Goal: Task Accomplishment & Management: Manage account settings

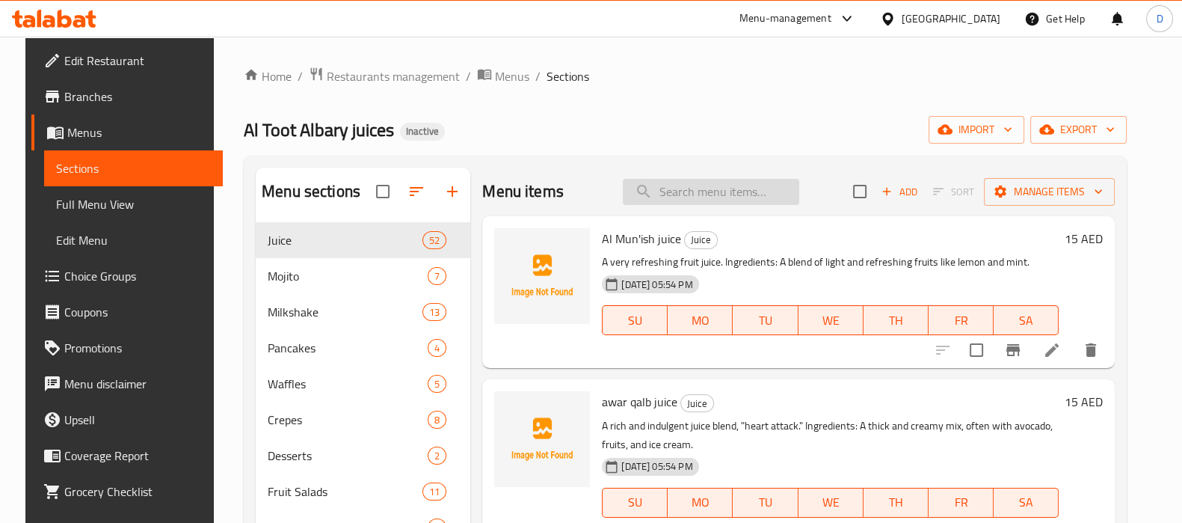
click at [664, 200] on input "search" at bounding box center [711, 192] width 176 height 26
paste input "Mentolo juice"
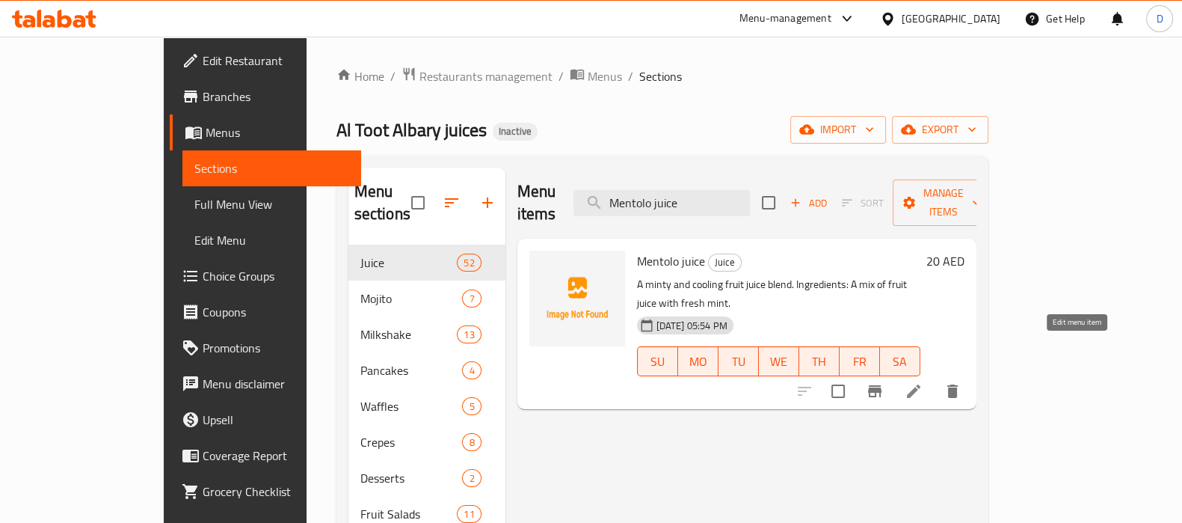
type input "Mentolo juice"
click at [920, 384] on icon at bounding box center [913, 390] width 13 height 13
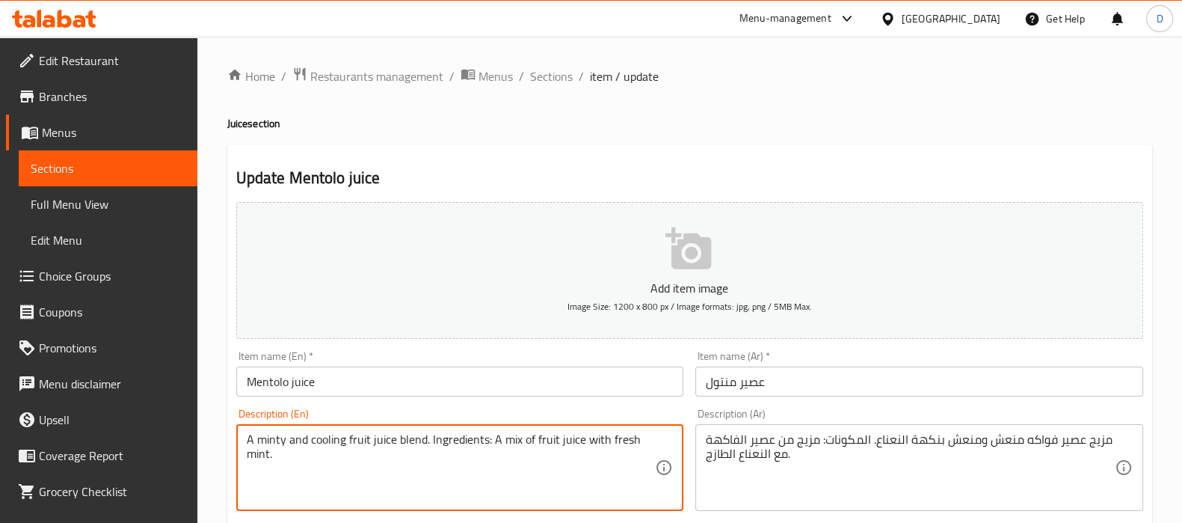
click at [276, 442] on textarea "A minty and cooling fruit juice blend. Ingredients: A mix of fruit juice with f…" at bounding box center [451, 467] width 409 height 71
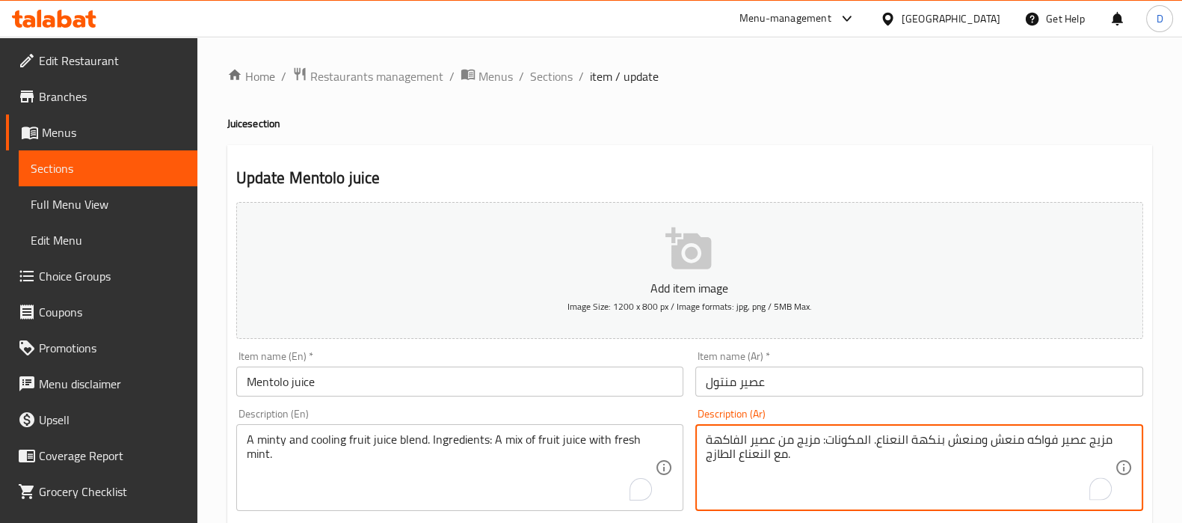
drag, startPoint x: 971, startPoint y: 442, endPoint x: 877, endPoint y: 442, distance: 94.2
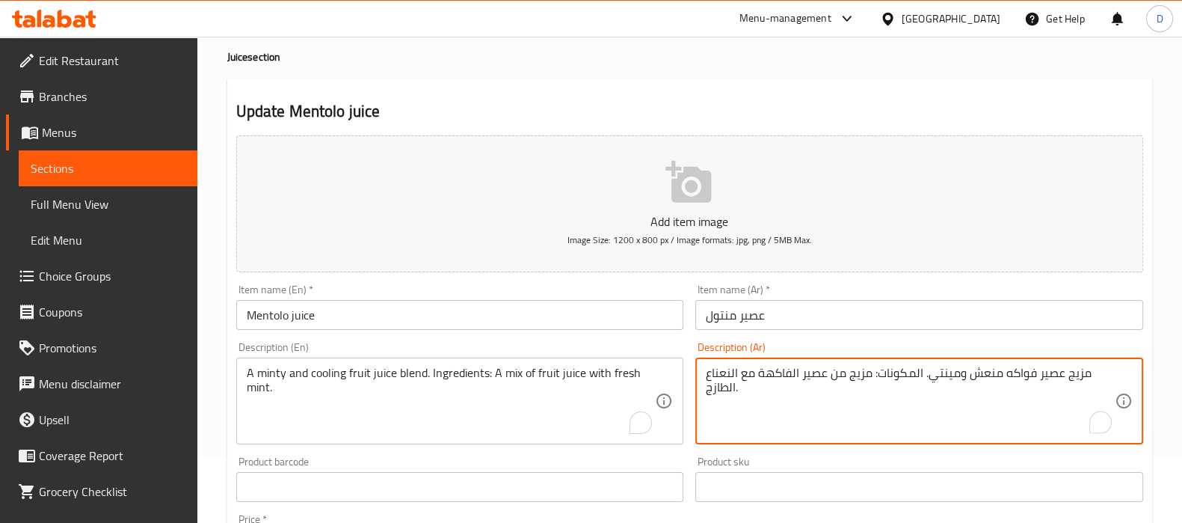
scroll to position [69, 0]
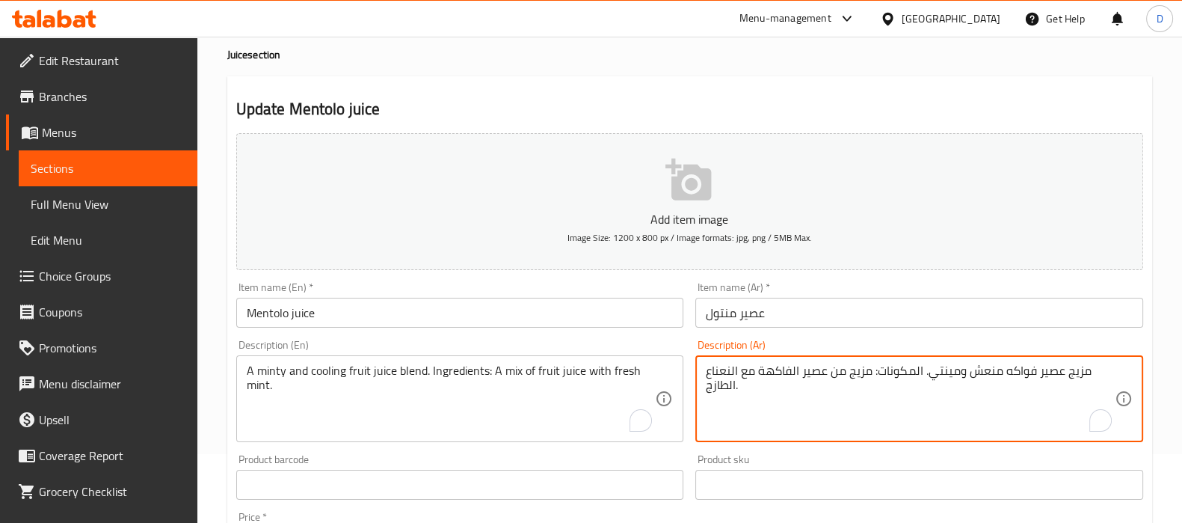
type textarea "مزيج عصير فواكه منعش ومينتي. المكونات: مزيج من عصير الفاكهة مع النعناع الطازج."
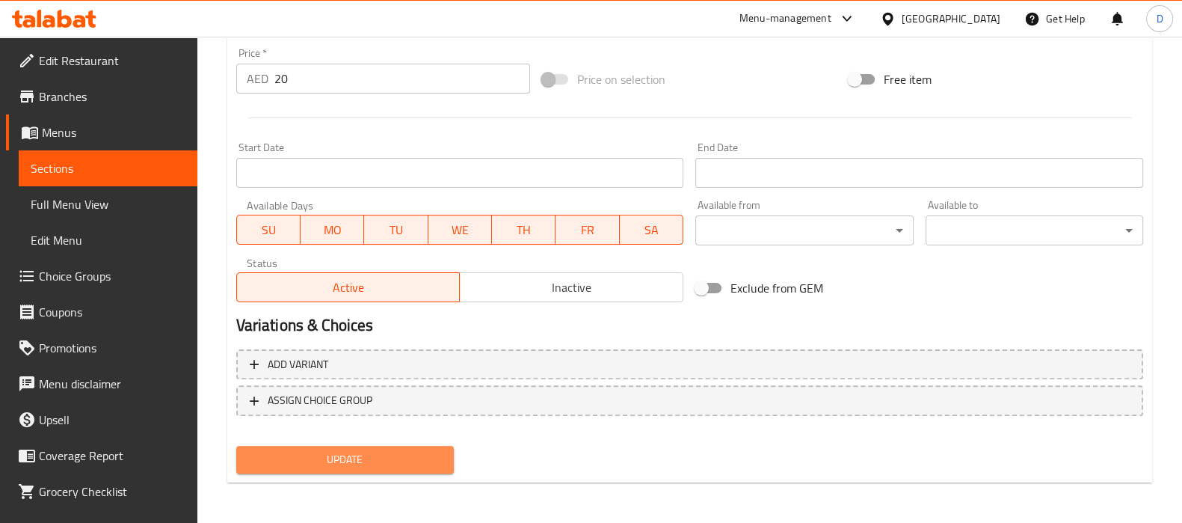
click at [408, 451] on span "Update" at bounding box center [345, 459] width 194 height 19
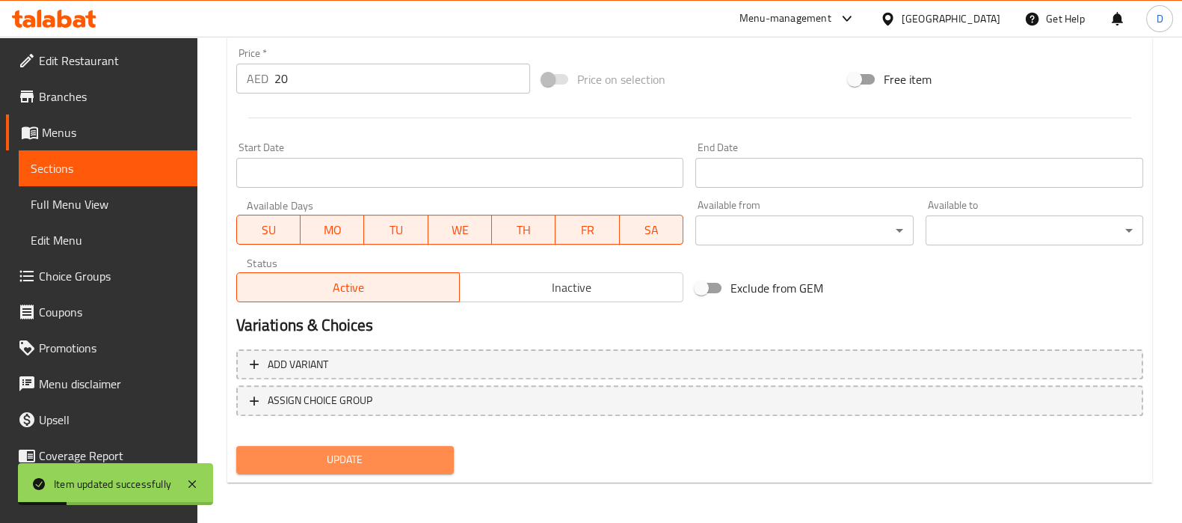
click at [408, 451] on span "Update" at bounding box center [345, 459] width 194 height 19
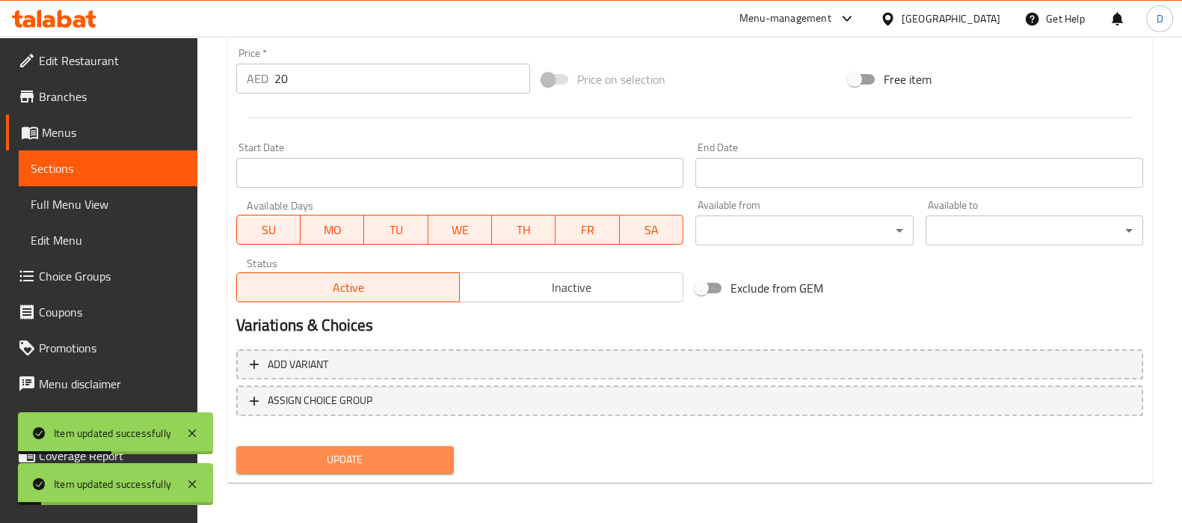
click at [408, 451] on span "Update" at bounding box center [345, 459] width 194 height 19
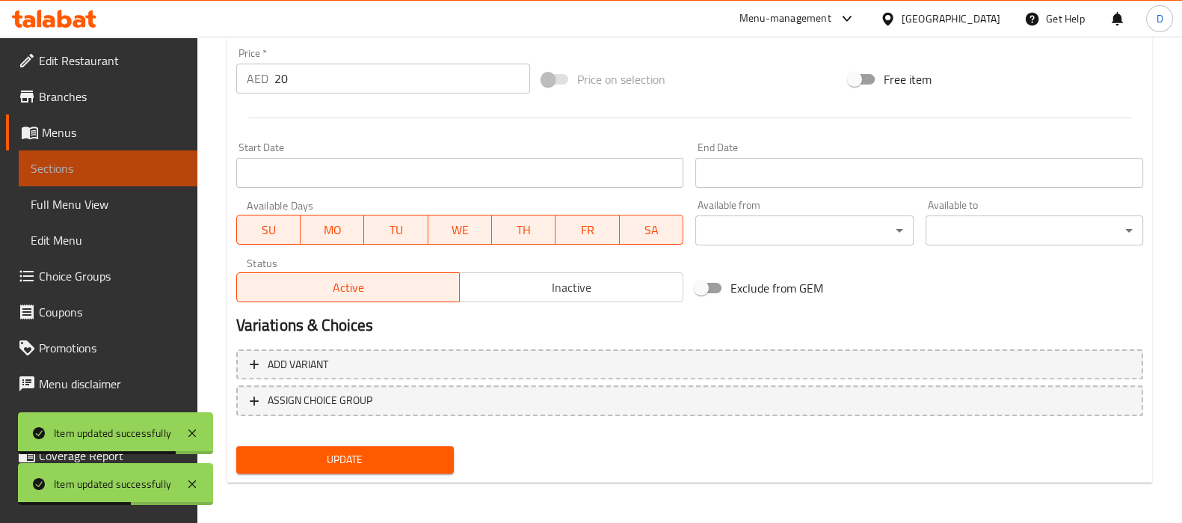
click at [147, 174] on span "Sections" at bounding box center [108, 168] width 155 height 18
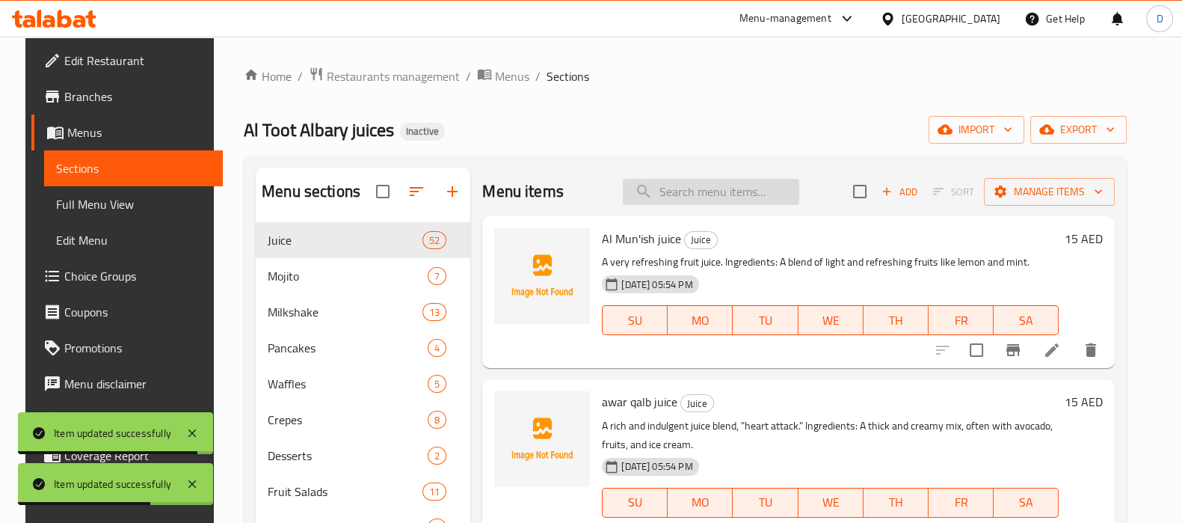
paste input "A sweet dessert drink with a mix of fruits, jelly, and ice cream."
click at [679, 188] on input "search" at bounding box center [711, 192] width 176 height 26
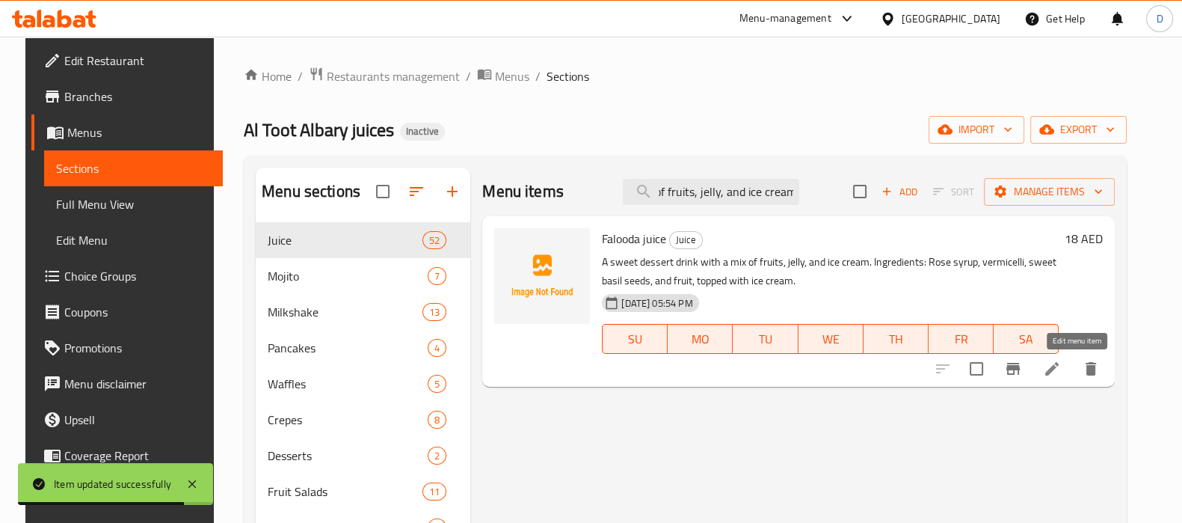
type input "A sweet dessert drink with a mix of fruits, jelly, and ice cream."
click at [1061, 364] on icon at bounding box center [1052, 369] width 18 height 18
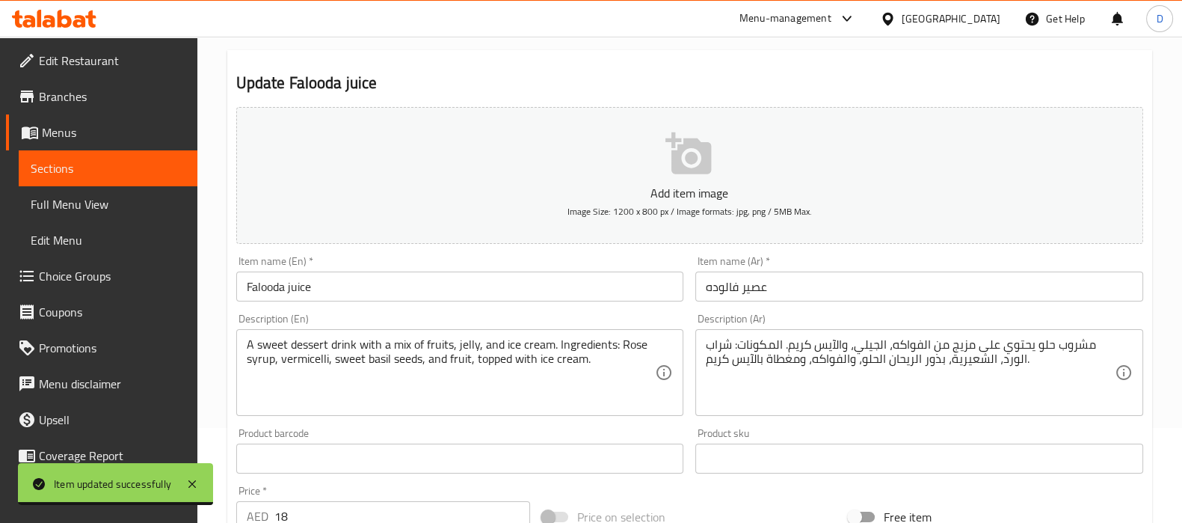
scroll to position [96, 0]
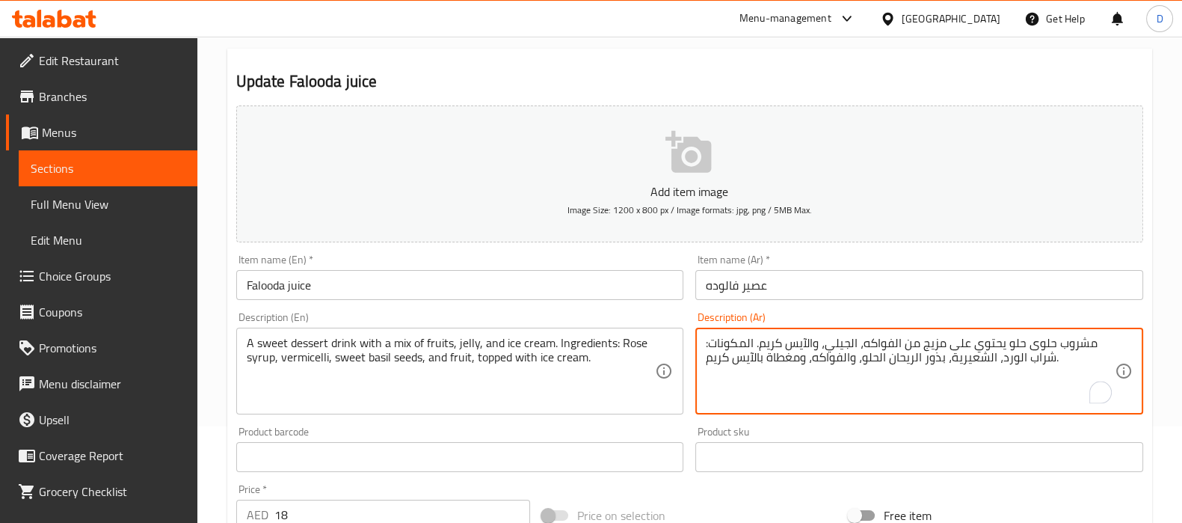
type textarea "مشروب حلوى حلو يحتوي على مزيج من الفواكه، الجيلي، والآيس كريم. المكونات: شراب ا…"
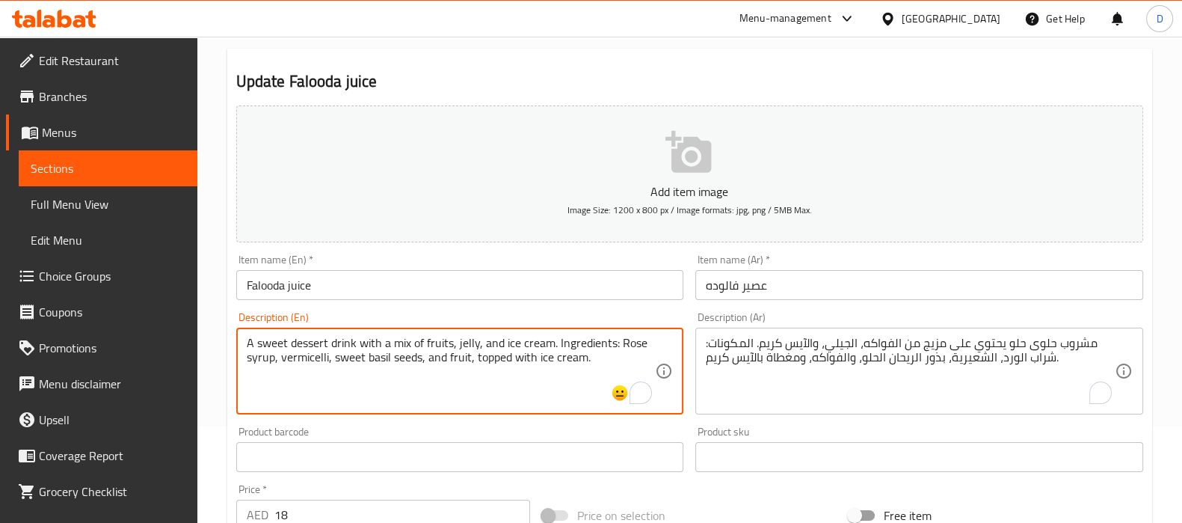
drag, startPoint x: 310, startPoint y: 340, endPoint x: 547, endPoint y: 338, distance: 237.0
click at [547, 338] on textarea "A sweet dessert drink with a mix of fruits, jelly, and ice cream. Ingredients: …" at bounding box center [451, 371] width 409 height 71
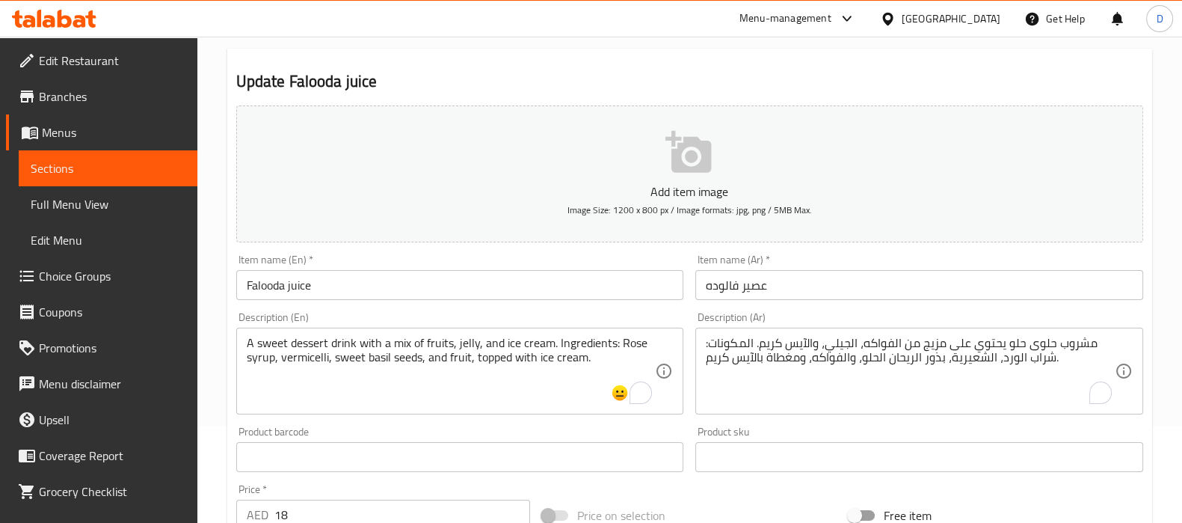
scroll to position [532, 0]
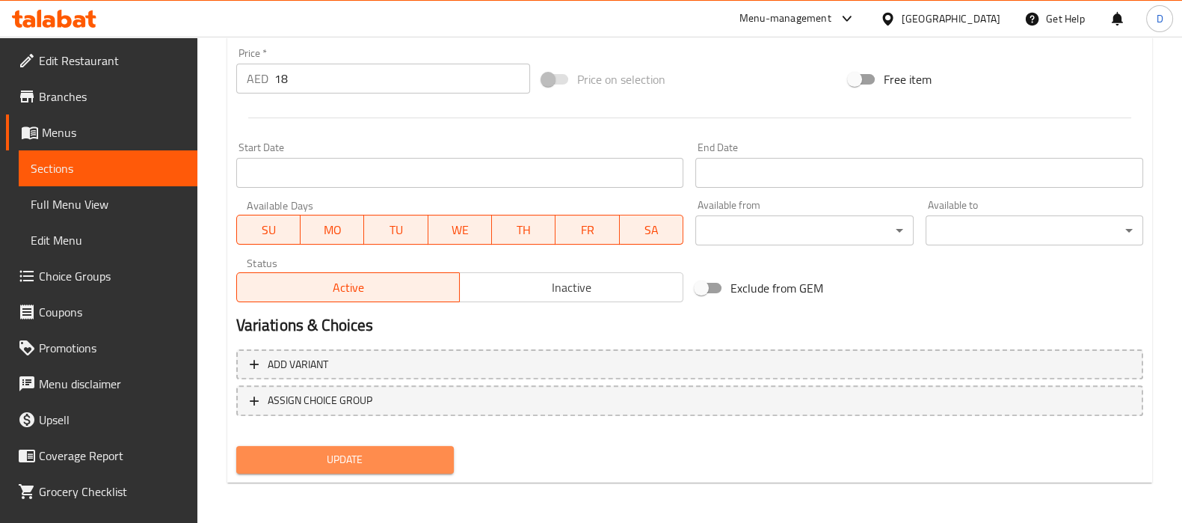
click at [385, 454] on span "Update" at bounding box center [345, 459] width 194 height 19
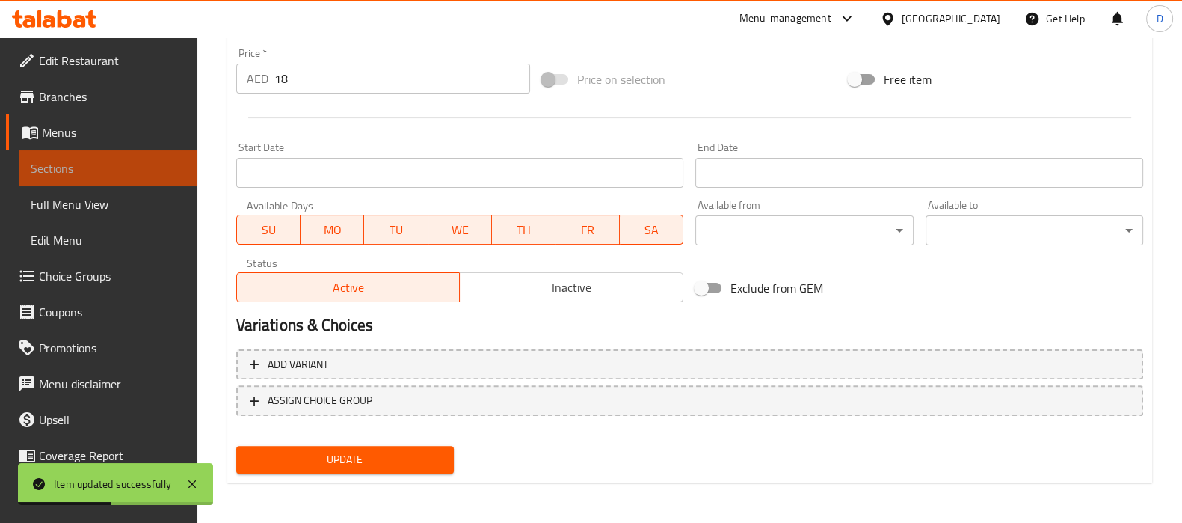
click at [129, 167] on span "Sections" at bounding box center [108, 168] width 155 height 18
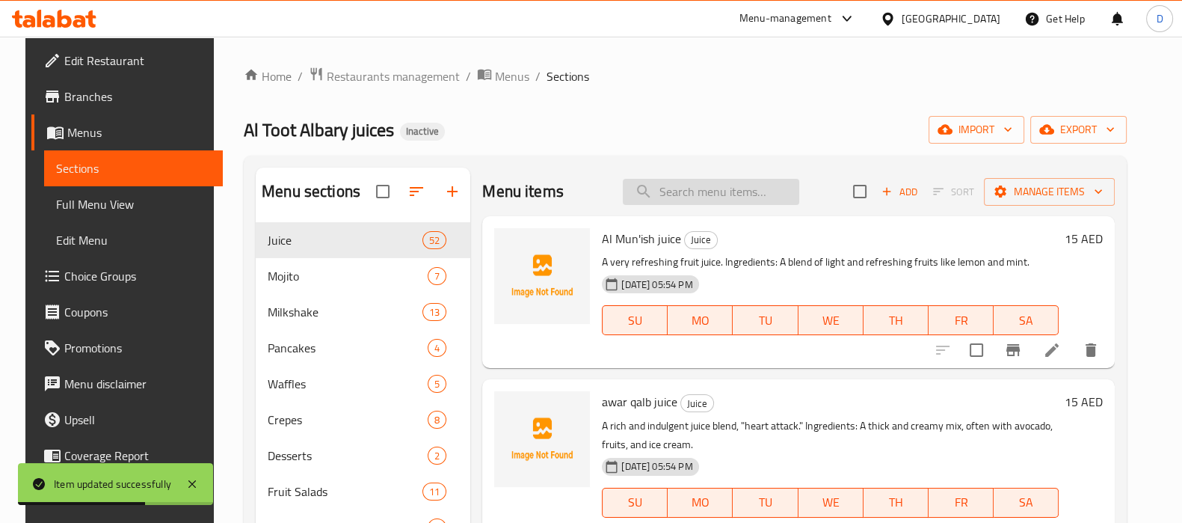
paste input "A citrus-based juice rich in vitamin C."
click at [674, 194] on input "search" at bounding box center [711, 192] width 176 height 26
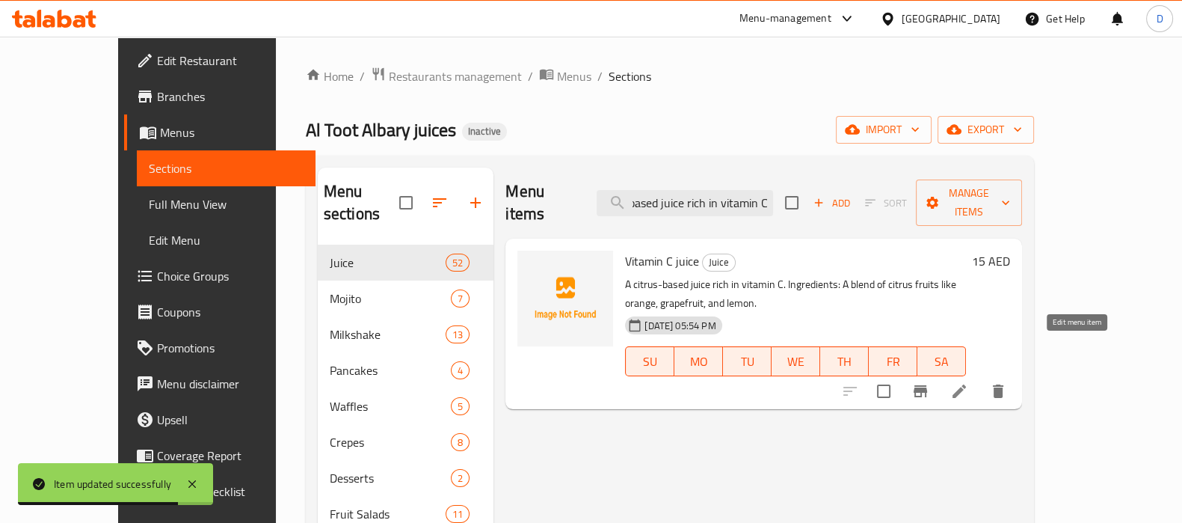
type input "A citrus-based juice rich in vitamin C."
click at [968, 382] on icon at bounding box center [959, 391] width 18 height 18
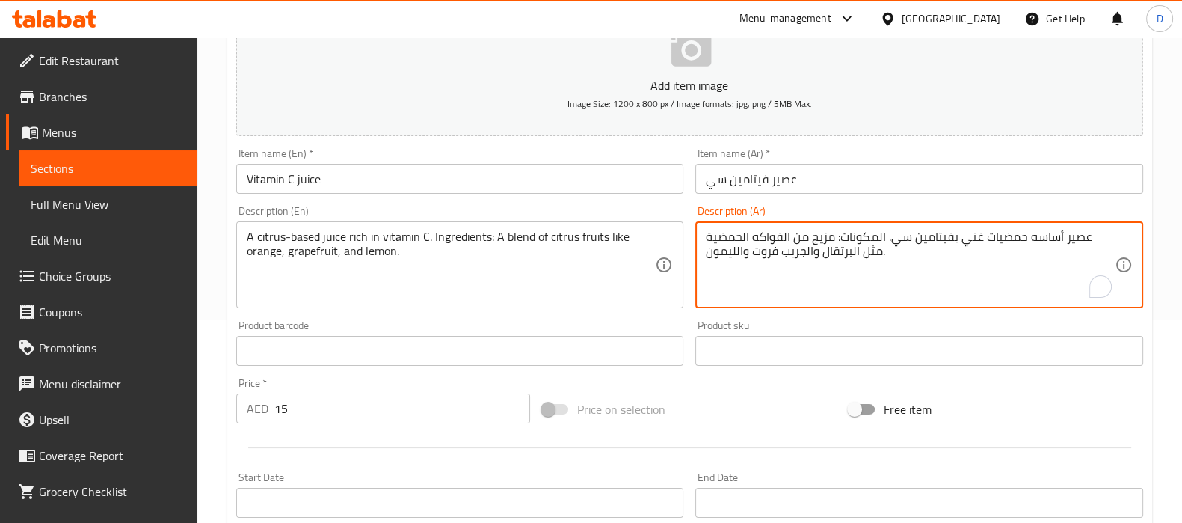
scroll to position [532, 0]
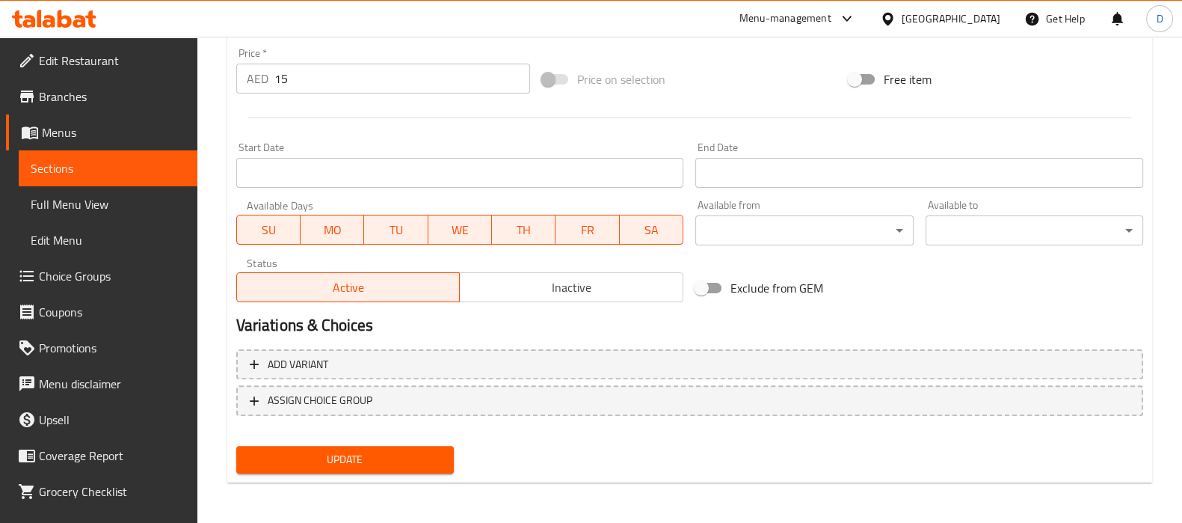
type textarea "عصير أساسه حمضيات غني بفيتامين سي. المكونات: مزيج من الفواكه الحمضية مثل البرتق…"
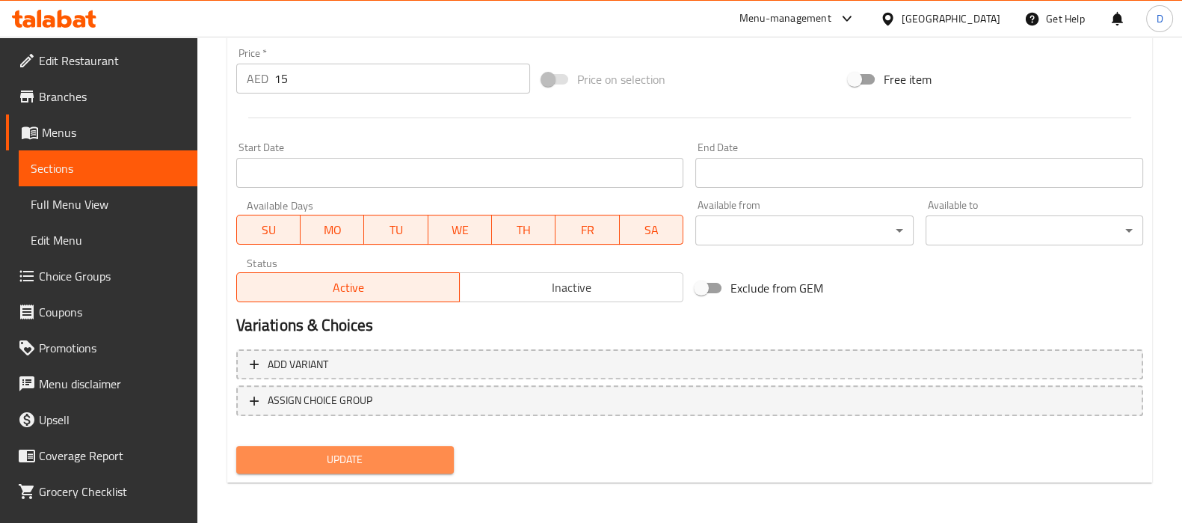
click at [408, 455] on span "Update" at bounding box center [345, 459] width 194 height 19
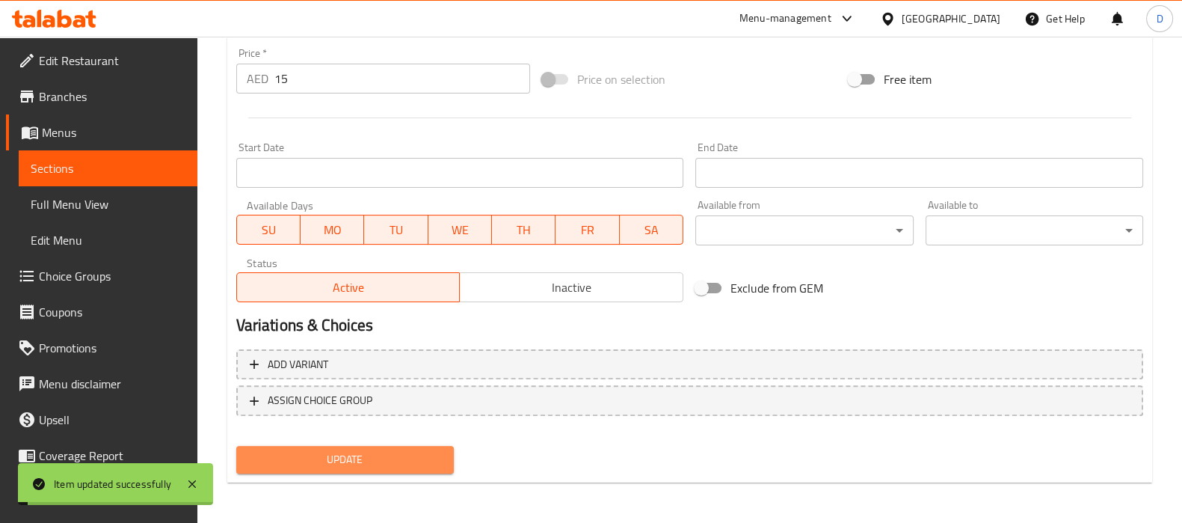
click at [408, 455] on span "Update" at bounding box center [345, 459] width 194 height 19
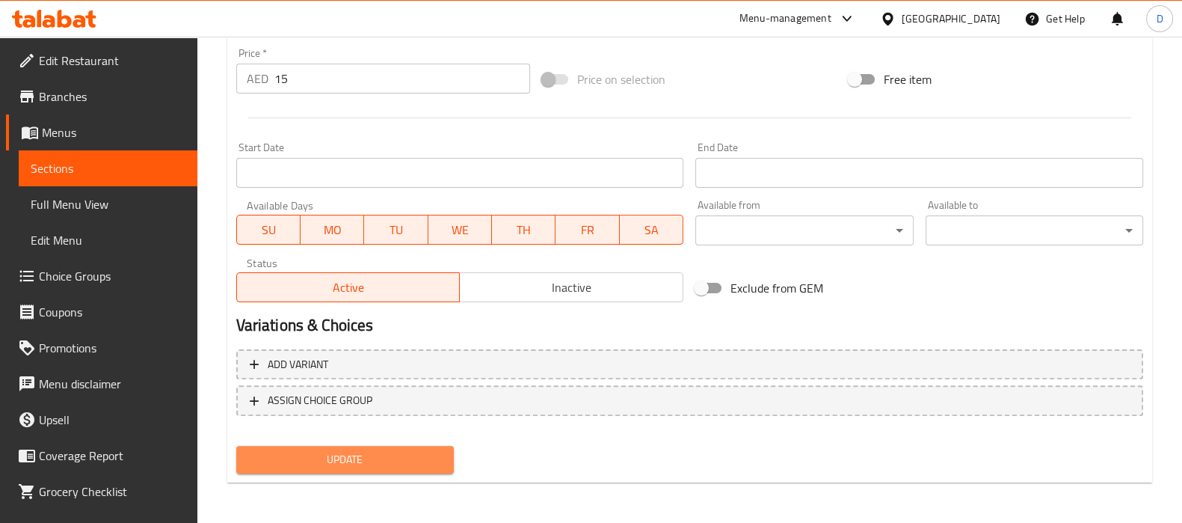
click at [324, 457] on span "Update" at bounding box center [345, 459] width 194 height 19
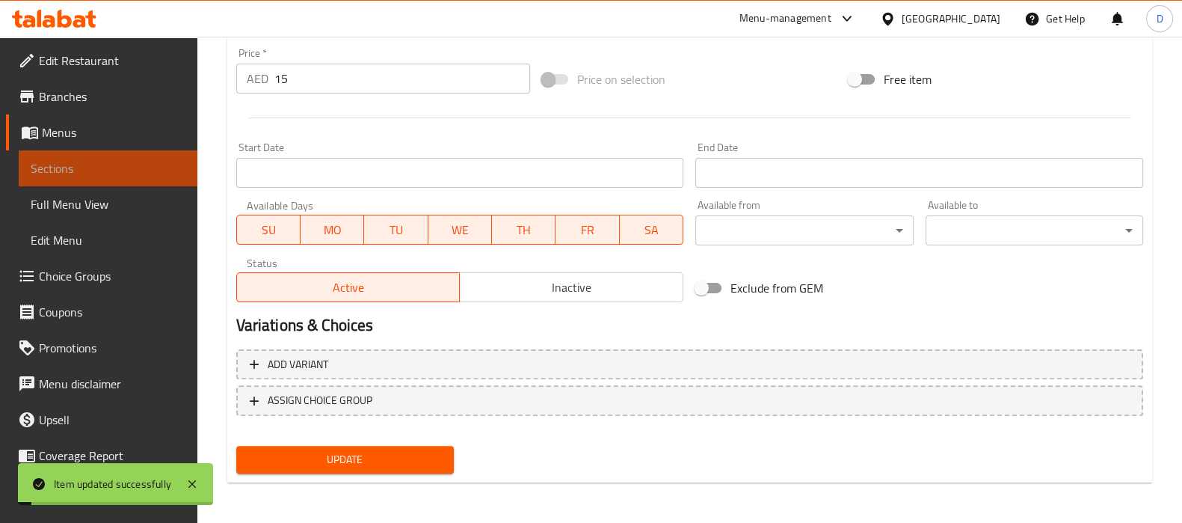
click at [141, 159] on span "Sections" at bounding box center [108, 168] width 155 height 18
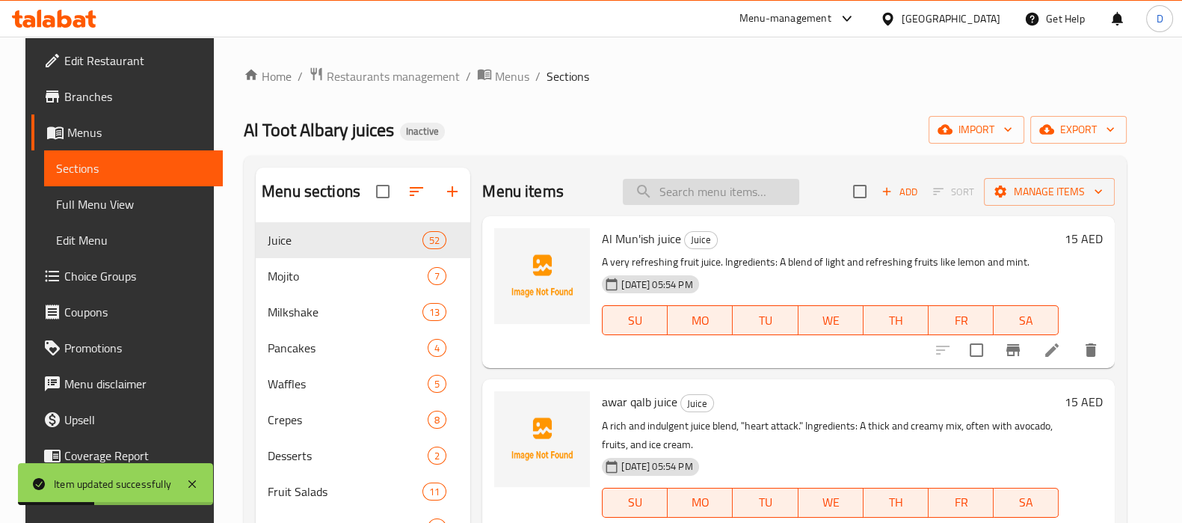
paste input "sodas"
click at [702, 182] on input "search" at bounding box center [711, 192] width 176 height 26
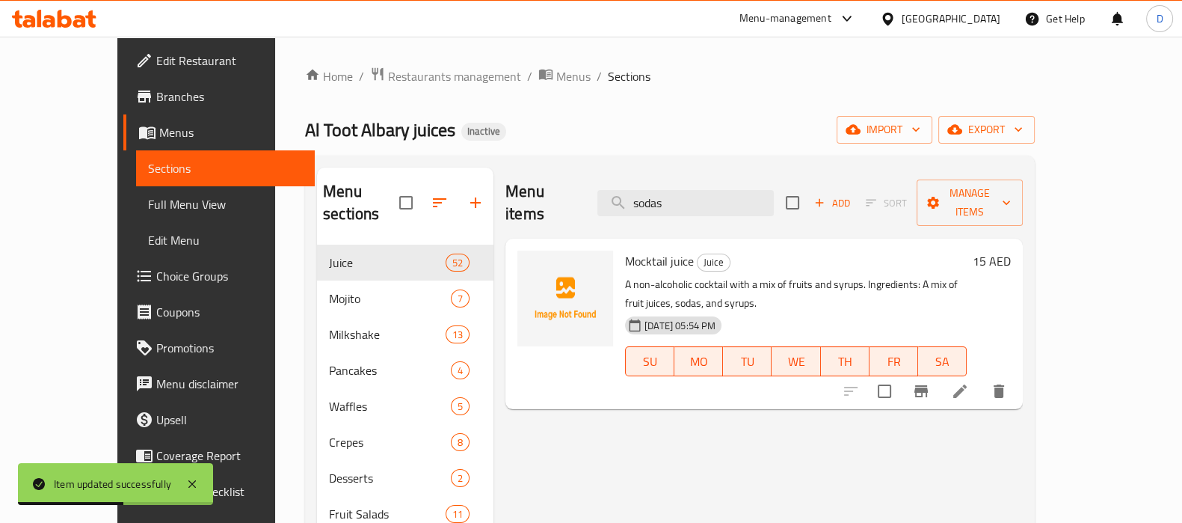
type input "sodas"
click at [981, 378] on li at bounding box center [960, 391] width 42 height 27
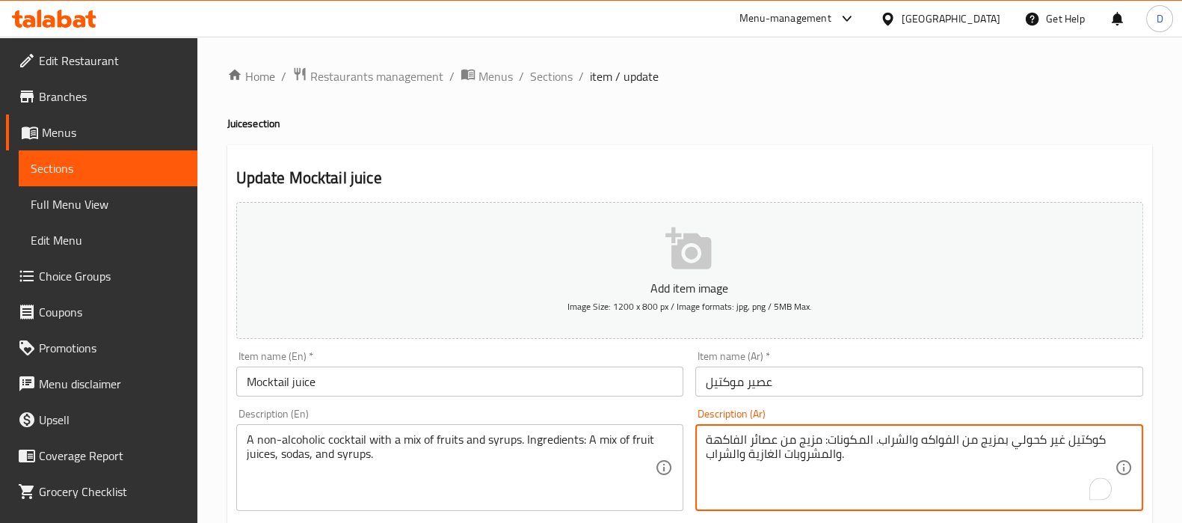
drag, startPoint x: 826, startPoint y: 458, endPoint x: 750, endPoint y: 461, distance: 76.3
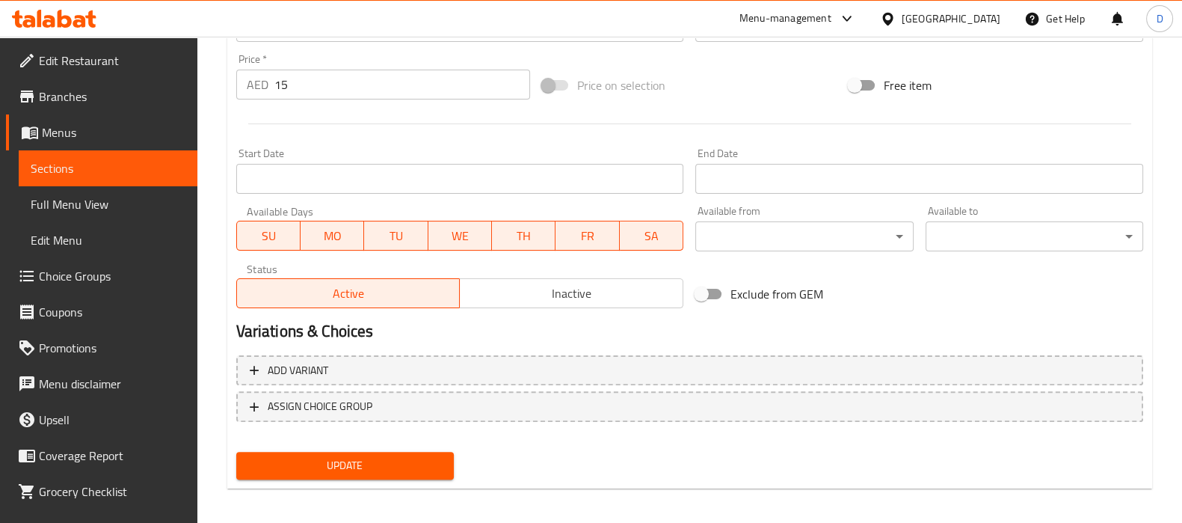
scroll to position [532, 0]
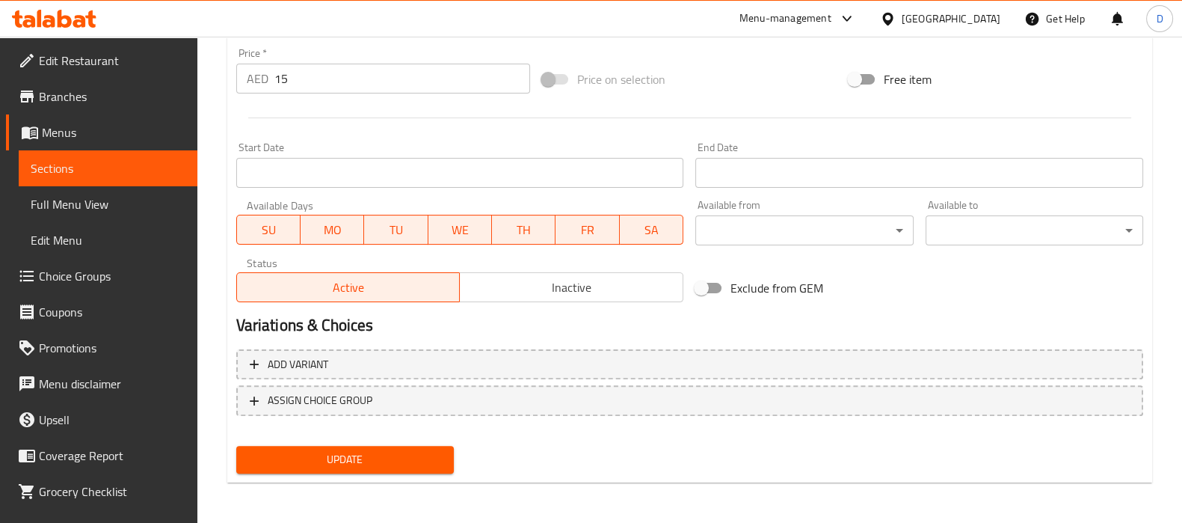
type textarea "كوكتيل غير كحولي بمزيج من الفواكه والشراب. المكونات: مزيج من عصائر الفاكهة والص…"
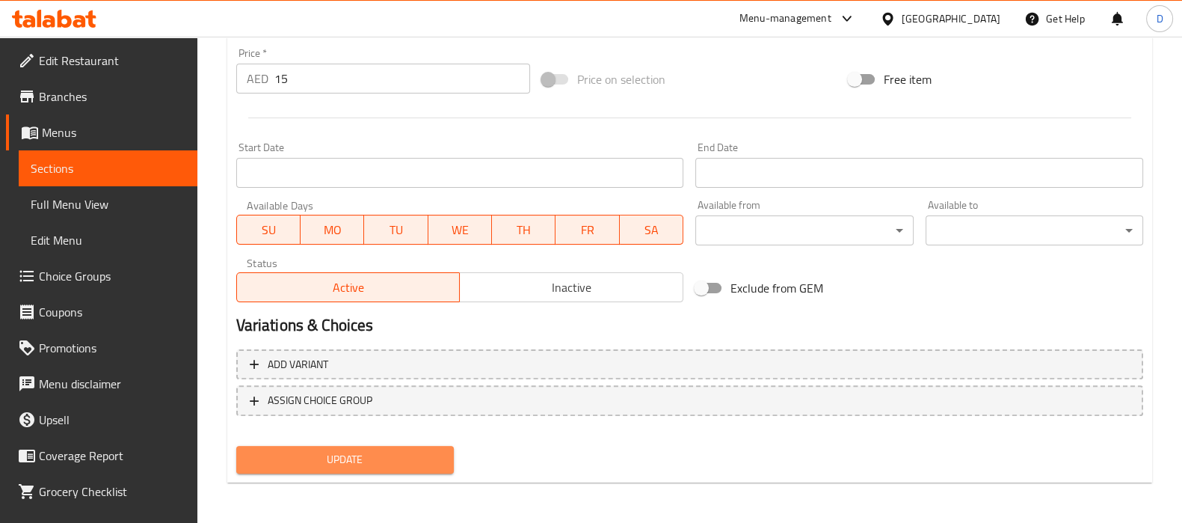
click at [411, 464] on span "Update" at bounding box center [345, 459] width 194 height 19
click at [400, 460] on span "Update" at bounding box center [345, 459] width 194 height 19
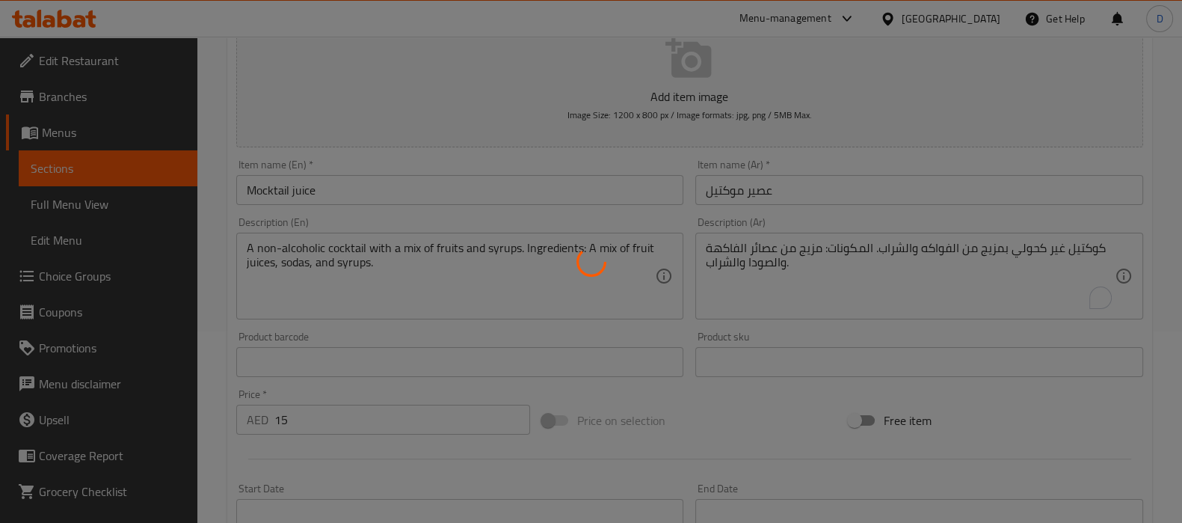
scroll to position [190, 0]
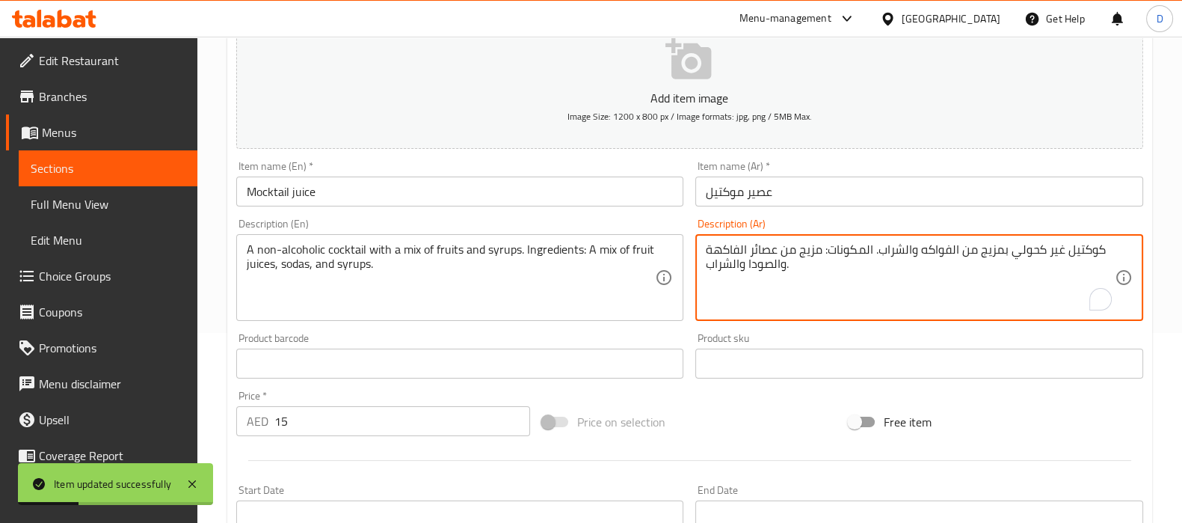
drag, startPoint x: 771, startPoint y: 263, endPoint x: 748, endPoint y: 264, distance: 22.4
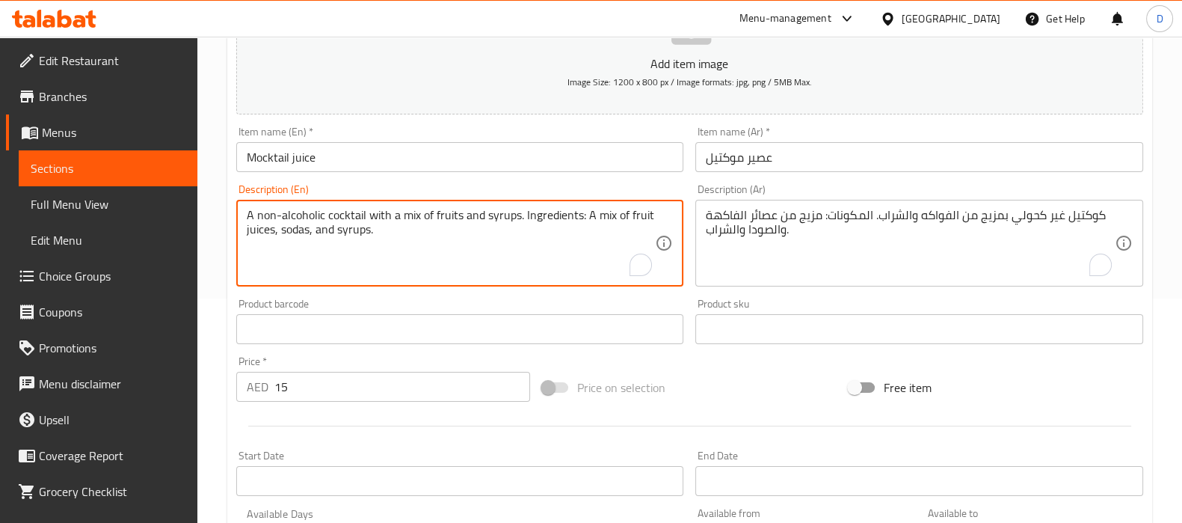
scroll to position [532, 0]
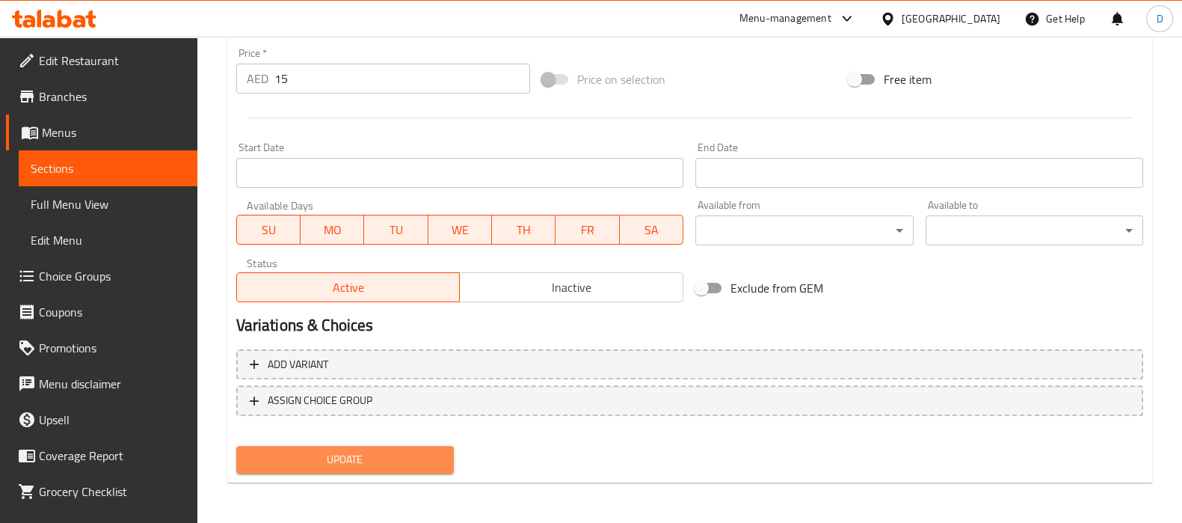
click at [378, 453] on span "Update" at bounding box center [345, 459] width 194 height 19
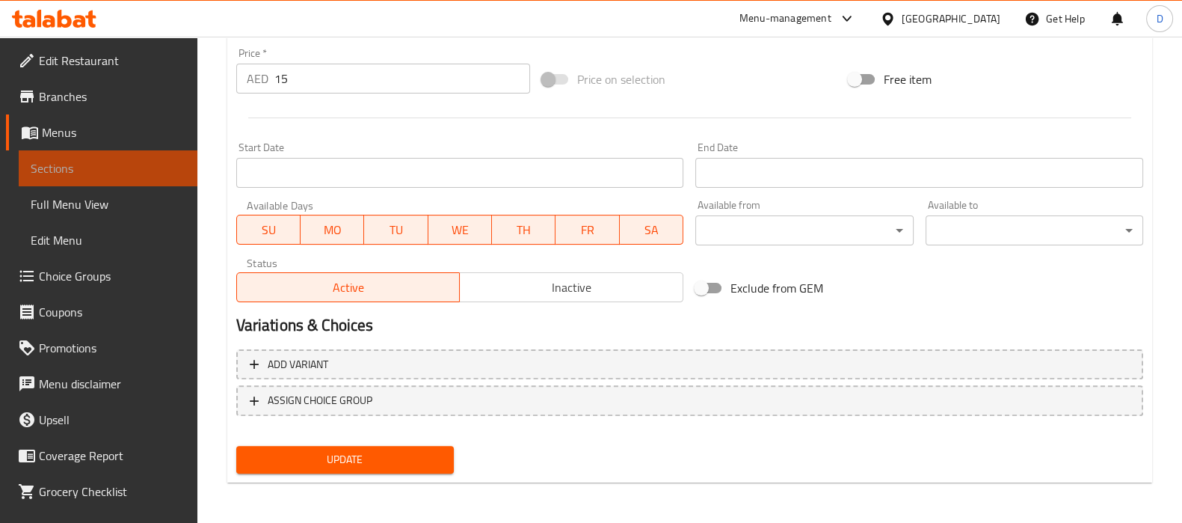
click at [156, 173] on span "Sections" at bounding box center [108, 168] width 155 height 18
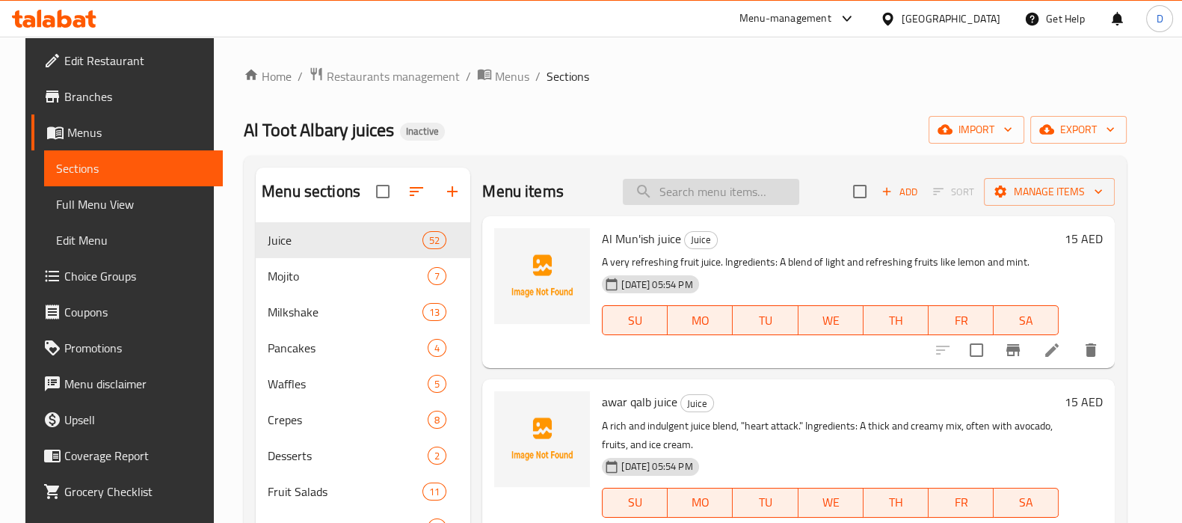
paste input "Infiniti"
click at [721, 198] on input "Infiniti" at bounding box center [711, 192] width 176 height 26
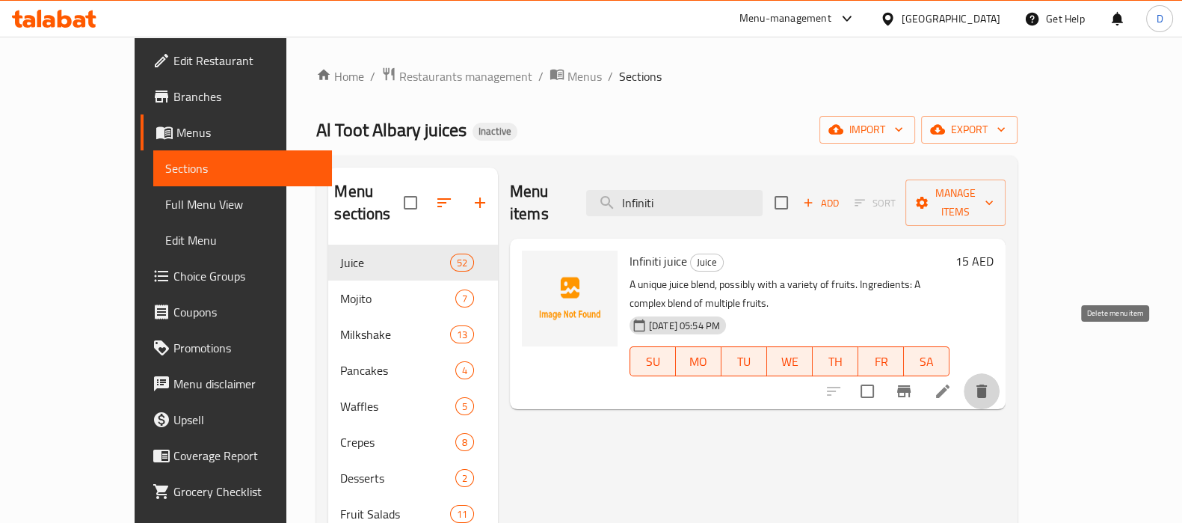
click at [991, 382] on icon "delete" at bounding box center [982, 391] width 18 height 18
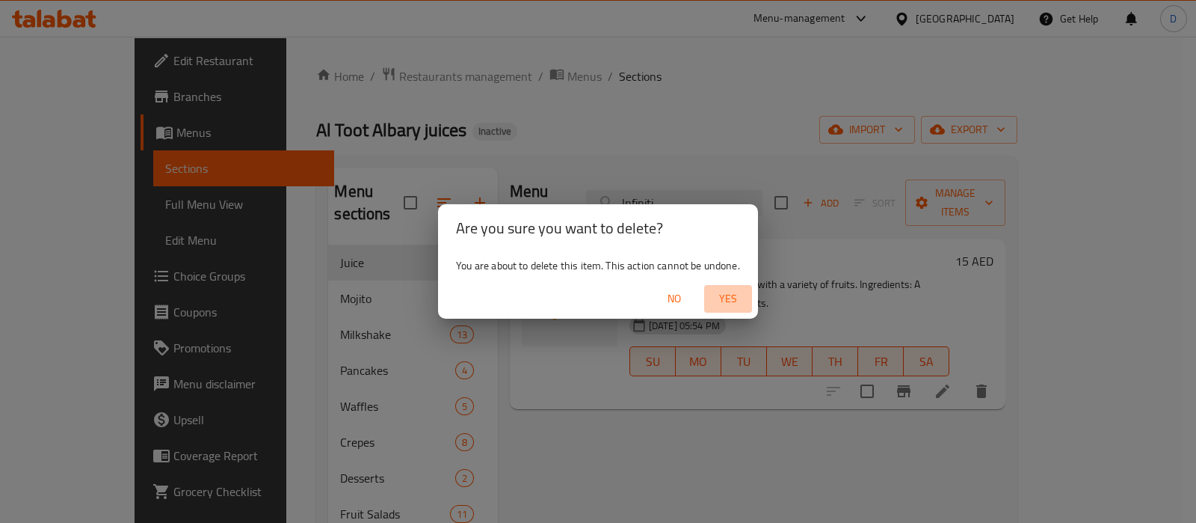
click at [732, 292] on span "Yes" at bounding box center [728, 298] width 36 height 19
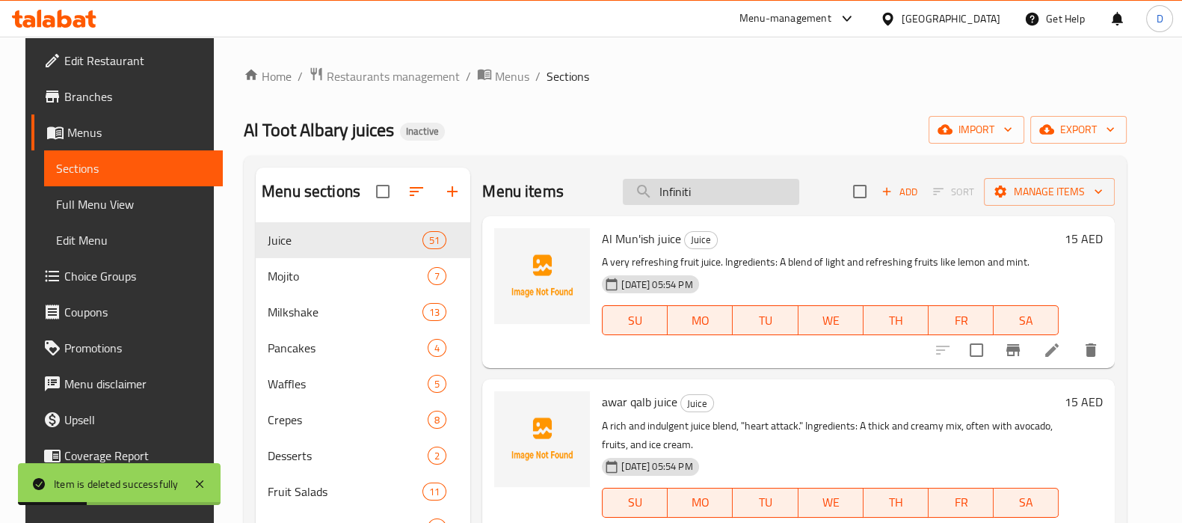
click at [667, 191] on input "Infiniti" at bounding box center [711, 192] width 176 height 26
paste input "Avatar"
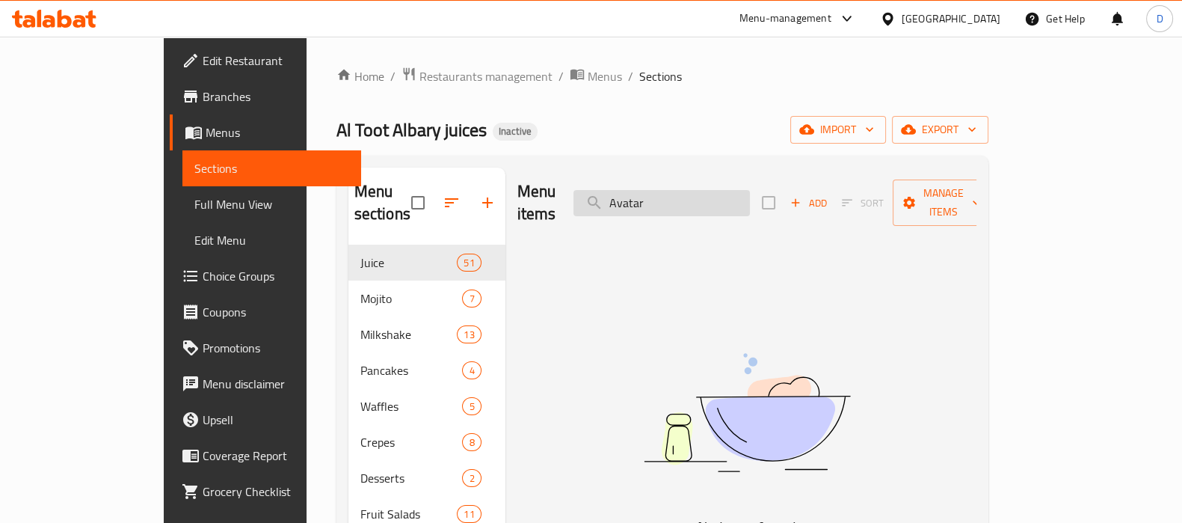
click at [669, 194] on input "Avatar" at bounding box center [661, 203] width 176 height 26
paste input "Valensya"
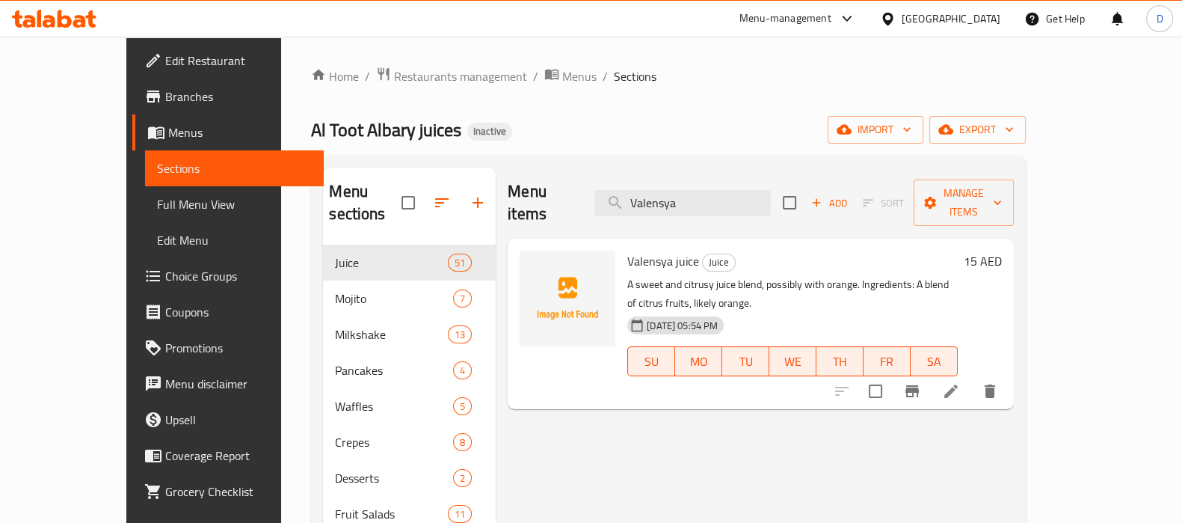
click at [640, 386] on div "Menu items Valensya Add Sort Manage items Valensya juice Juice A sweet and citr…" at bounding box center [754, 428] width 517 height 523
click at [995, 384] on icon "delete" at bounding box center [990, 390] width 10 height 13
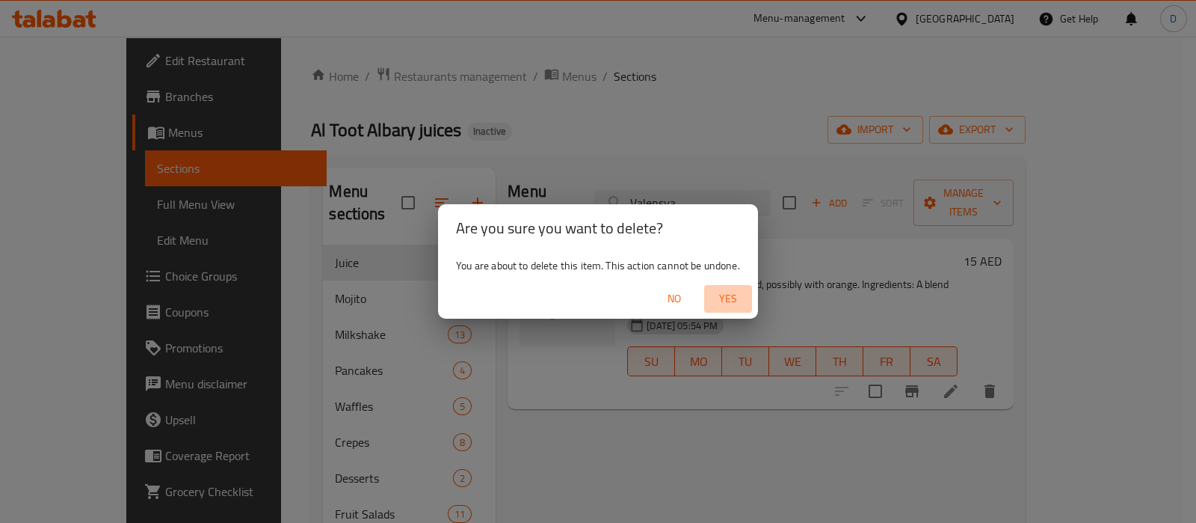
click at [719, 289] on button "Yes" at bounding box center [728, 299] width 48 height 28
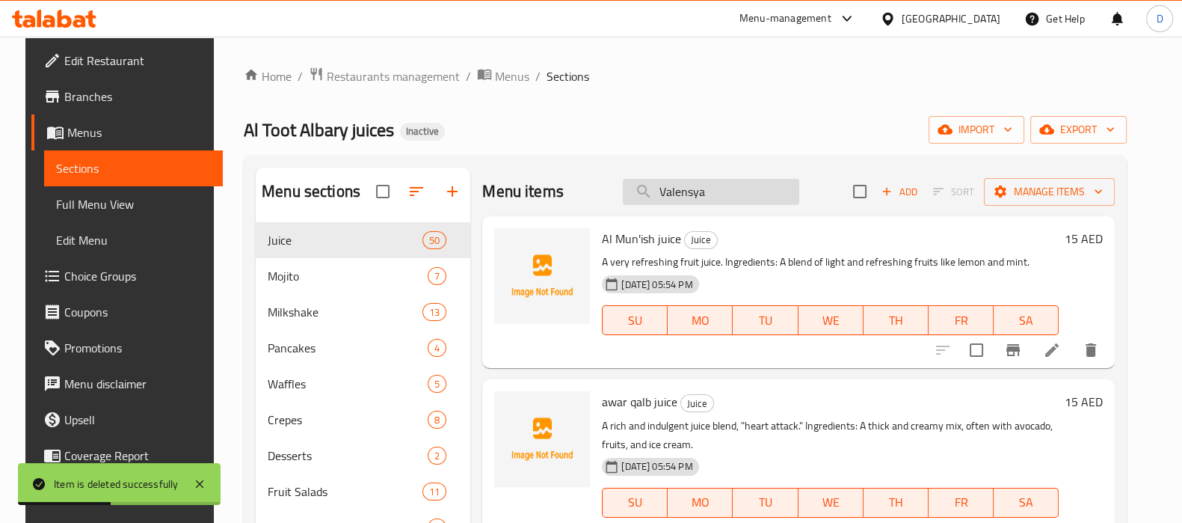
click at [677, 193] on input "Valensya" at bounding box center [711, 192] width 176 height 26
paste input "Supercharged"
click at [677, 193] on input "Supercharged" at bounding box center [711, 192] width 176 height 26
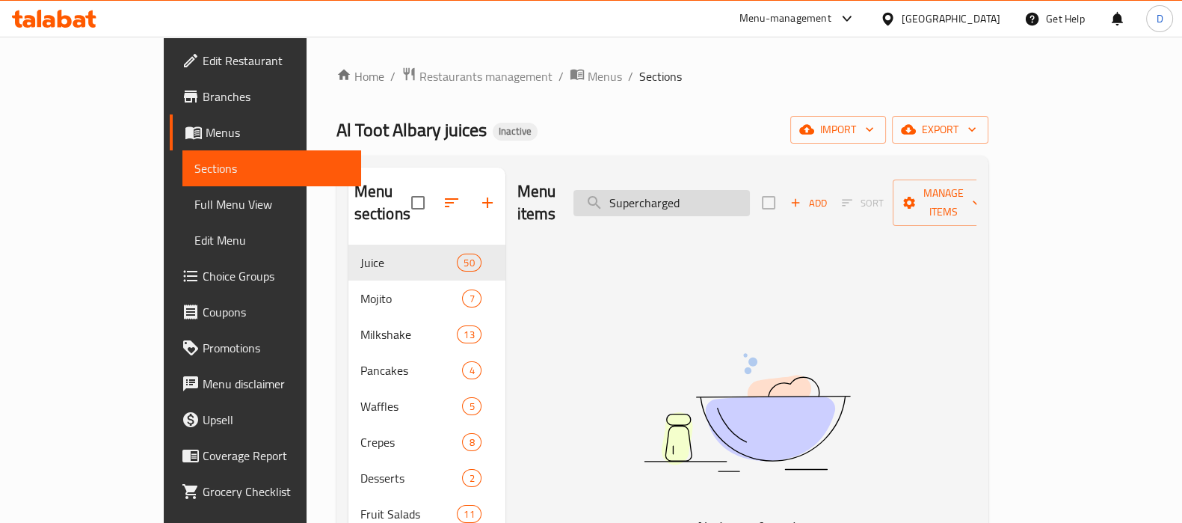
click at [697, 202] on input "Supercharged" at bounding box center [661, 203] width 176 height 26
paste input "likely a classic combination like strawberry and banana."
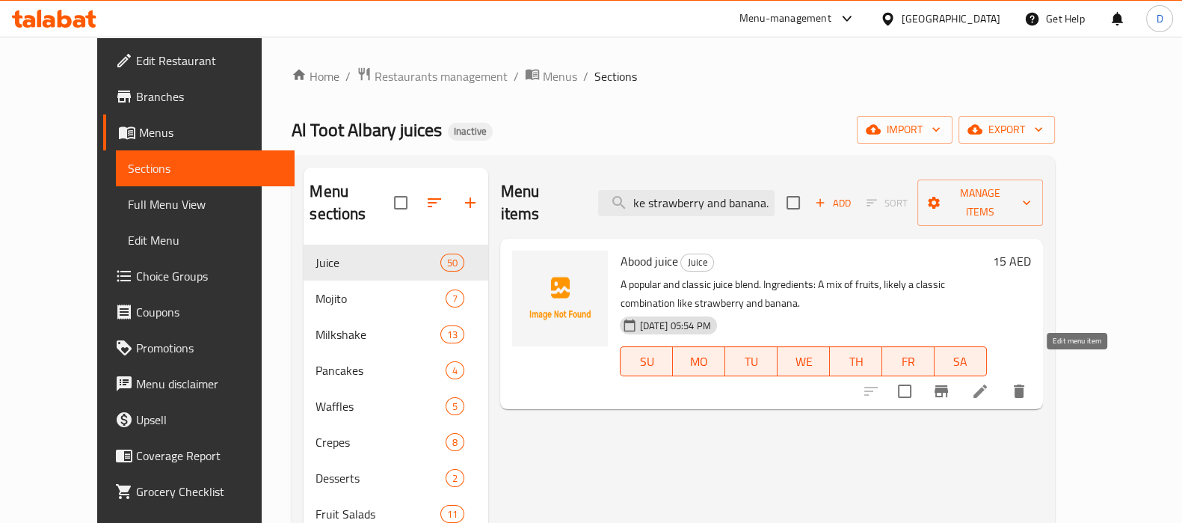
type input "likely a classic combination like strawberry and banana."
click at [989, 382] on icon at bounding box center [980, 391] width 18 height 18
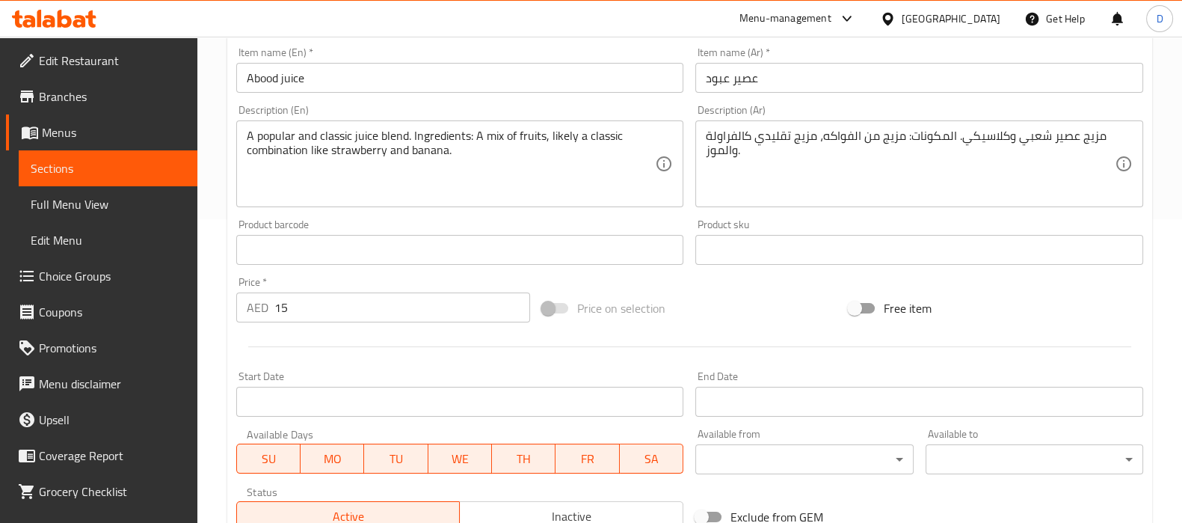
scroll to position [302, 0]
click at [256, 84] on input "Abood juice" at bounding box center [460, 79] width 448 height 30
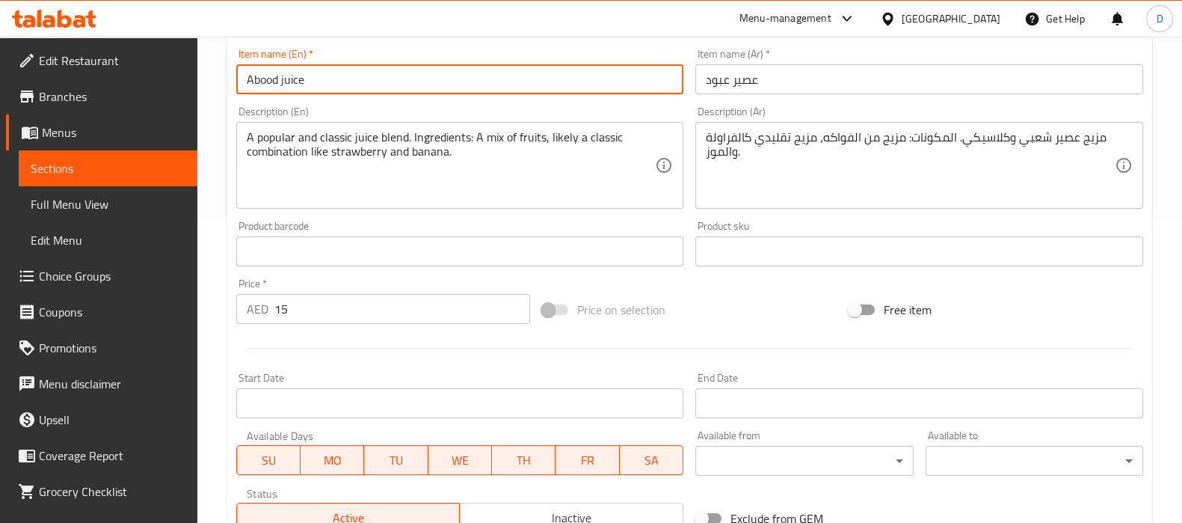
click at [256, 84] on input "Abood juice" at bounding box center [460, 79] width 448 height 30
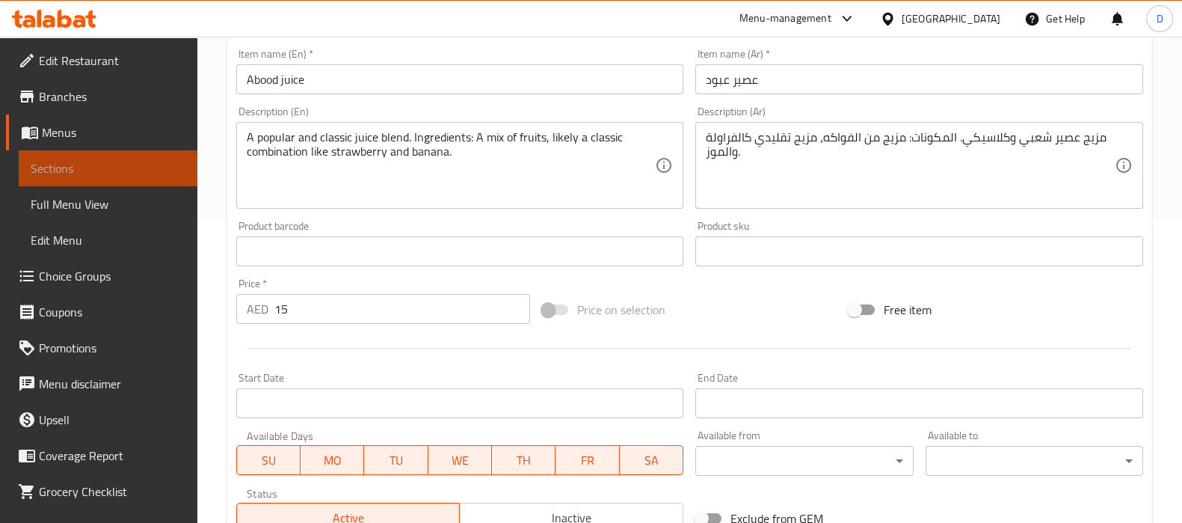
click at [154, 171] on span "Sections" at bounding box center [108, 168] width 155 height 18
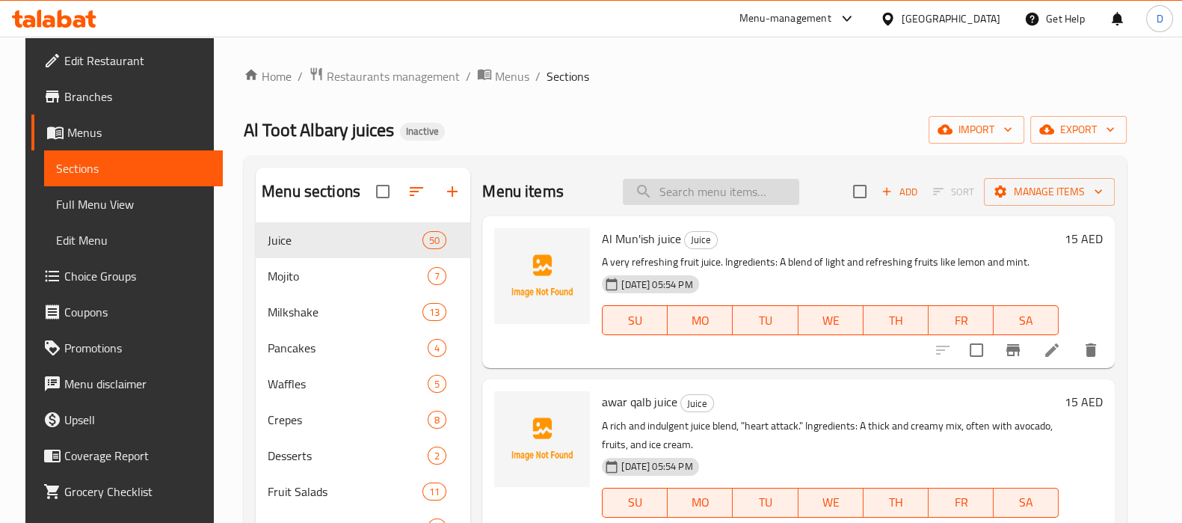
paste input "Abood"
click at [689, 194] on input "Abood" at bounding box center [711, 192] width 176 height 26
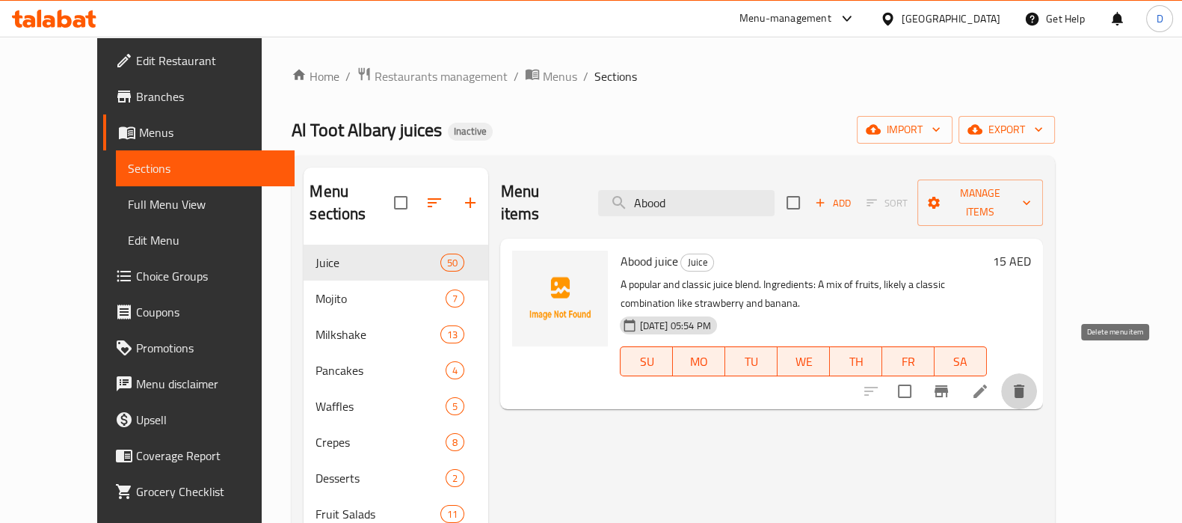
click at [1024, 384] on icon "delete" at bounding box center [1019, 390] width 10 height 13
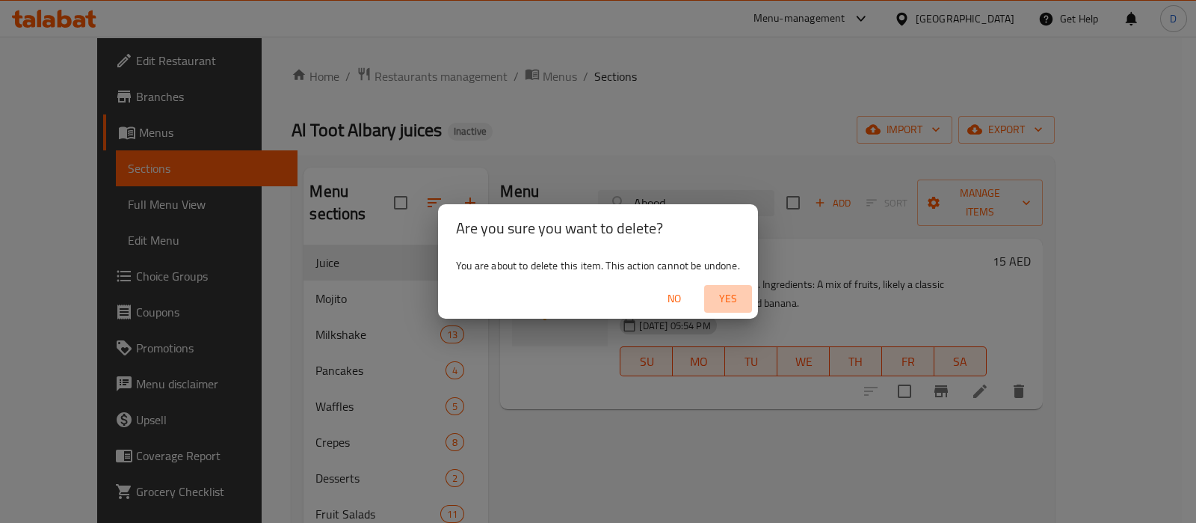
click at [735, 303] on span "Yes" at bounding box center [728, 298] width 36 height 19
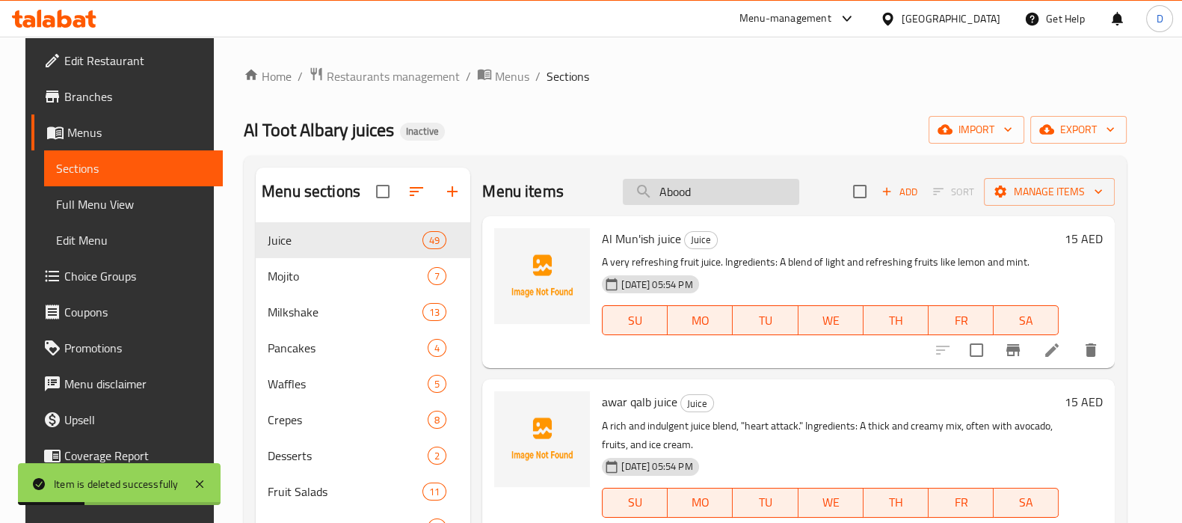
click at [708, 203] on input "Abood" at bounding box center [711, 192] width 176 height 26
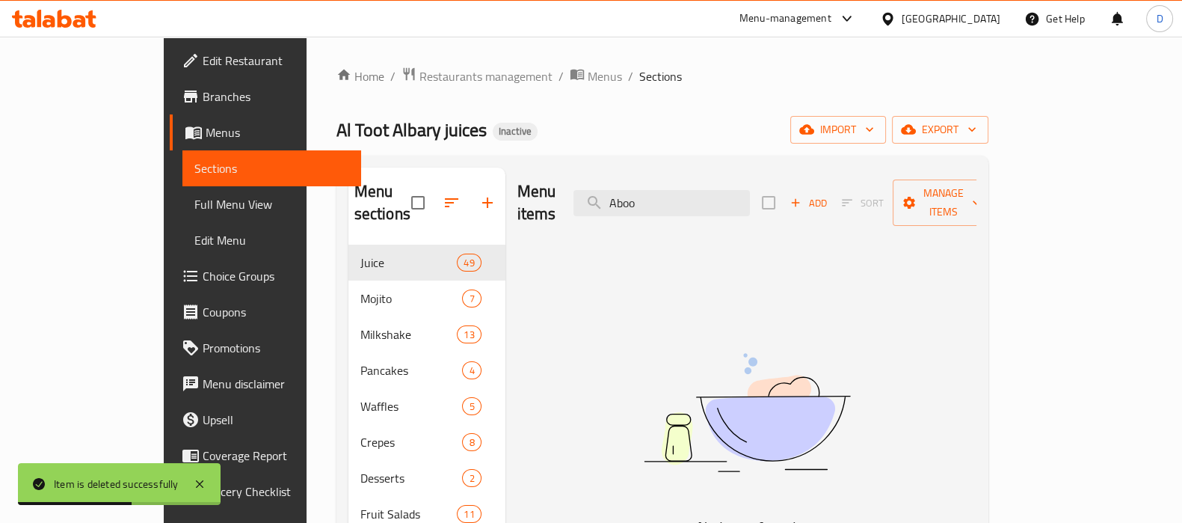
type input "Aboo"
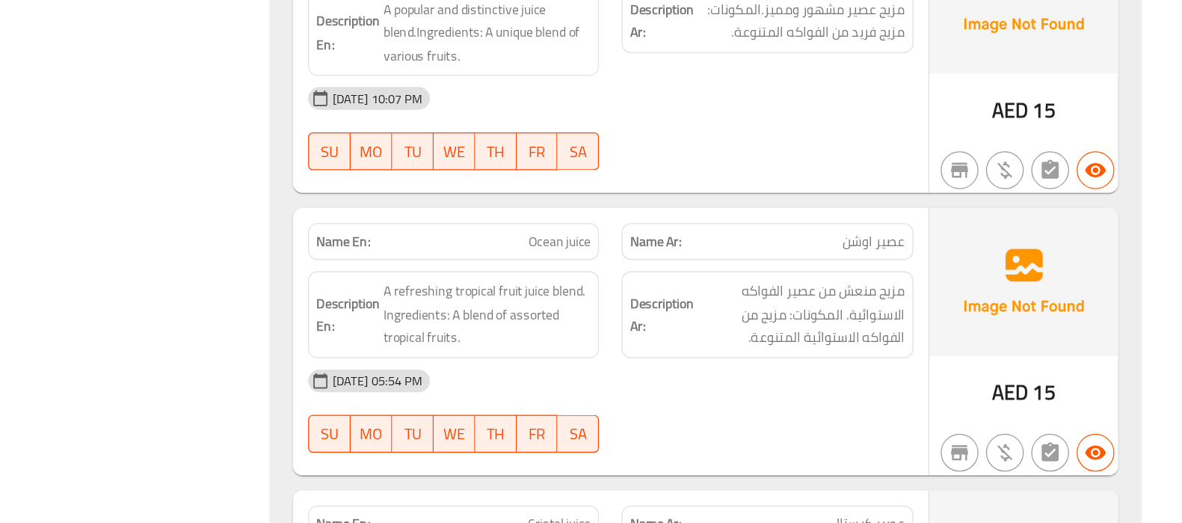
scroll to position [3131, 0]
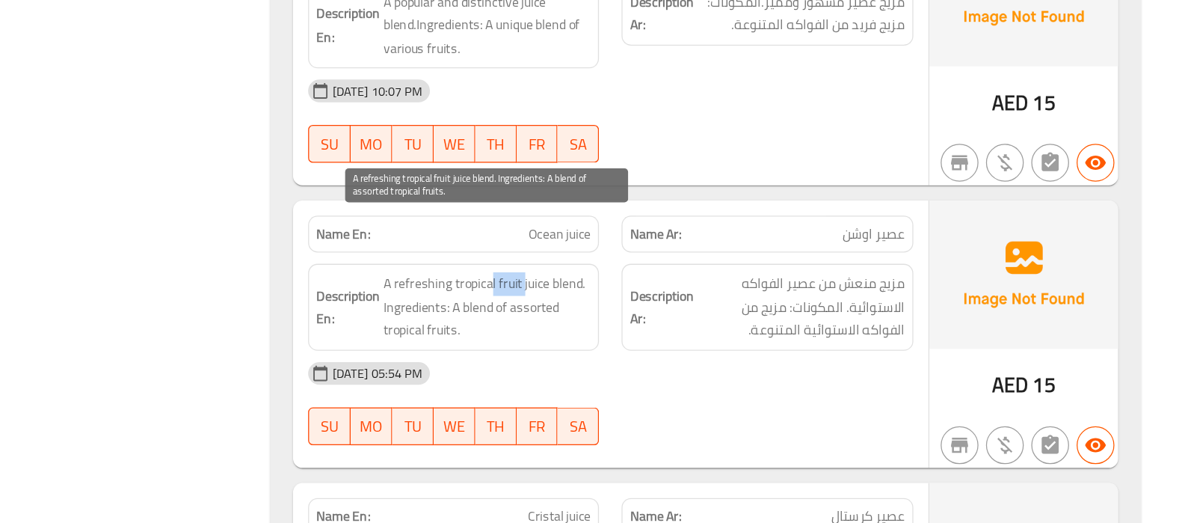
drag, startPoint x: 637, startPoint y: 284, endPoint x: 662, endPoint y: 287, distance: 25.6
click at [662, 324] on span "A refreshing tropical fruit juice blend. Ingredients: A blend of assorted tropi…" at bounding box center [635, 351] width 164 height 55
click at [680, 324] on span "A refreshing tropical fruit juice blend. Ingredients: A blend of assorted tropi…" at bounding box center [635, 351] width 164 height 55
drag, startPoint x: 551, startPoint y: 305, endPoint x: 662, endPoint y: 301, distance: 111.5
click at [662, 324] on h6 "Description En: A refreshing tropical fruit juice blend. Ingredients: A blend o…" at bounding box center [608, 351] width 218 height 55
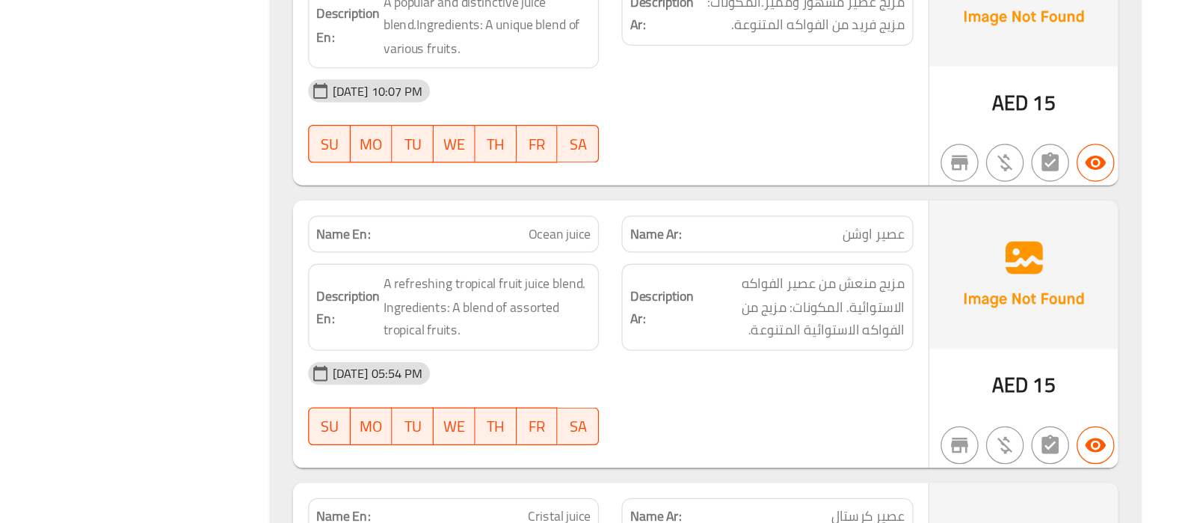
scroll to position [3174, 0]
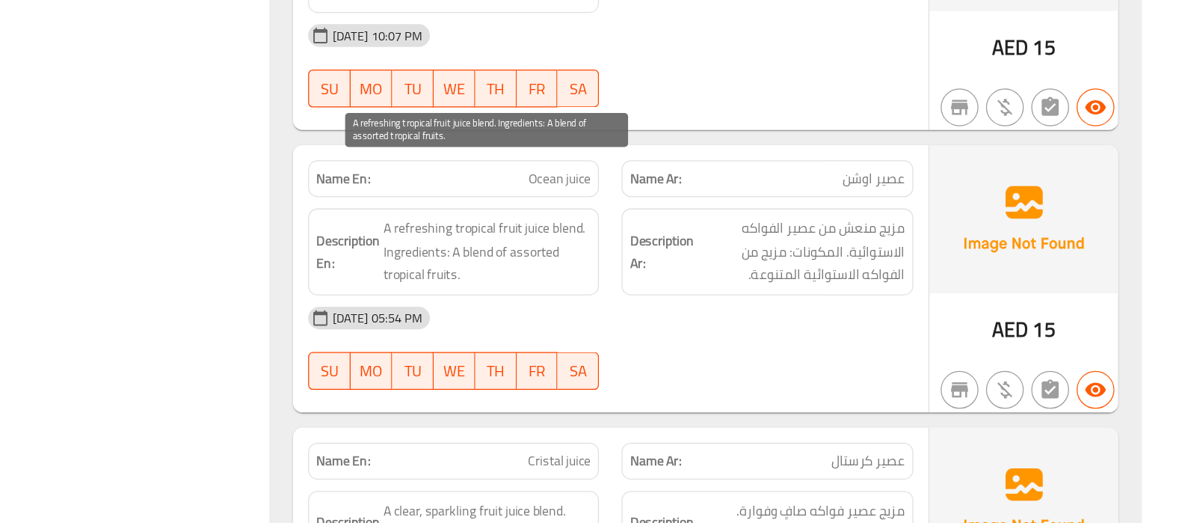
click at [625, 280] on span "A refreshing tropical fruit juice blend. Ingredients: A blend of assorted tropi…" at bounding box center [635, 307] width 164 height 55
drag, startPoint x: 616, startPoint y: 261, endPoint x: 616, endPoint y: 280, distance: 19.4
click at [616, 280] on span "A refreshing tropical fruit juice blend. Ingredients: A blend of assorted tropi…" at bounding box center [635, 307] width 164 height 55
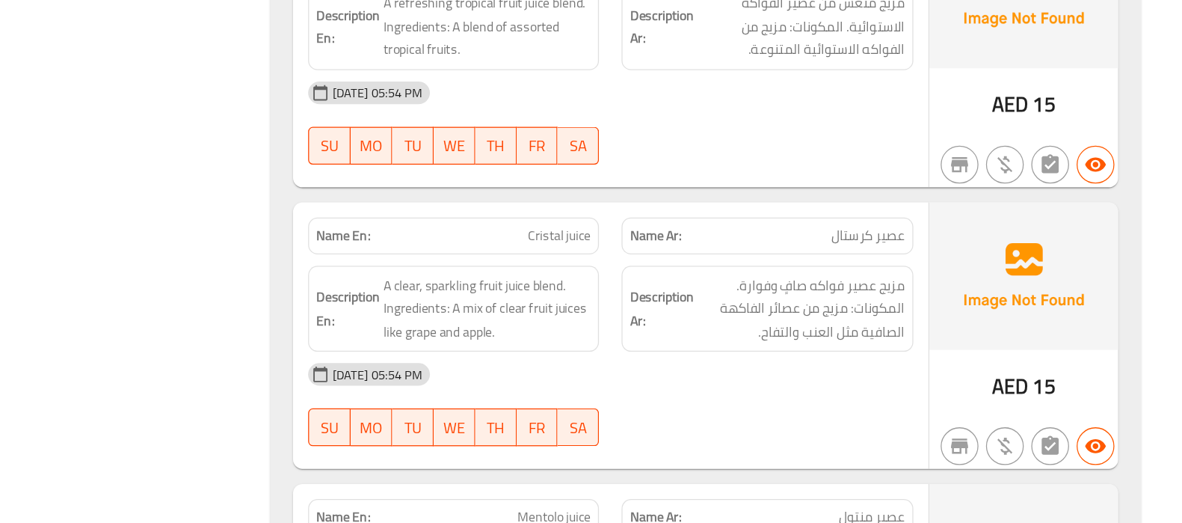
scroll to position [3354, 0]
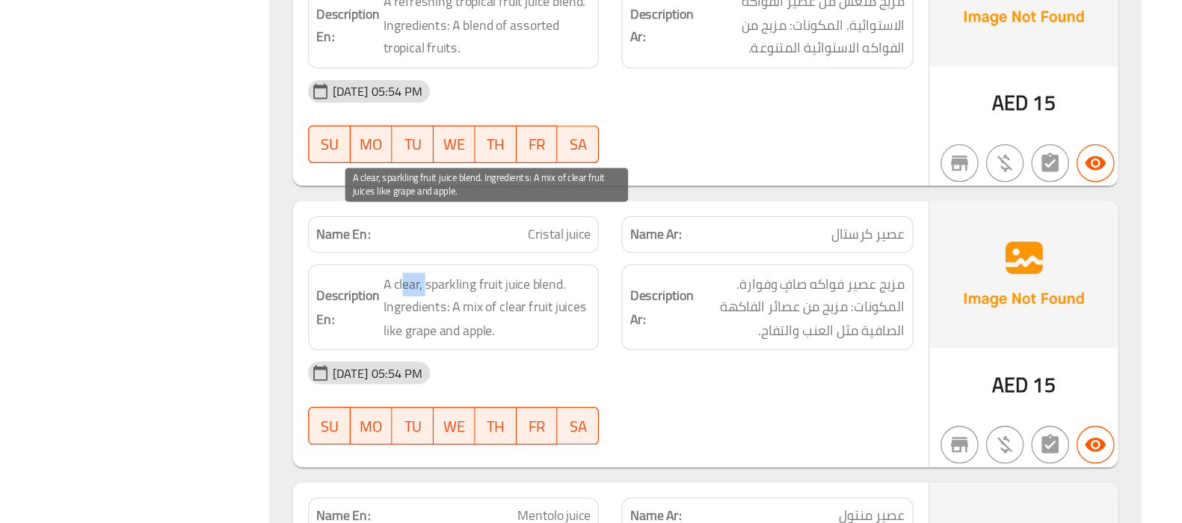
drag, startPoint x: 569, startPoint y: 286, endPoint x: 586, endPoint y: 289, distance: 17.5
click at [586, 325] on span "A clear, sparkling fruit juice blend. Ingredients: A mix of clear fruit juices …" at bounding box center [635, 352] width 164 height 55
click at [602, 325] on span "A clear, sparkling fruit juice blend. Ingredients: A mix of clear fruit juices …" at bounding box center [635, 352] width 164 height 55
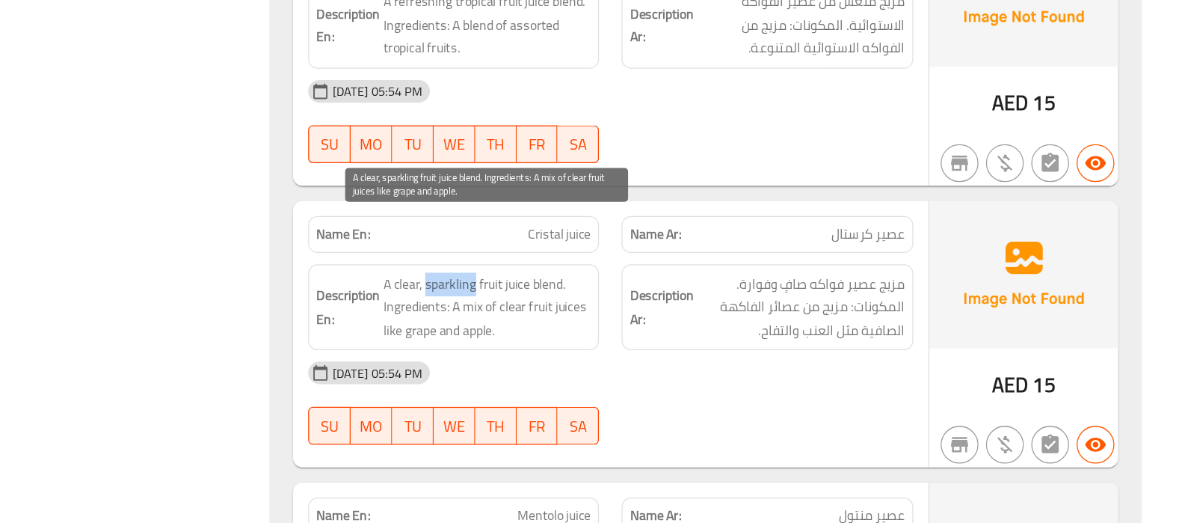
copy span "sparkling"
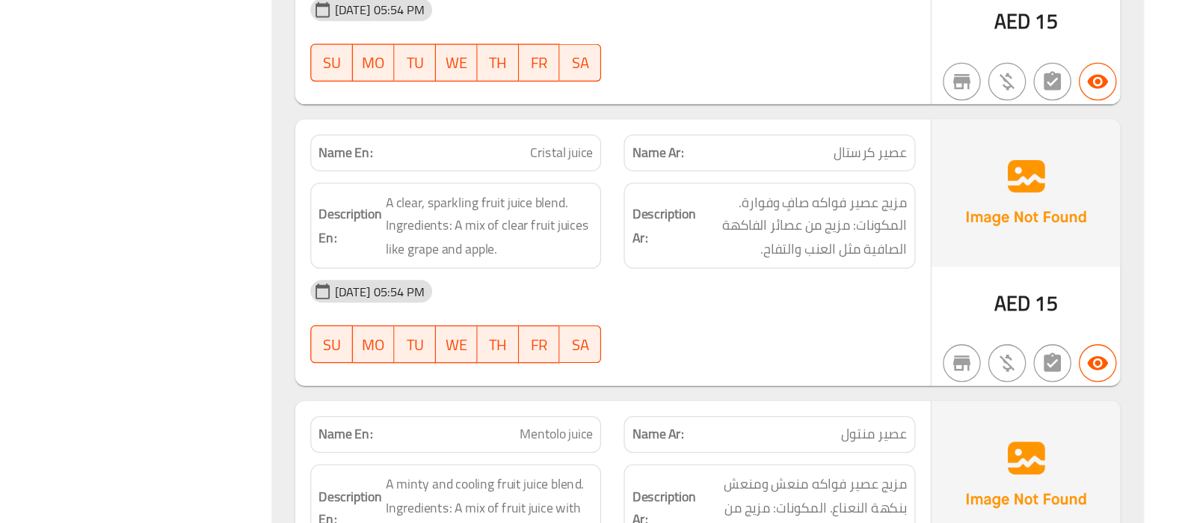
scroll to position [3422, 0]
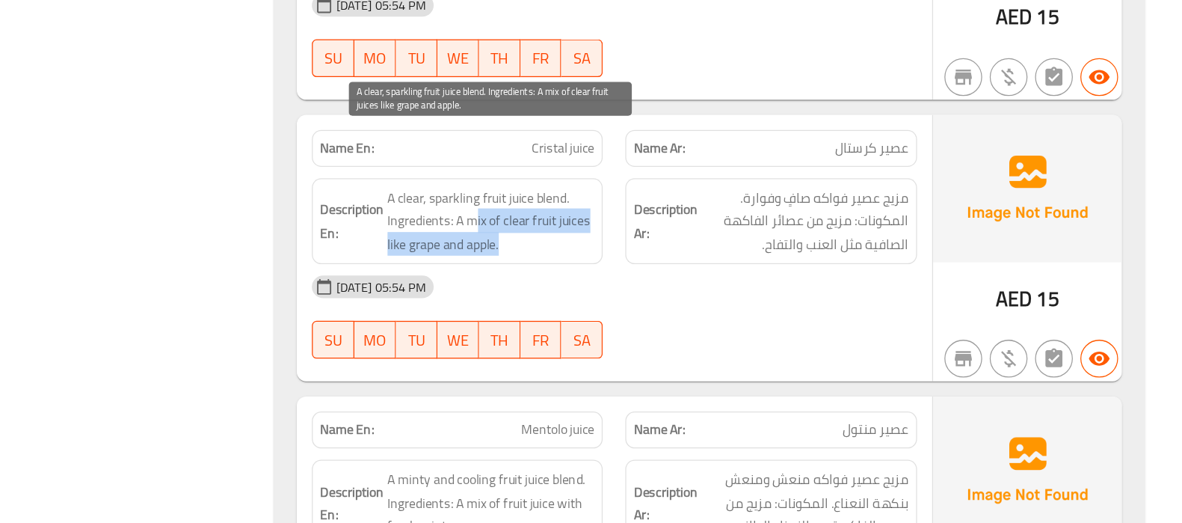
drag, startPoint x: 620, startPoint y: 236, endPoint x: 661, endPoint y: 256, distance: 45.8
click at [661, 256] on span "A clear, sparkling fruit juice blend. Ingredients: A mix of clear fruit juices …" at bounding box center [635, 283] width 164 height 55
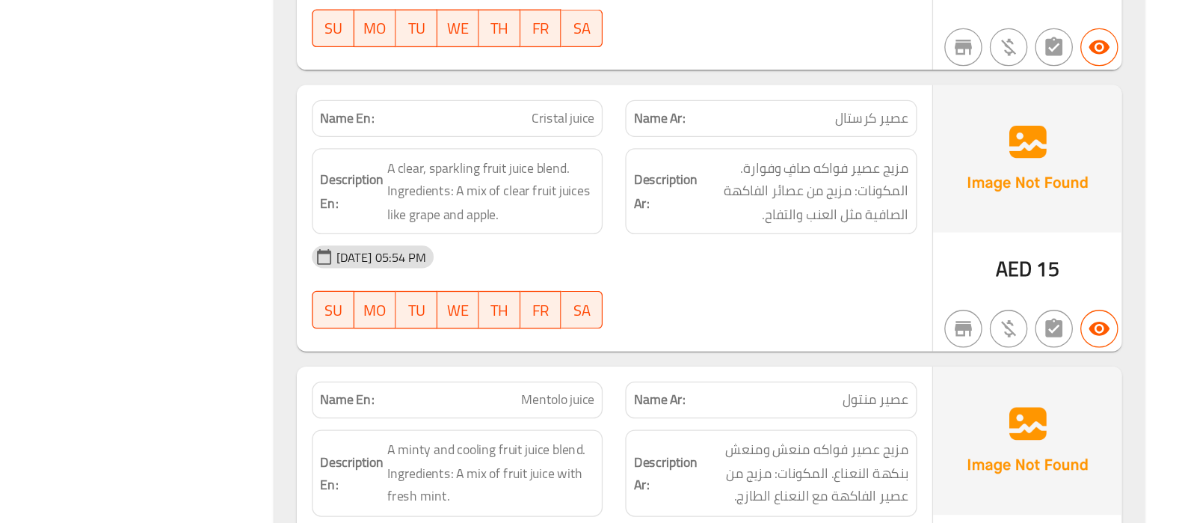
scroll to position [3447, 0]
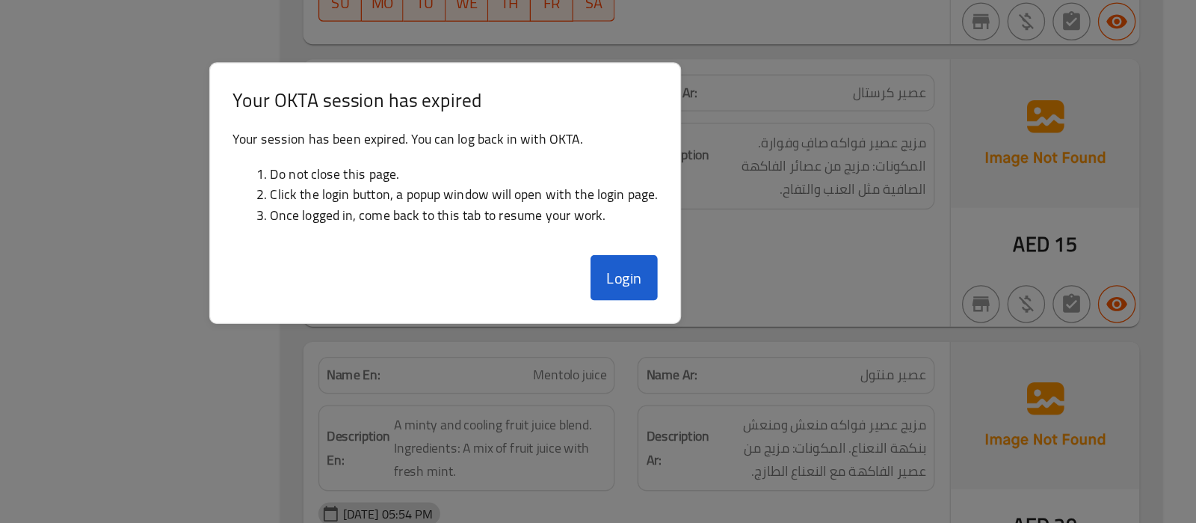
click at [742, 363] on div "Login" at bounding box center [598, 334] width 373 height 60
click at [739, 321] on button "Login" at bounding box center [740, 328] width 54 height 36
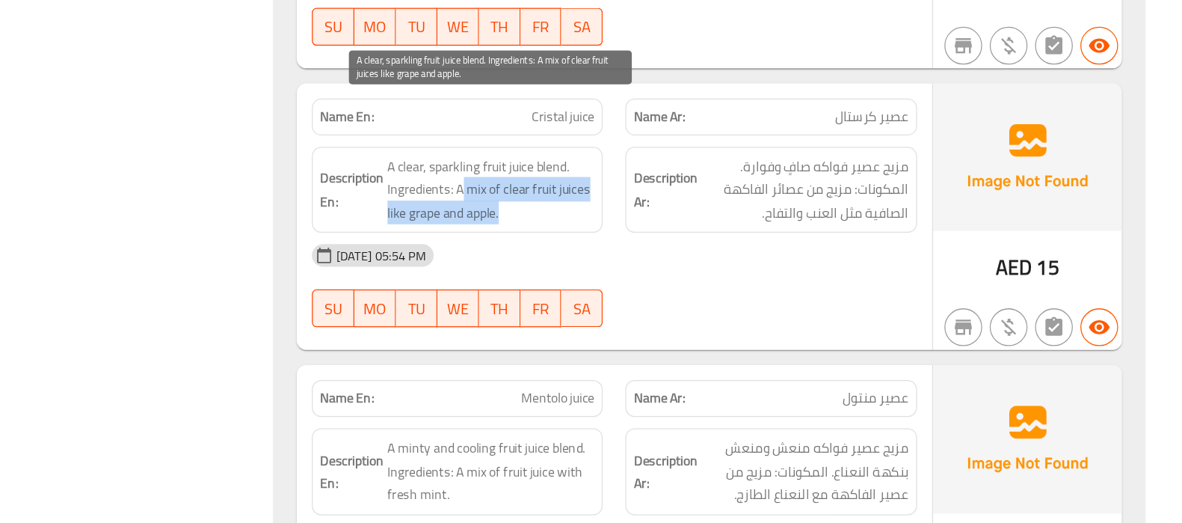
drag, startPoint x: 612, startPoint y: 206, endPoint x: 650, endPoint y: 231, distance: 45.4
click at [650, 231] on span "A clear, sparkling fruit juice blend. Ingredients: A mix of clear fruit juices …" at bounding box center [635, 258] width 164 height 55
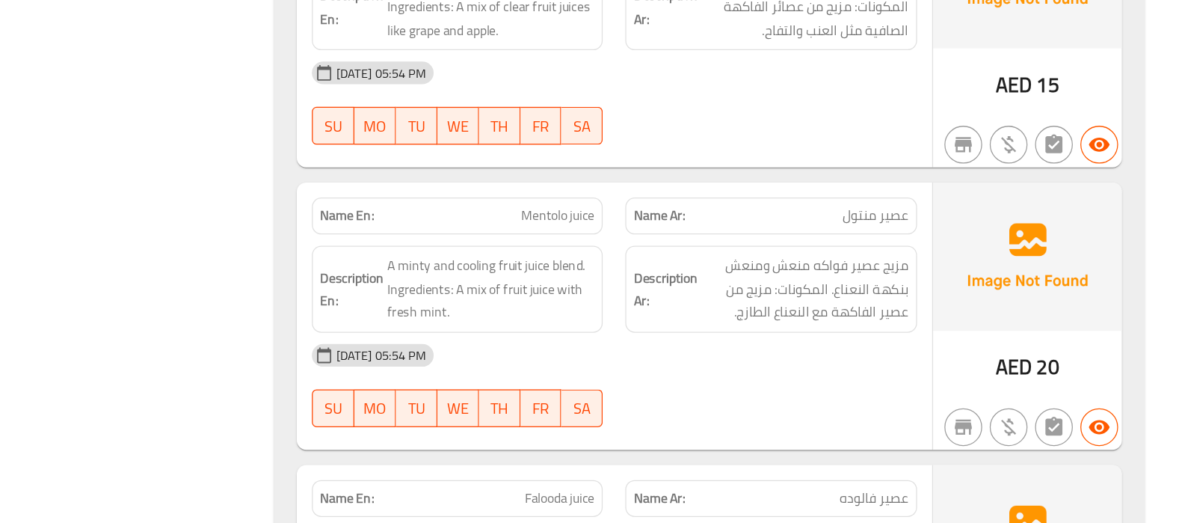
scroll to position [3592, 0]
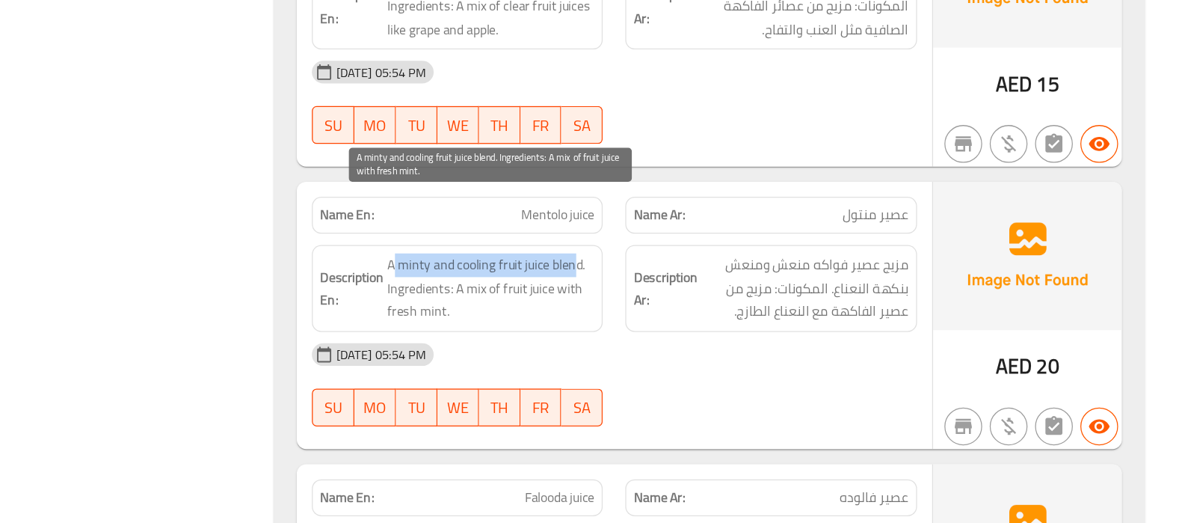
drag, startPoint x: 703, startPoint y: 268, endPoint x: 558, endPoint y: 273, distance: 145.1
click at [558, 309] on span "A minty and cooling fruit juice blend. Ingredients: A mix of fruit juice with f…" at bounding box center [635, 336] width 164 height 55
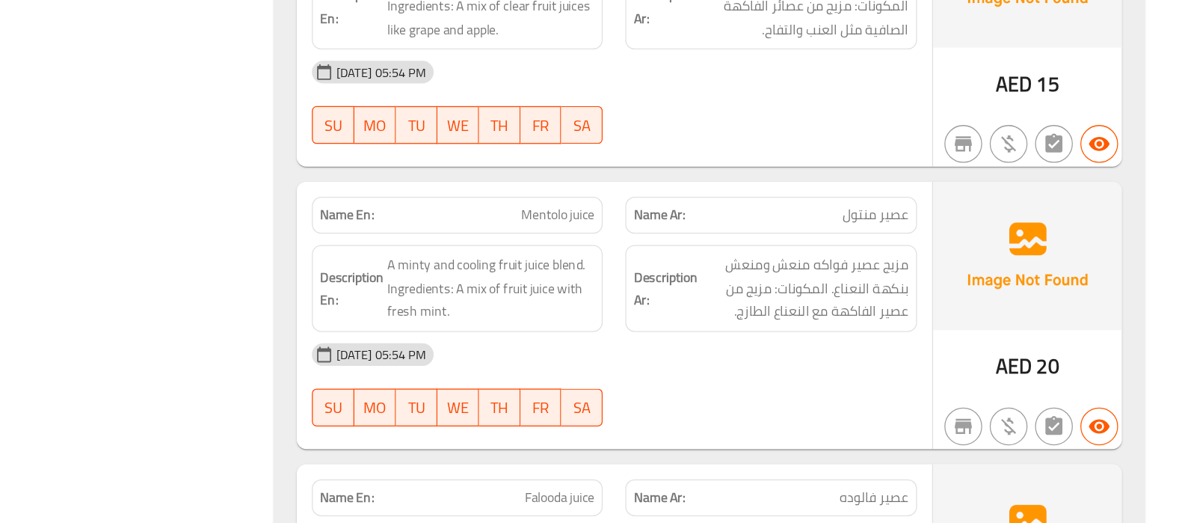
click at [683, 271] on span "Mentolo juice" at bounding box center [687, 279] width 58 height 16
copy span "Mentolo juice"
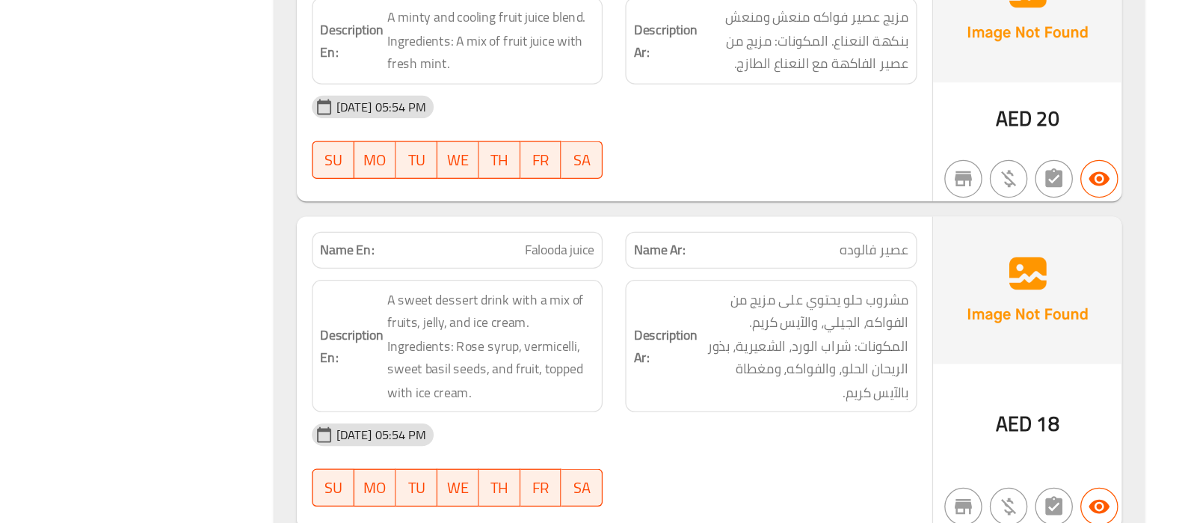
scroll to position [3789, 0]
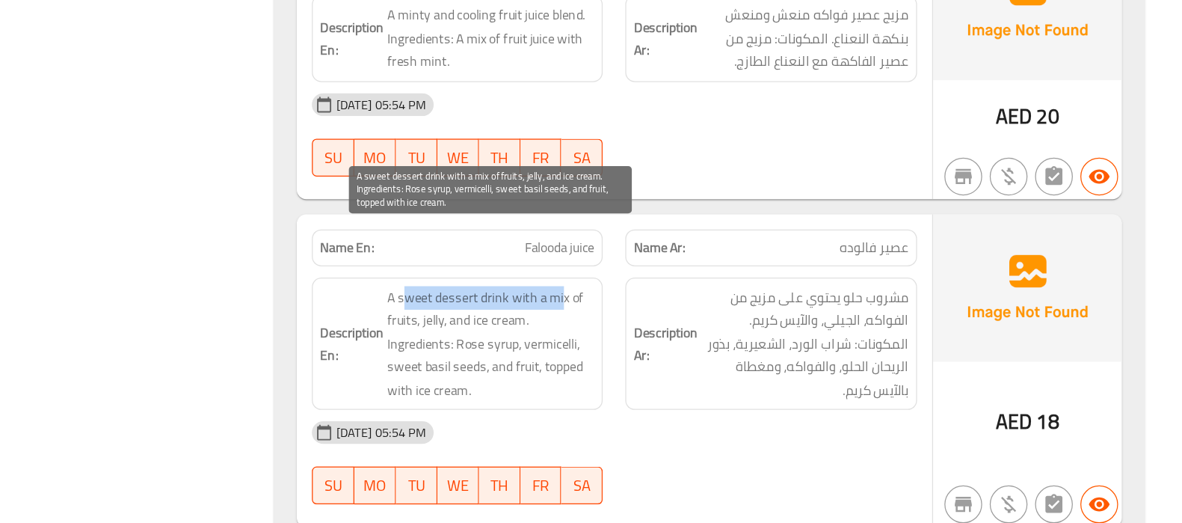
drag, startPoint x: 566, startPoint y: 298, endPoint x: 691, endPoint y: 293, distance: 124.9
click at [691, 335] on span "A sweet dessert drink with a mix of fruits, jelly, and ice cream. Ingredients: …" at bounding box center [635, 381] width 164 height 92
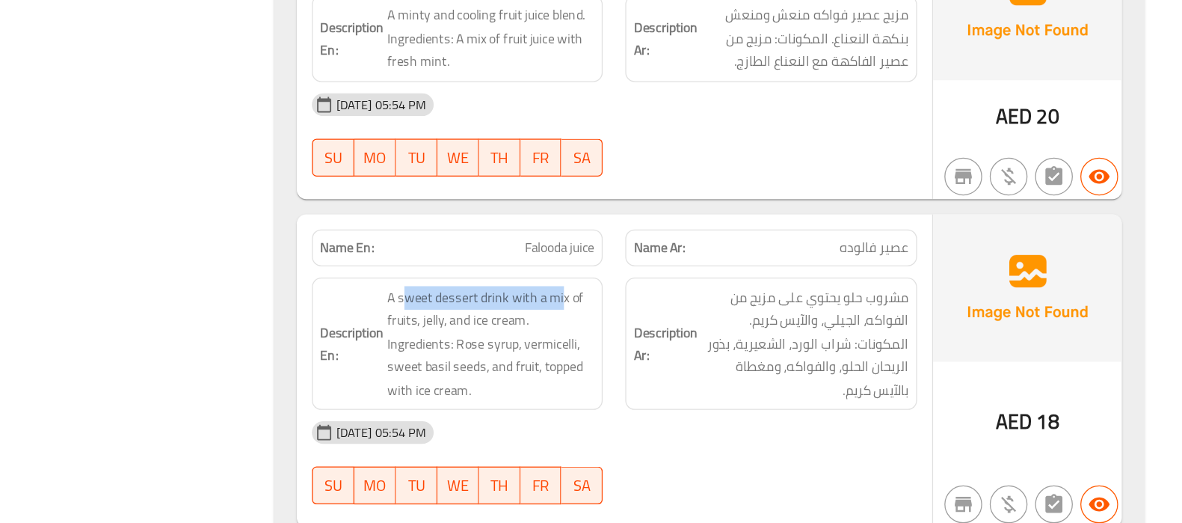
click at [656, 328] on div "Description En: A sweet dessert drink with a mix of fruits, jelly, and ice crea…" at bounding box center [608, 380] width 231 height 105
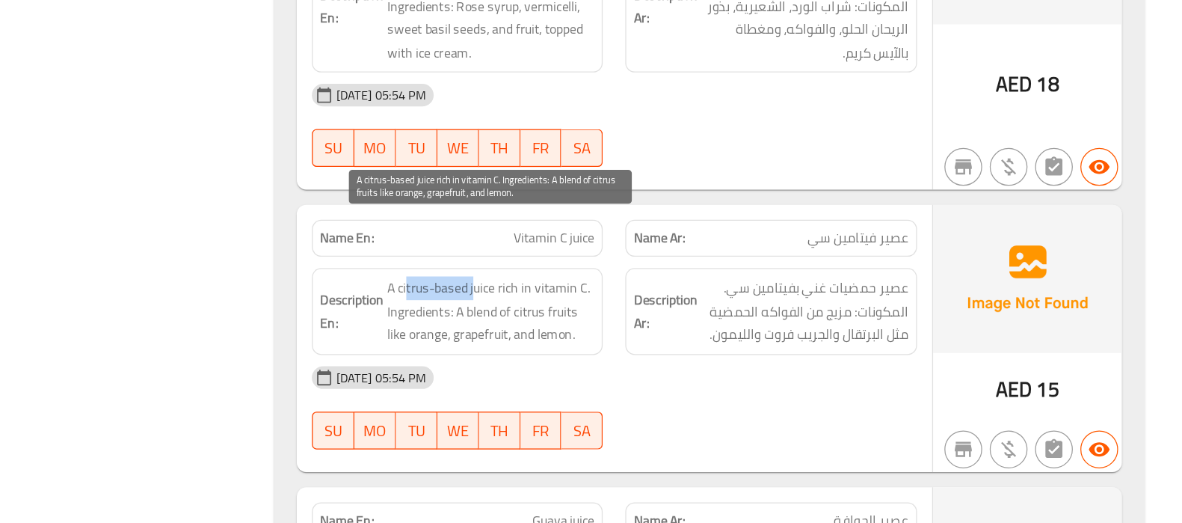
drag, startPoint x: 568, startPoint y: 290, endPoint x: 623, endPoint y: 286, distance: 55.5
click at [623, 328] on span "A citrus-based juice rich in vitamin C. Ingredients: A blend of citrus fruits l…" at bounding box center [635, 355] width 164 height 55
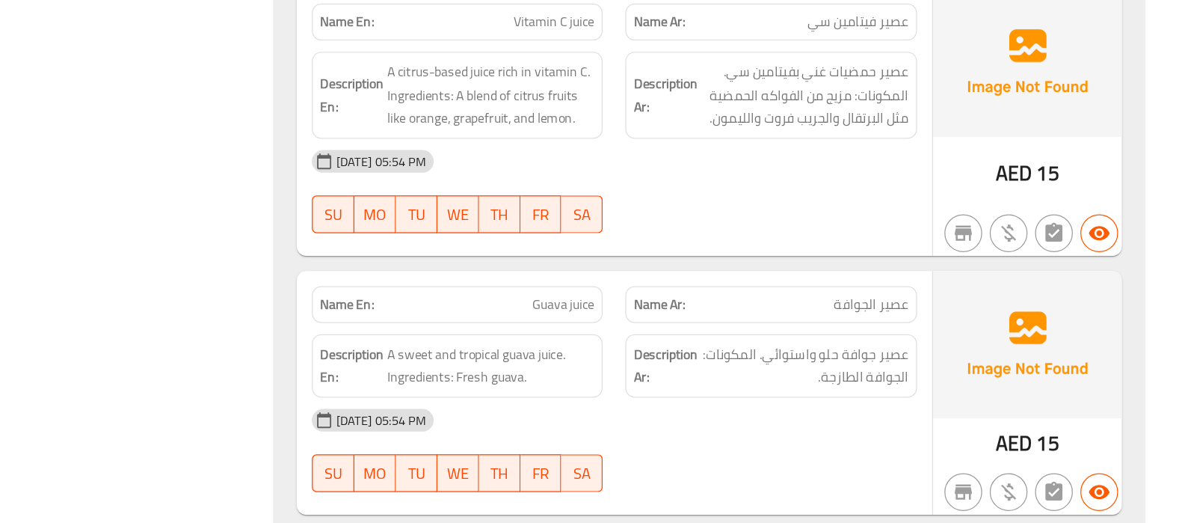
scroll to position [4228, 0]
drag, startPoint x: 678, startPoint y: 298, endPoint x: 734, endPoint y: 296, distance: 56.1
click at [734, 325] on div "Name En: Guava juice Name Ar: عصير الجوافة" at bounding box center [732, 348] width 497 height 47
click at [734, 325] on div "Name Ar: عصير الجوافة" at bounding box center [856, 348] width 249 height 47
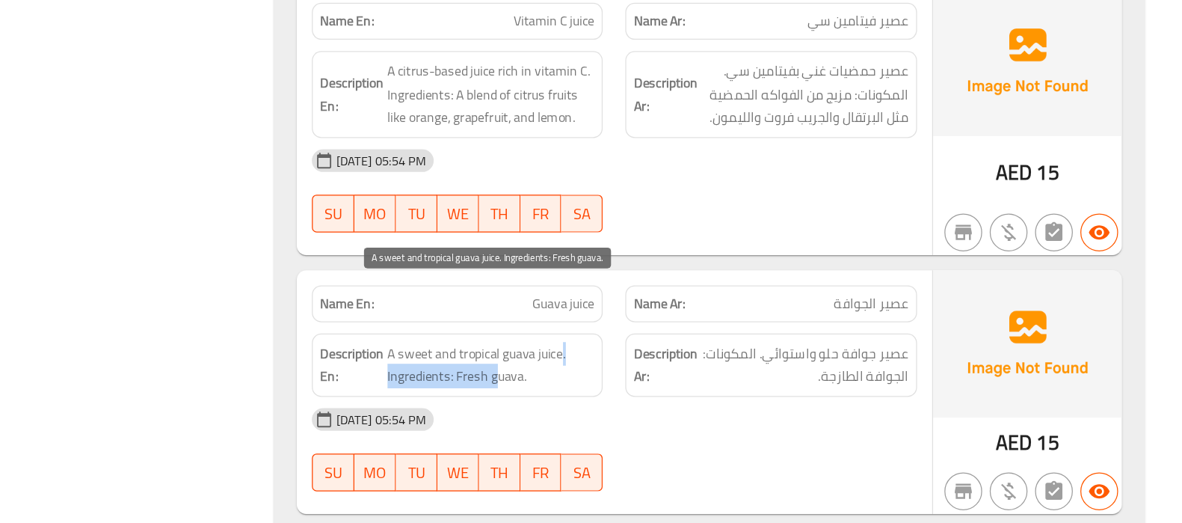
drag, startPoint x: 692, startPoint y: 342, endPoint x: 637, endPoint y: 360, distance: 57.9
click at [637, 379] on span "A sweet and tropical guava juice. Ingredients: Fresh guava." at bounding box center [635, 397] width 164 height 37
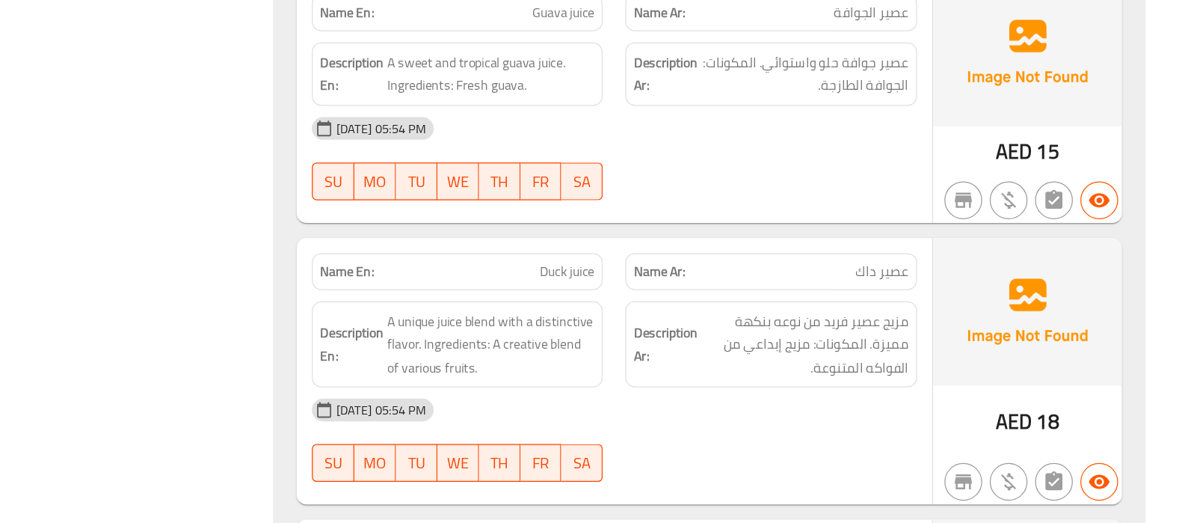
scroll to position [4494, 0]
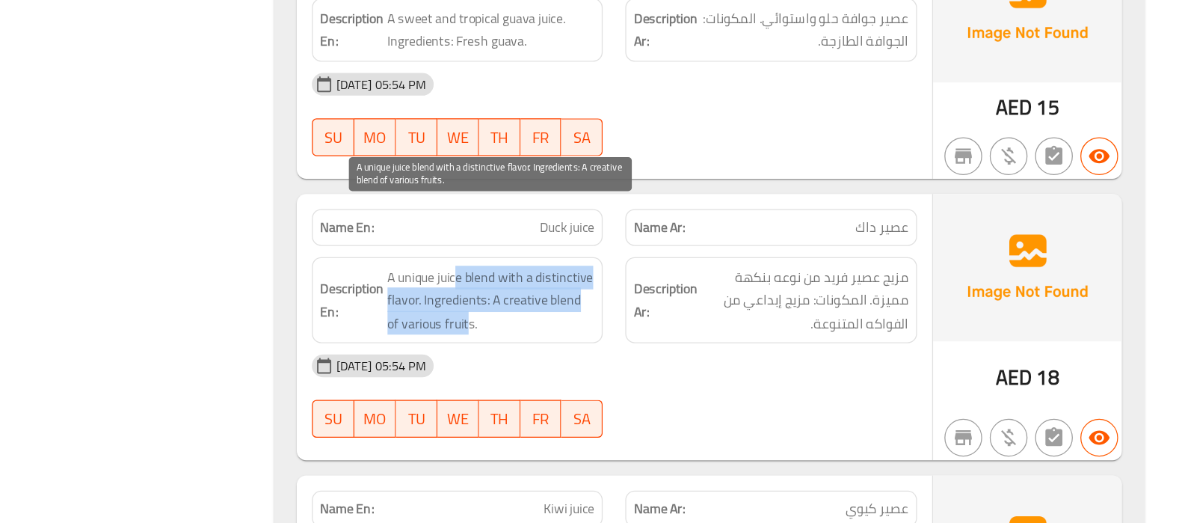
drag, startPoint x: 606, startPoint y: 283, endPoint x: 607, endPoint y: 313, distance: 30.7
click at [607, 319] on span "A unique juice blend with a distinctive flavor. Ingredients: A creative blend o…" at bounding box center [635, 346] width 164 height 55
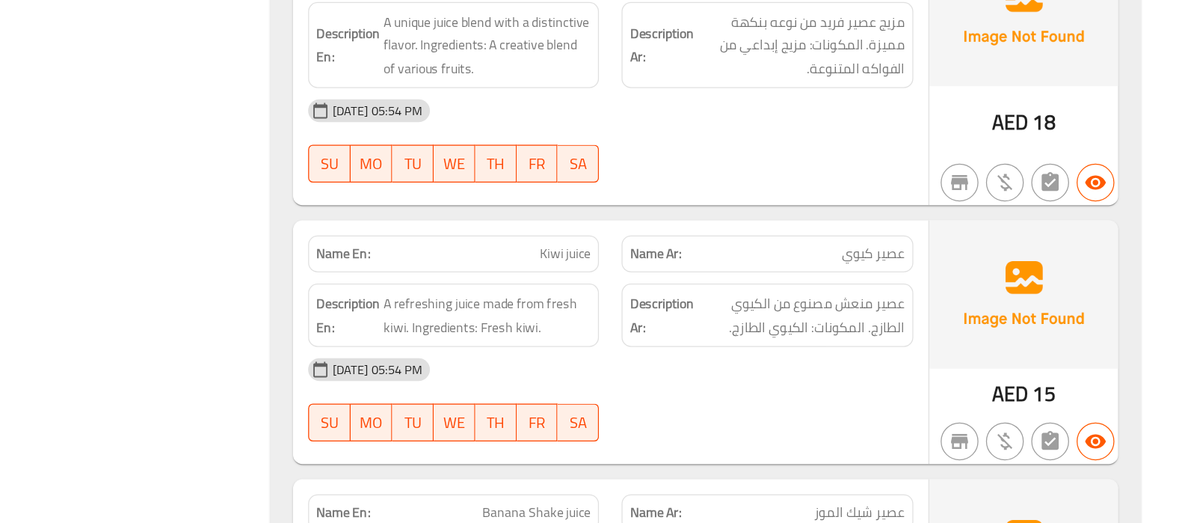
scroll to position [4698, 0]
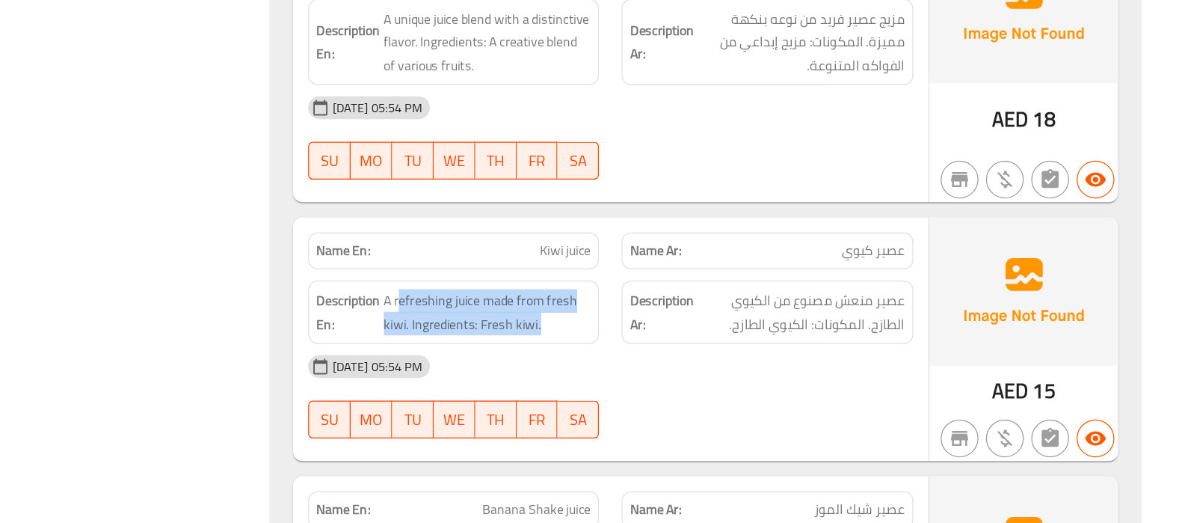
drag, startPoint x: 565, startPoint y: 293, endPoint x: 676, endPoint y: 326, distance: 116.2
click at [676, 330] on div "Description En: A refreshing juice made from fresh kiwi. Ingredients: Fresh kiw…" at bounding box center [608, 355] width 231 height 50
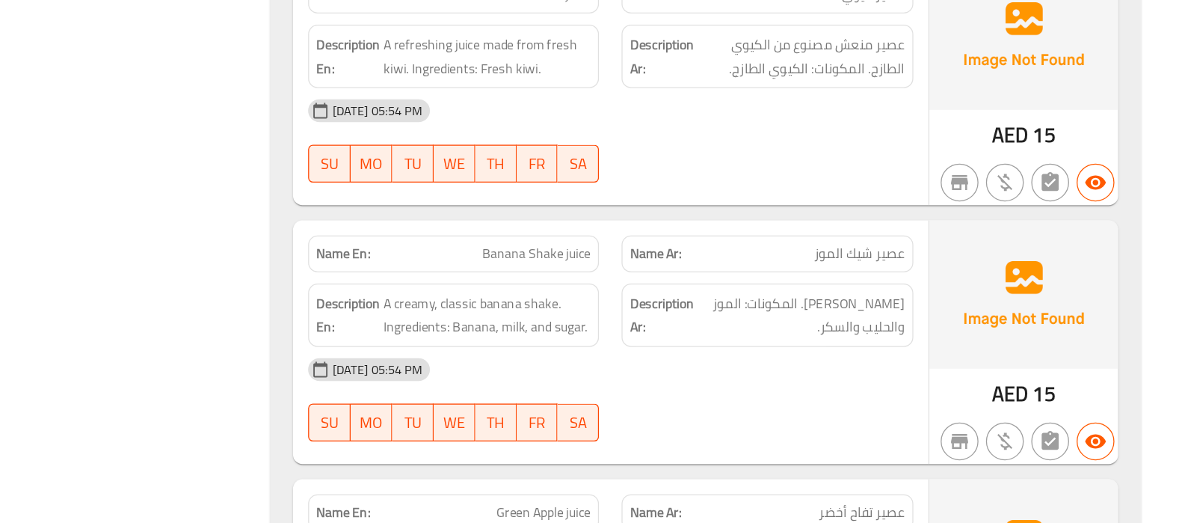
scroll to position [4904, 0]
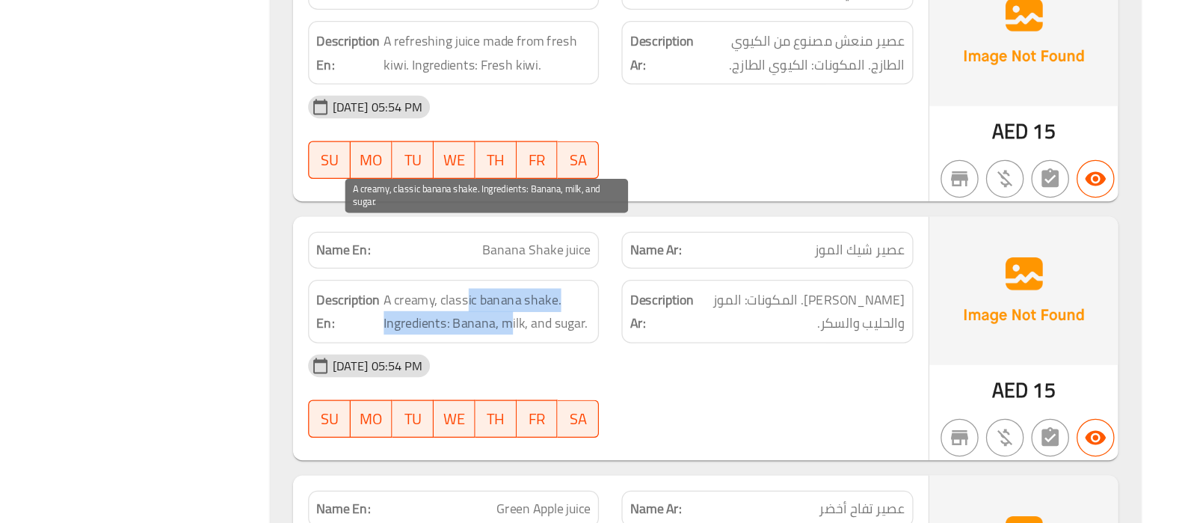
drag, startPoint x: 618, startPoint y: 290, endPoint x: 653, endPoint y: 308, distance: 39.5
click at [653, 336] on span "A creamy, classic banana shake. Ingredients: Banana, milk, and sugar." at bounding box center [635, 354] width 164 height 37
click at [679, 336] on span "A creamy, classic banana shake. Ingredients: Banana, milk, and sugar." at bounding box center [635, 354] width 164 height 37
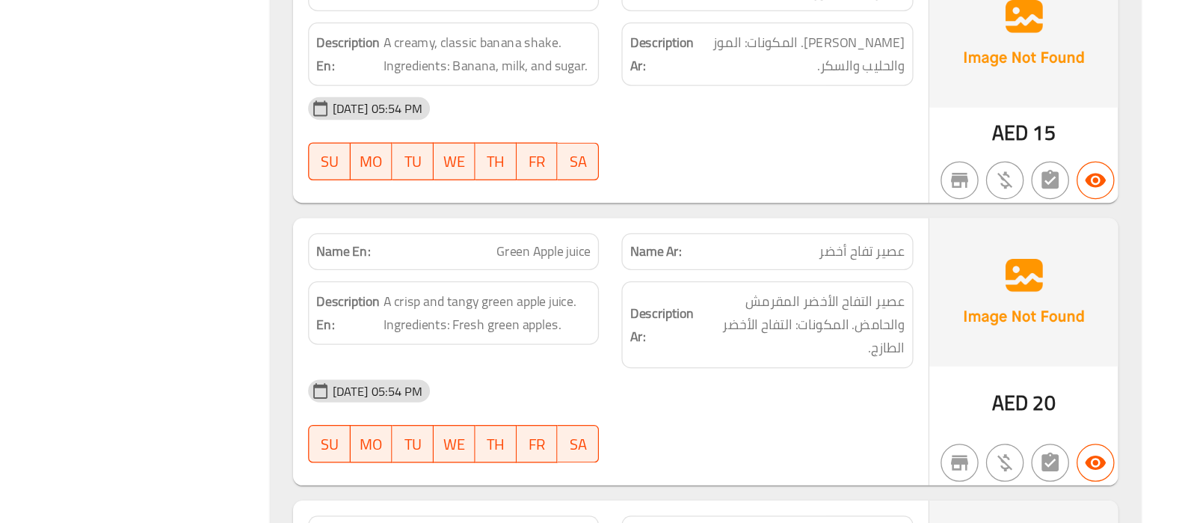
scroll to position [5109, 0]
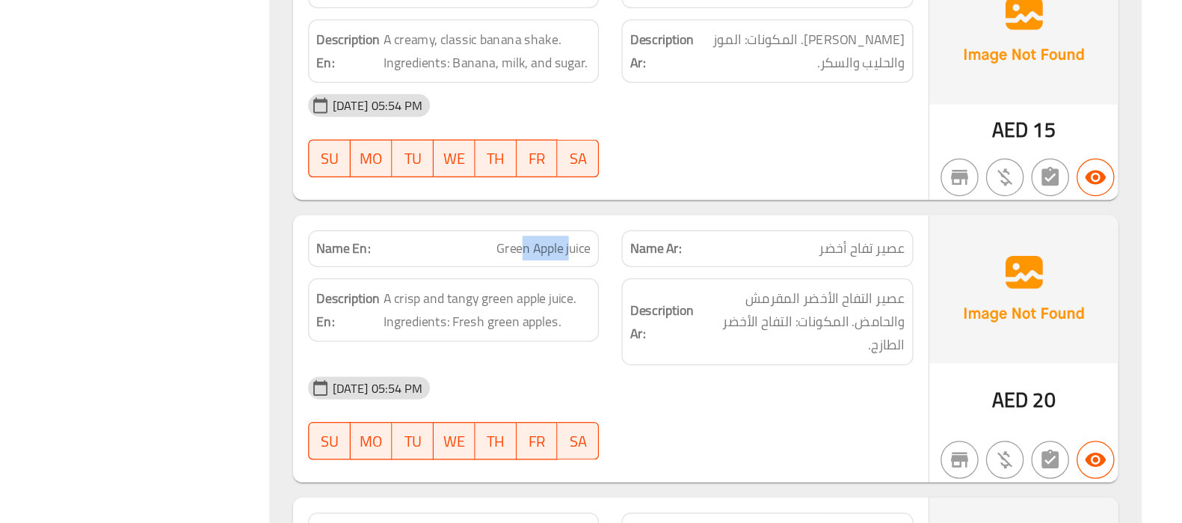
drag, startPoint x: 701, startPoint y: 255, endPoint x: 659, endPoint y: 254, distance: 41.9
click at [659, 298] on span "Green Apple juice" at bounding box center [679, 306] width 75 height 16
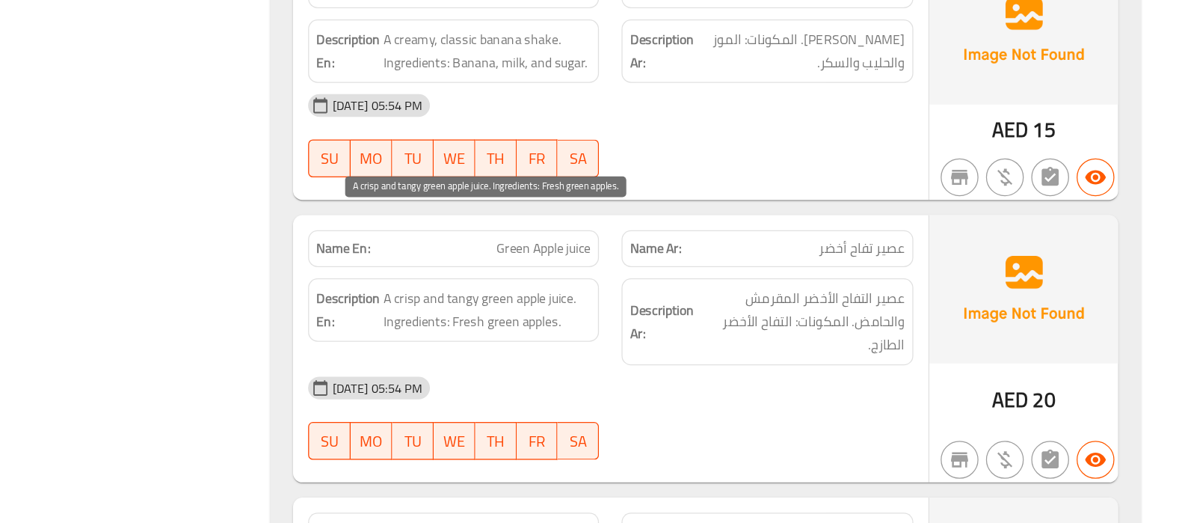
click at [687, 336] on span "A crisp and tangy green apple juice. Ingredients: Fresh green apples." at bounding box center [635, 354] width 164 height 37
drag, startPoint x: 700, startPoint y: 298, endPoint x: 704, endPoint y: 305, distance: 8.4
click at [704, 336] on span "A crisp and tangy green apple juice. Ingredients: Fresh green apples." at bounding box center [635, 354] width 164 height 37
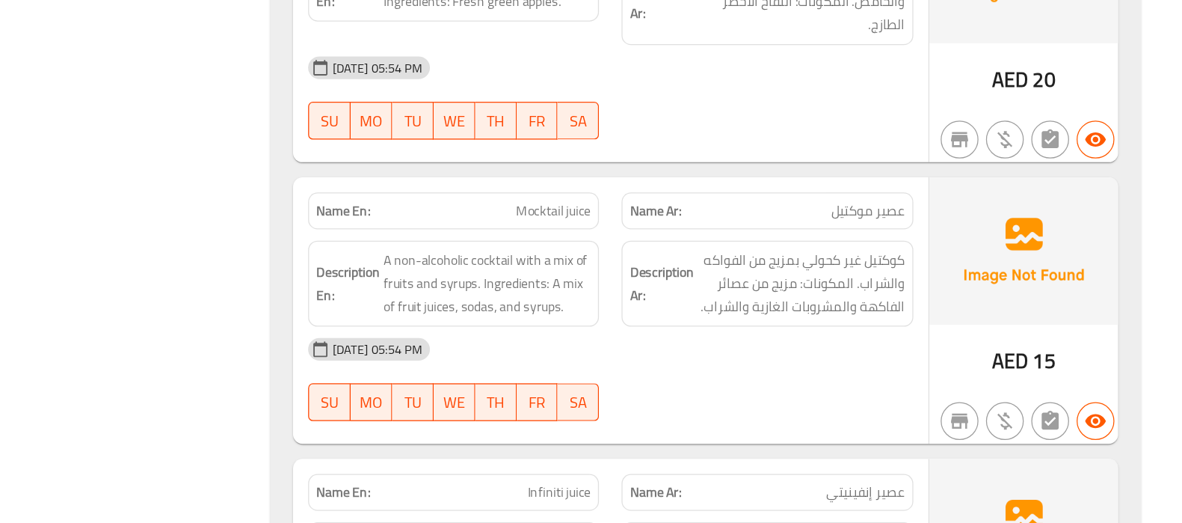
scroll to position [5363, 0]
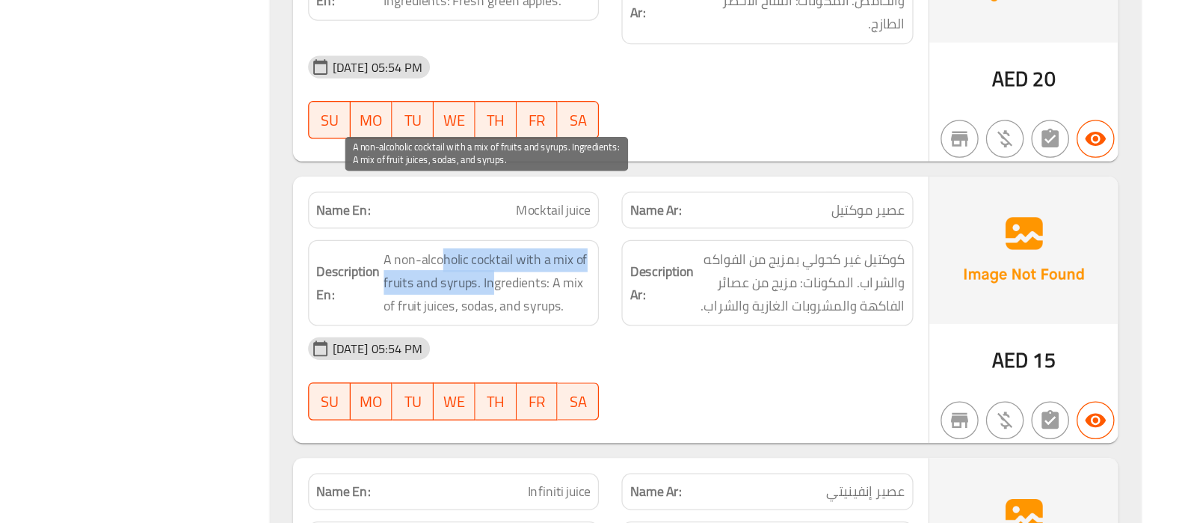
drag, startPoint x: 601, startPoint y: 261, endPoint x: 638, endPoint y: 281, distance: 41.8
click at [638, 305] on span "A non-alcoholic cocktail with a mix of fruits and syrups. Ingredients: A mix of…" at bounding box center [635, 332] width 164 height 55
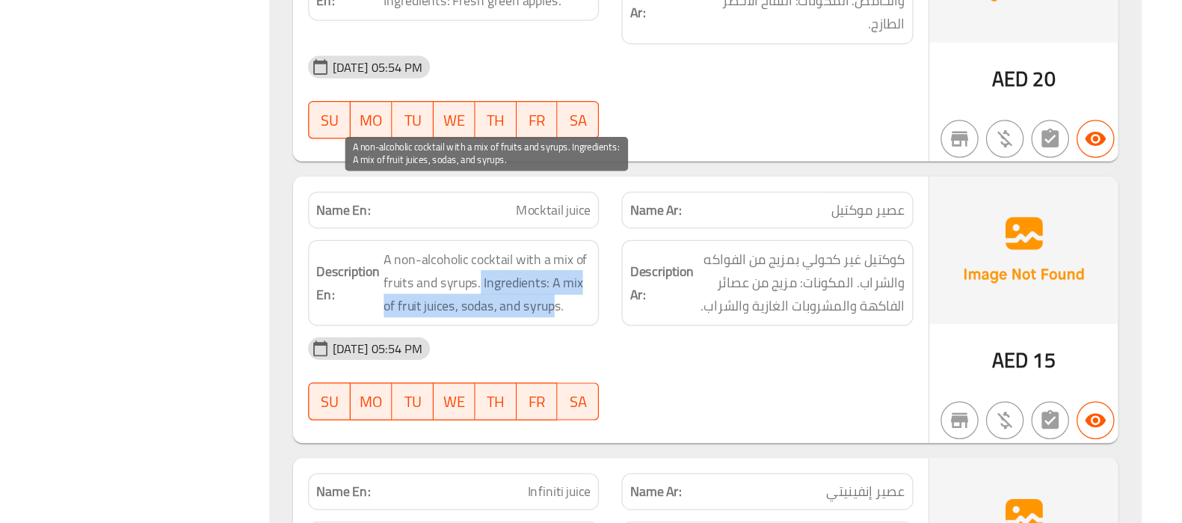
drag, startPoint x: 612, startPoint y: 292, endPoint x: 687, endPoint y: 306, distance: 76.7
click at [687, 306] on span "A non-alcoholic cocktail with a mix of fruits and syrups. Ingredients: A mix of…" at bounding box center [635, 332] width 164 height 55
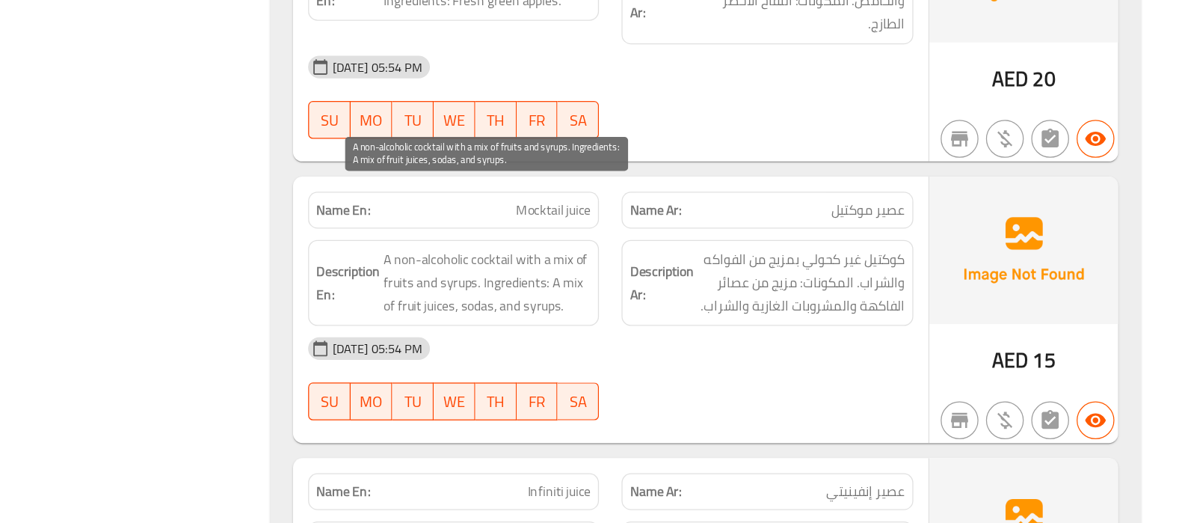
click at [630, 305] on span "A non-alcoholic cocktail with a mix of fruits and syrups. Ingredients: A mix of…" at bounding box center [635, 332] width 164 height 55
copy span "sodas"
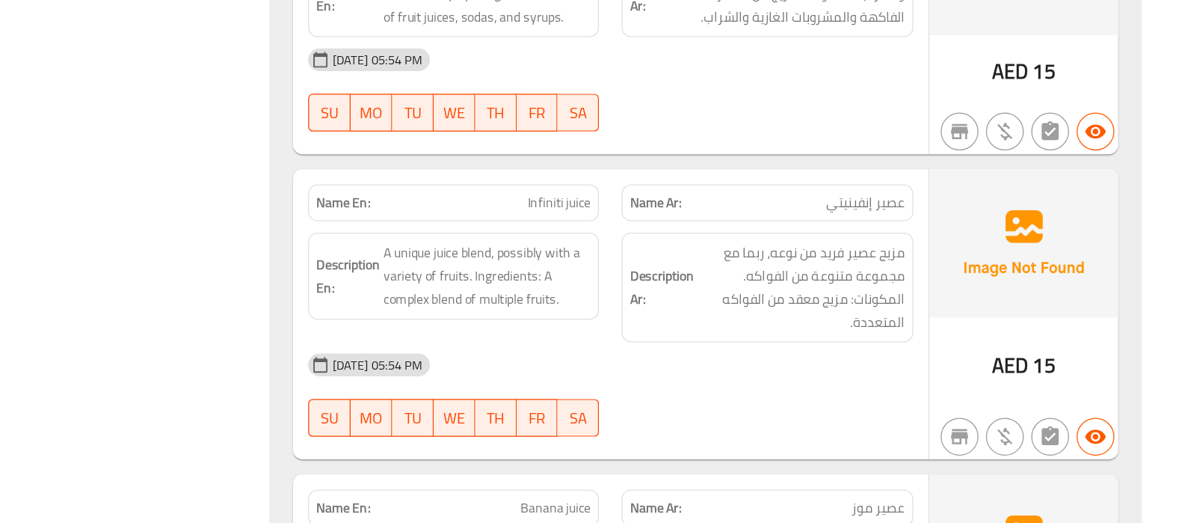
scroll to position [5593, 0]
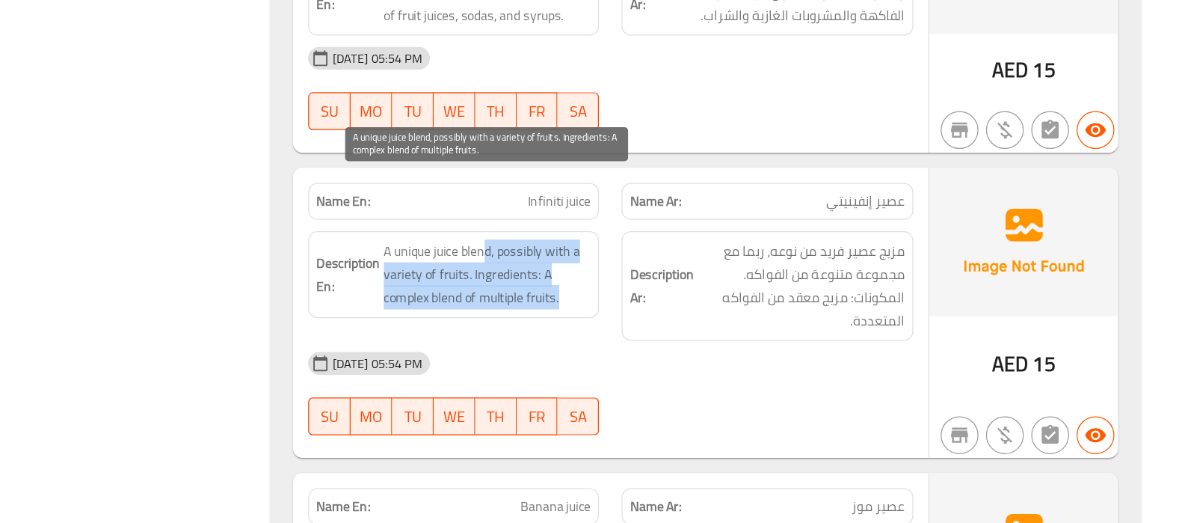
drag, startPoint x: 632, startPoint y: 250, endPoint x: 693, endPoint y: 296, distance: 76.9
click at [693, 298] on span "A unique juice blend, possibly with a variety of fruits. Ingredients: A complex…" at bounding box center [635, 325] width 164 height 55
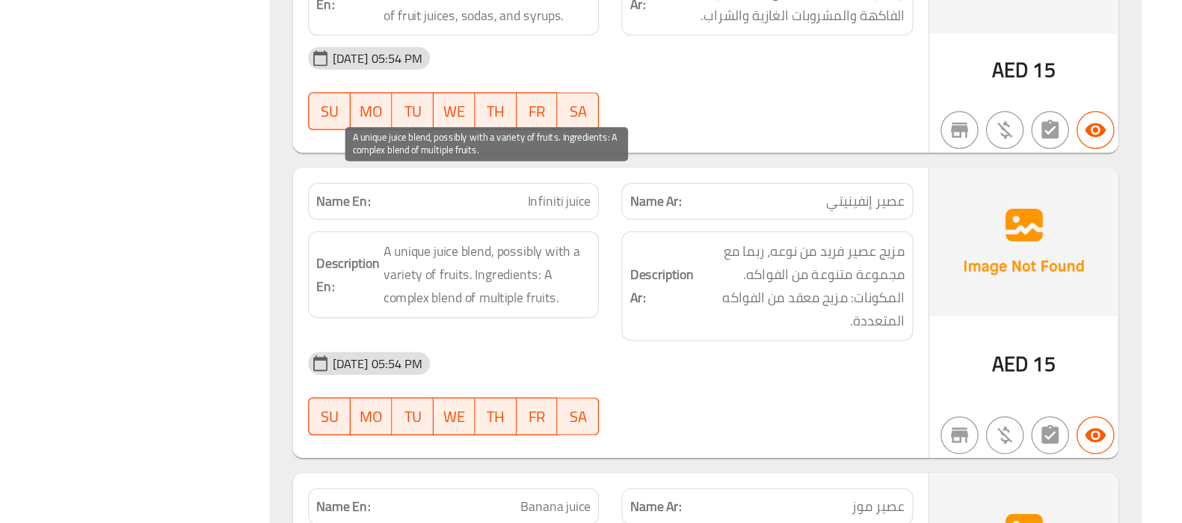
click at [703, 298] on span "A unique juice blend, possibly with a variety of fruits. Ingredients: A complex…" at bounding box center [635, 325] width 164 height 55
click at [661, 298] on span "A unique juice blend, possibly with a variety of fruits. Ingredients: A complex…" at bounding box center [635, 325] width 164 height 55
click at [713, 298] on span "A unique juice blend, possibly with a variety of fruits. Ingredients: A complex…" at bounding box center [635, 325] width 164 height 55
click at [665, 298] on span "A unique juice blend, possibly with a variety of fruits. Ingredients: A complex…" at bounding box center [635, 325] width 164 height 55
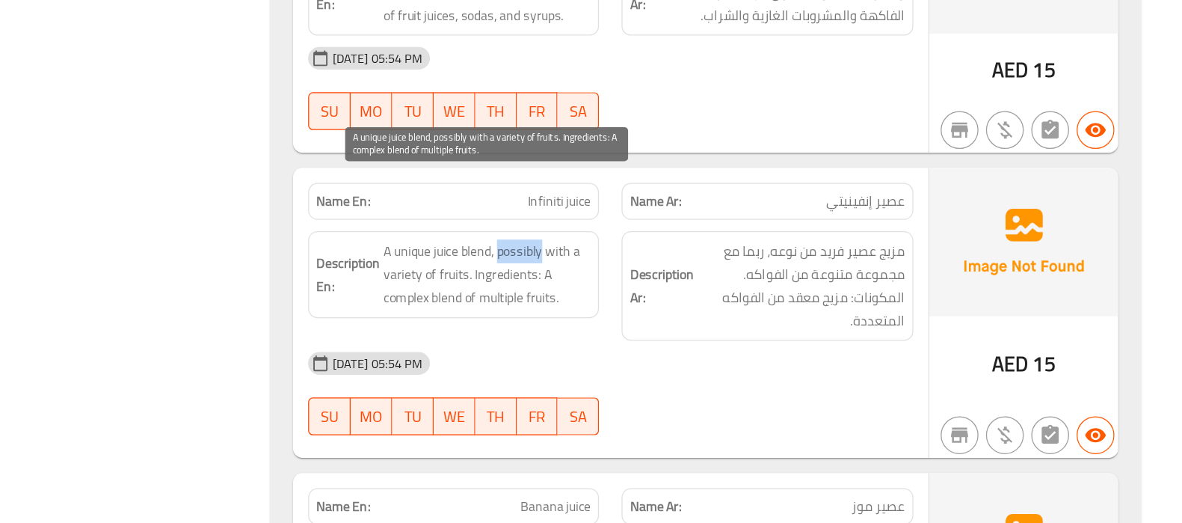
click at [665, 298] on span "A unique juice blend, possibly with a variety of fruits. Ingredients: A complex…" at bounding box center [635, 325] width 164 height 55
copy span "possibly"
click at [639, 298] on span "A unique juice blend, possibly with a variety of fruits. Ingredients: A complex…" at bounding box center [635, 325] width 164 height 55
drag, startPoint x: 677, startPoint y: 274, endPoint x: 687, endPoint y: 290, distance: 18.5
click at [687, 298] on span "A unique juice blend, possibly with a variety of fruits. Ingredients: A complex…" at bounding box center [635, 325] width 164 height 55
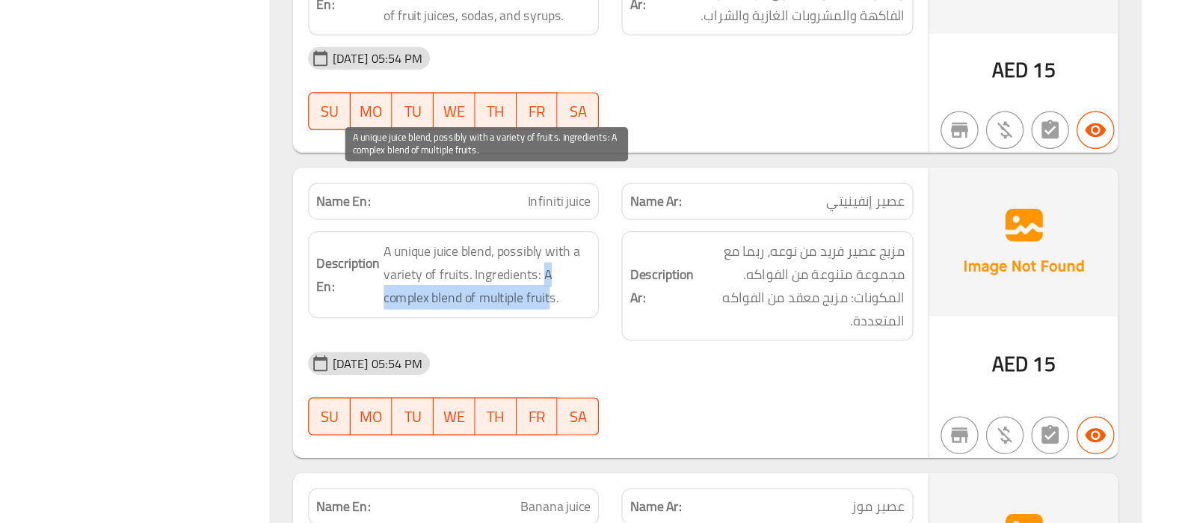
click at [687, 298] on span "A unique juice blend, possibly with a variety of fruits. Ingredients: A complex…" at bounding box center [635, 325] width 164 height 55
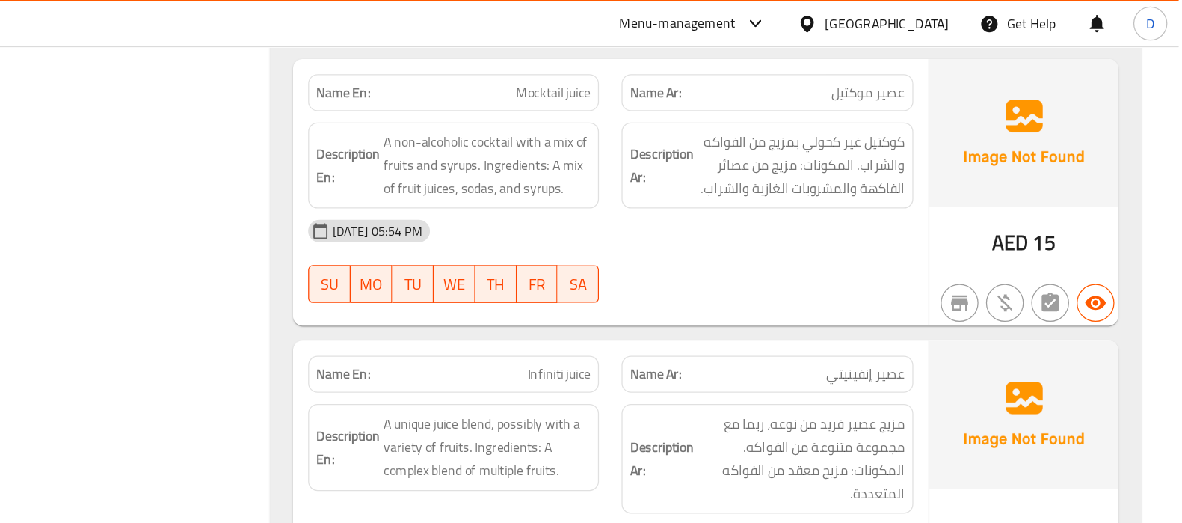
scroll to position [5546, 0]
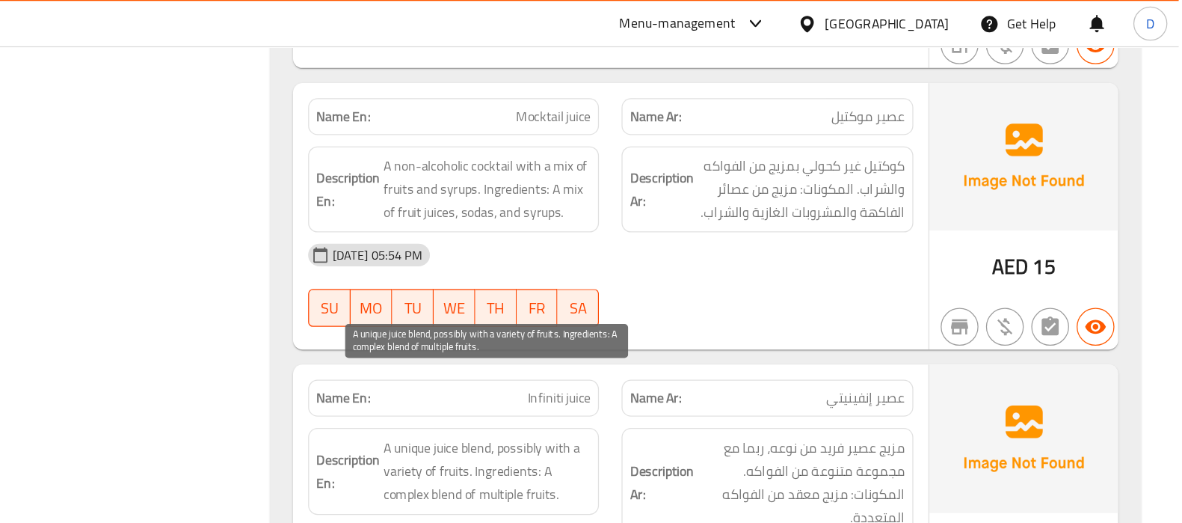
click at [671, 345] on span "A unique juice blend, possibly with a variety of fruits. Ingredients: A complex…" at bounding box center [635, 372] width 164 height 55
copy span "possibly"
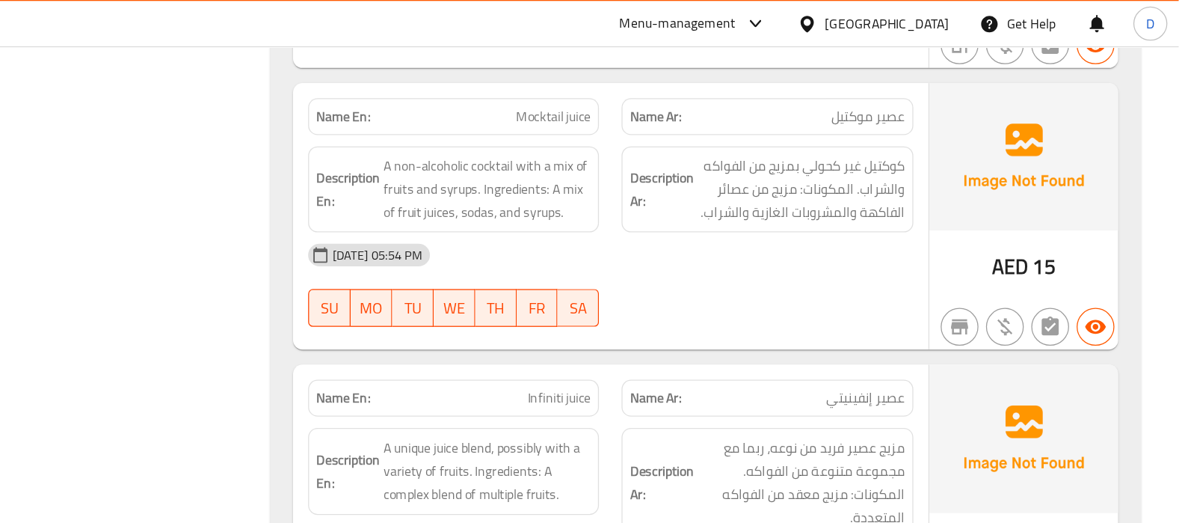
scroll to position [10613, 0]
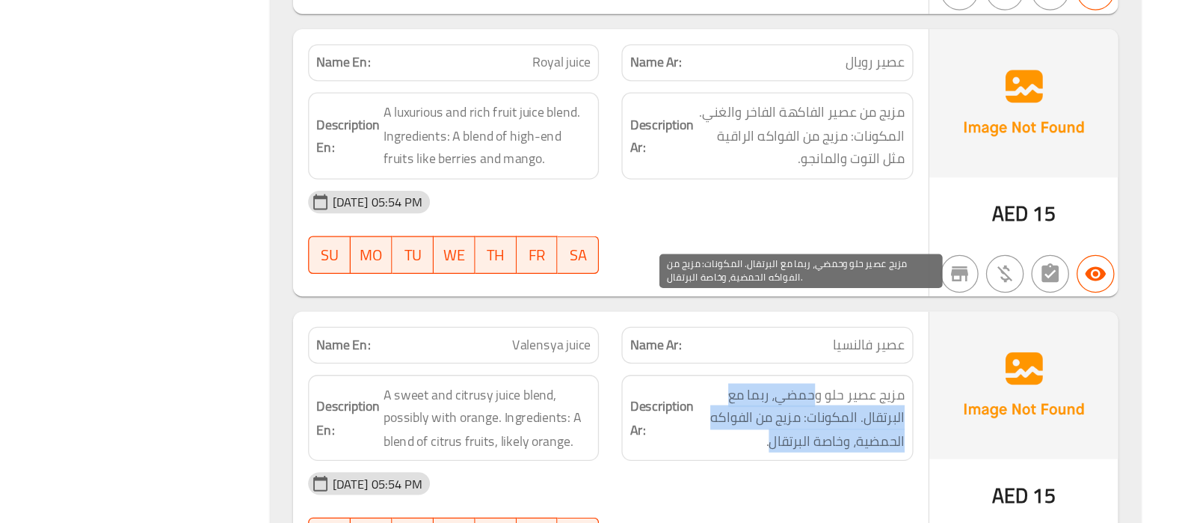
drag, startPoint x: 897, startPoint y: 347, endPoint x: 858, endPoint y: 399, distance: 64.2
click at [858, 412] on span "مزيج عصير حلو وحمضي، ربما مع البرتقال. المكونات: مزيج من الفواكه الحمضية، وخاصة…" at bounding box center [883, 439] width 164 height 55
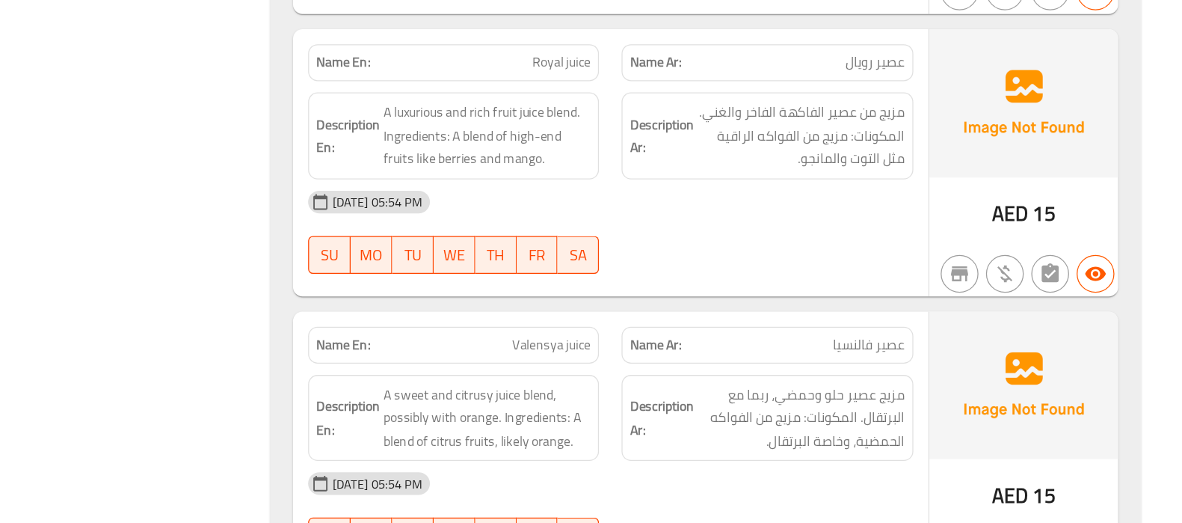
scroll to position [5883, 0]
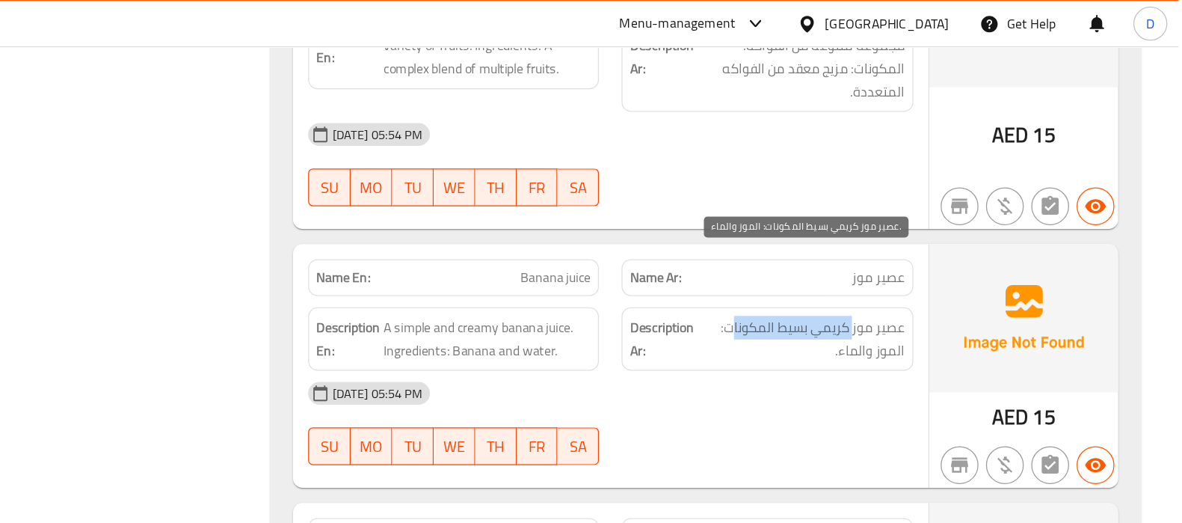
drag, startPoint x: 924, startPoint y: 211, endPoint x: 830, endPoint y: 208, distance: 94.3
click at [830, 250] on span "عصير موز كريمي بسيط المكونات: الموز والماء." at bounding box center [883, 268] width 163 height 37
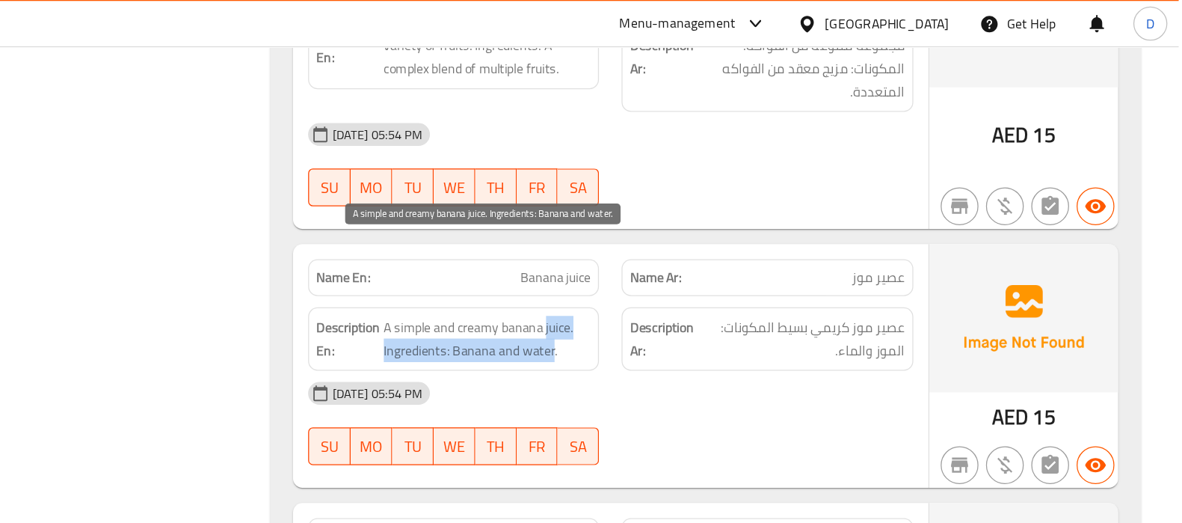
drag, startPoint x: 679, startPoint y: 206, endPoint x: 686, endPoint y: 233, distance: 27.0
click at [686, 250] on span "A simple and creamy banana juice. Ingredients: Banana and water." at bounding box center [635, 268] width 164 height 37
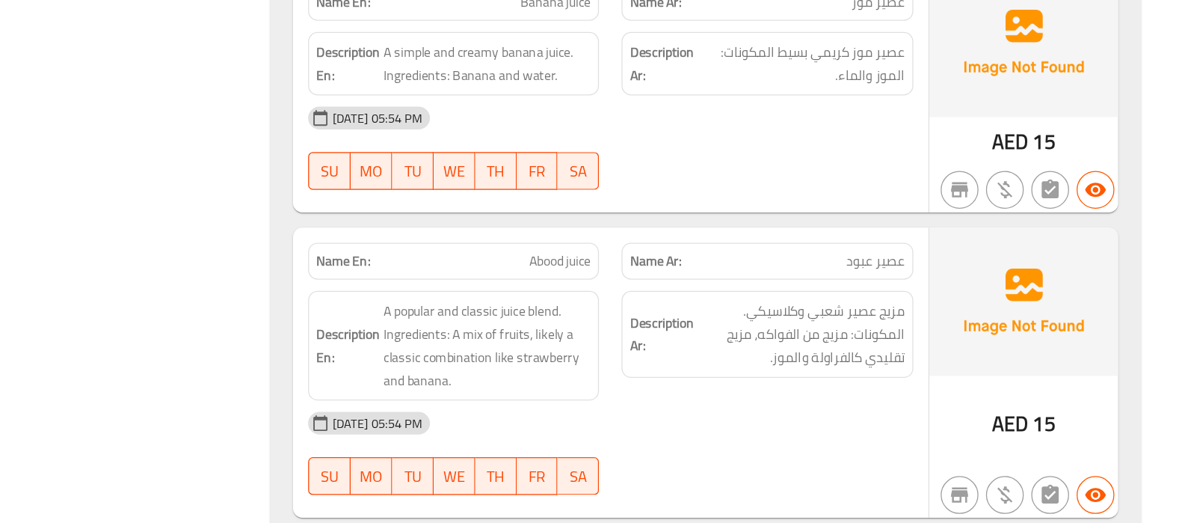
scroll to position [5993, 0]
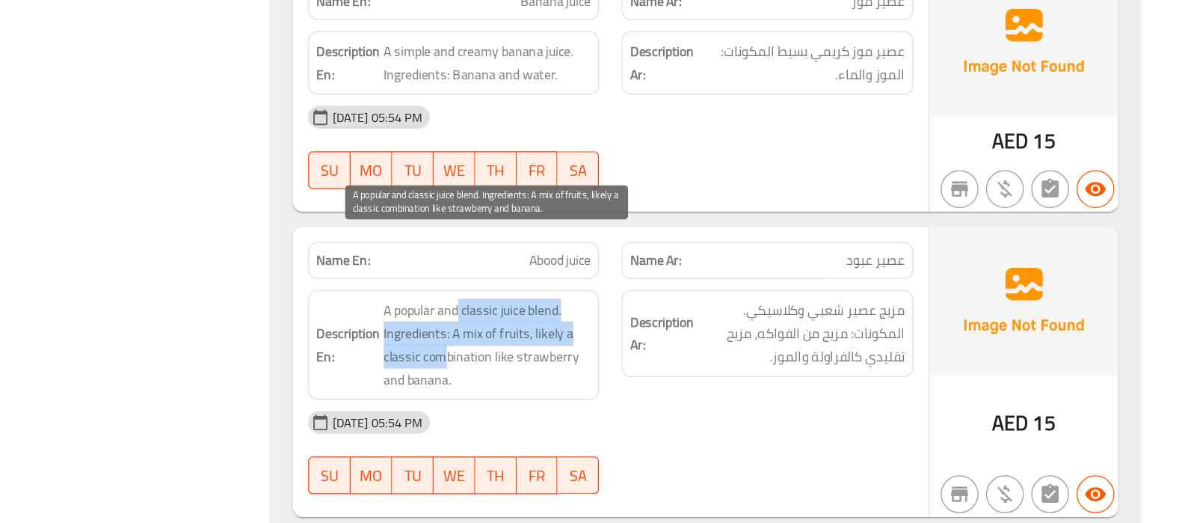
drag, startPoint x: 610, startPoint y: 306, endPoint x: 602, endPoint y: 336, distance: 31.7
click at [602, 345] on span "A popular and classic juice blend. Ingredients: A mix of fruits, likely a class…" at bounding box center [635, 381] width 164 height 73
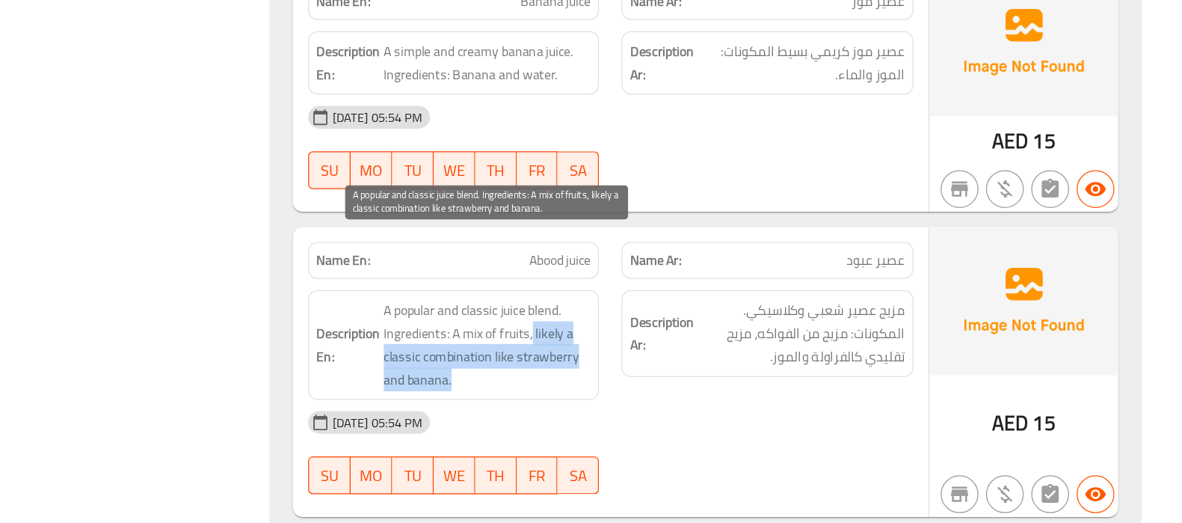
drag, startPoint x: 671, startPoint y: 322, endPoint x: 639, endPoint y: 351, distance: 43.4
click at [639, 351] on span "A popular and classic juice blend. Ingredients: A mix of fruits, likely a class…" at bounding box center [635, 381] width 164 height 73
copy span "likely a classic combination like strawberry and banana."
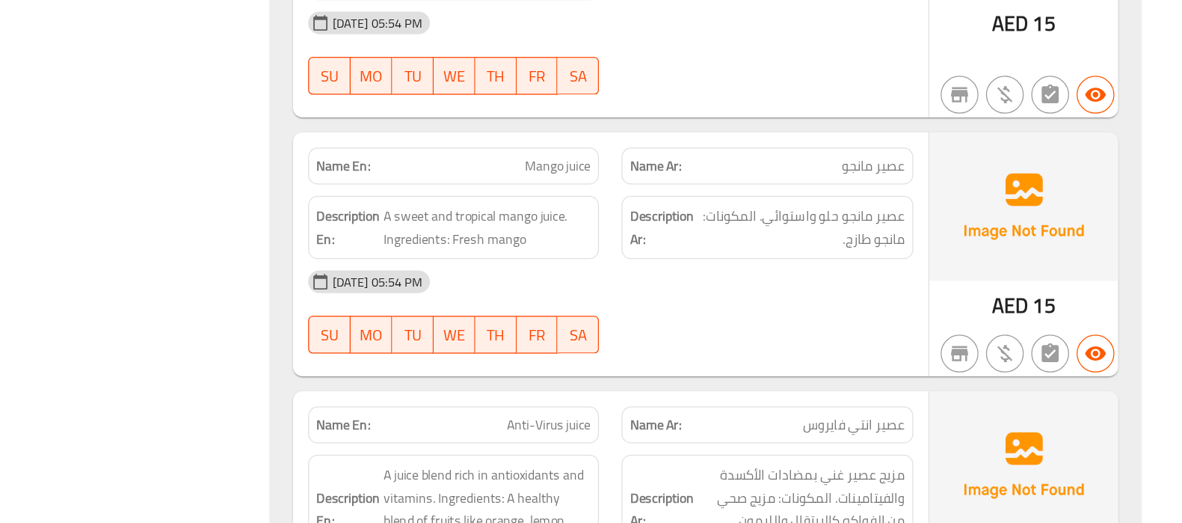
scroll to position [6310, 0]
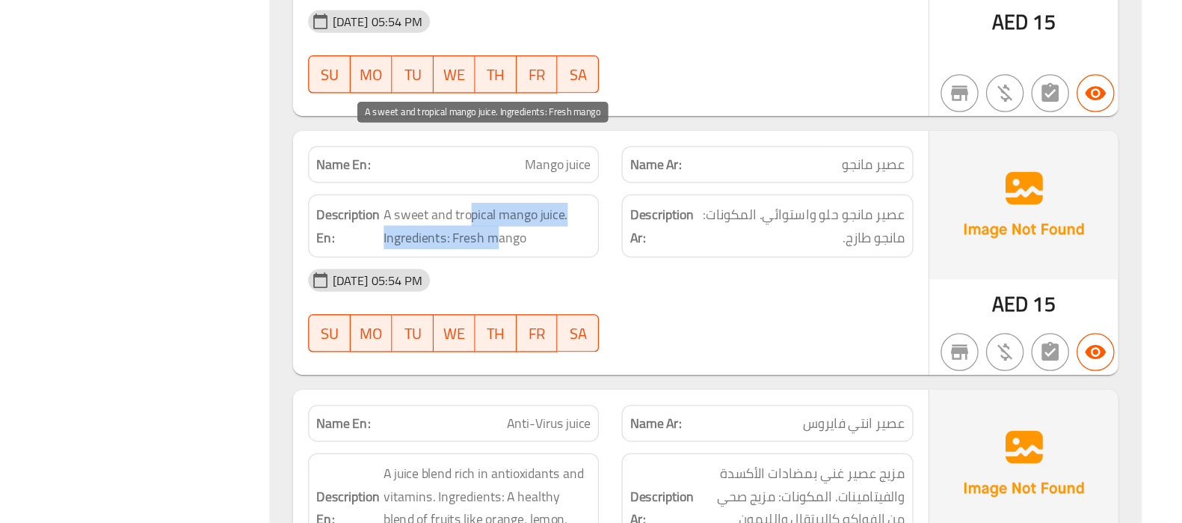
drag, startPoint x: 624, startPoint y: 231, endPoint x: 645, endPoint y: 241, distance: 23.1
click at [645, 269] on span "A sweet and tropical mango juice. Ingredients: Fresh mango" at bounding box center [635, 287] width 164 height 37
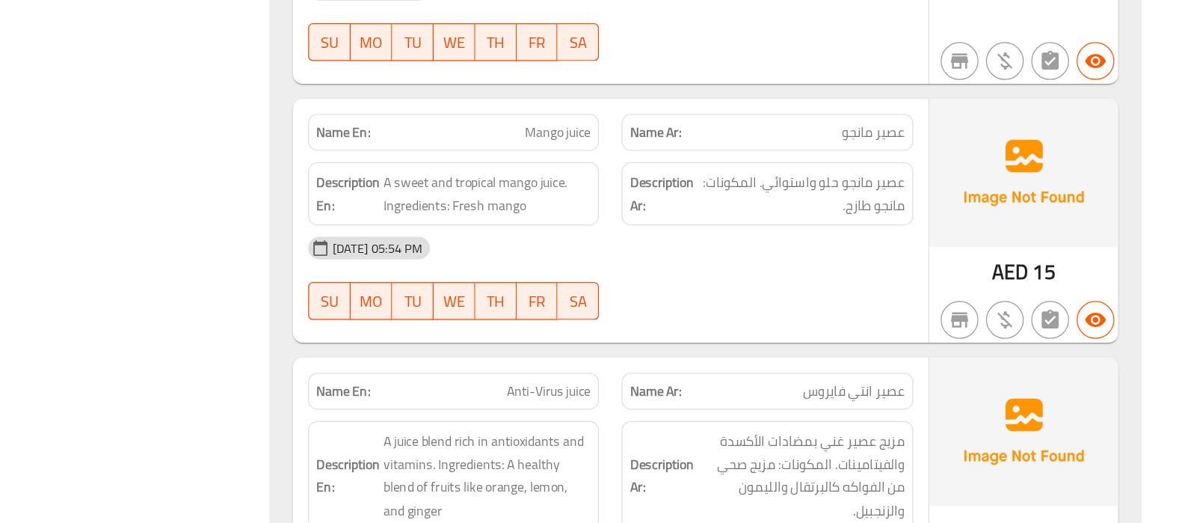
scroll to position [6342, 0]
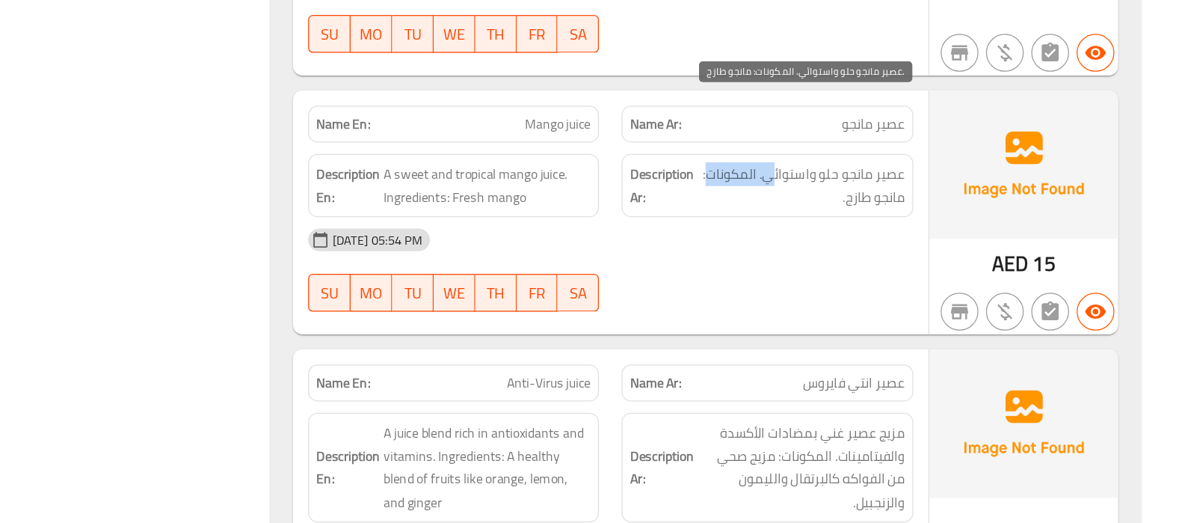
drag, startPoint x: 861, startPoint y: 193, endPoint x: 811, endPoint y: 199, distance: 51.2
click at [811, 237] on span "عصير مانجو حلو واستوائي. المكونات: مانجو طازج." at bounding box center [883, 255] width 164 height 37
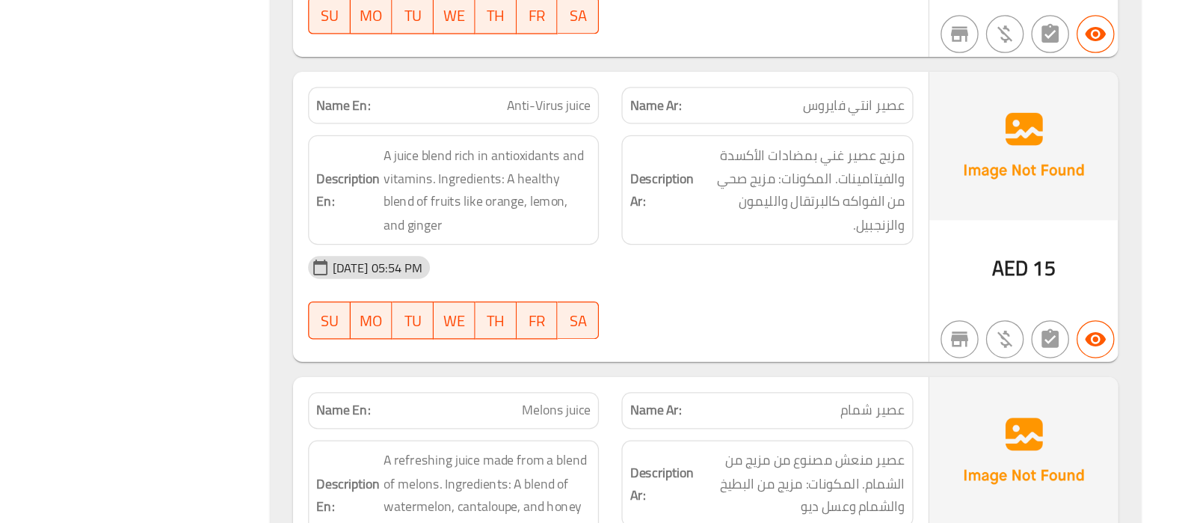
scroll to position [6563, 0]
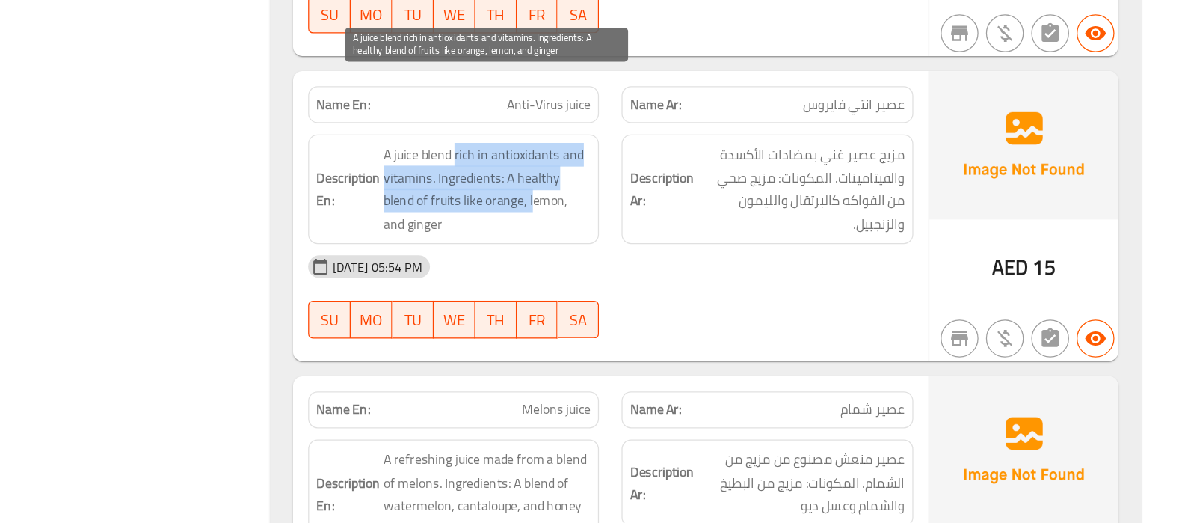
drag, startPoint x: 609, startPoint y: 179, endPoint x: 643, endPoint y: 210, distance: 46.6
click at [643, 221] on span "A juice blend rich in antioxidants and vitamins. Ingredients: A healthy blend o…" at bounding box center [635, 257] width 164 height 73
click at [636, 221] on span "A juice blend rich in antioxidants and vitamins. Ingredients: A healthy blend o…" at bounding box center [635, 257] width 164 height 73
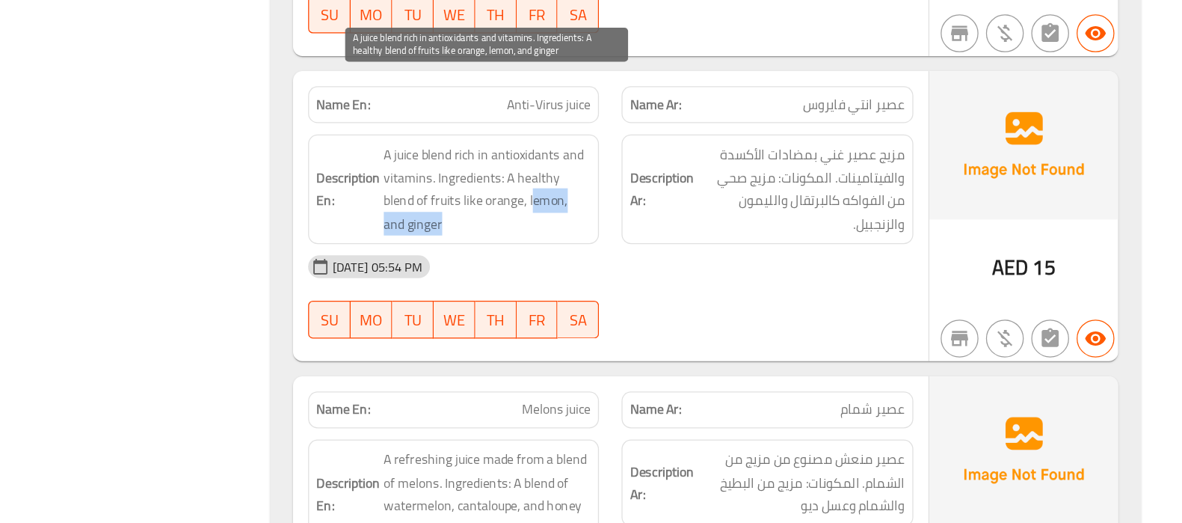
drag, startPoint x: 643, startPoint y: 216, endPoint x: 677, endPoint y: 241, distance: 42.3
click at [677, 241] on div "Description En: A juice blend rich in antioxidants and vitamins. Ingredients: A…" at bounding box center [608, 258] width 231 height 87
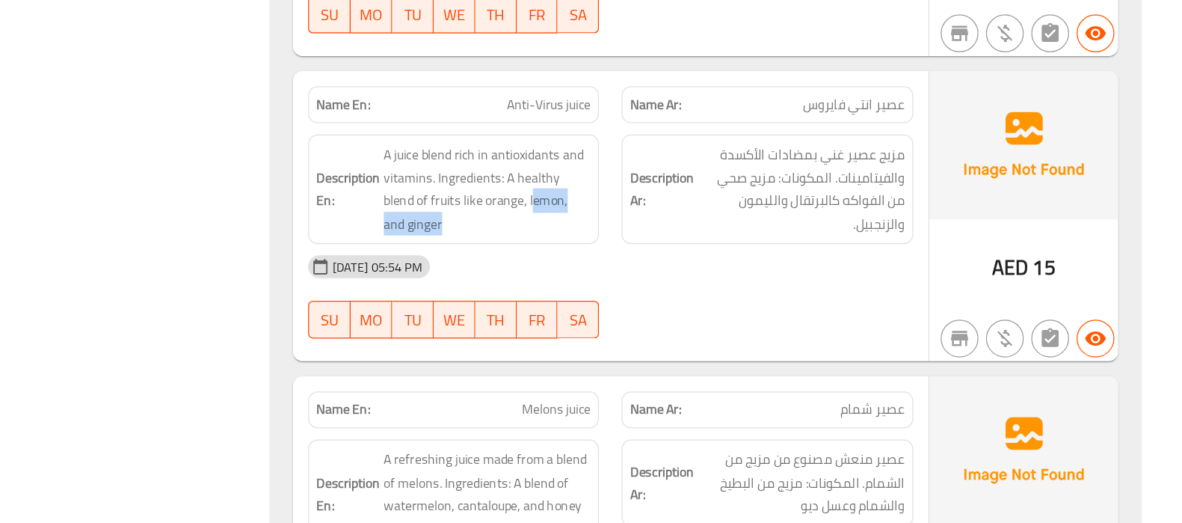
click at [677, 241] on div "Description En: A juice blend rich in antioxidants and vitamins. Ingredients: A…" at bounding box center [608, 258] width 231 height 87
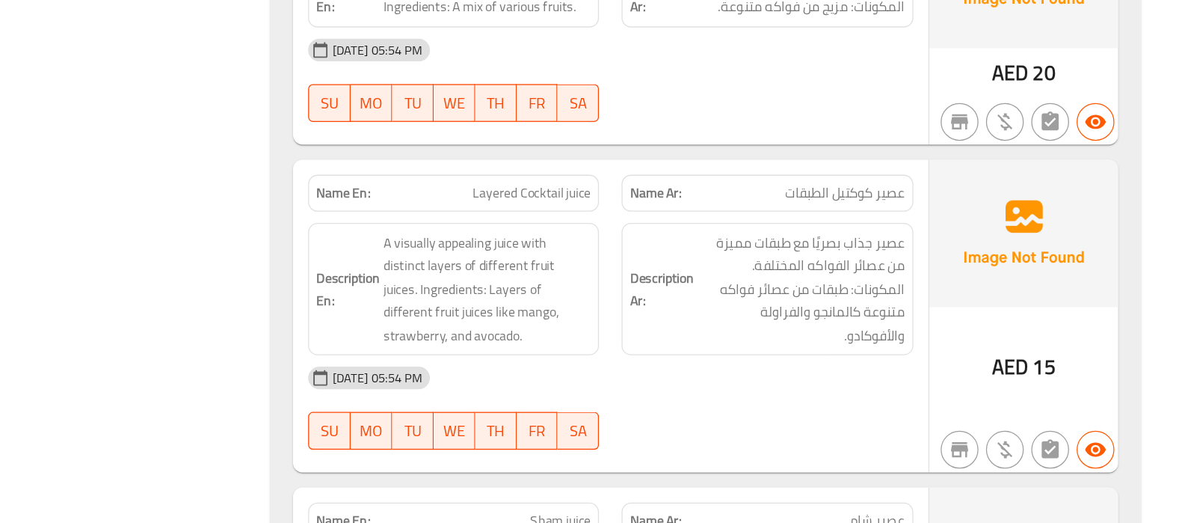
scroll to position [372, 0]
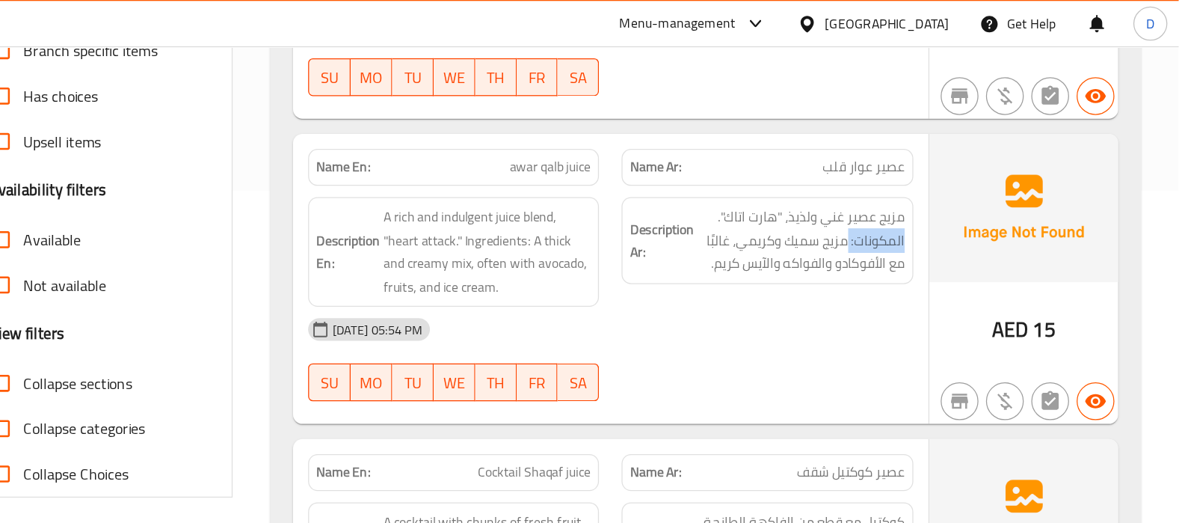
drag, startPoint x: 920, startPoint y: 192, endPoint x: 969, endPoint y: 191, distance: 49.4
click at [969, 191] on div "Description Ar: مزيج عصير غني ولذيذ، "هارت اتاك". المكونات: مزيج سميك وكريمي، غ…" at bounding box center [856, 190] width 231 height 69
copy span "المكونات:"
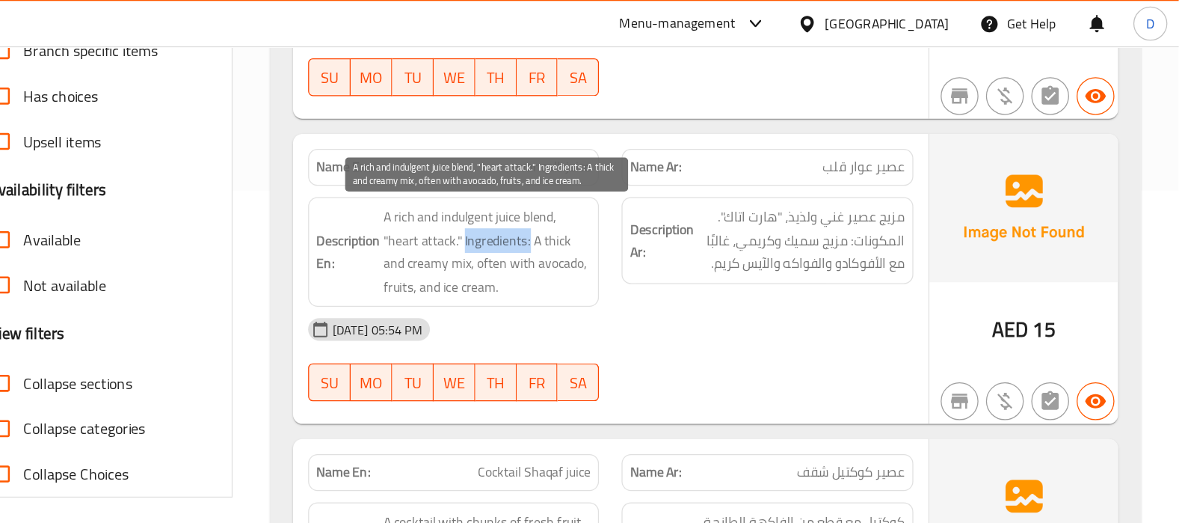
drag, startPoint x: 668, startPoint y: 185, endPoint x: 616, endPoint y: 192, distance: 52.8
click at [616, 192] on span "A rich and indulgent juice blend, "heart attack." Ingredients: A thick and crea…" at bounding box center [635, 199] width 164 height 73
copy span "Ingredients:"
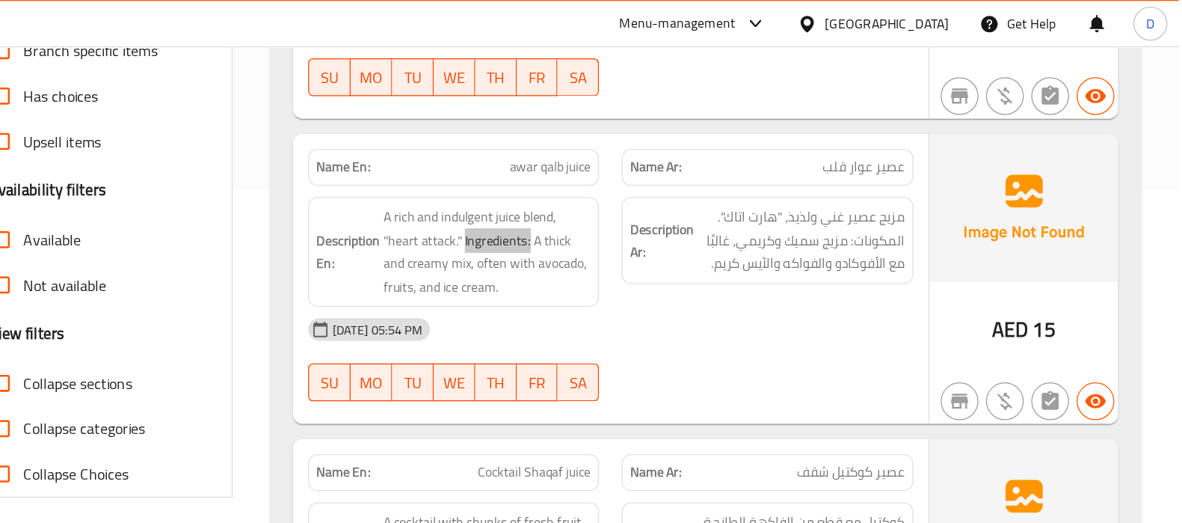
scroll to position [6673, 0]
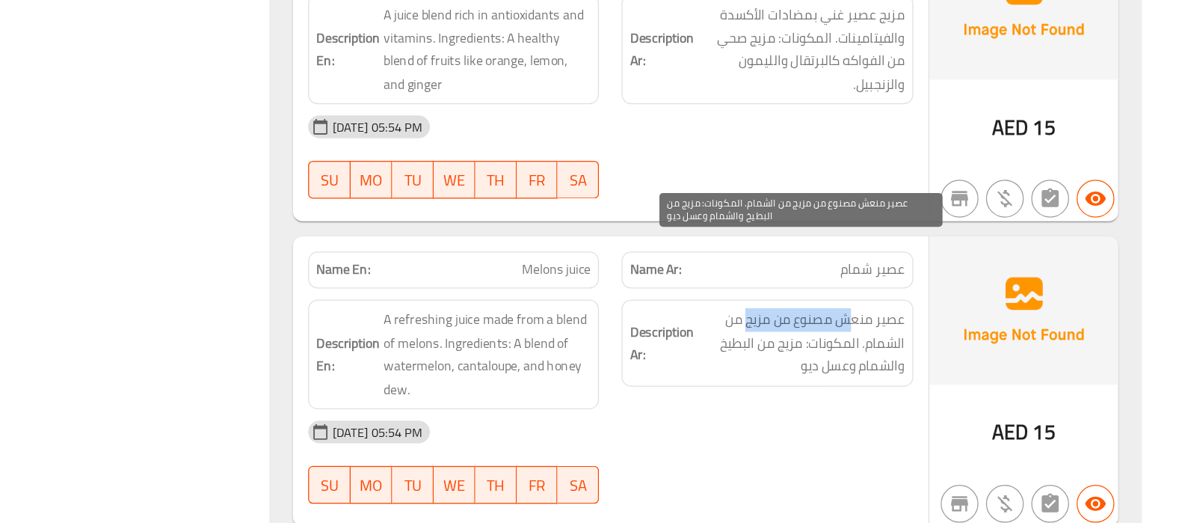
drag, startPoint x: 922, startPoint y: 307, endPoint x: 838, endPoint y: 305, distance: 83.8
click at [838, 352] on span "عصير منعش مصنوع من مزيج من الشمام. المكونات: مزيج من البطيخ والشمام وعسل ديو" at bounding box center [883, 379] width 164 height 55
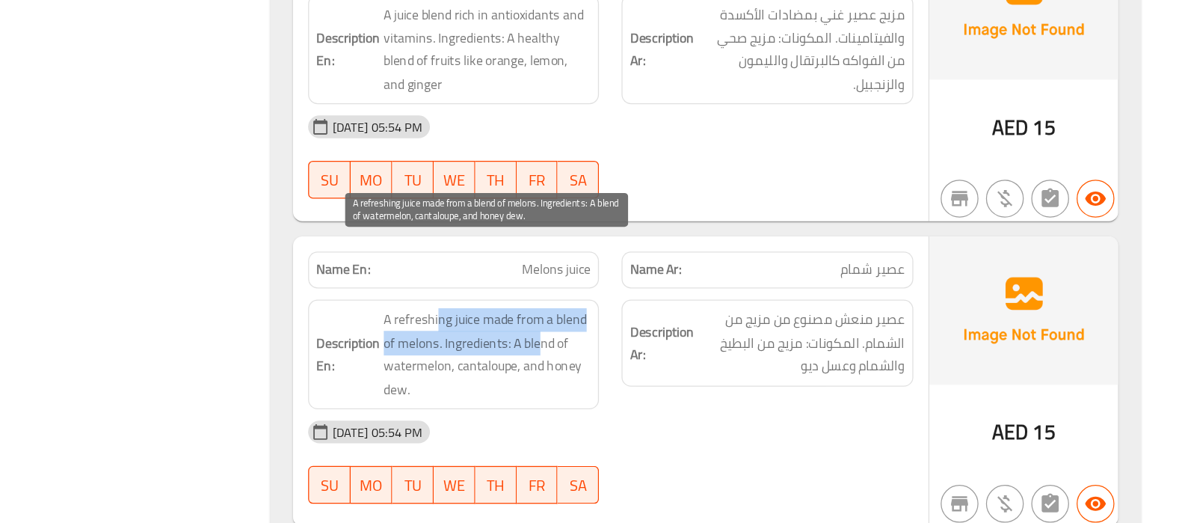
drag, startPoint x: 594, startPoint y: 307, endPoint x: 674, endPoint y: 321, distance: 82.0
click at [674, 352] on span "A refreshing juice made from a blend of melons. Ingredients: A blend of waterme…" at bounding box center [635, 388] width 164 height 73
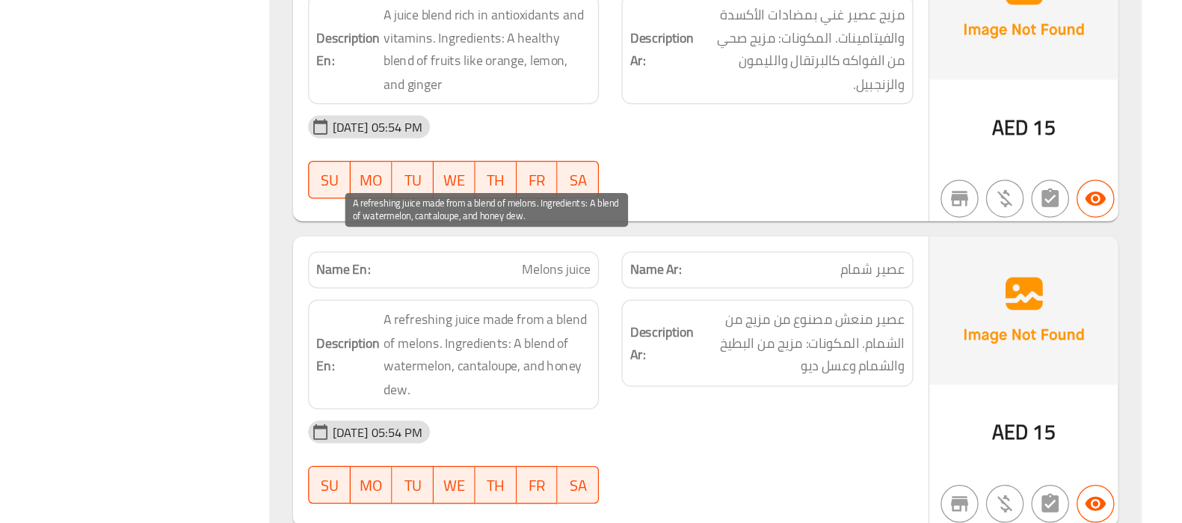
click at [568, 356] on span "A refreshing juice made from a blend of melons. Ingredients: A blend of waterme…" at bounding box center [635, 388] width 164 height 73
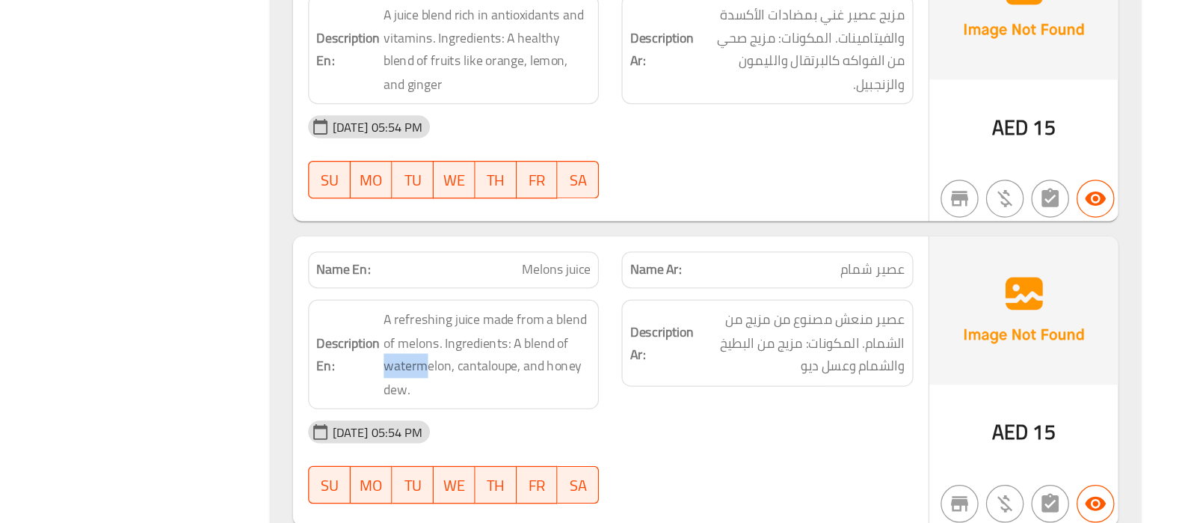
drag, startPoint x: 582, startPoint y: 344, endPoint x: 724, endPoint y: 330, distance: 142.0
click at [724, 336] on div "Description En: A refreshing juice made from a blend of melons. Ingredients: A …" at bounding box center [608, 388] width 249 height 105
click at [687, 314] on span "Melons juice" at bounding box center [689, 322] width 55 height 16
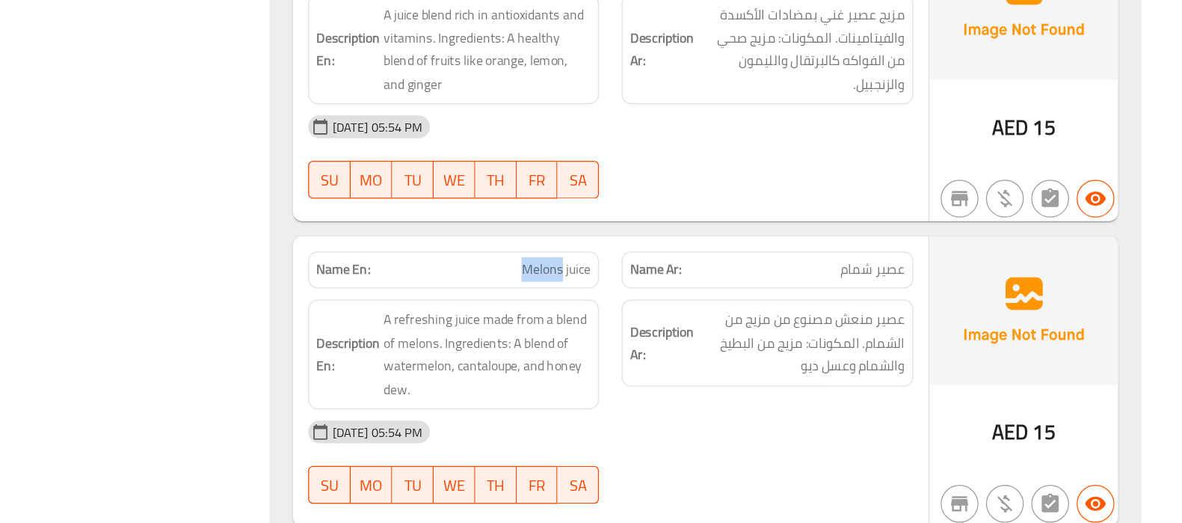
copy span "Melons"
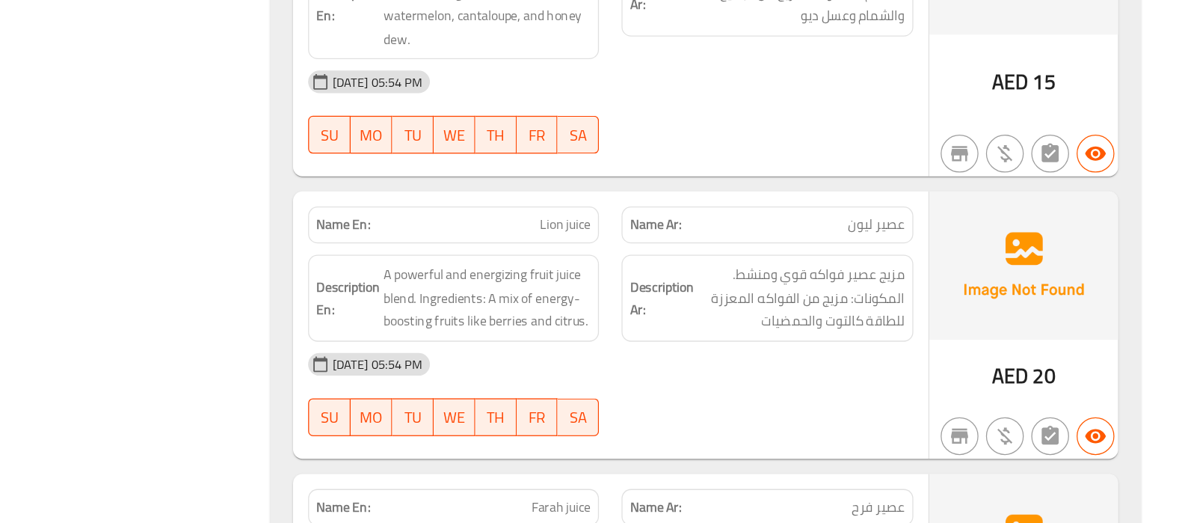
scroll to position [6953, 0]
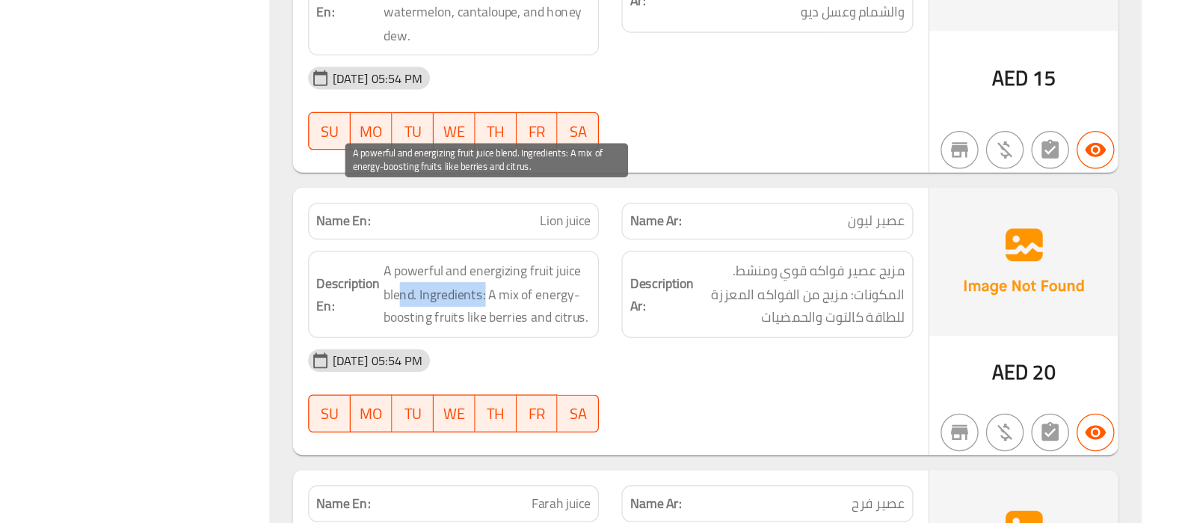
drag, startPoint x: 633, startPoint y: 279, endPoint x: 562, endPoint y: 277, distance: 70.3
click at [562, 314] on span "A powerful and energizing fruit juice blend. Ingredients: A mix of energy-boost…" at bounding box center [635, 341] width 164 height 55
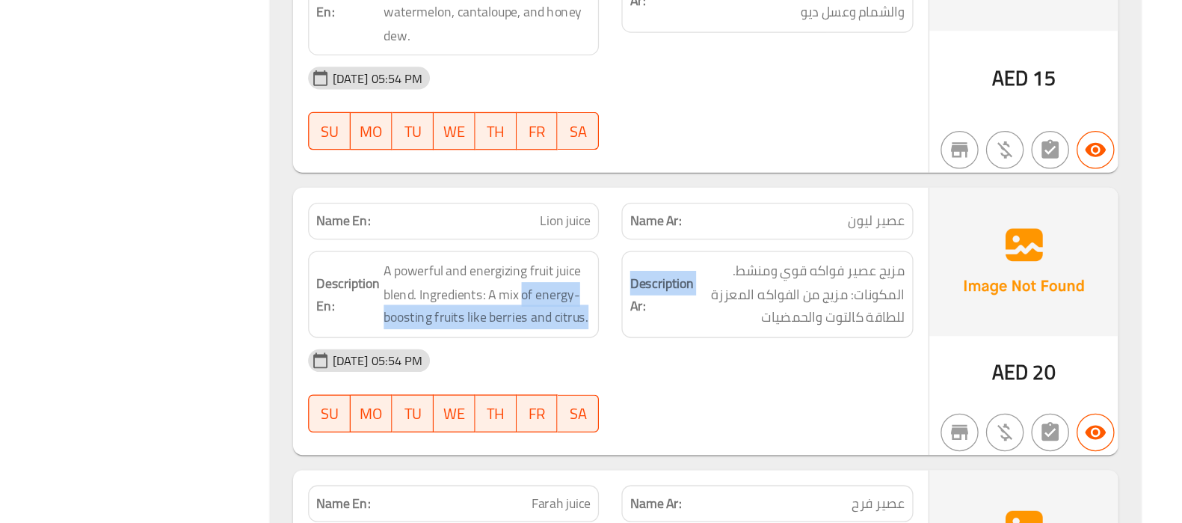
drag, startPoint x: 662, startPoint y: 286, endPoint x: 733, endPoint y: 295, distance: 70.8
click at [733, 298] on div "Description En: A powerful and energizing fruit juice blend. Ingredients: A mix…" at bounding box center [732, 341] width 497 height 87
click at [733, 298] on div "Description Ar: مزيج عصير فواكه قوي ومنشط. المكونات: مزيج من الفواكه المعززة لل…" at bounding box center [856, 341] width 249 height 87
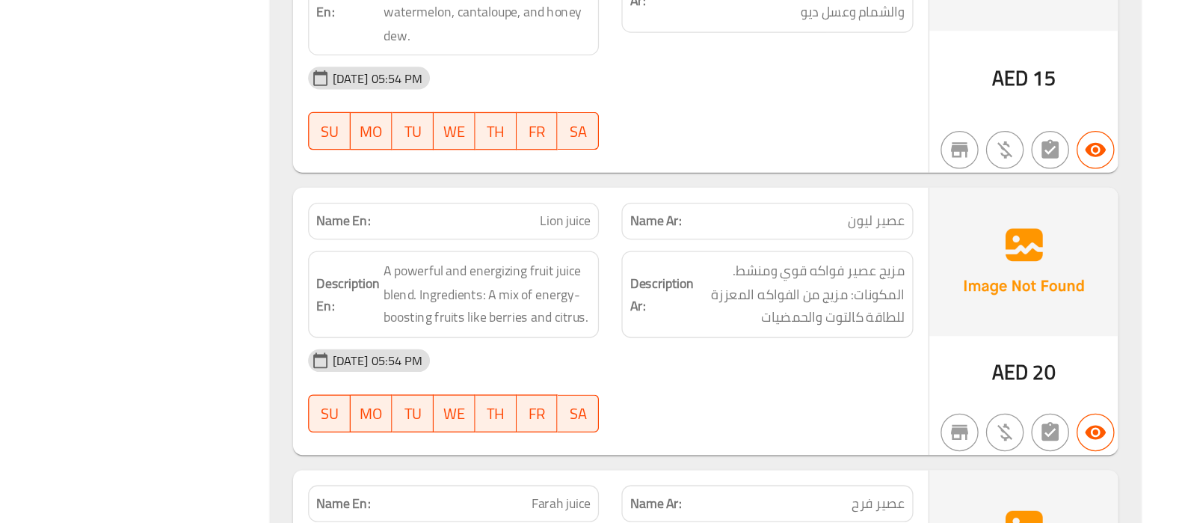
click at [690, 276] on span "Lion juice" at bounding box center [696, 284] width 40 height 16
copy span "Lion juice"
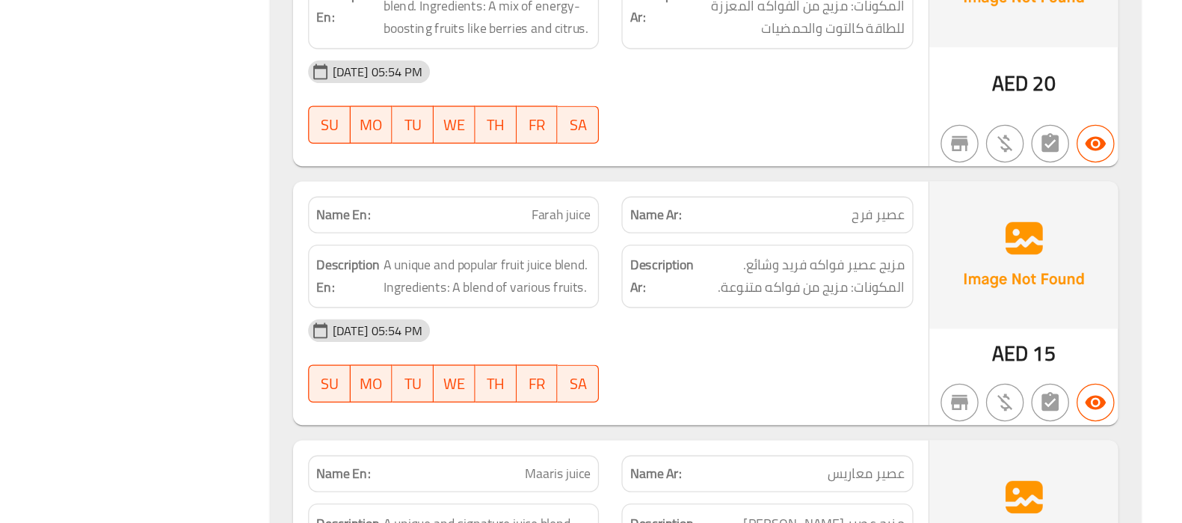
scroll to position [7182, 0]
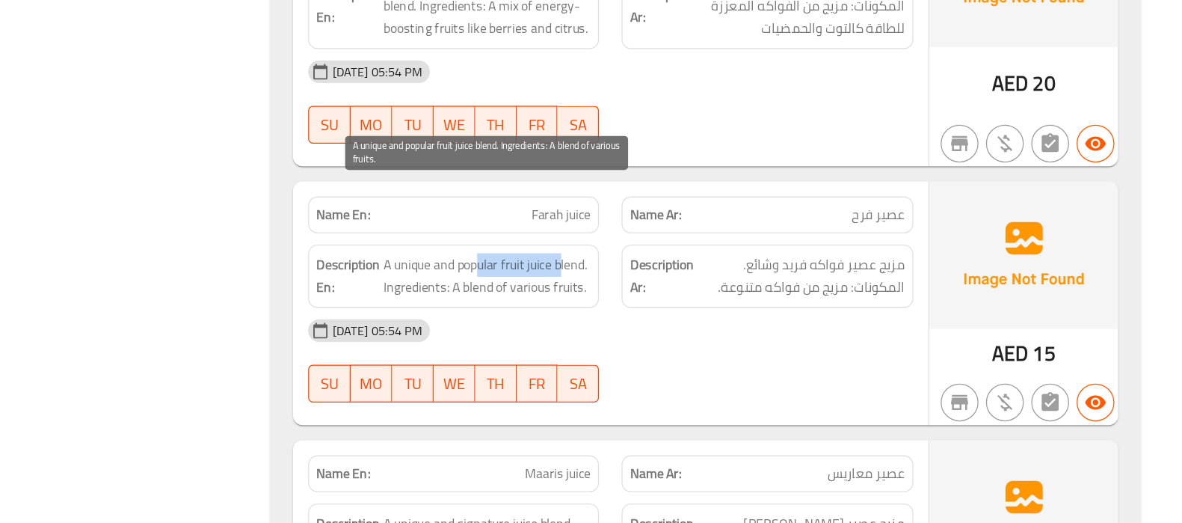
drag, startPoint x: 695, startPoint y: 259, endPoint x: 628, endPoint y: 264, distance: 67.4
click at [628, 309] on span "A unique and popular fruit juice blend. Ingredients: A blend of various fruits." at bounding box center [635, 327] width 164 height 37
click at [617, 309] on span "A unique and popular fruit juice blend. Ingredients: A blend of various fruits." at bounding box center [635, 327] width 164 height 37
drag, startPoint x: 617, startPoint y: 262, endPoint x: 704, endPoint y: 277, distance: 88.8
click at [704, 309] on span "A unique and popular fruit juice blend. Ingredients: A blend of various fruits." at bounding box center [635, 327] width 164 height 37
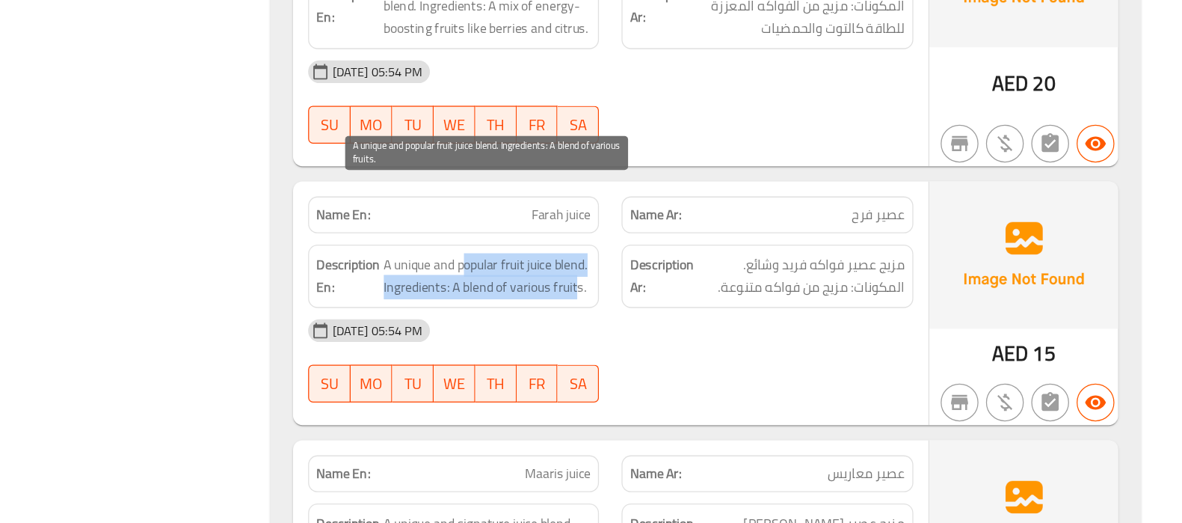
click at [704, 309] on span "A unique and popular fruit juice blend. Ingredients: A blend of various fruits." at bounding box center [635, 327] width 164 height 37
drag, startPoint x: 605, startPoint y: 280, endPoint x: 552, endPoint y: 281, distance: 53.1
click at [553, 309] on span "A unique and popular fruit juice blend. Ingredients: A blend of various fruits." at bounding box center [635, 327] width 164 height 37
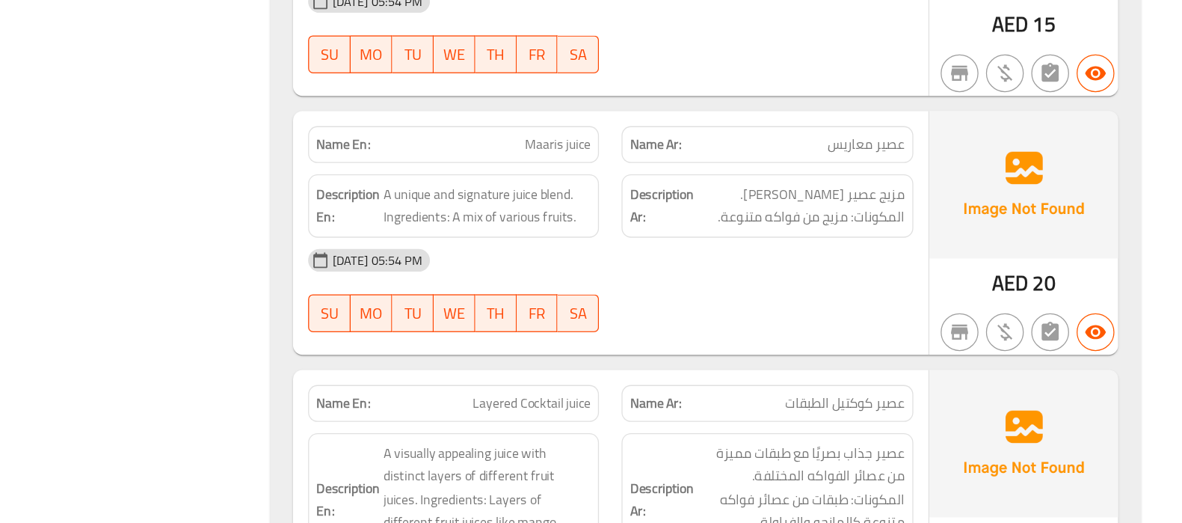
scroll to position [7470, 0]
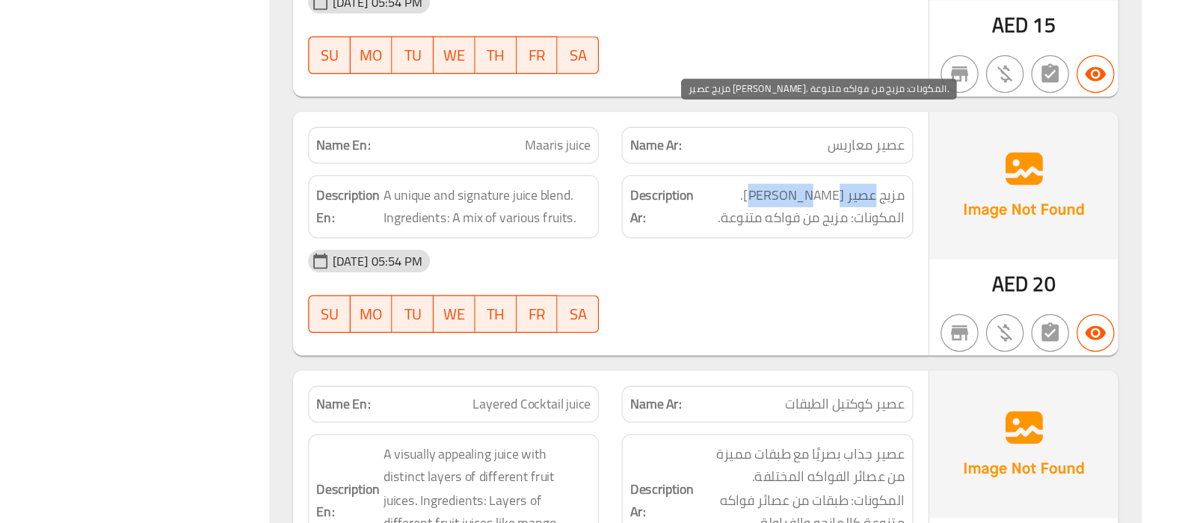
drag, startPoint x: 941, startPoint y: 186, endPoint x: 871, endPoint y: 183, distance: 70.3
click at [871, 226] on span "مزيج عصير فريد ومميز. المكونات: مزيج من فواكه متنوعة." at bounding box center [883, 244] width 164 height 37
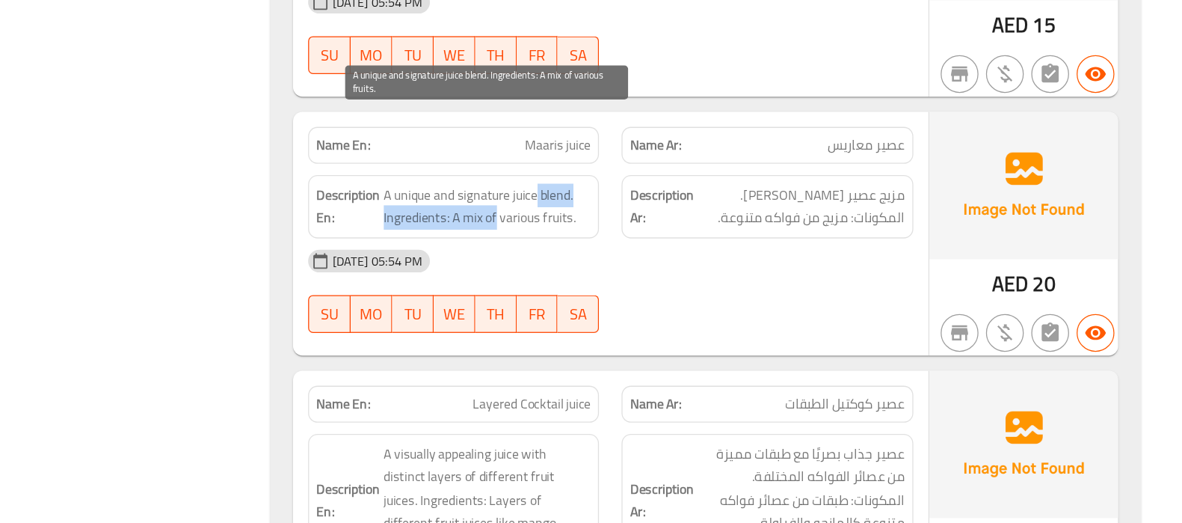
drag, startPoint x: 673, startPoint y: 176, endPoint x: 642, endPoint y: 197, distance: 37.7
click at [642, 226] on span "A unique and signature juice blend. Ingredients: A mix of various fruits." at bounding box center [635, 244] width 164 height 37
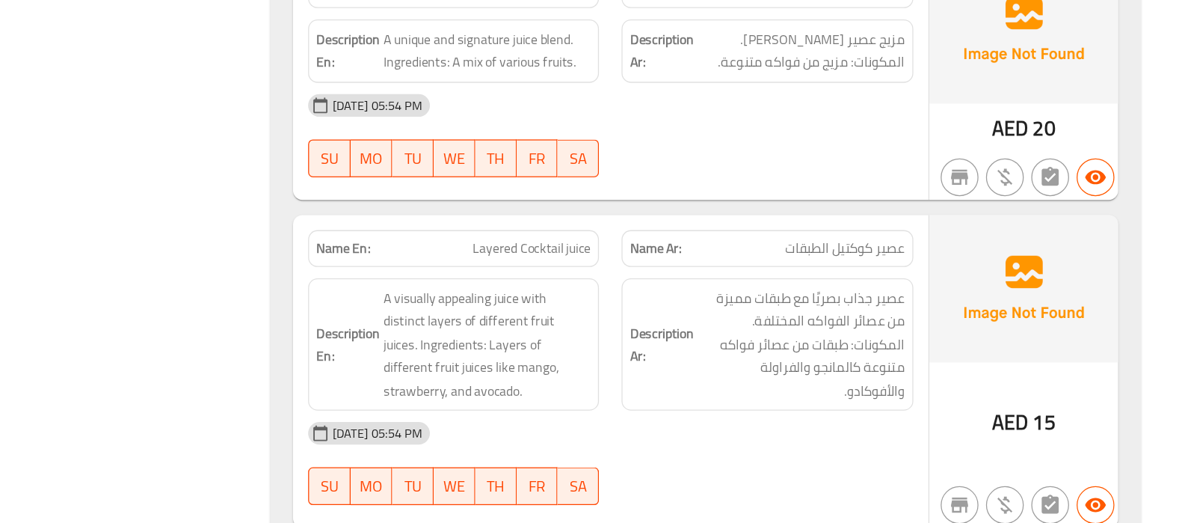
scroll to position [7566, 0]
drag, startPoint x: 667, startPoint y: 247, endPoint x: 725, endPoint y: 247, distance: 58.3
click at [725, 280] on div "Name En: Layered Cocktail juice" at bounding box center [608, 303] width 249 height 47
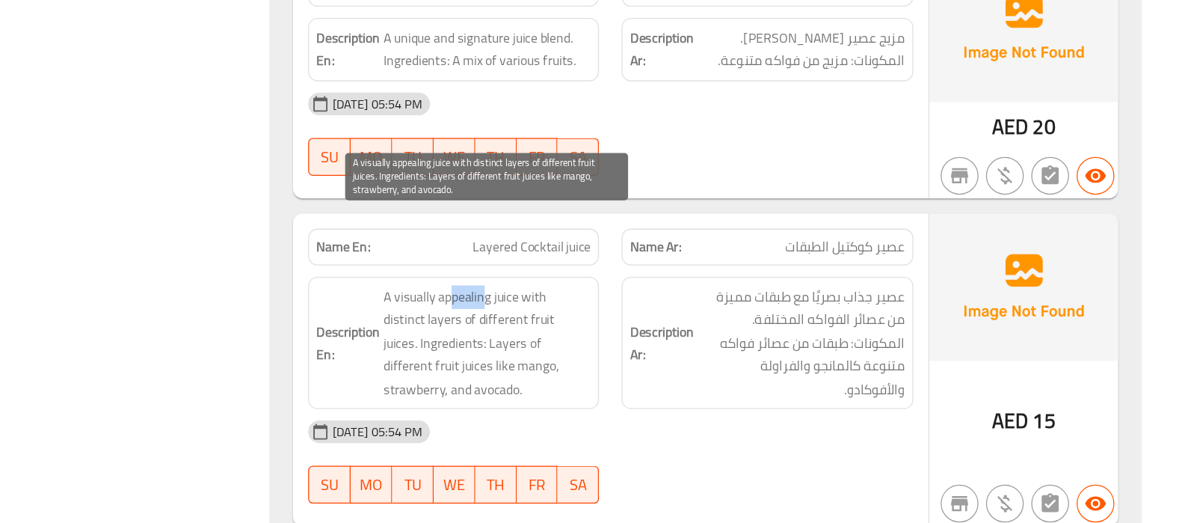
drag, startPoint x: 633, startPoint y: 286, endPoint x: 608, endPoint y: 277, distance: 27.0
click at [608, 334] on span "A visually appealing juice with distinct layers of different fruit juices. Ingr…" at bounding box center [635, 380] width 164 height 92
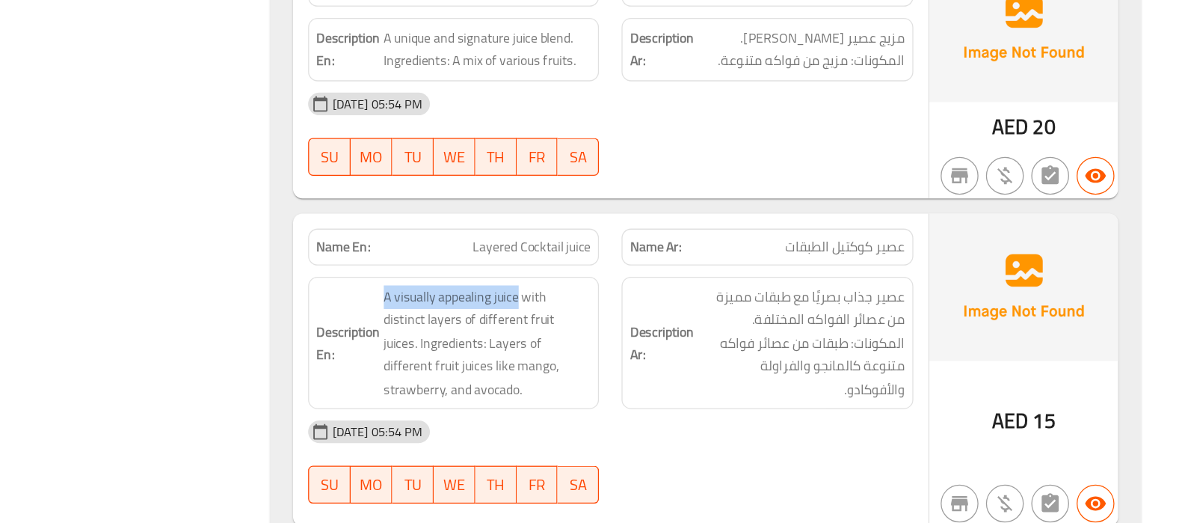
drag, startPoint x: 658, startPoint y: 283, endPoint x: 541, endPoint y: 280, distance: 117.4
click at [541, 334] on h6 "Description En: A visually appealing juice with distinct layers of different fr…" at bounding box center [608, 380] width 218 height 92
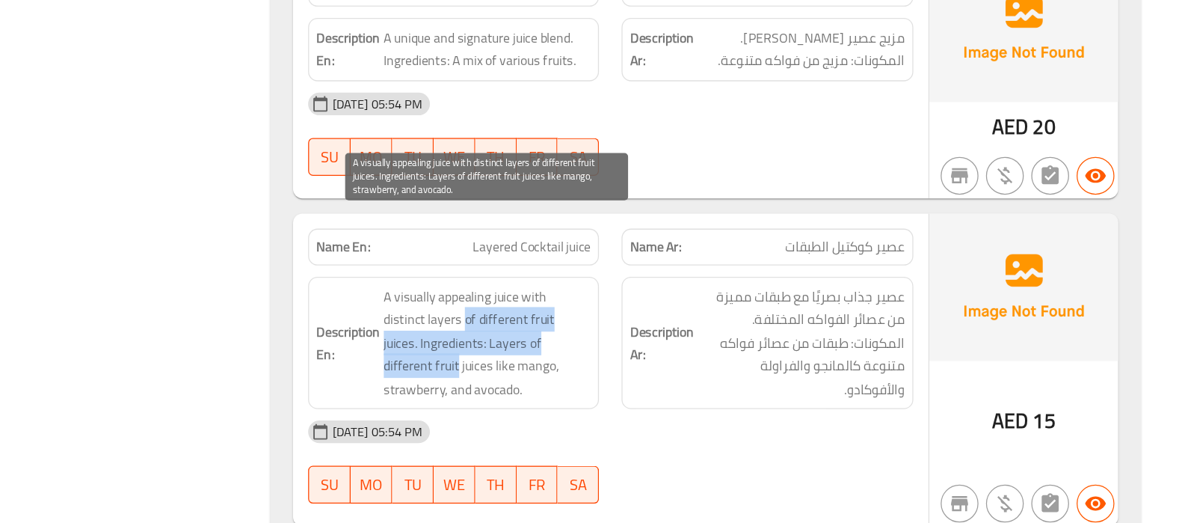
drag, startPoint x: 616, startPoint y: 306, endPoint x: 713, endPoint y: 326, distance: 99.3
click at [713, 334] on span "A visually appealing juice with distinct layers of different fruit juices. Ingr…" at bounding box center [635, 380] width 164 height 92
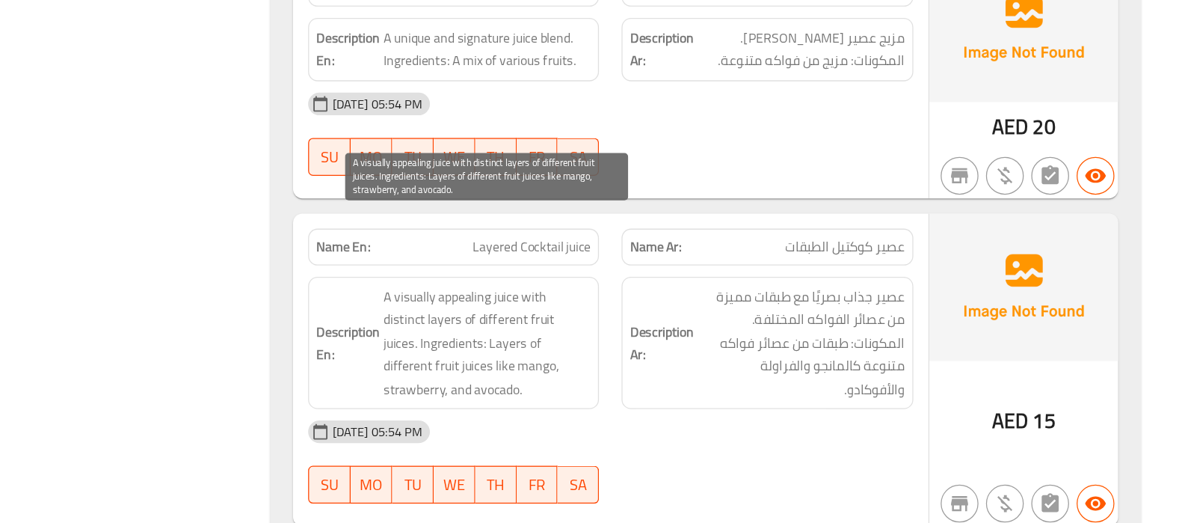
click at [619, 352] on span "A visually appealing juice with distinct layers of different fruit juices. Ingr…" at bounding box center [635, 380] width 164 height 92
drag, startPoint x: 677, startPoint y: 321, endPoint x: 650, endPoint y: 321, distance: 27.7
click at [650, 334] on span "A visually appealing juice with distinct layers of different fruit juices. Ingr…" at bounding box center [635, 380] width 164 height 92
drag, startPoint x: 580, startPoint y: 343, endPoint x: 609, endPoint y: 363, distance: 34.4
click at [609, 363] on span "A visually appealing juice with distinct layers of different fruit juices. Ingr…" at bounding box center [635, 380] width 164 height 92
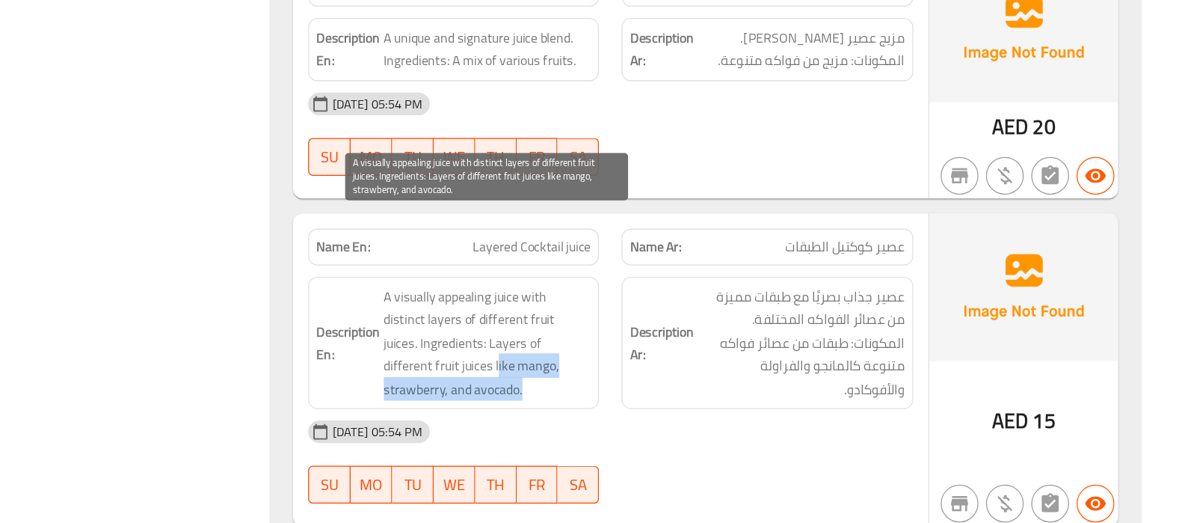
click at [609, 363] on span "A visually appealing juice with distinct layers of different fruit juices. Ingr…" at bounding box center [635, 380] width 164 height 92
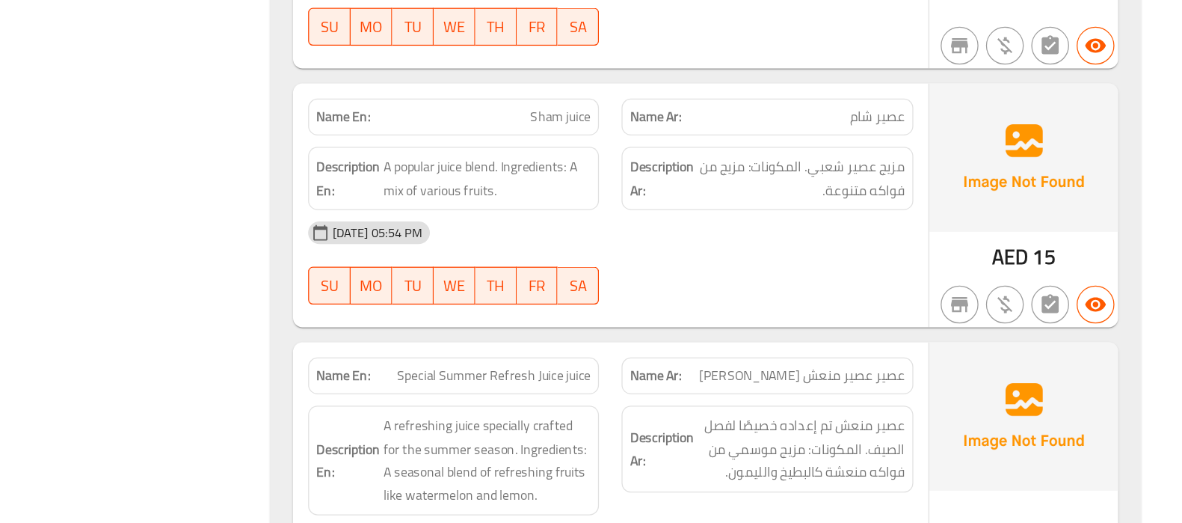
scroll to position [7981, 0]
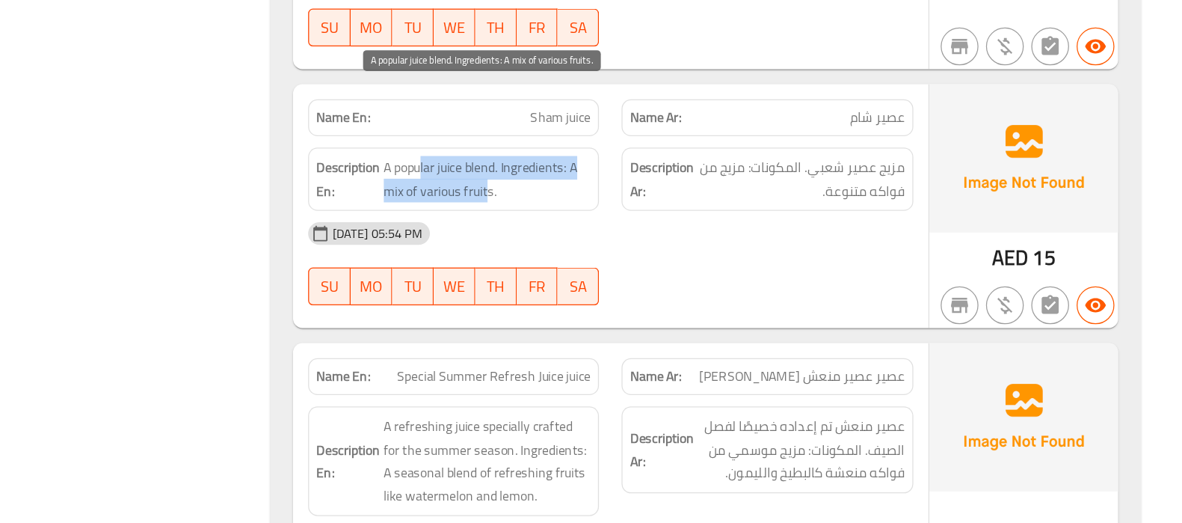
drag, startPoint x: 583, startPoint y: 138, endPoint x: 635, endPoint y: 153, distance: 53.7
click at [635, 179] on span "A popular juice blend. Ingredients: A mix of various fruits." at bounding box center [635, 197] width 164 height 37
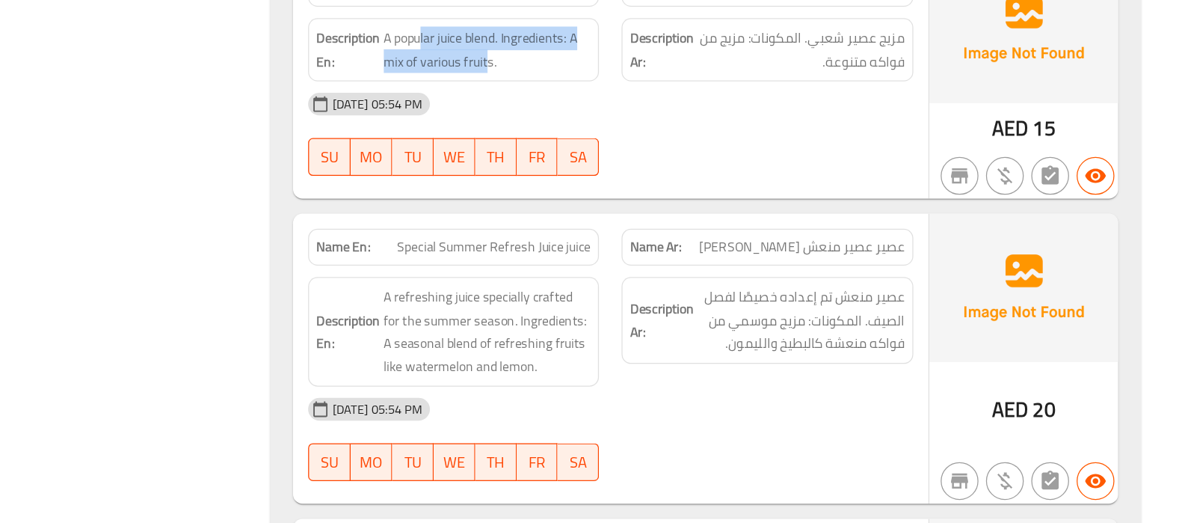
scroll to position [8032, 0]
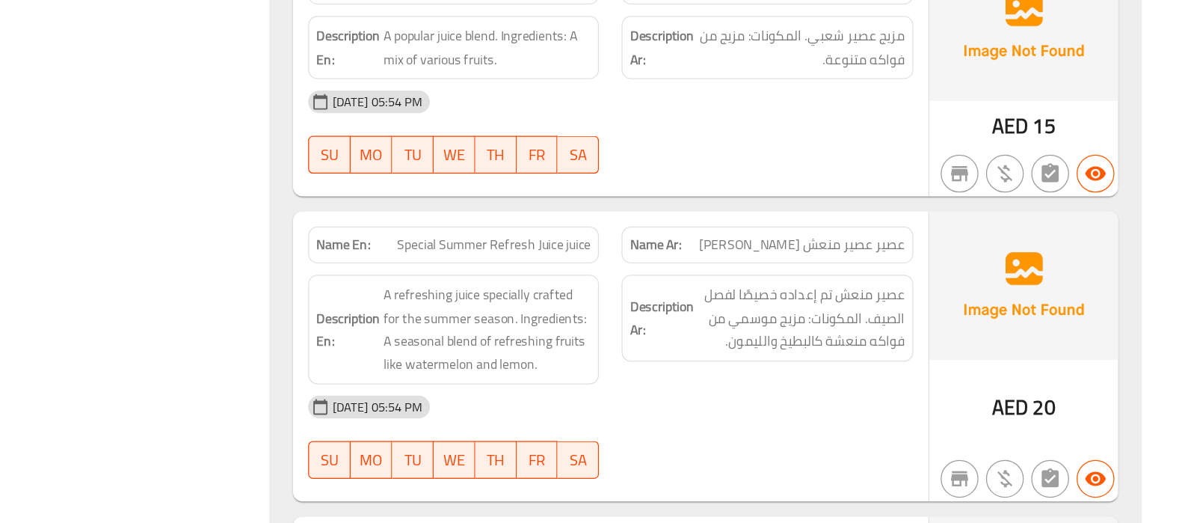
click at [612, 295] on span "Special Summer Refresh Juice juice" at bounding box center [639, 303] width 153 height 16
click at [671, 295] on span "Special Summer Refresh Juice juice" at bounding box center [639, 303] width 153 height 16
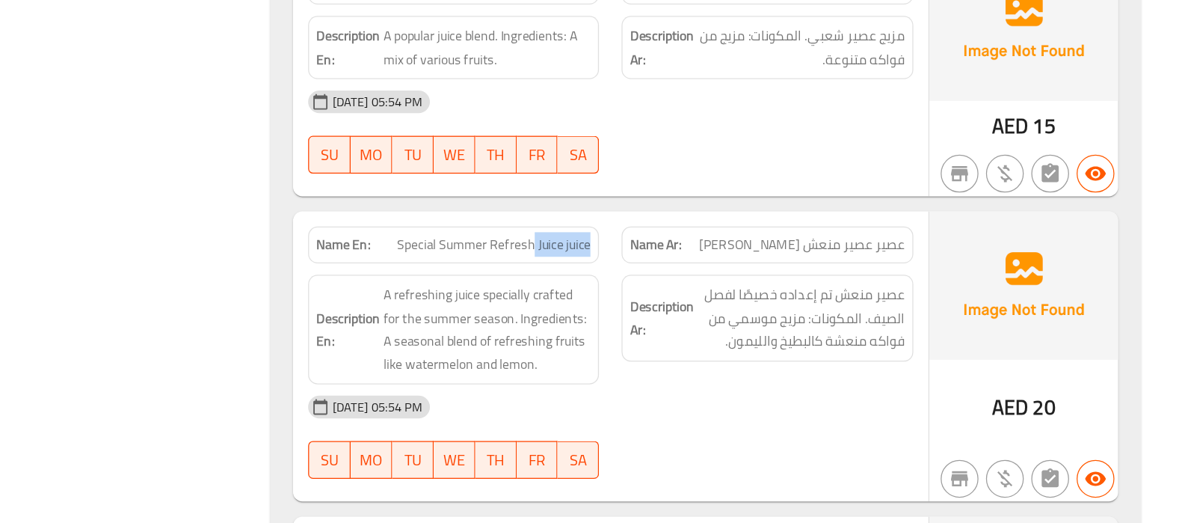
drag, startPoint x: 671, startPoint y: 248, endPoint x: 721, endPoint y: 246, distance: 50.1
click at [721, 288] on div "Name En: Special Summer Refresh Juice juice" at bounding box center [608, 302] width 231 height 29
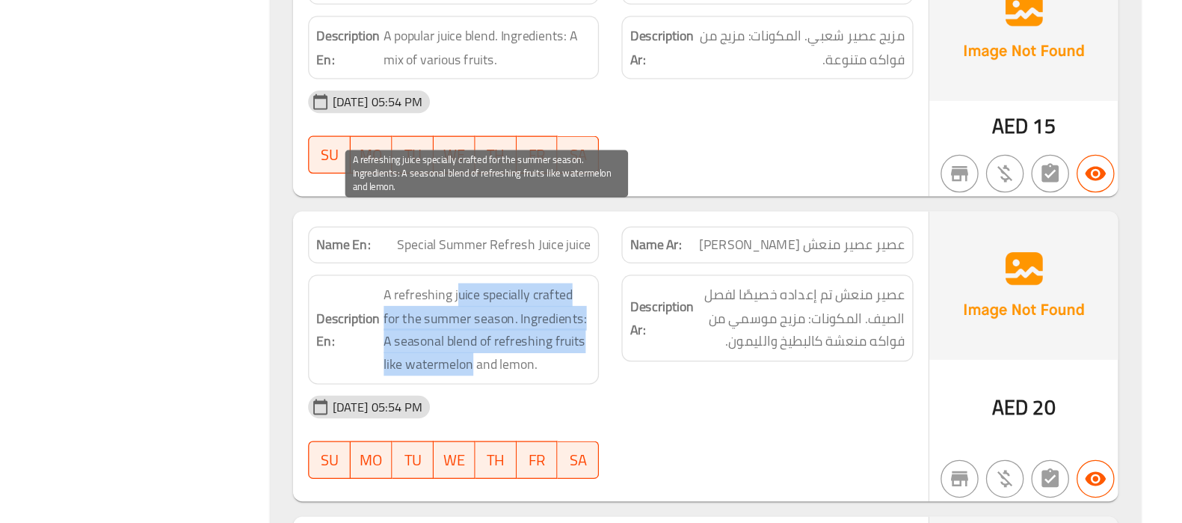
drag, startPoint x: 610, startPoint y: 276, endPoint x: 621, endPoint y: 333, distance: 58.5
click at [621, 333] on span "A refreshing juice specially crafted for the summer season. Ingredients: A seas…" at bounding box center [635, 369] width 164 height 73
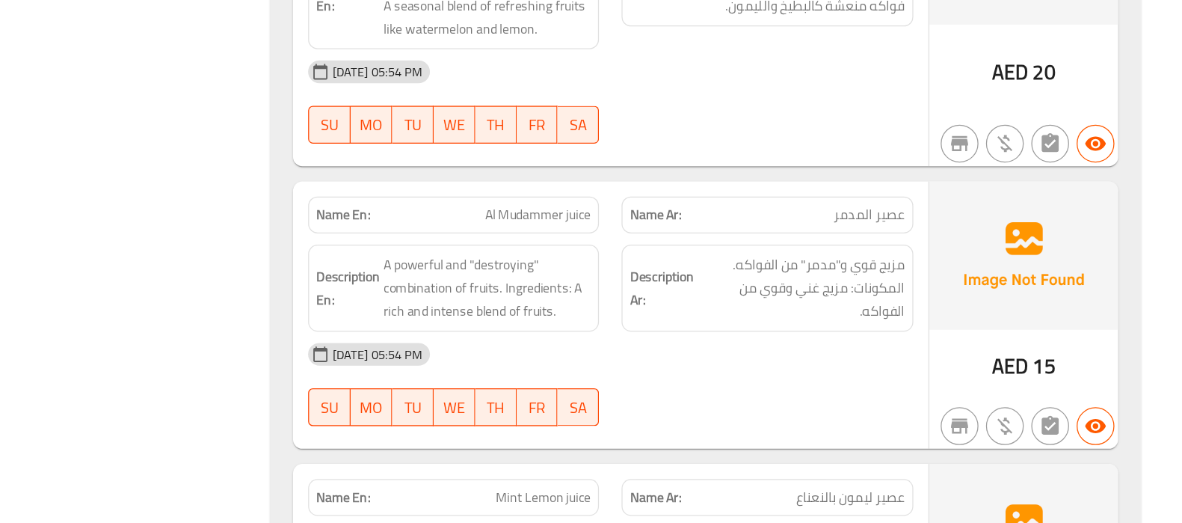
scroll to position [8300, 0]
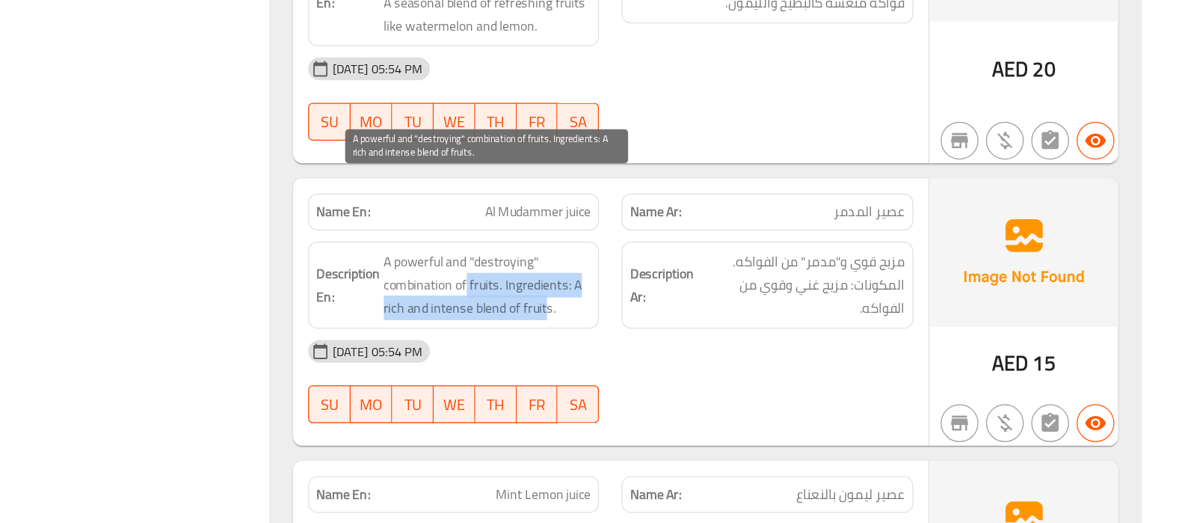
drag, startPoint x: 609, startPoint y: 271, endPoint x: 679, endPoint y: 295, distance: 74.0
click at [679, 307] on span "A powerful and "destroying" combination of fruits. Ingredients: A rich and inte…" at bounding box center [635, 334] width 164 height 55
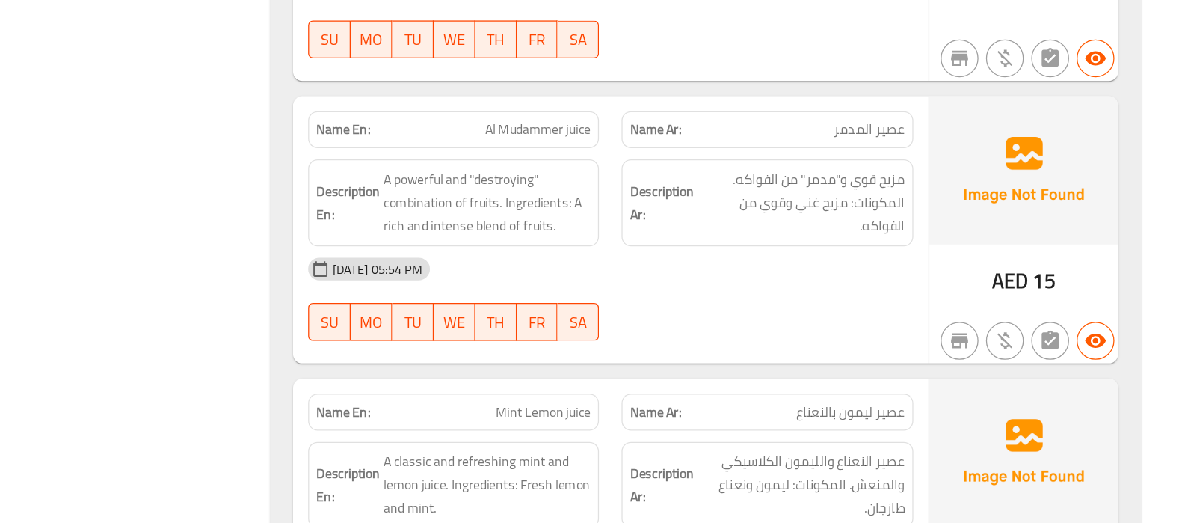
scroll to position [140, 0]
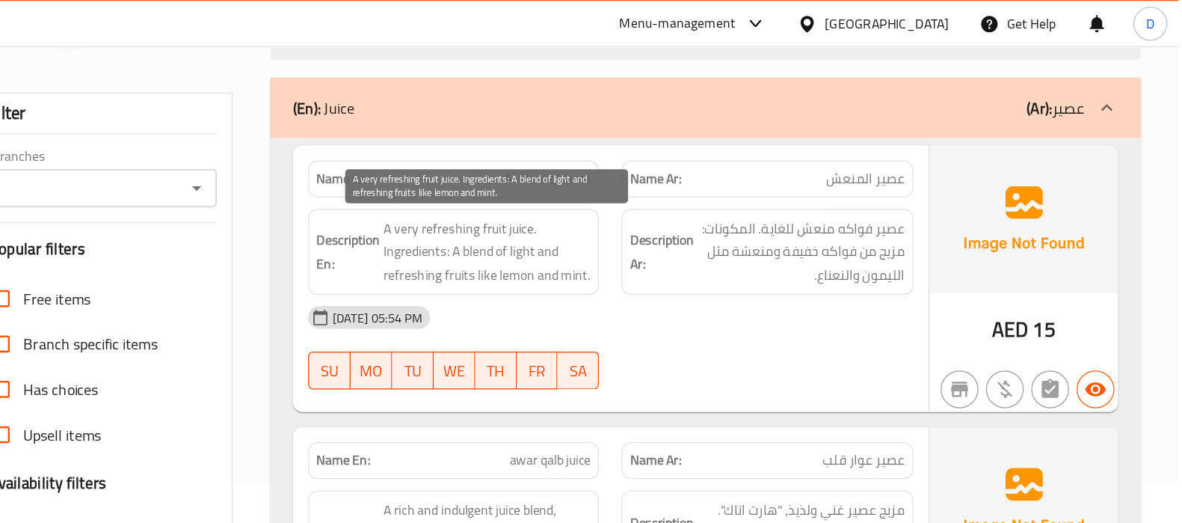
click at [630, 182] on span "A very refreshing fruit juice. Ingredients: A blend of light and refreshing fru…" at bounding box center [635, 199] width 164 height 55
drag, startPoint x: 626, startPoint y: 209, endPoint x: 680, endPoint y: 205, distance: 54.8
click at [680, 205] on span "A very refreshing fruit juice. Ingredients: A blend of light and refreshing fru…" at bounding box center [635, 199] width 164 height 55
drag, startPoint x: 638, startPoint y: 218, endPoint x: 708, endPoint y: 207, distance: 71.2
click at [708, 207] on span "A very refreshing fruit juice. Ingredients: A blend of light and refreshing fru…" at bounding box center [635, 199] width 164 height 55
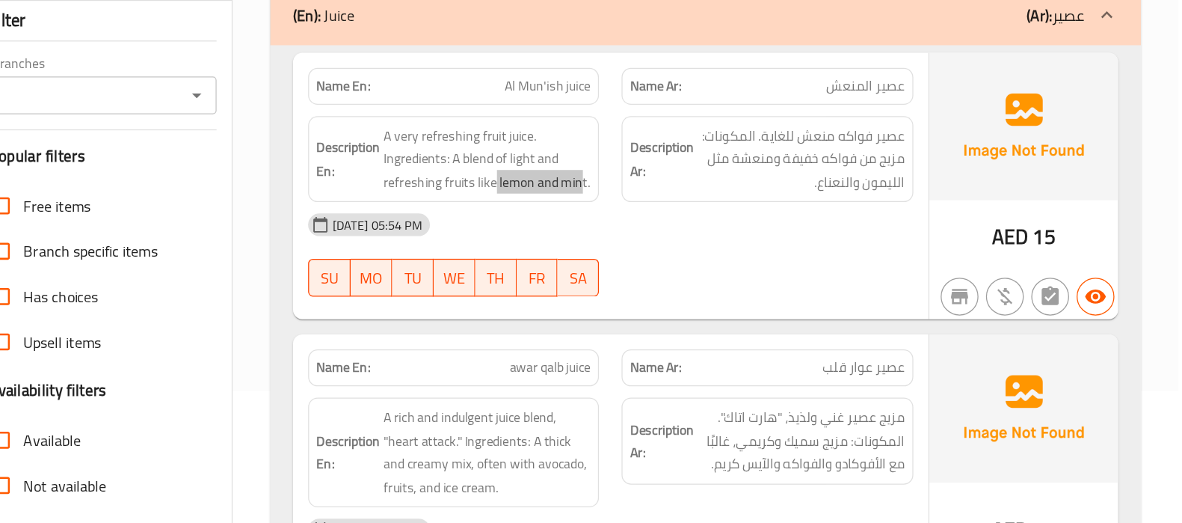
scroll to position [8473, 0]
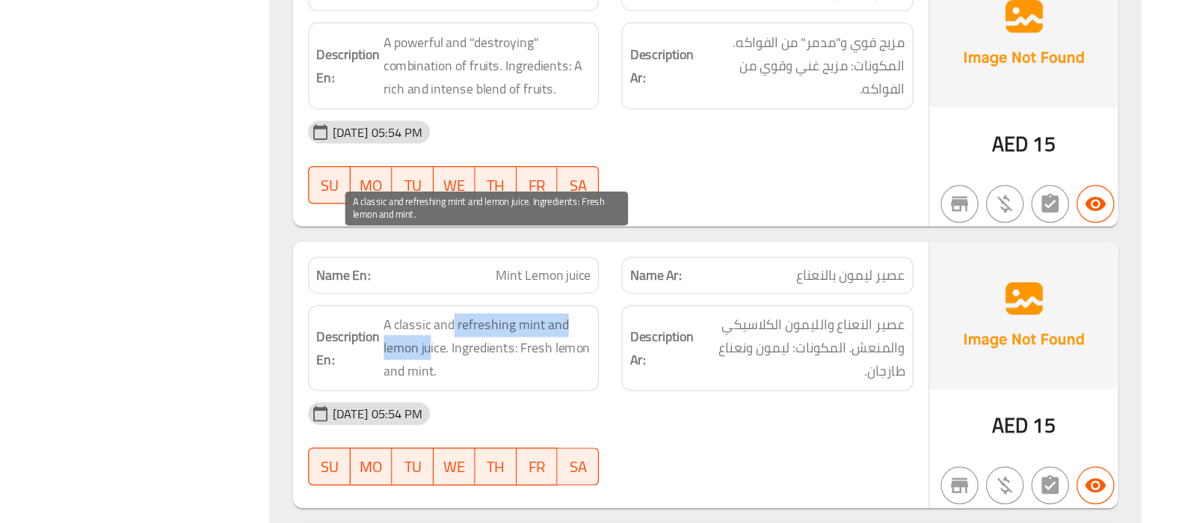
drag, startPoint x: 606, startPoint y: 307, endPoint x: 587, endPoint y: 322, distance: 23.9
click at [587, 357] on span "A classic and refreshing mint and lemon juice. Ingredients: Fresh lemon and min…" at bounding box center [635, 384] width 164 height 55
click at [593, 357] on span "A classic and refreshing mint and lemon juice. Ingredients: Fresh lemon and min…" at bounding box center [635, 384] width 164 height 55
drag, startPoint x: 600, startPoint y: 332, endPoint x: 557, endPoint y: 320, distance: 44.3
click at [557, 357] on span "A classic and refreshing mint and lemon juice. Ingredients: Fresh lemon and min…" at bounding box center [635, 384] width 164 height 55
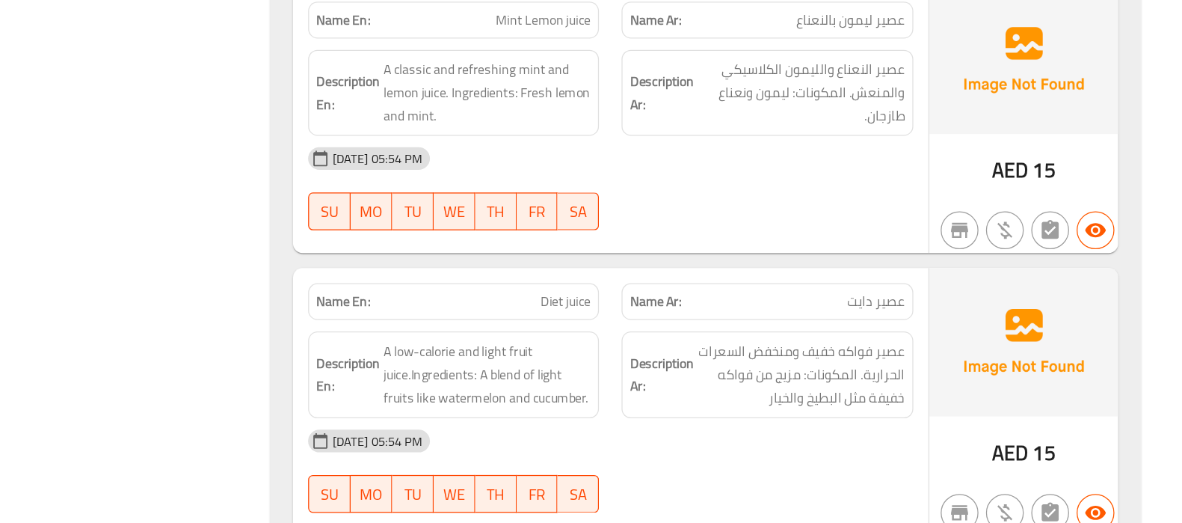
scroll to position [8676, 0]
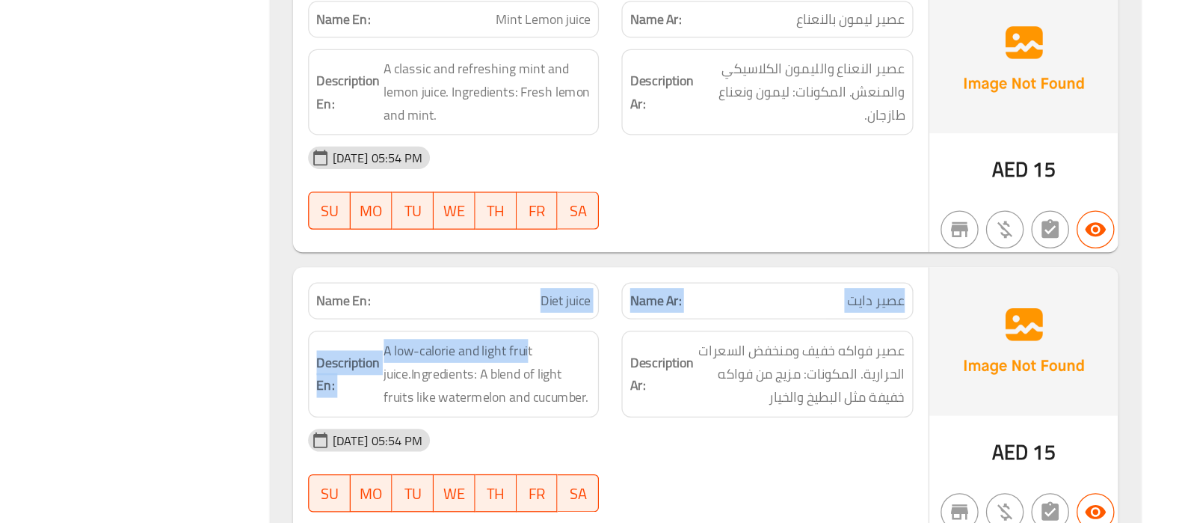
drag, startPoint x: 668, startPoint y: 320, endPoint x: 644, endPoint y: 276, distance: 50.5
click at [644, 320] on div "Name En: Diet juice Name Ar: عصير دايت Description En: A low-calorie and light …" at bounding box center [732, 426] width 503 height 212
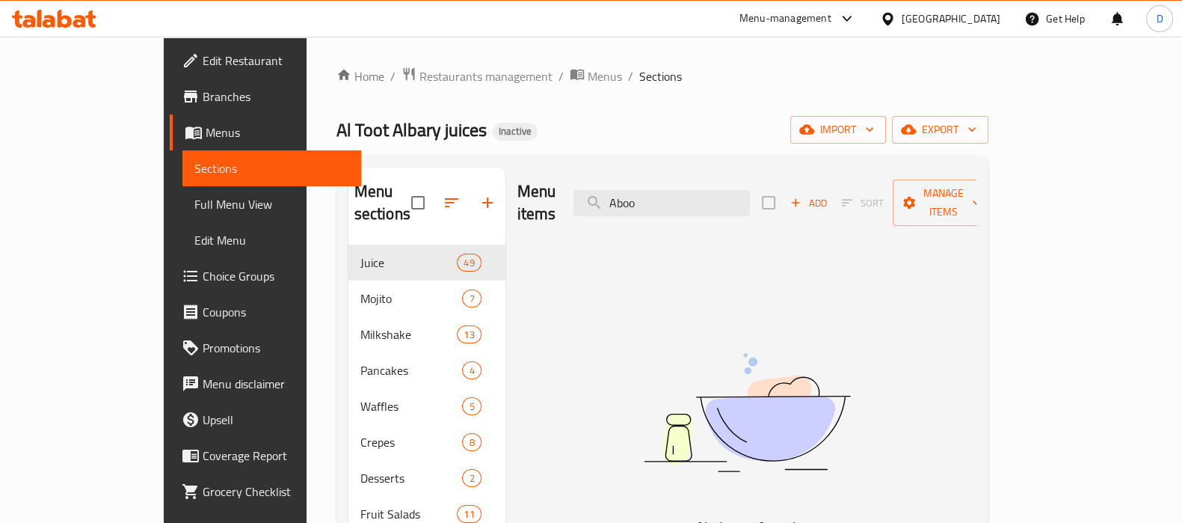
click at [685, 191] on input "Aboo" at bounding box center [661, 203] width 176 height 26
drag, startPoint x: 0, startPoint y: 0, endPoint x: 685, endPoint y: 191, distance: 711.0
click at [685, 191] on input "Aboo" at bounding box center [661, 203] width 176 height 26
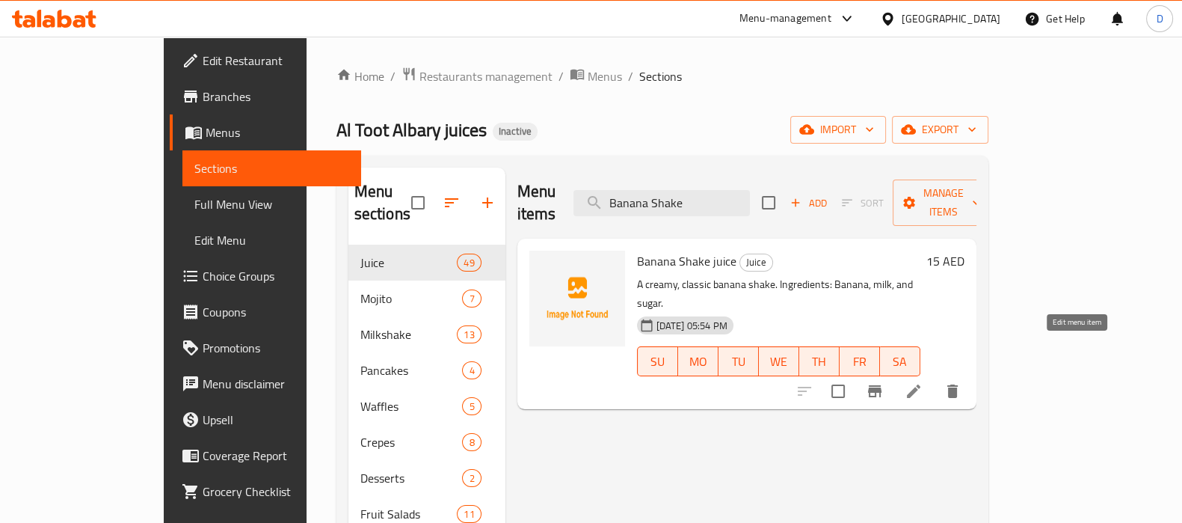
type input "Banana Shake"
click at [923, 382] on icon at bounding box center [914, 391] width 18 height 18
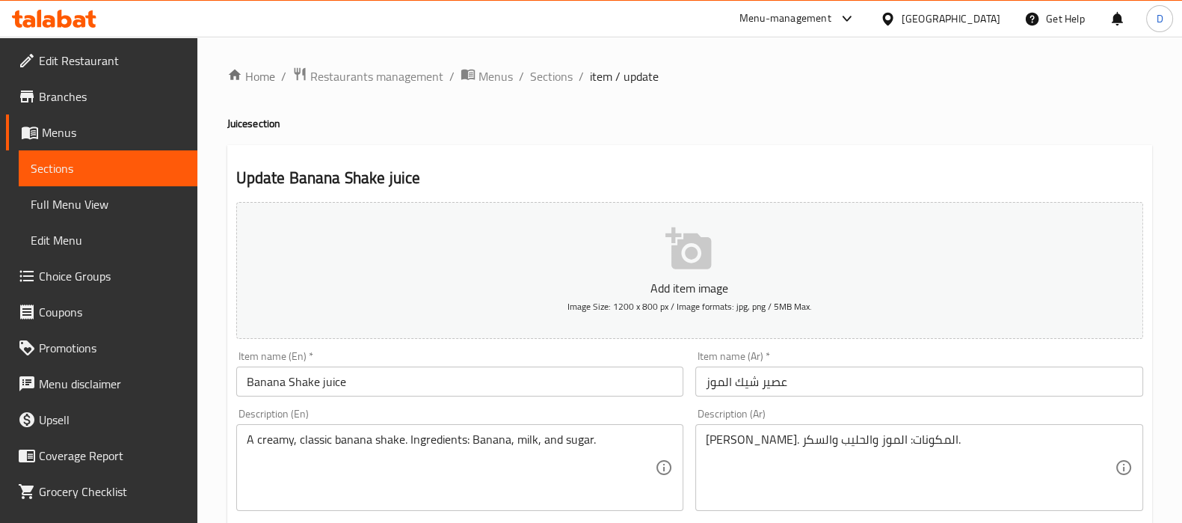
click at [334, 381] on input "Banana Shake juice" at bounding box center [460, 381] width 448 height 30
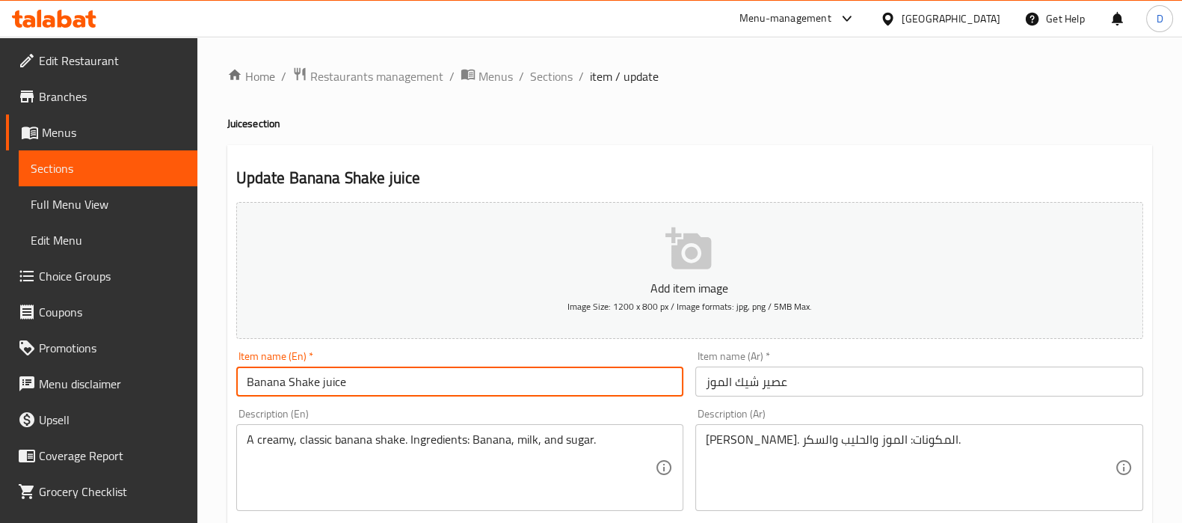
click at [334, 381] on input "Banana Shake juice" at bounding box center [460, 381] width 448 height 30
type input "Banana Shake"
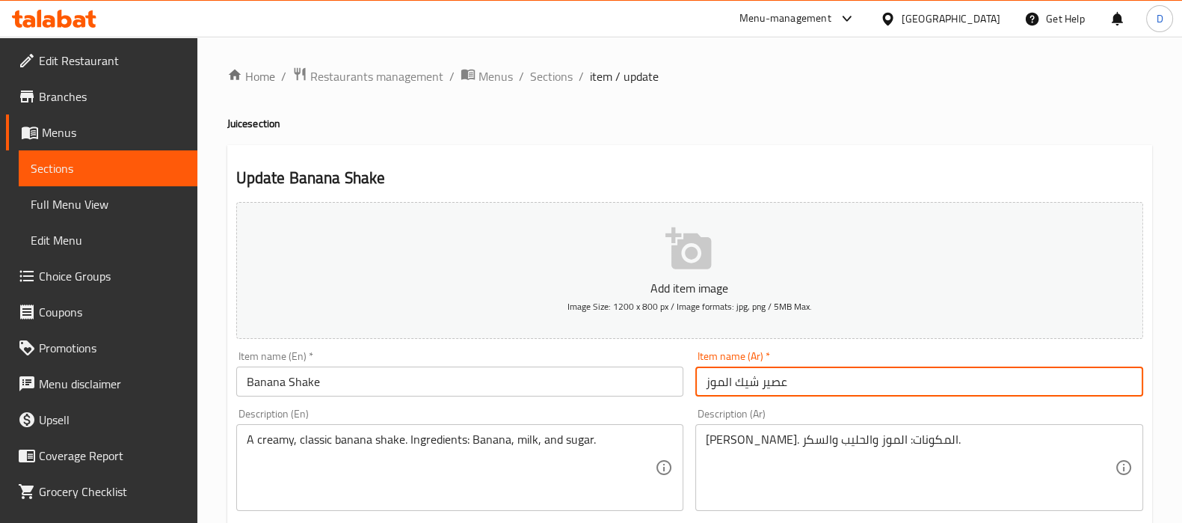
drag, startPoint x: 759, startPoint y: 387, endPoint x: 795, endPoint y: 394, distance: 36.7
click at [795, 394] on input "عصير شيك الموز" at bounding box center [919, 381] width 448 height 30
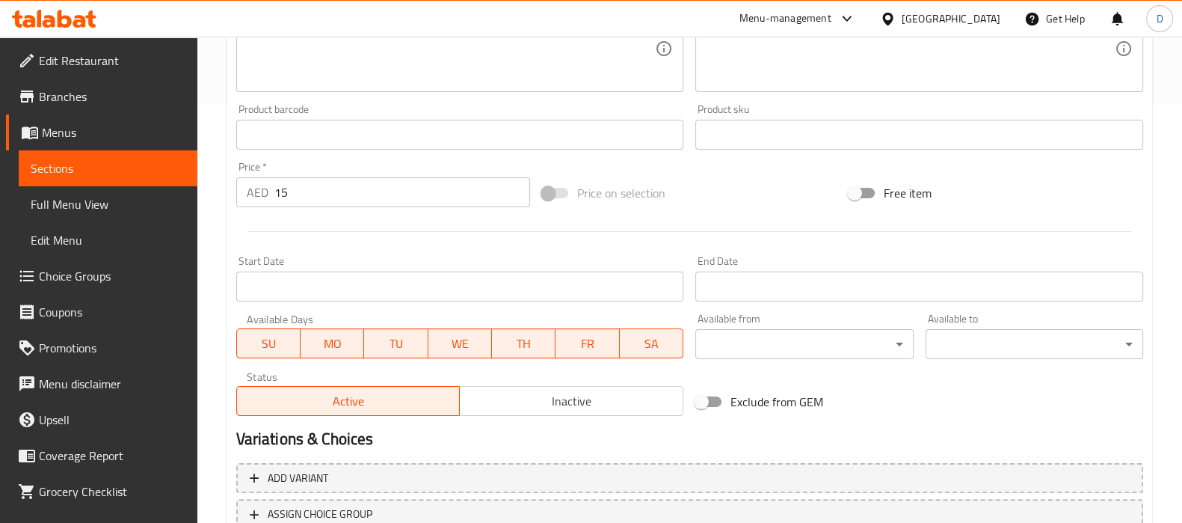
scroll to position [532, 0]
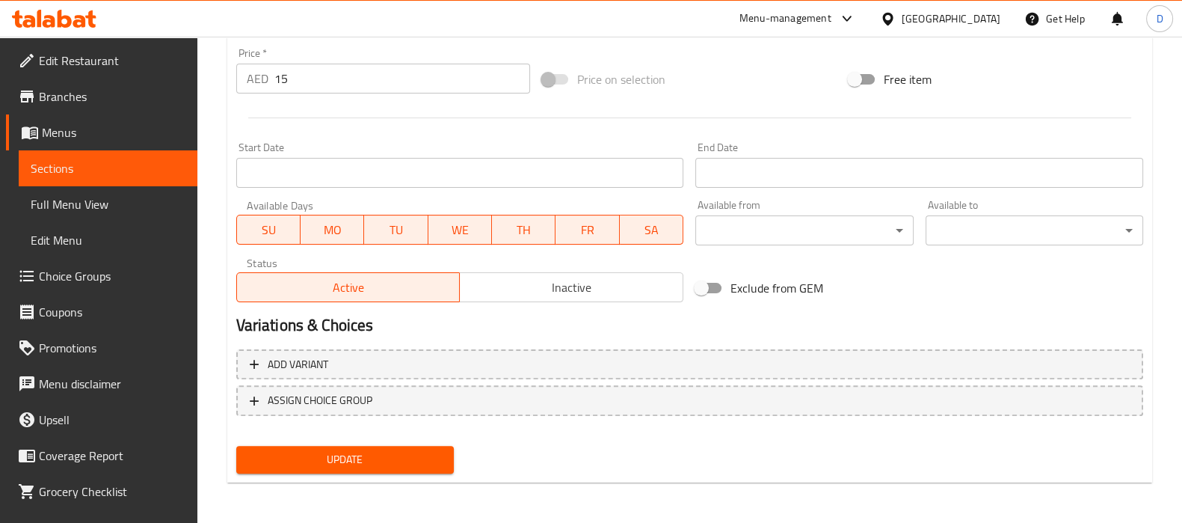
type input "شيك الموز"
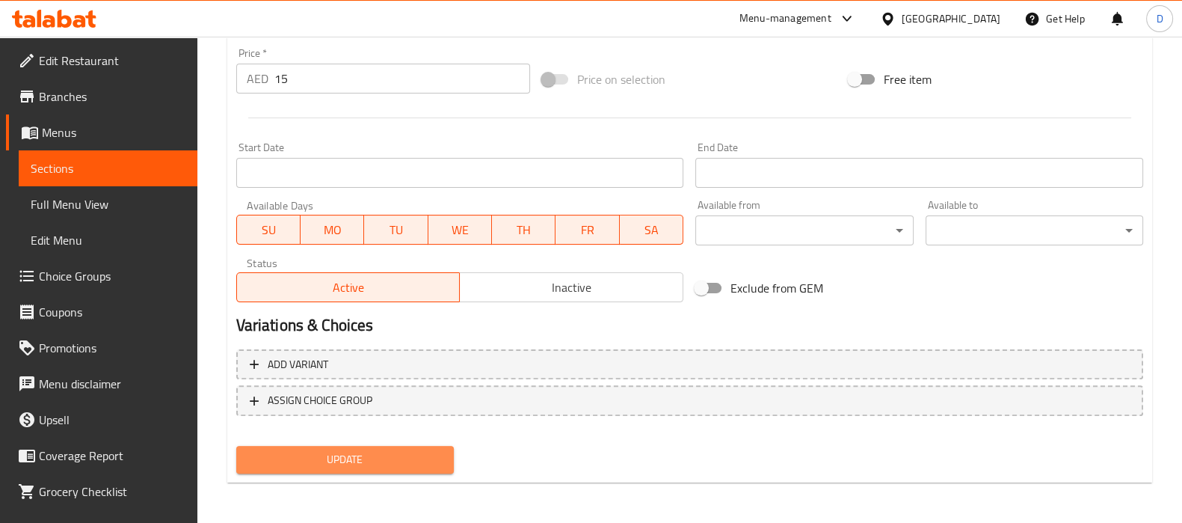
click at [337, 452] on span "Update" at bounding box center [345, 459] width 194 height 19
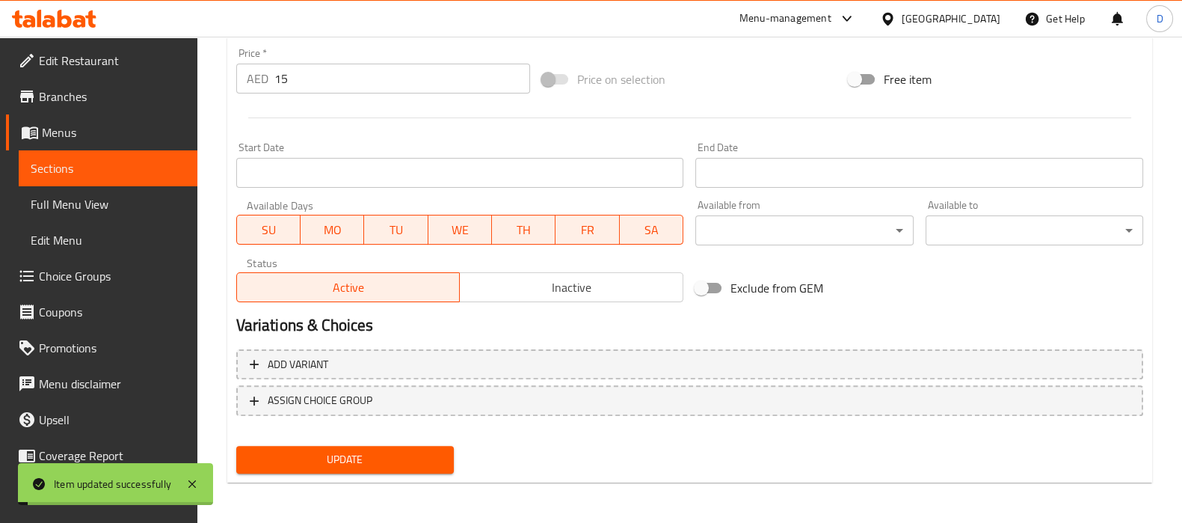
click at [159, 170] on span "Sections" at bounding box center [108, 168] width 155 height 18
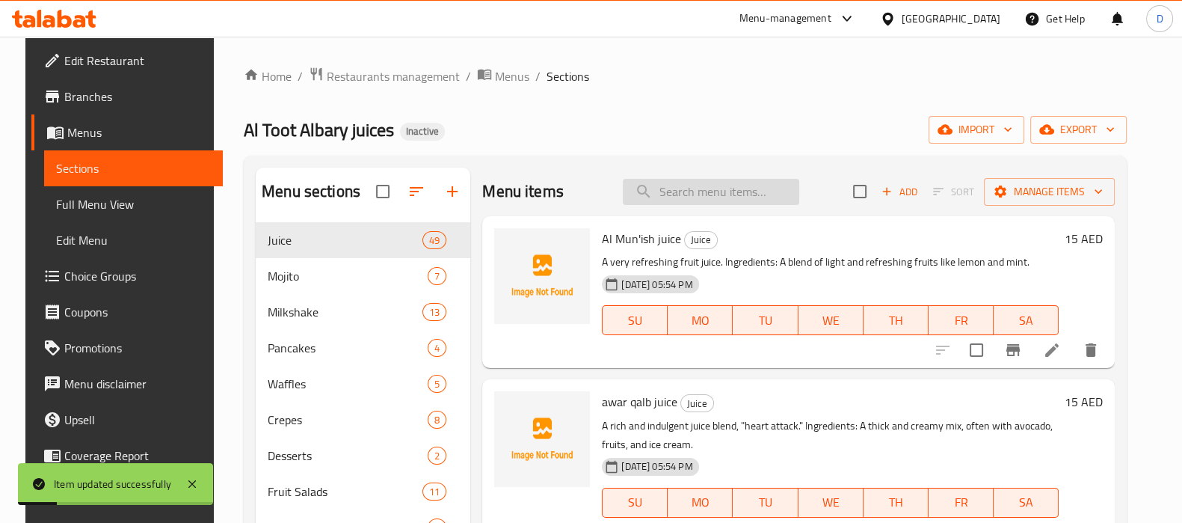
click at [662, 203] on input "search" at bounding box center [711, 192] width 176 height 26
paste input "Banana Shake"
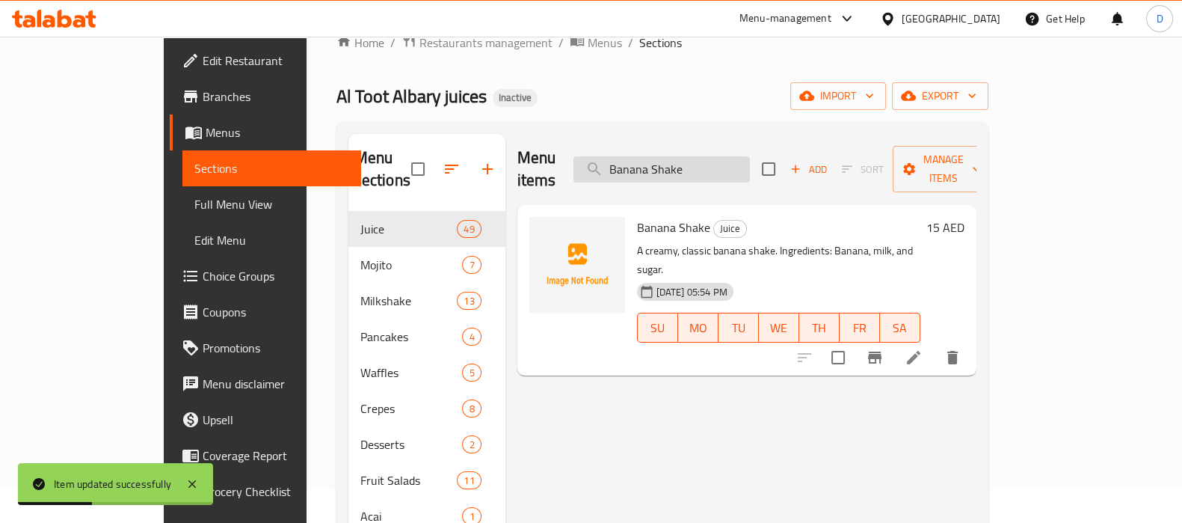
scroll to position [37, 0]
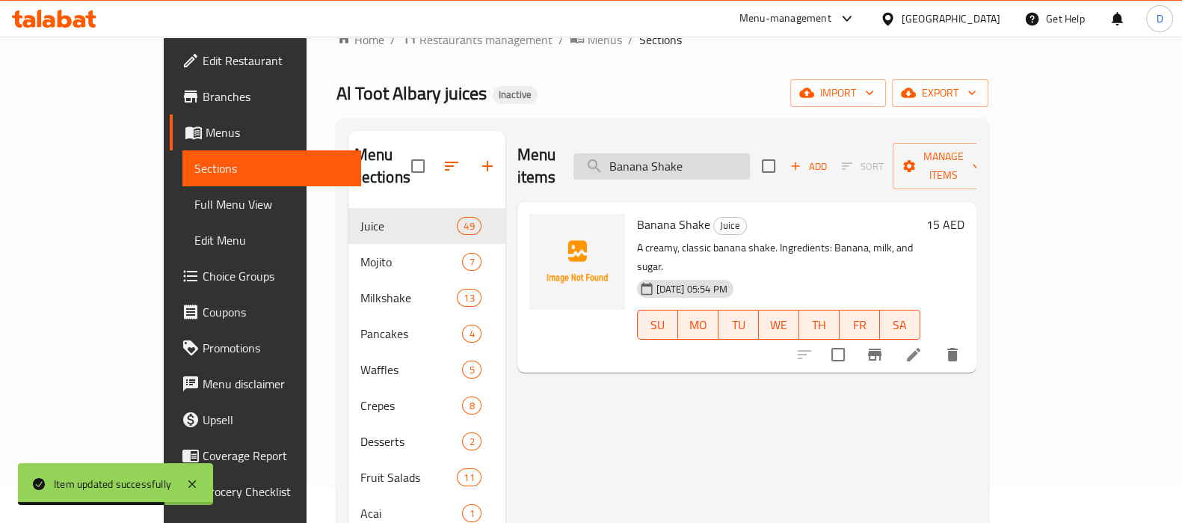
click at [719, 155] on input "Banana Shake" at bounding box center [661, 166] width 176 height 26
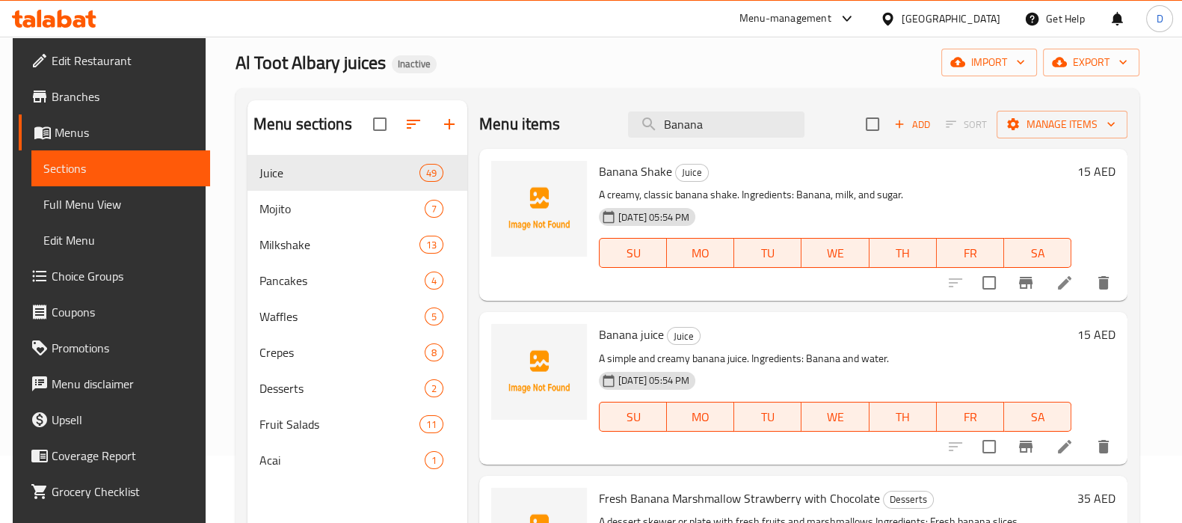
scroll to position [65, 0]
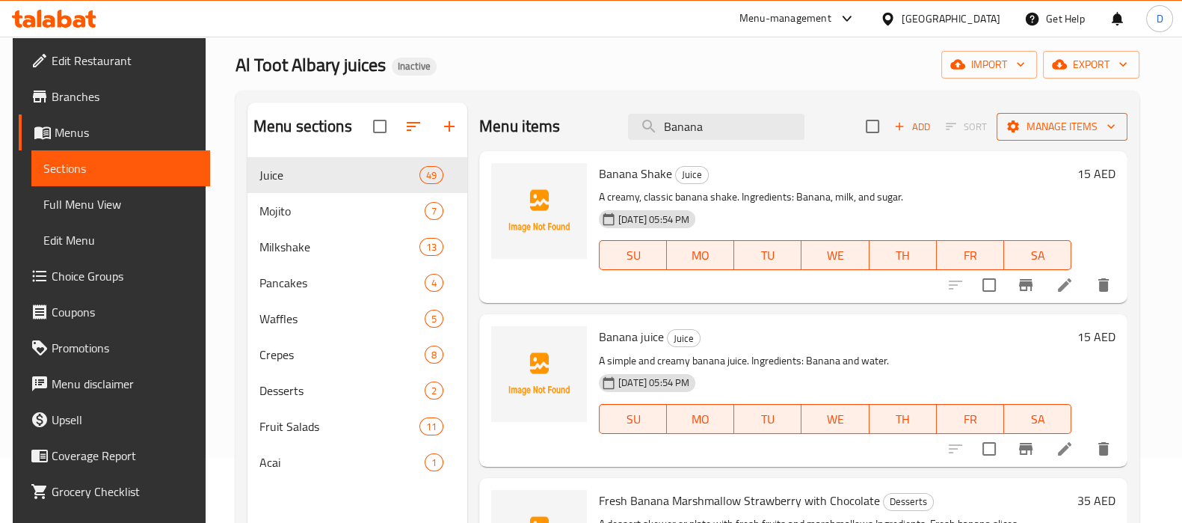
type input "Banana"
click at [1062, 127] on span "Manage items" at bounding box center [1062, 126] width 107 height 19
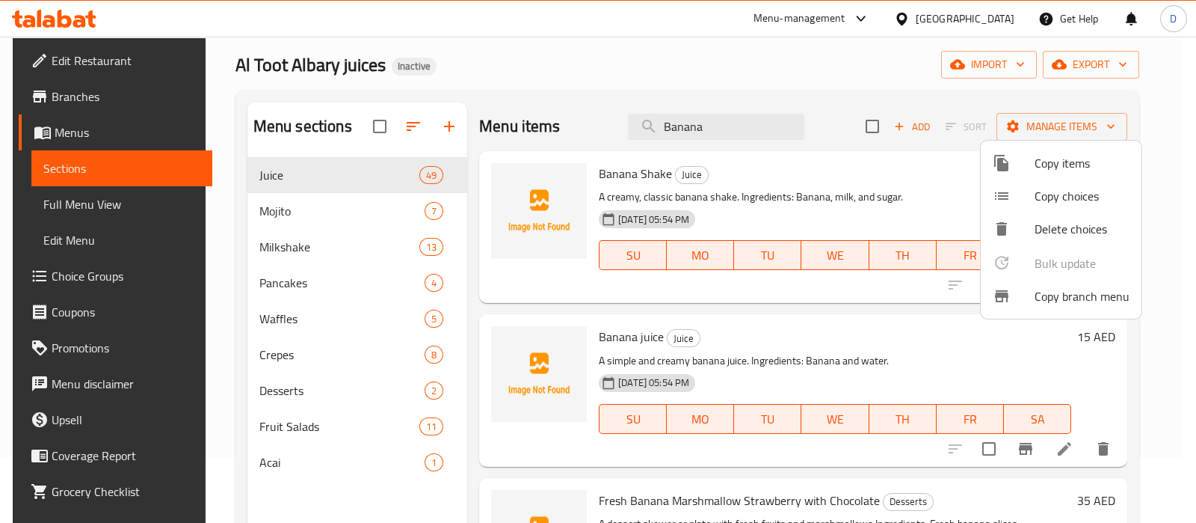
drag, startPoint x: 1057, startPoint y: 304, endPoint x: 1056, endPoint y: 117, distance: 187.7
click at [1056, 117] on div "Copy items Copy choices Delete choices Bulk update 0 Copy branch menu" at bounding box center [598, 261] width 1196 height 523
click at [1035, 150] on li "Copy items" at bounding box center [1061, 163] width 161 height 33
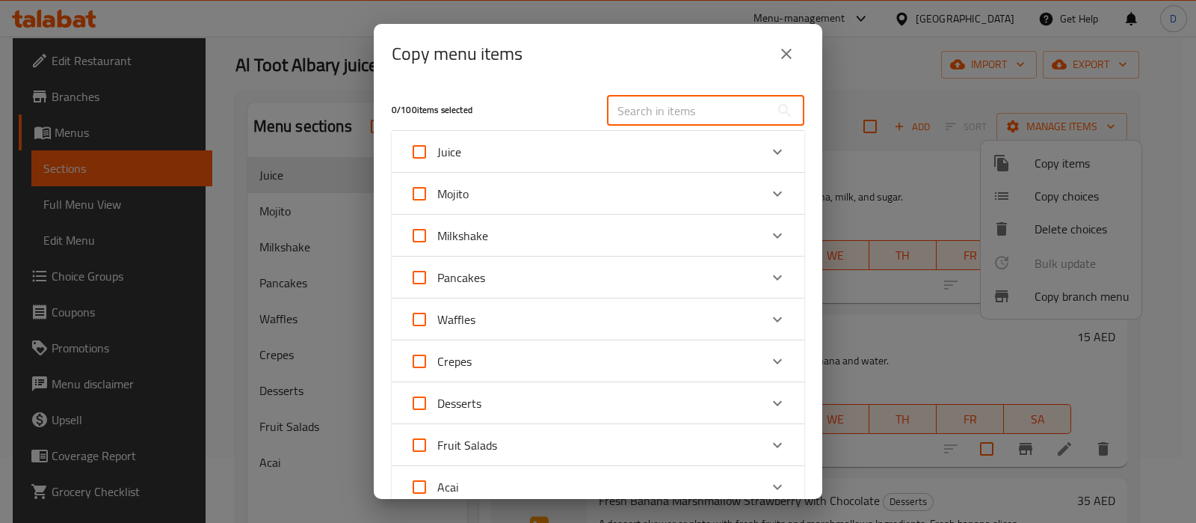
click at [735, 113] on input "text" at bounding box center [688, 111] width 163 height 30
paste input "Banana Shake"
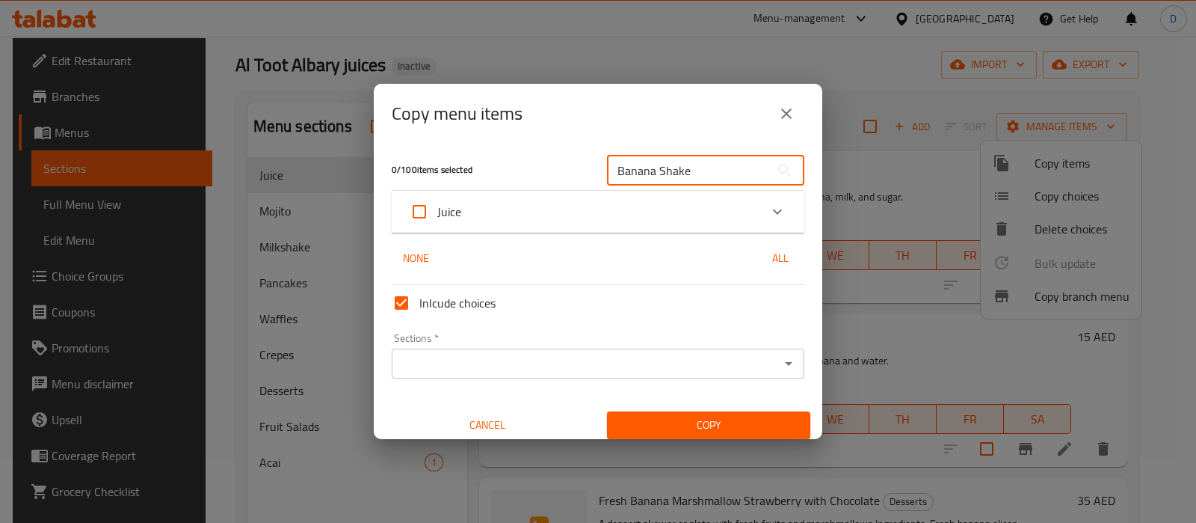
type input "Banana Shake"
click at [564, 200] on div "Juice" at bounding box center [585, 212] width 350 height 36
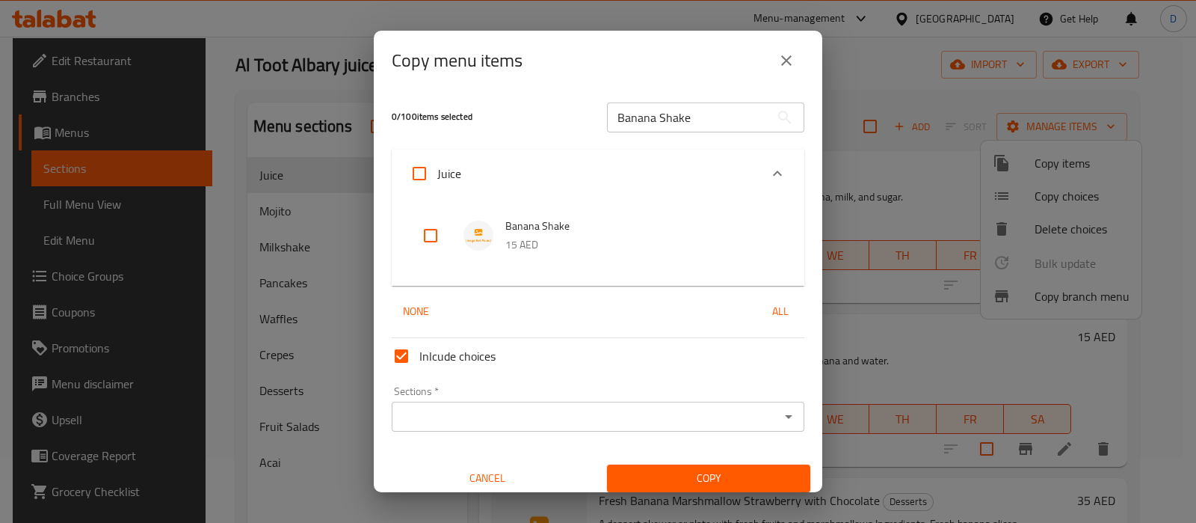
click at [440, 240] on input "checkbox" at bounding box center [431, 236] width 36 height 36
checkbox input "true"
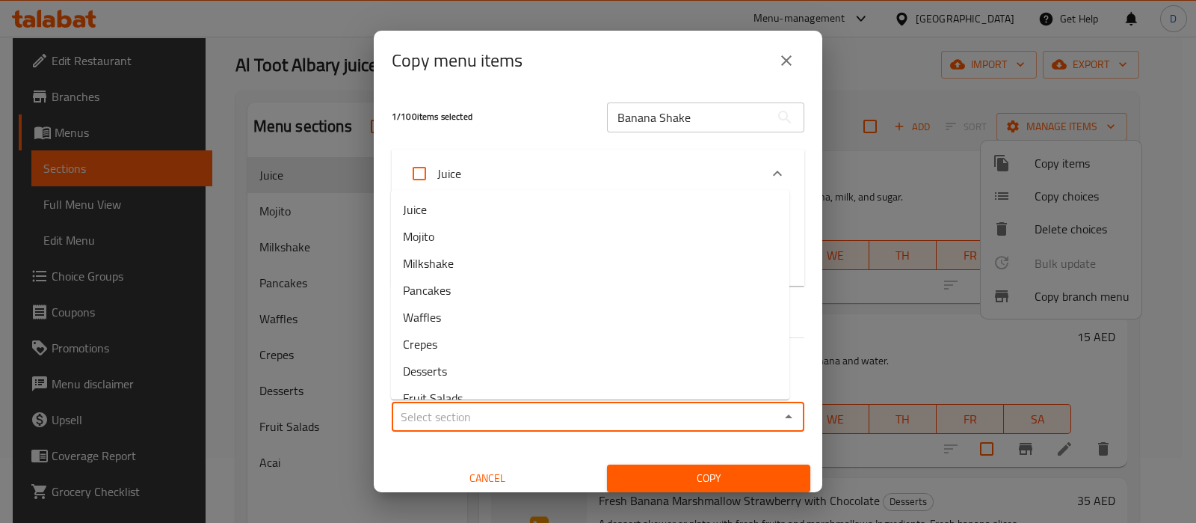
click at [479, 409] on input "Sections   *" at bounding box center [585, 416] width 379 height 21
click at [491, 265] on li "Milkshake" at bounding box center [590, 263] width 399 height 27
type input "Milkshake"
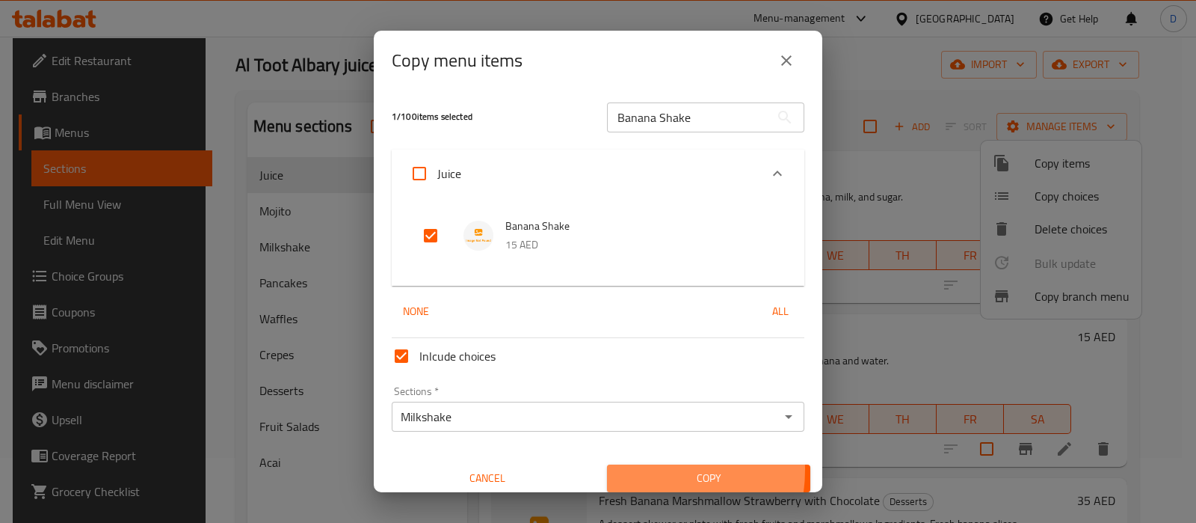
click at [628, 470] on span "Copy" at bounding box center [708, 478] width 179 height 19
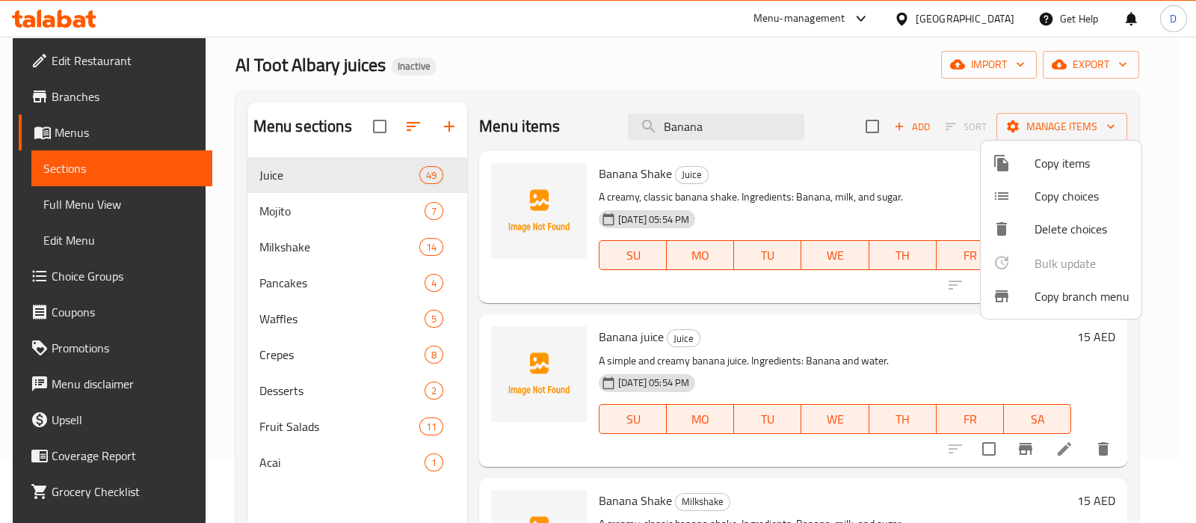
click at [686, 129] on div at bounding box center [598, 261] width 1196 height 523
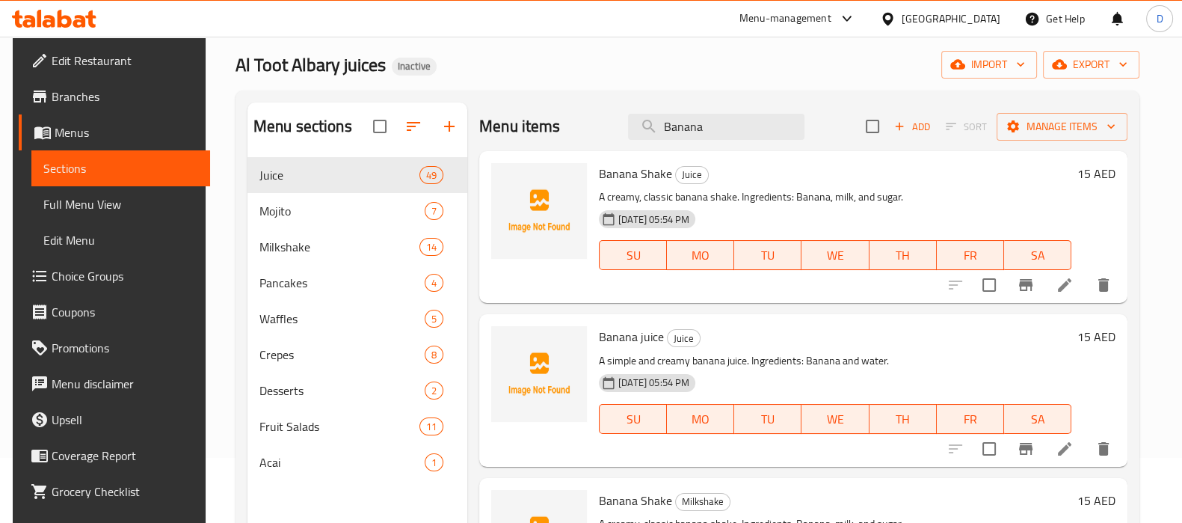
click at [686, 129] on input "Banana" at bounding box center [716, 127] width 176 height 26
paste input "Shake"
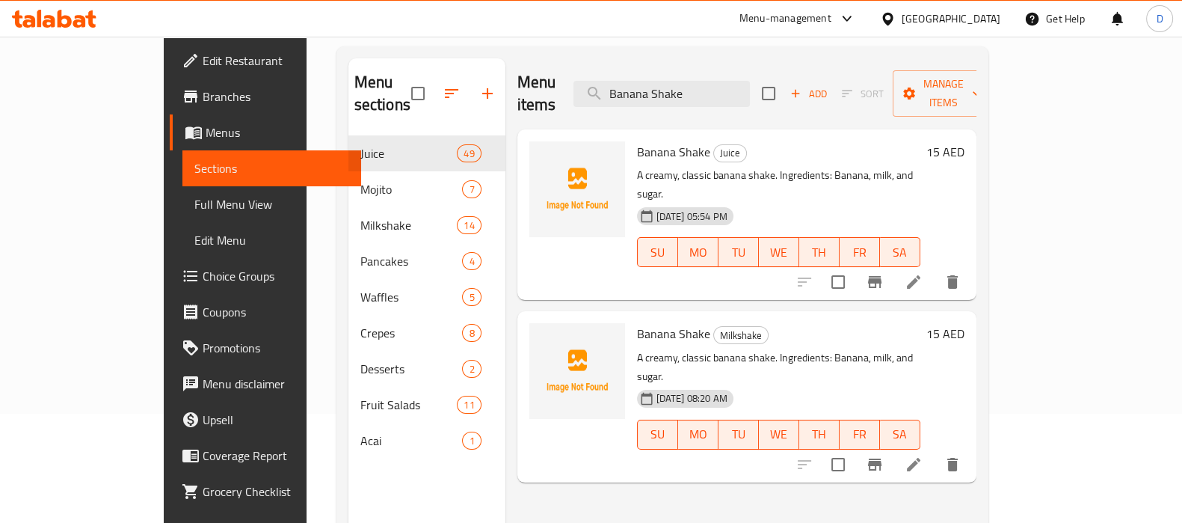
scroll to position [115, 0]
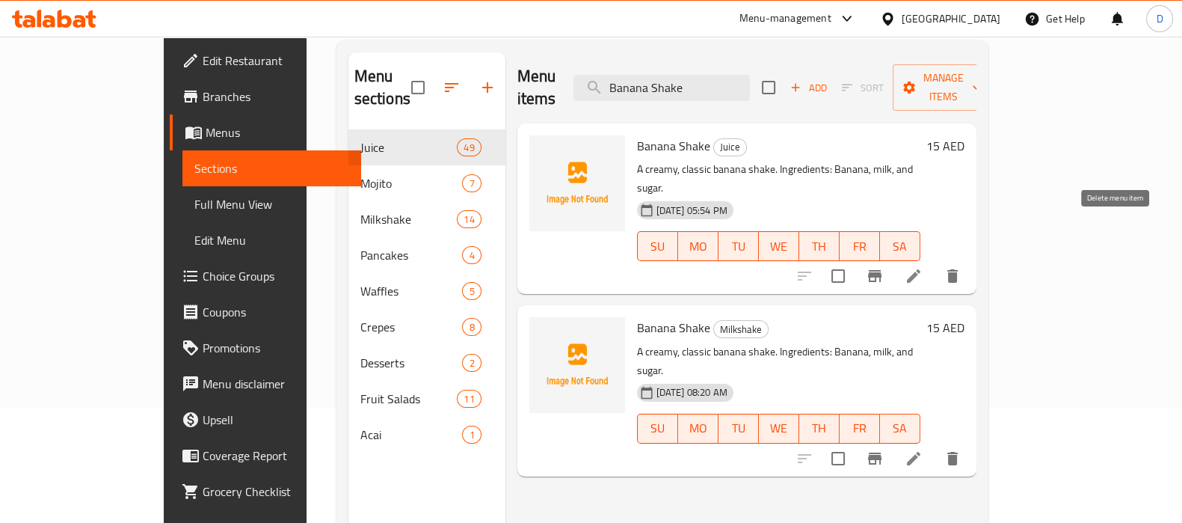
type input "Banana Shake"
click at [971, 258] on button "delete" at bounding box center [953, 276] width 36 height 36
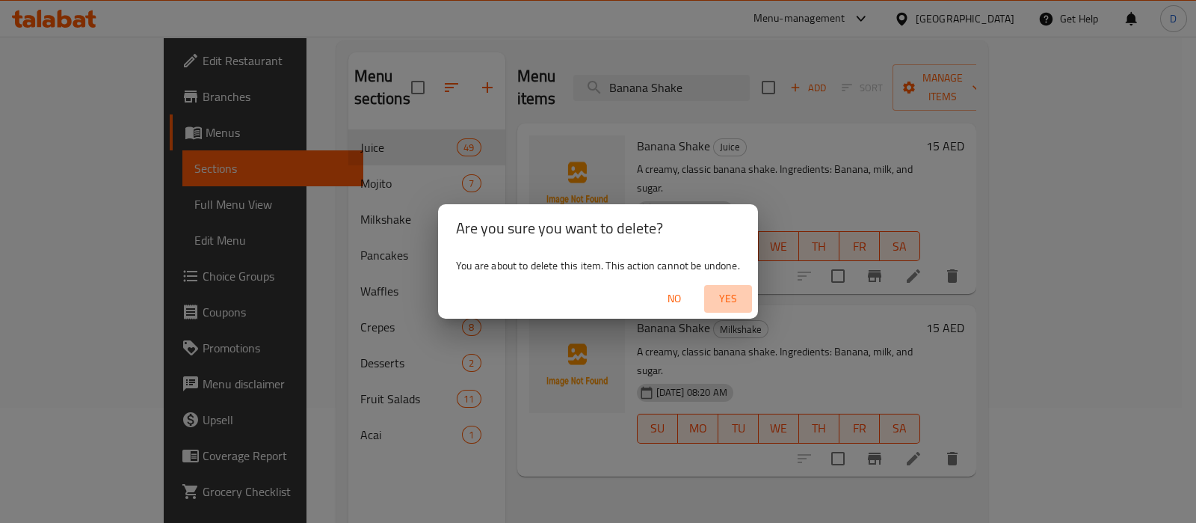
click at [733, 301] on span "Yes" at bounding box center [728, 298] width 36 height 19
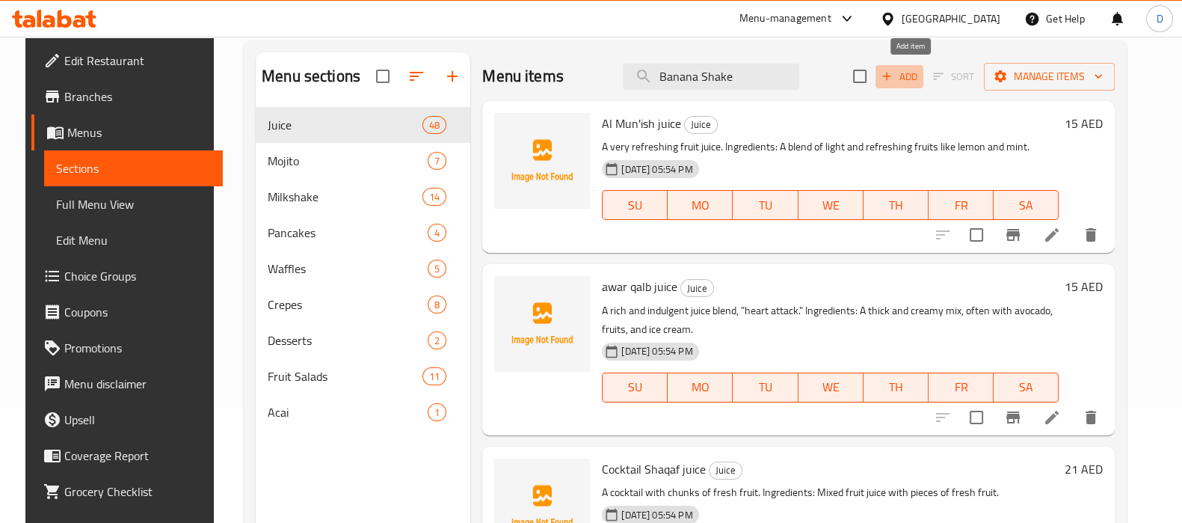
click at [894, 77] on icon "button" at bounding box center [886, 76] width 13 height 13
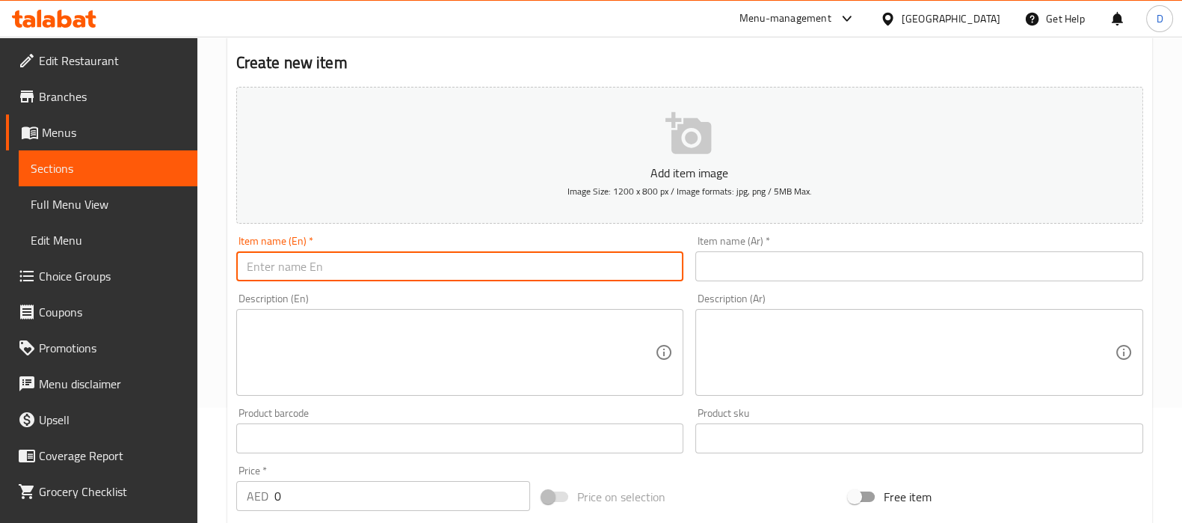
click at [523, 267] on input "text" at bounding box center [460, 266] width 448 height 30
paste input "Avocado"
type input "Avocado"
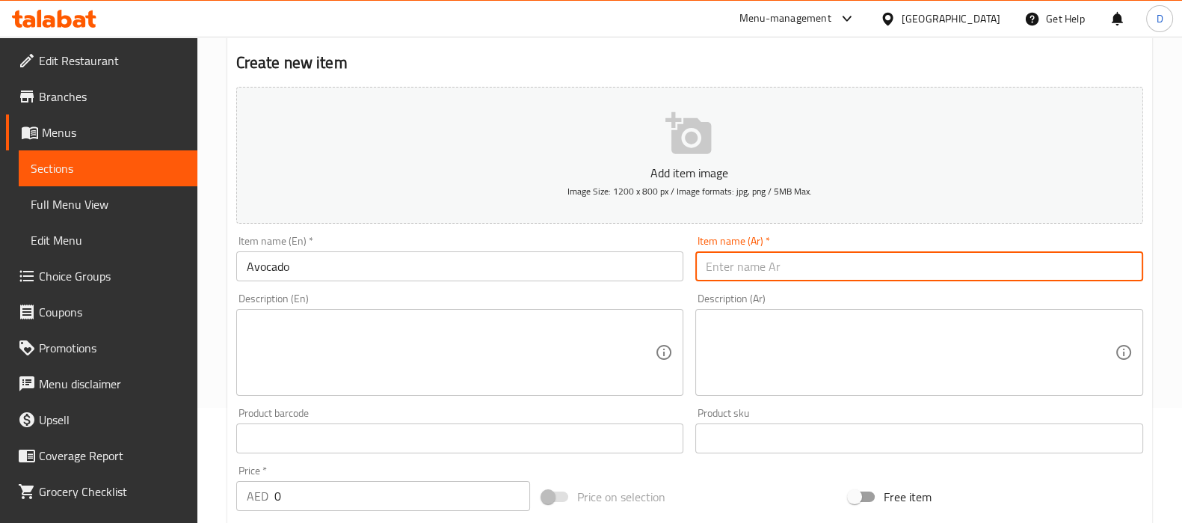
click at [728, 259] on input "text" at bounding box center [919, 266] width 448 height 30
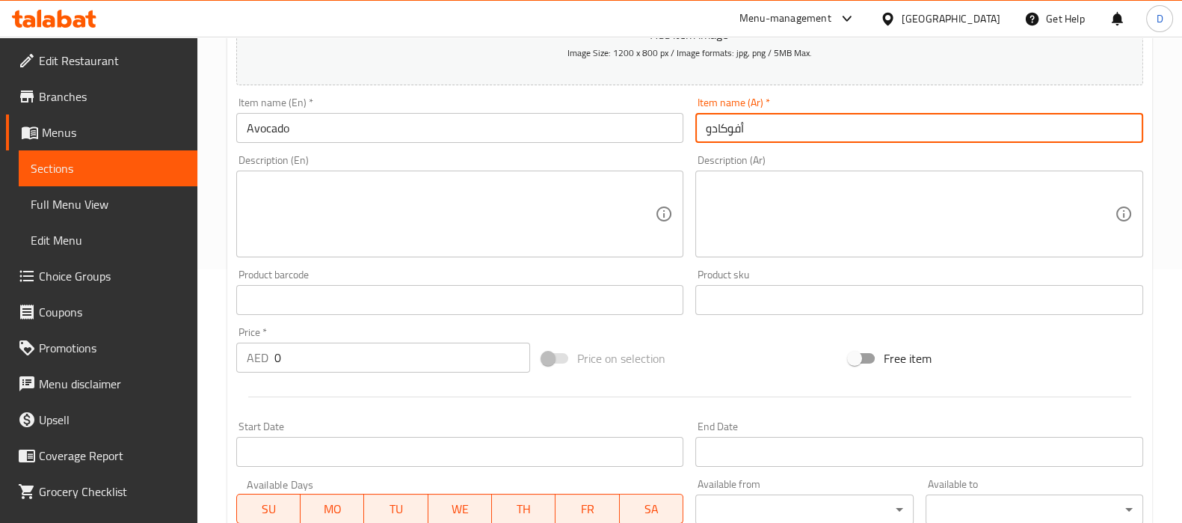
scroll to position [257, 0]
type input "أفوكادو"
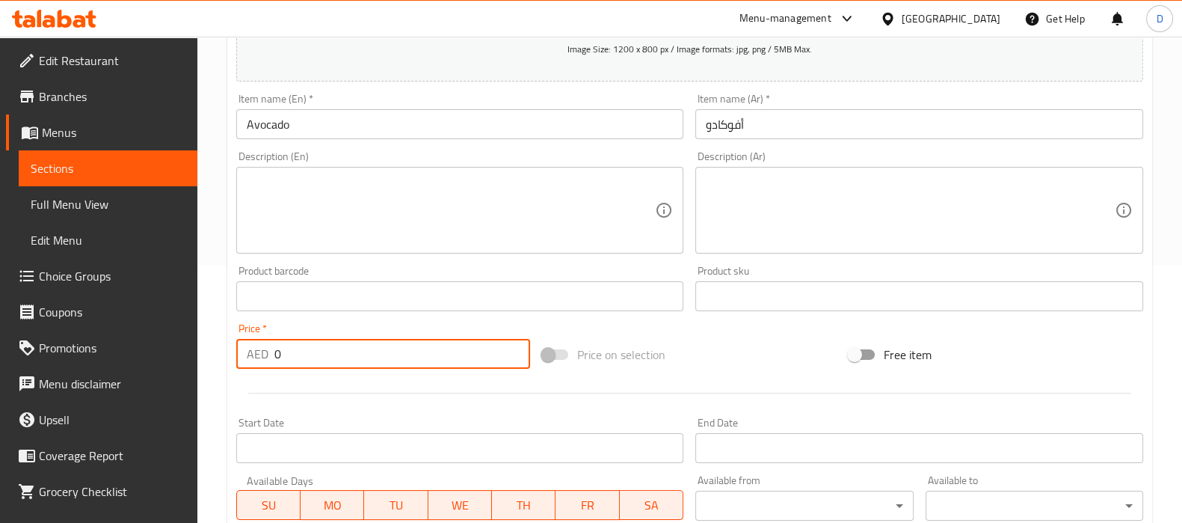
drag, startPoint x: 303, startPoint y: 360, endPoint x: 244, endPoint y: 349, distance: 60.1
click at [244, 349] on div "AED 0 Price *" at bounding box center [383, 354] width 295 height 30
paste input "18"
type input "18"
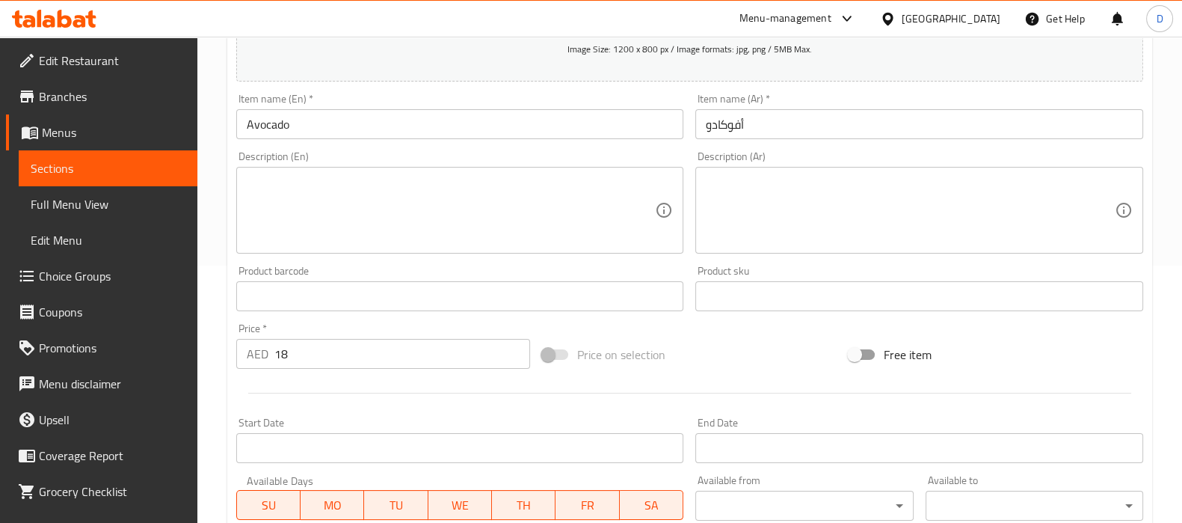
click at [223, 352] on div "Home / Restaurants management / Menus / Sections / item / create Juice section …" at bounding box center [689, 289] width 985 height 1020
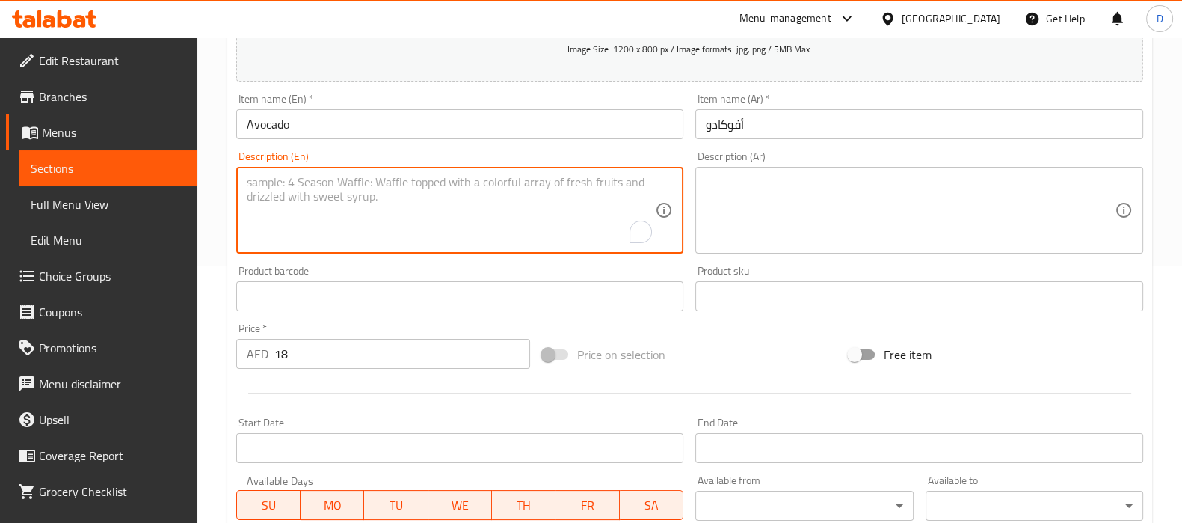
click at [454, 200] on textarea "To enrich screen reader interactions, please activate Accessibility in Grammarl…" at bounding box center [451, 210] width 409 height 71
paste textarea "A rich and creamy avocado smoothie."
type textarea "A rich and creamy avocado smoothie."
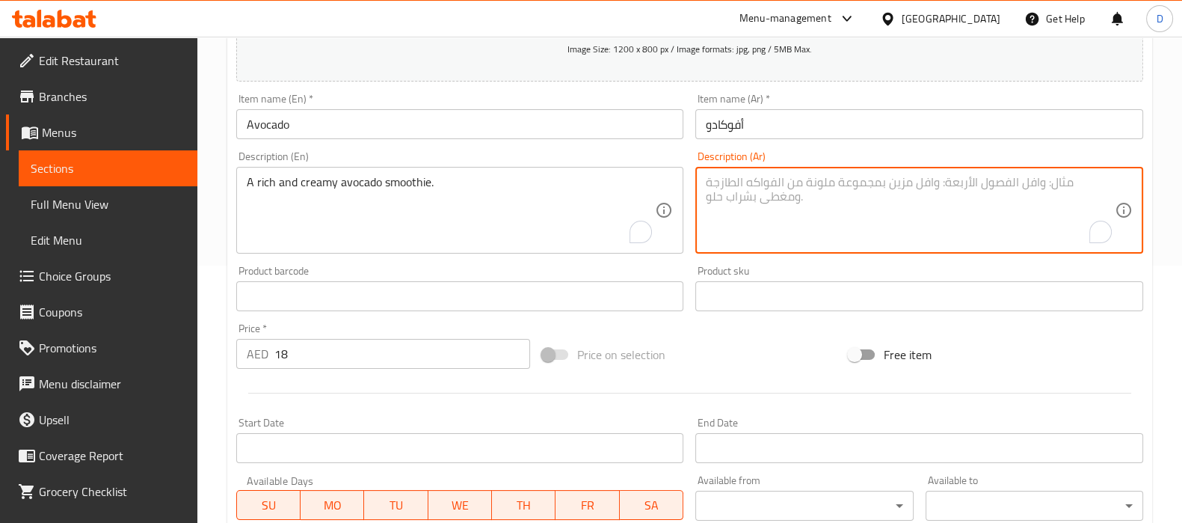
click at [831, 199] on textarea "To enrich screen reader interactions, please activate Accessibility in Grammarl…" at bounding box center [910, 210] width 409 height 71
paste textarea "عصير الأفوكادو الغني والكريمي."
drag, startPoint x: 840, startPoint y: 184, endPoint x: 860, endPoint y: 184, distance: 20.2
click at [860, 184] on textarea "عصير الأفوكادو الغني والكريمي." at bounding box center [910, 210] width 409 height 71
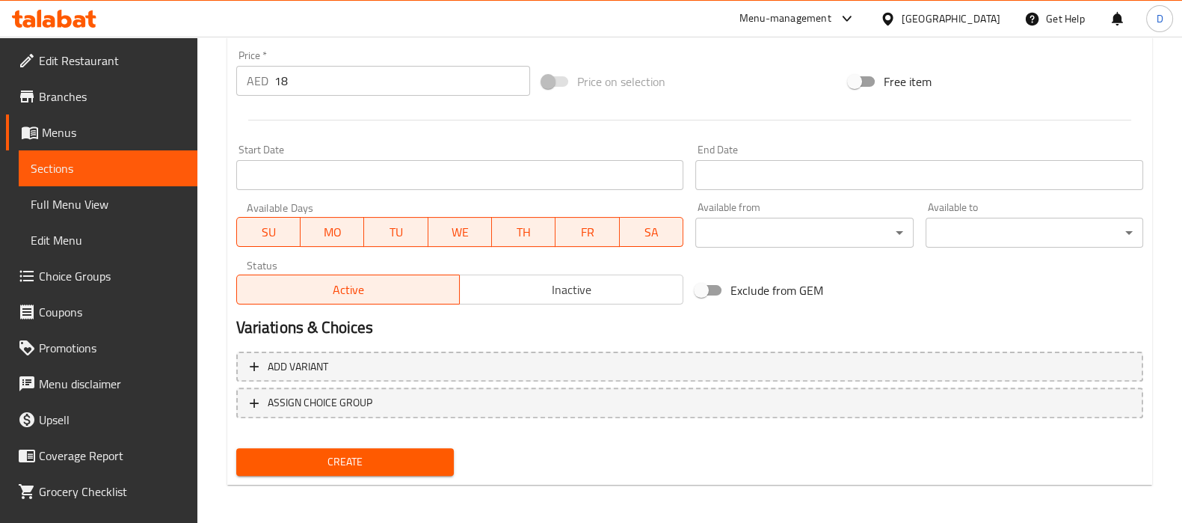
scroll to position [532, 0]
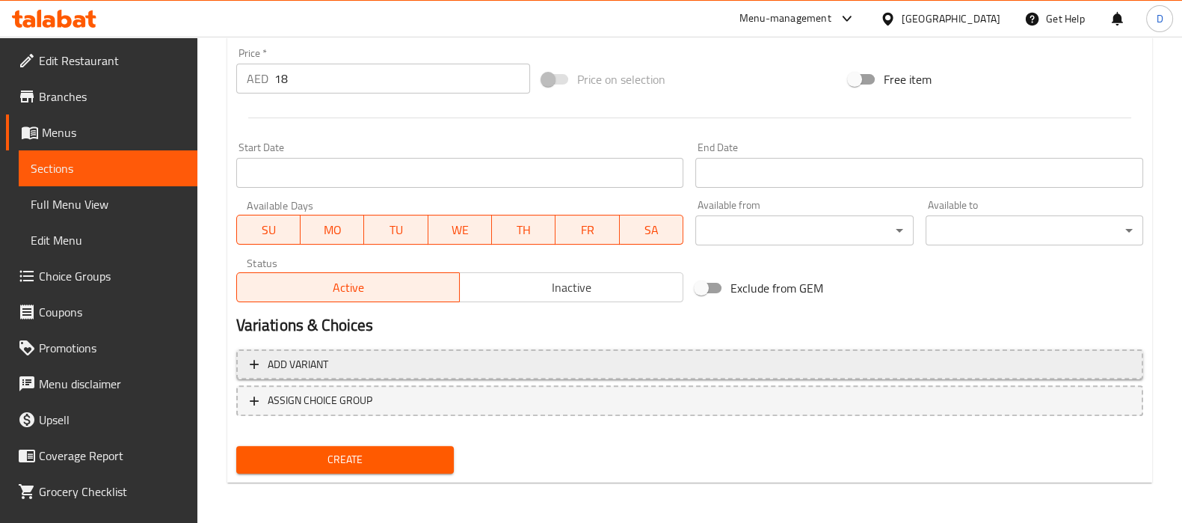
type textarea "سموثي الأفوكادو الغني والكريمي."
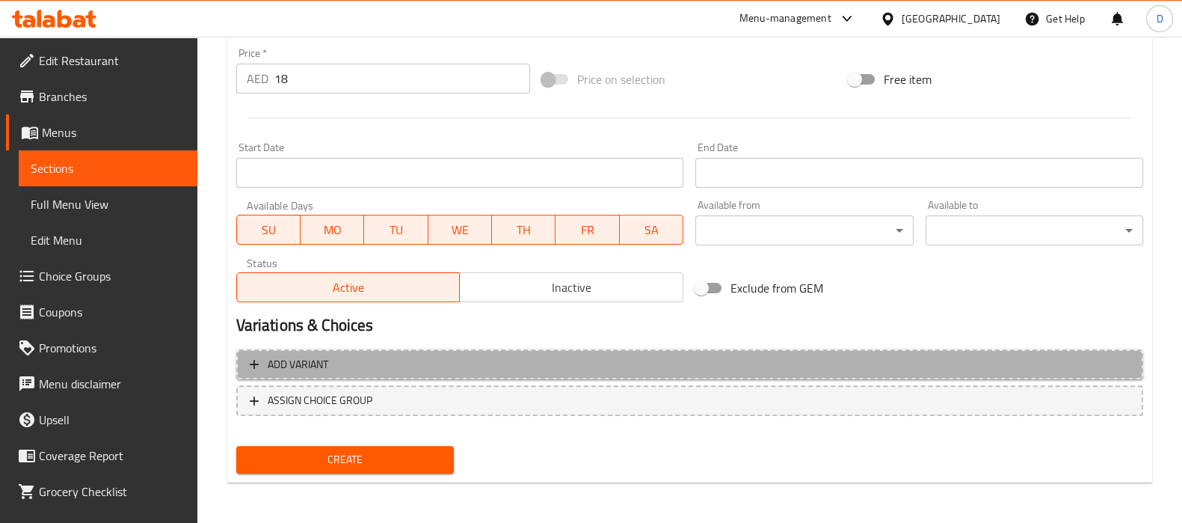
click at [348, 369] on span "Add variant" at bounding box center [690, 364] width 880 height 19
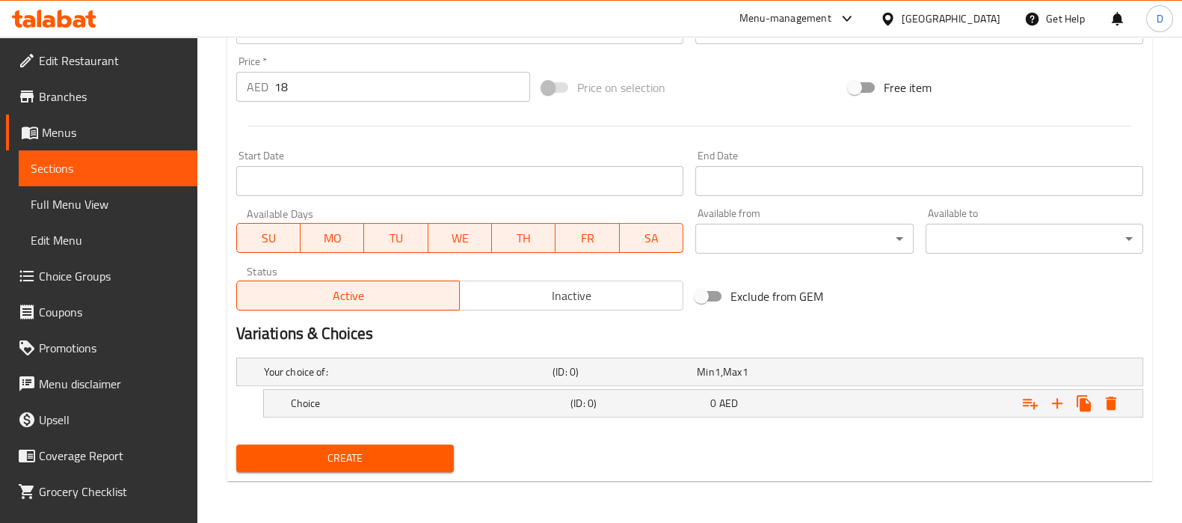
scroll to position [523, 0]
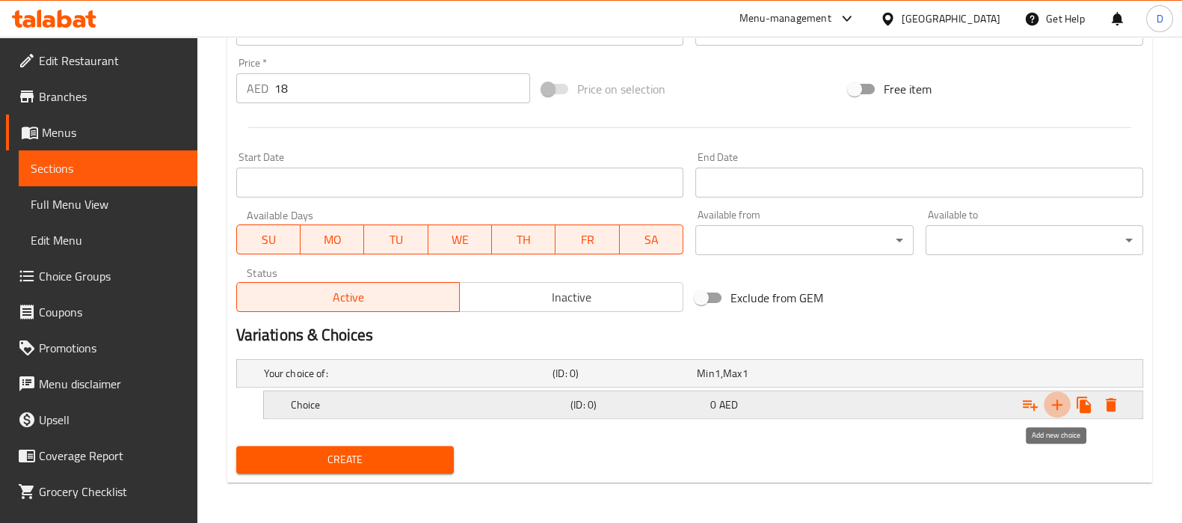
click at [1051, 398] on icon "Expand" at bounding box center [1057, 405] width 18 height 18
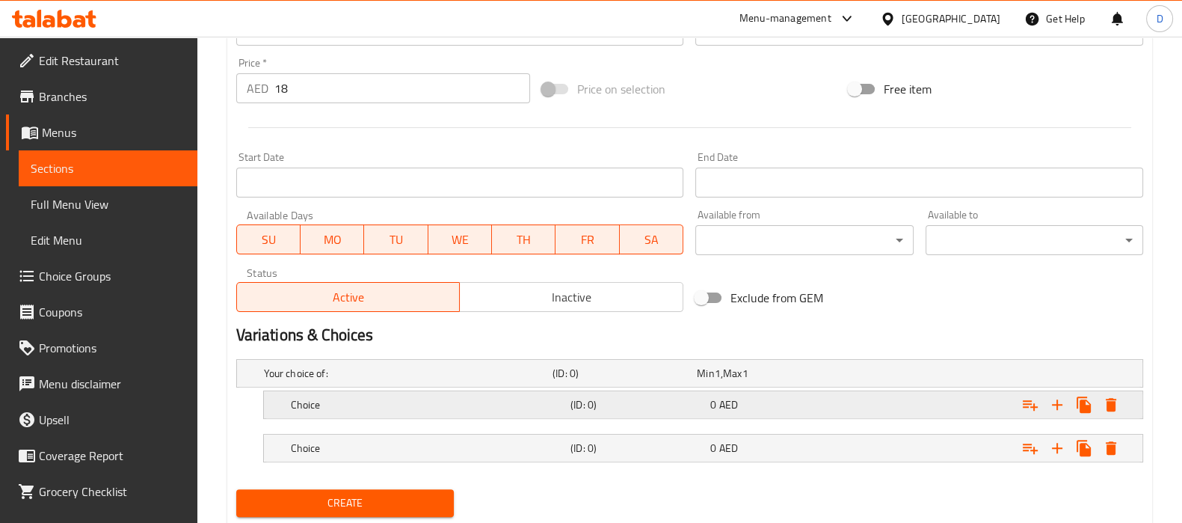
click at [892, 405] on div "Expand" at bounding box center [987, 404] width 280 height 33
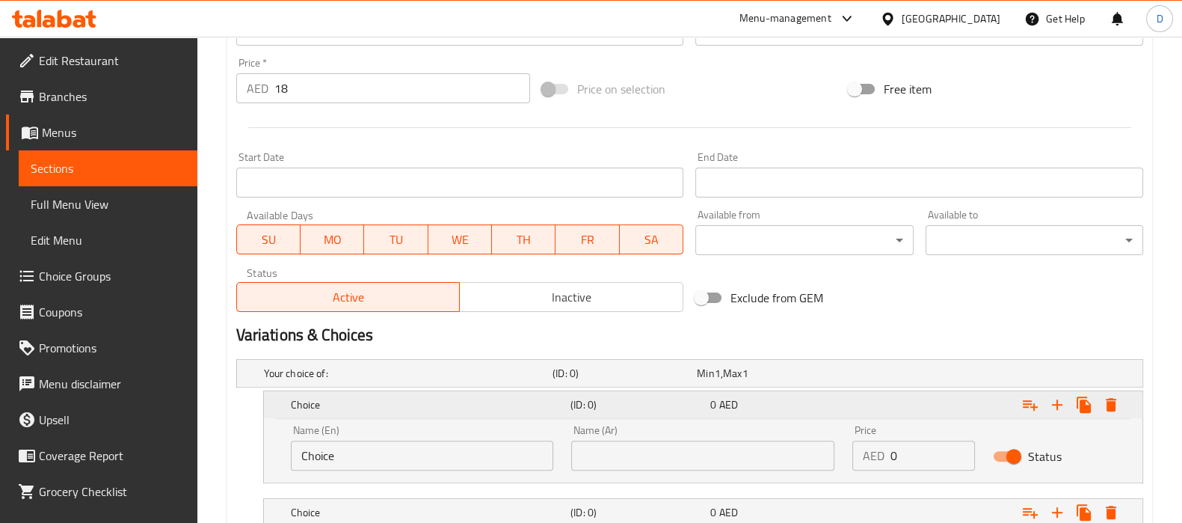
scroll to position [630, 0]
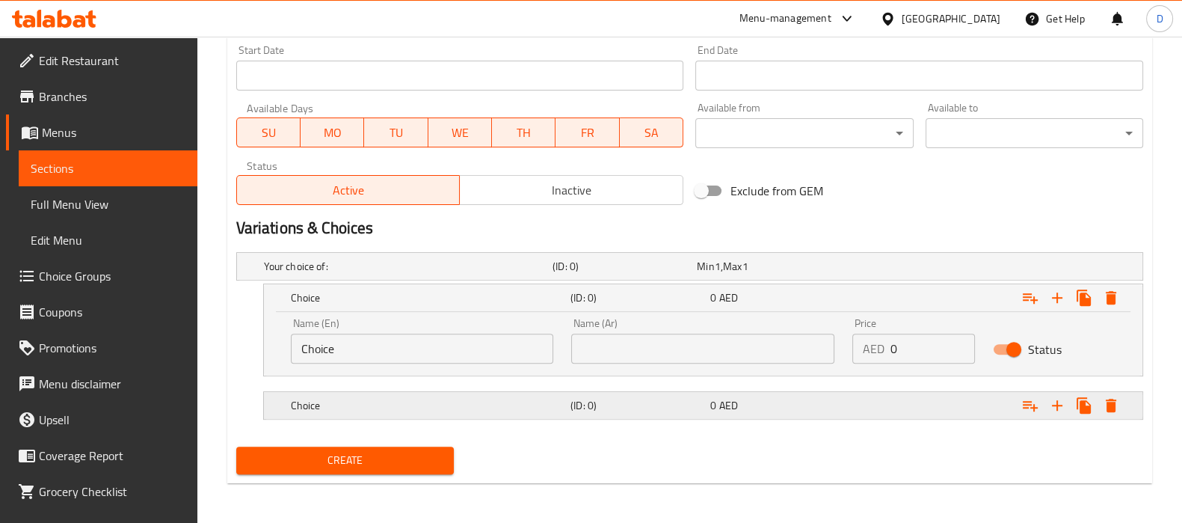
click at [843, 407] on div "0 AED" at bounding box center [777, 405] width 134 height 15
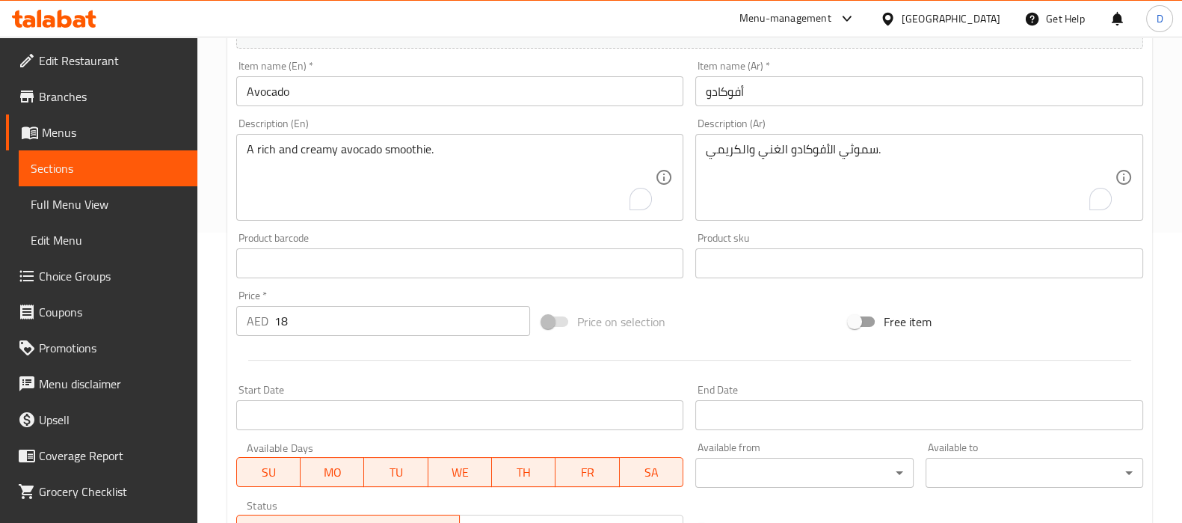
scroll to position [286, 0]
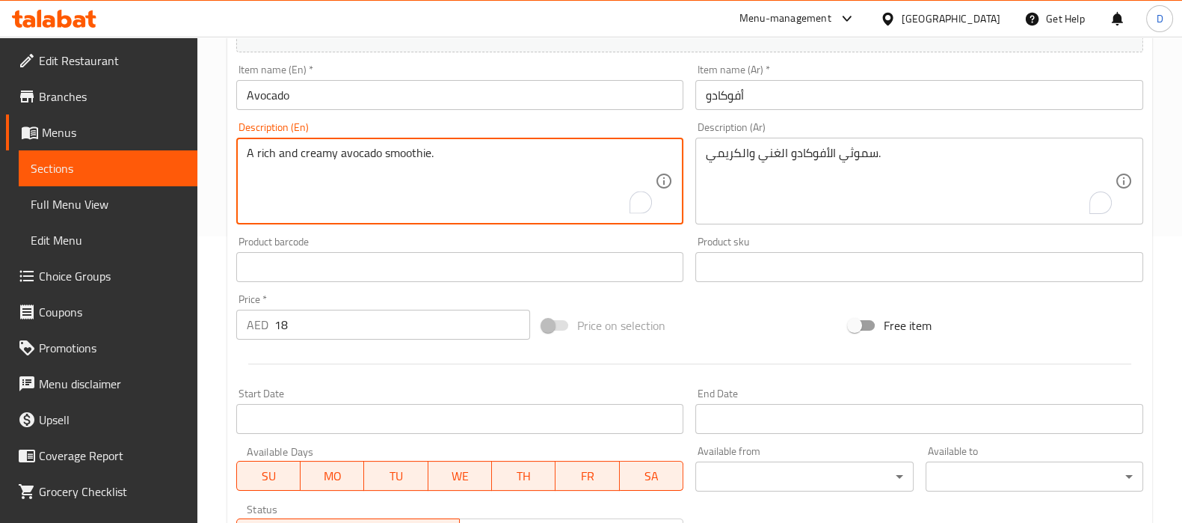
paste textarea "Avocado, milk, and honey or sugar."
type textarea "A rich and creamy avocado smoothie. Avocado, milk, and honey or sugar."
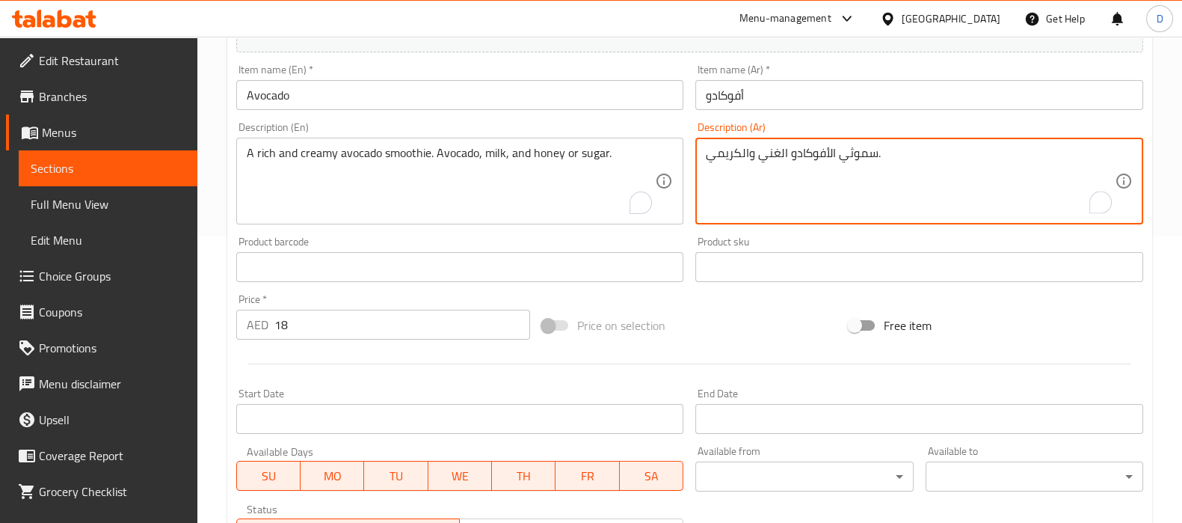
paste textarea "الأفوكادو والحليب والعسل أو السكر."
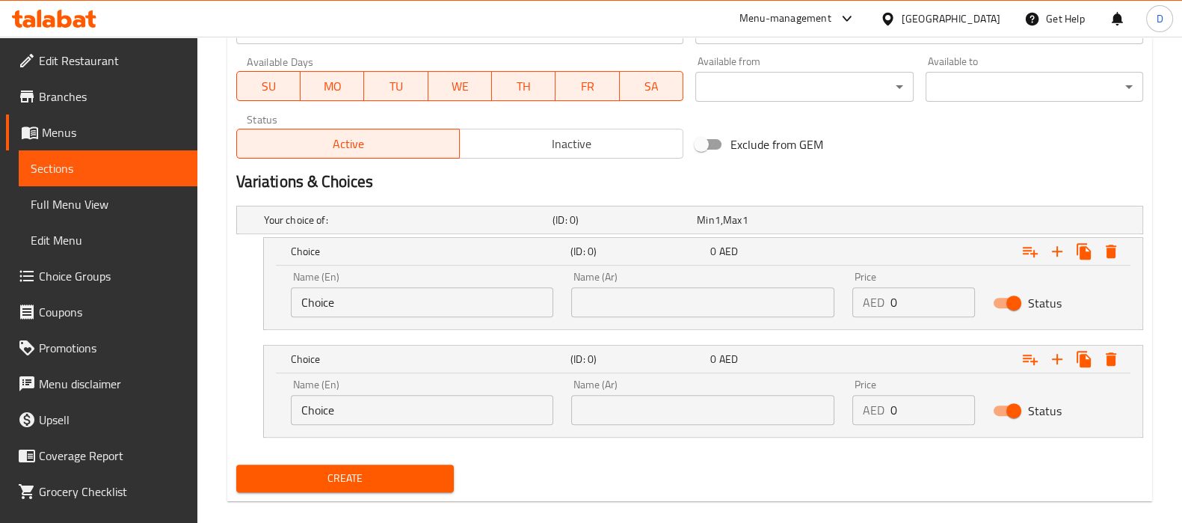
scroll to position [675, 0]
type textarea "سموثي الأفوكادو الغني والكريمي. الأفوكادو والحليب والعسل أو السكر."
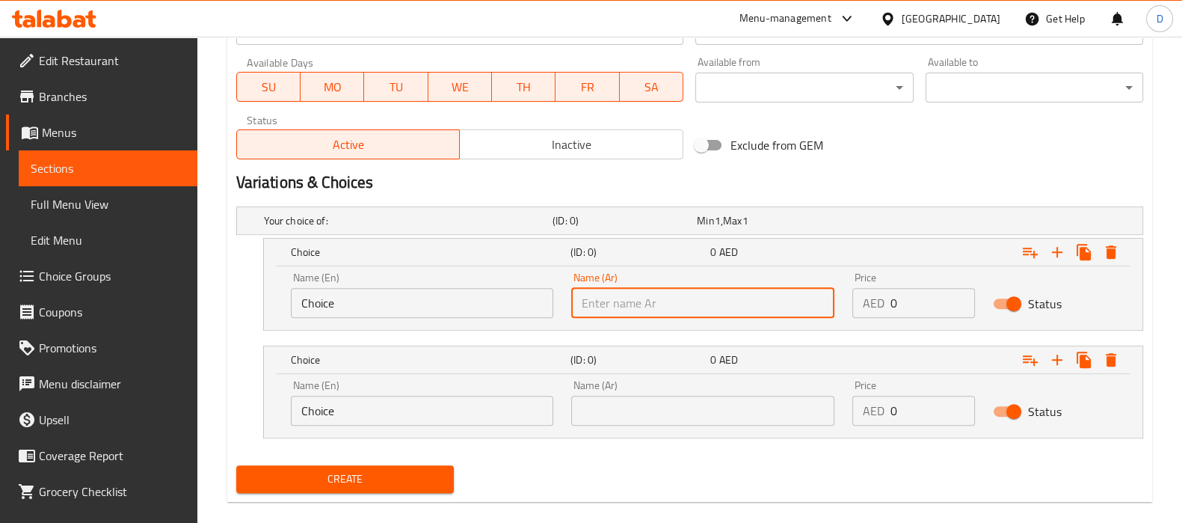
click at [649, 292] on input "text" at bounding box center [702, 303] width 263 height 30
type input "عسل"
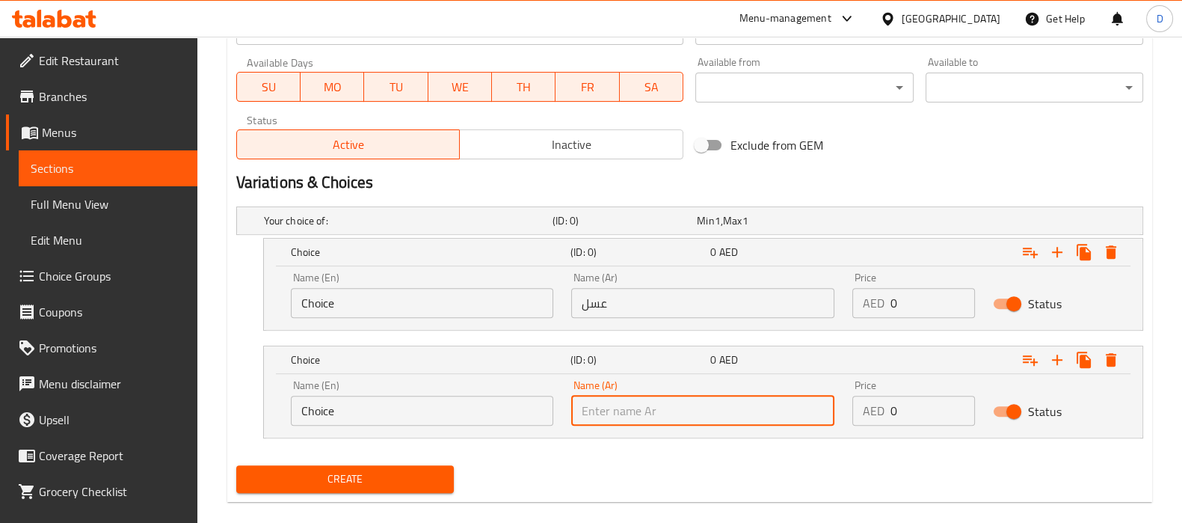
click at [643, 419] on input "text" at bounding box center [702, 411] width 263 height 30
type input "سكر"
click at [324, 303] on input "Choice" at bounding box center [422, 303] width 263 height 30
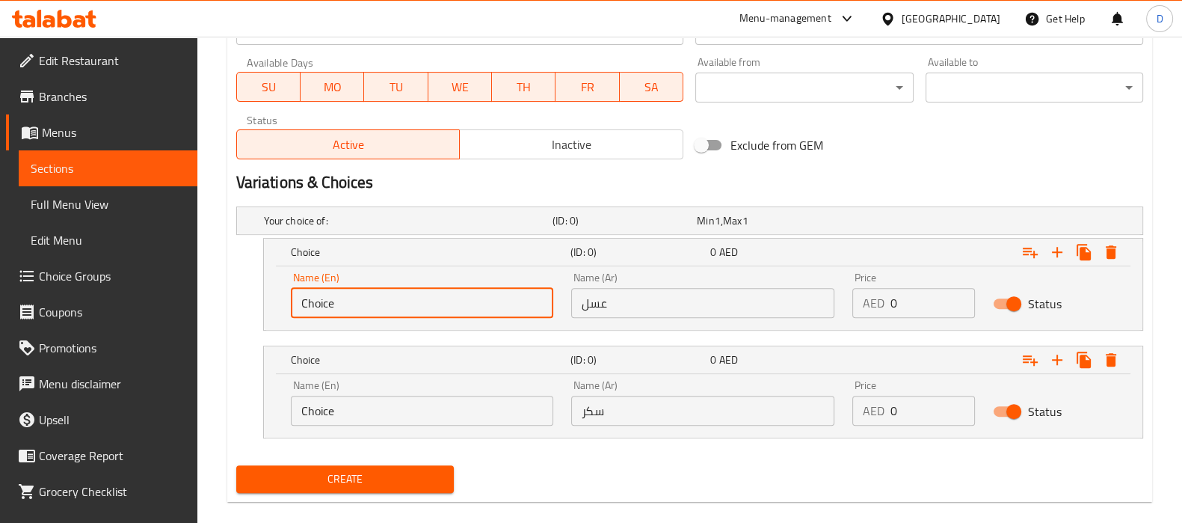
click at [324, 303] on input "Choice" at bounding box center [422, 303] width 263 height 30
type input "Honey"
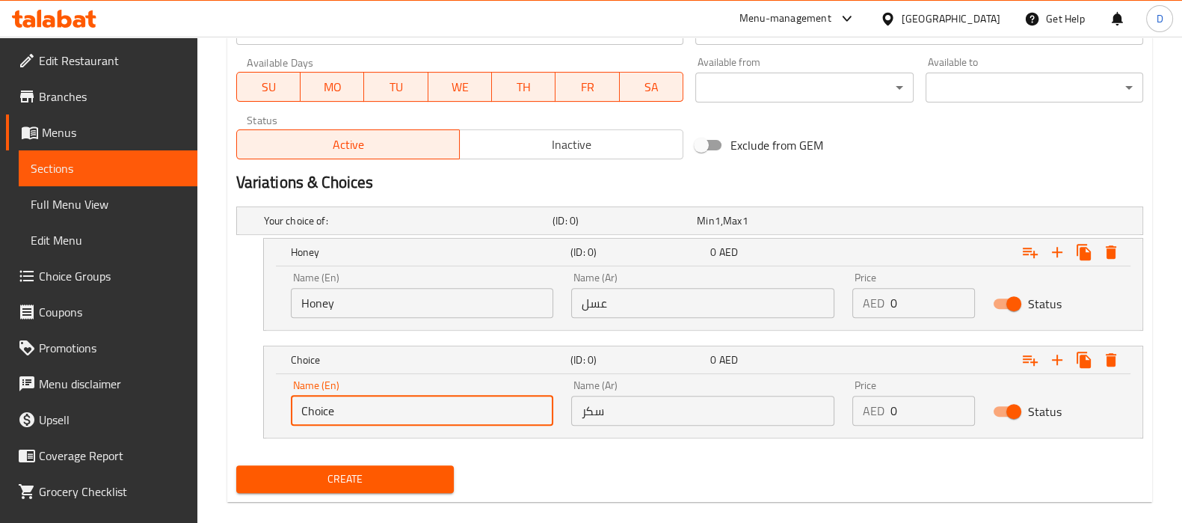
click at [318, 411] on input "Choice" at bounding box center [422, 411] width 263 height 30
type input "س"
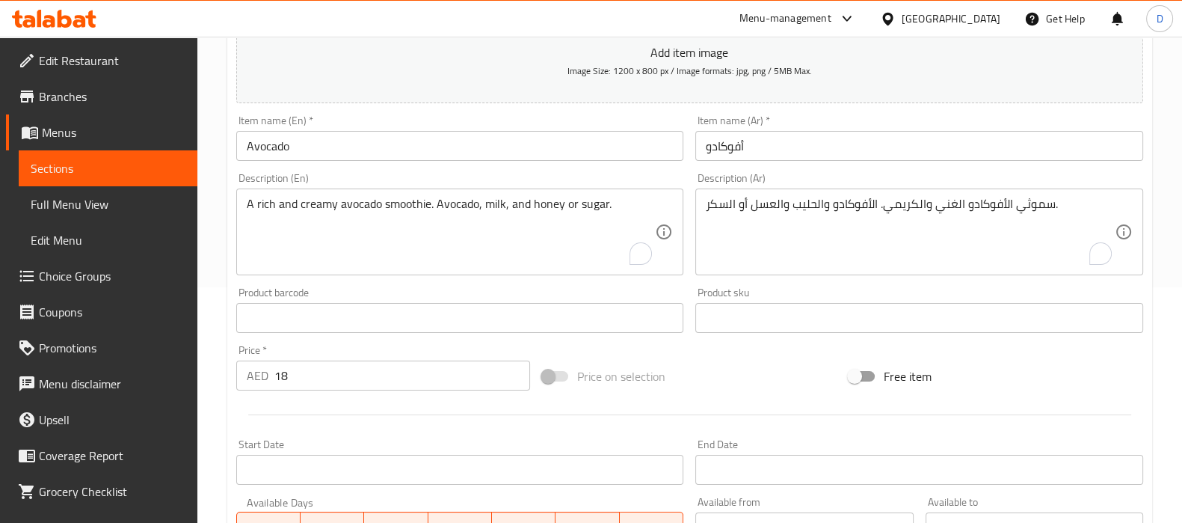
scroll to position [237, 0]
type input "Sugar"
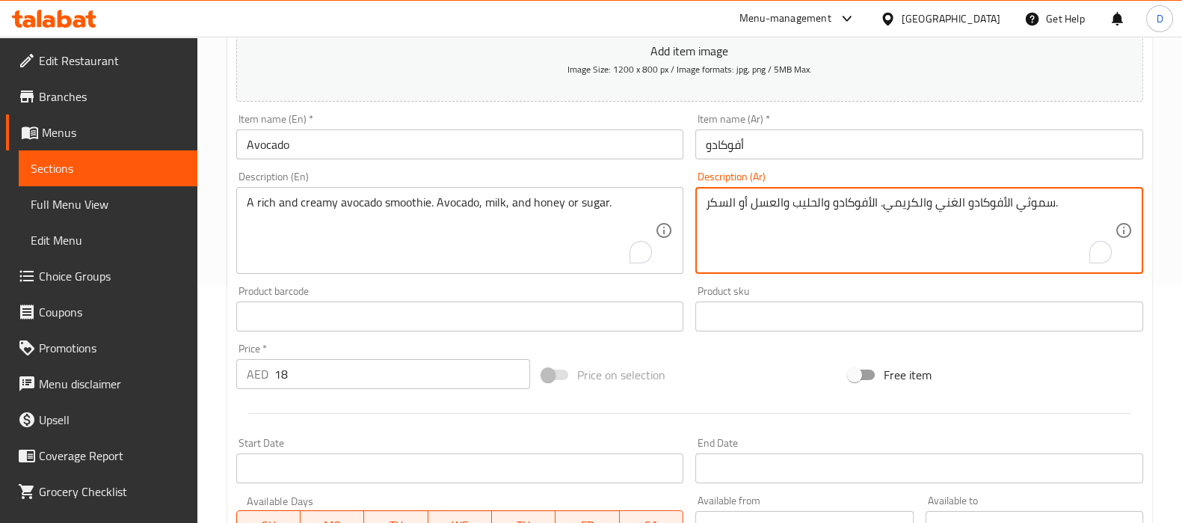
paste textarea "مكونات: ال"
type textarea "سموثي الأفوكادو الغني والكريمي. المكونات: الأفوكادو والحليب والعسل أو السكر."
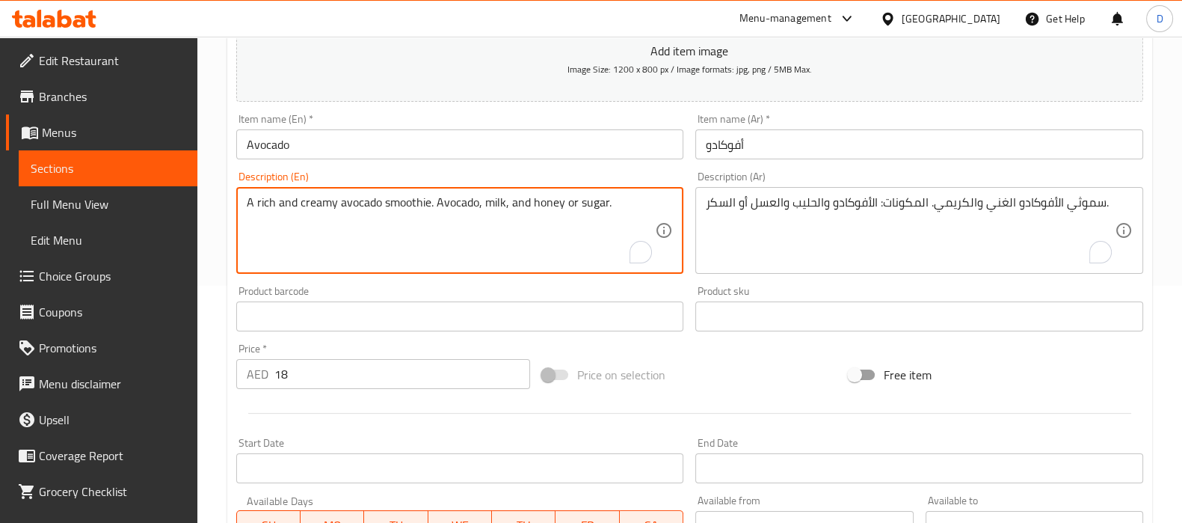
paste textarea "Ingredients:"
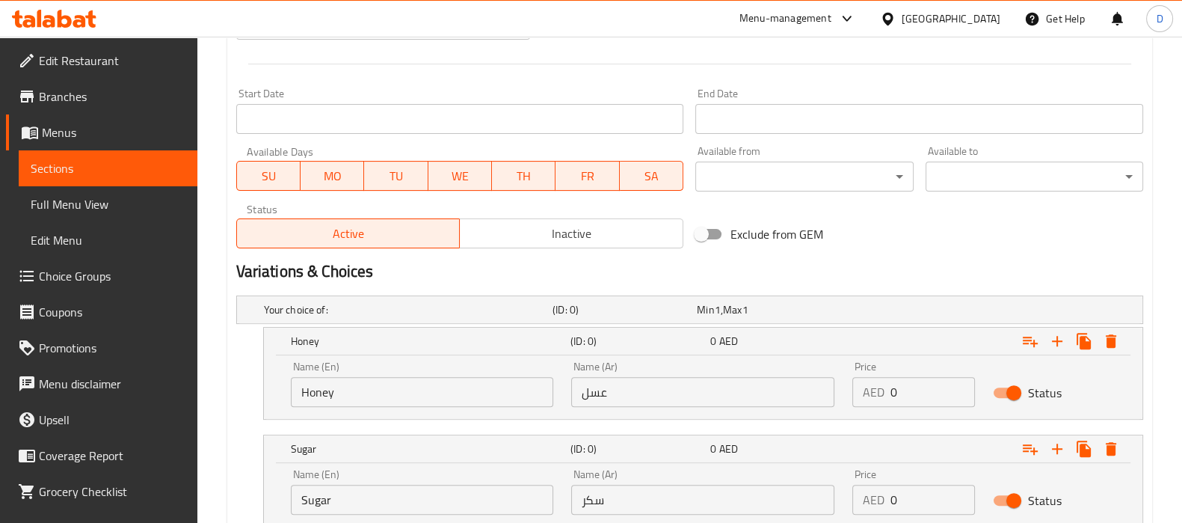
scroll to position [694, 0]
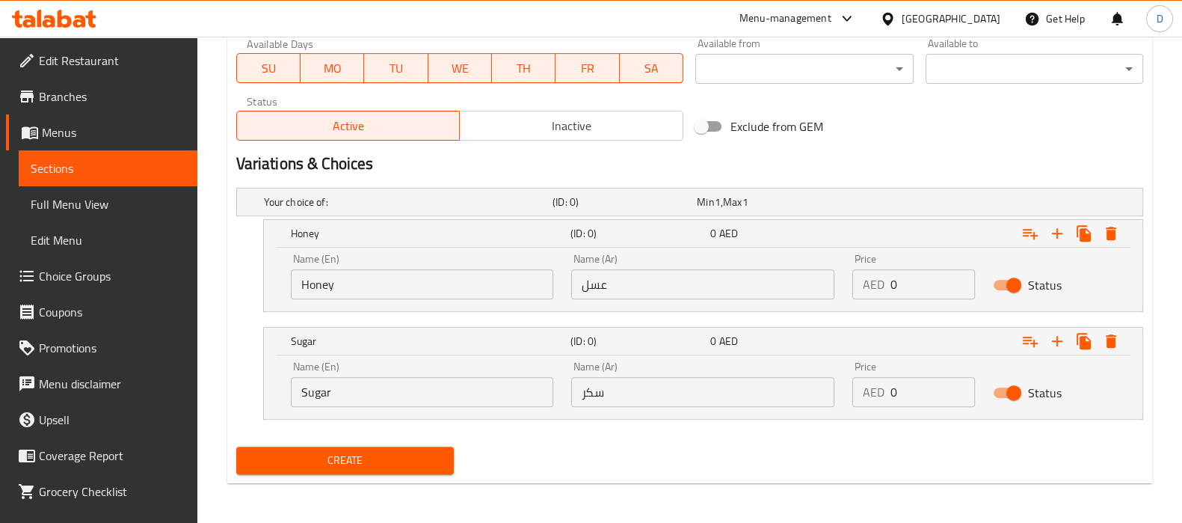
type textarea "A rich and creamy avocado smoothie. Ingredients: Avocado, milk, and honey or su…"
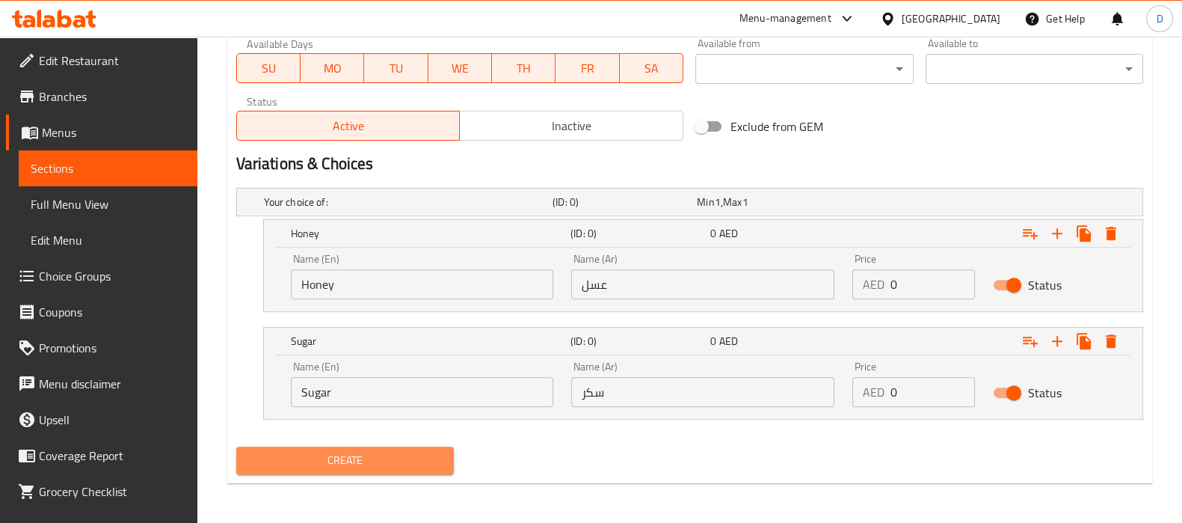
click at [370, 452] on span "Create" at bounding box center [345, 460] width 194 height 19
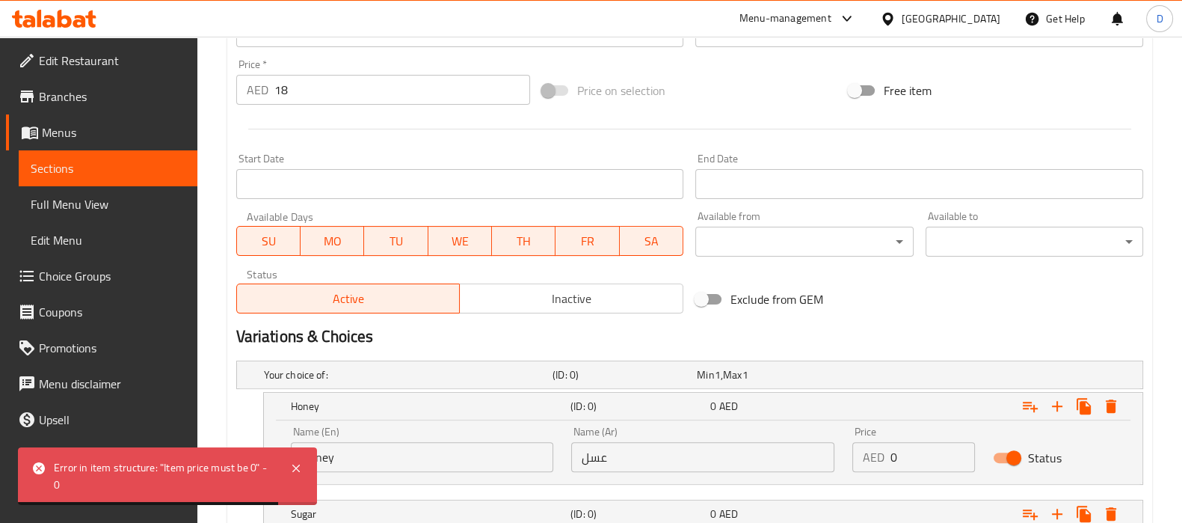
scroll to position [520, 0]
click at [282, 93] on input "18" at bounding box center [402, 91] width 256 height 30
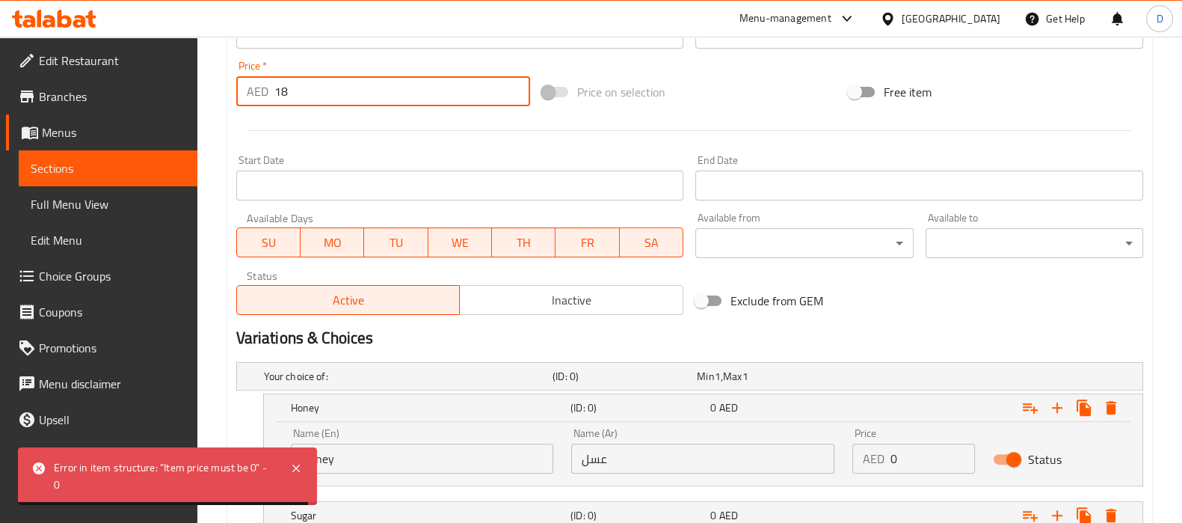
click at [282, 93] on input "18" at bounding box center [402, 91] width 256 height 30
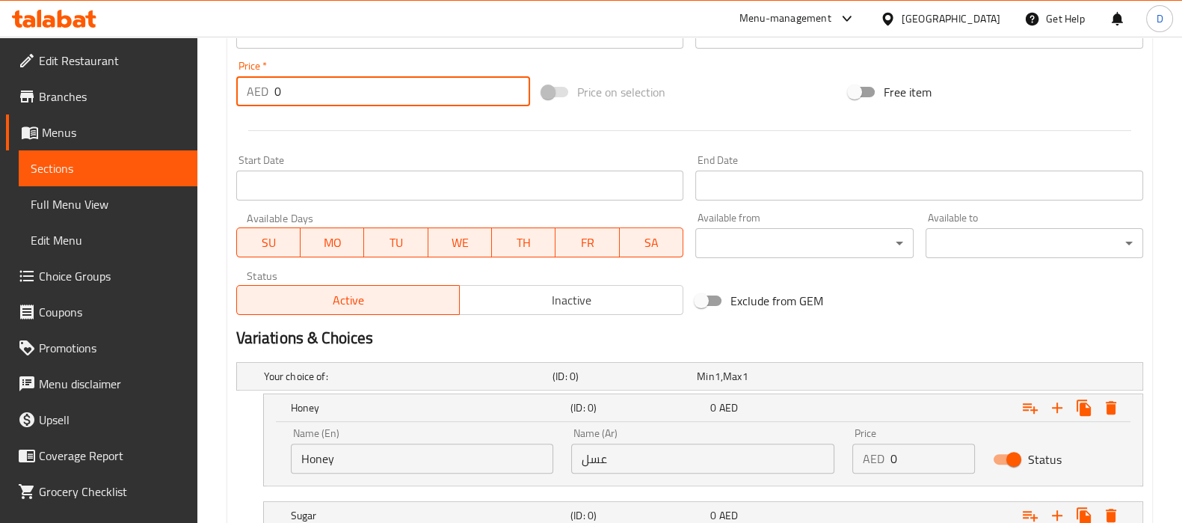
type input "0"
click at [250, 114] on div at bounding box center [689, 130] width 919 height 37
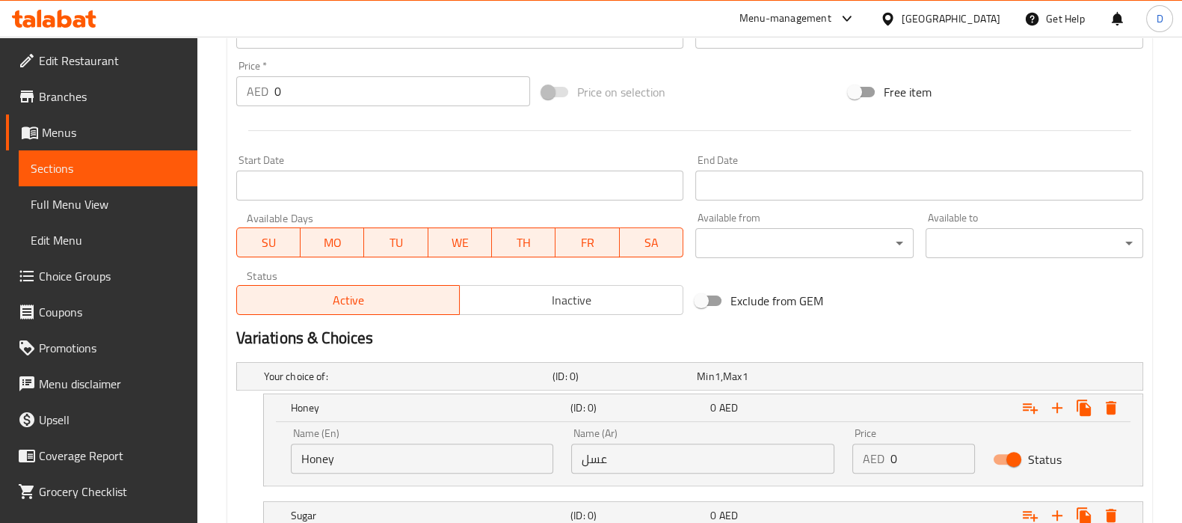
scroll to position [694, 0]
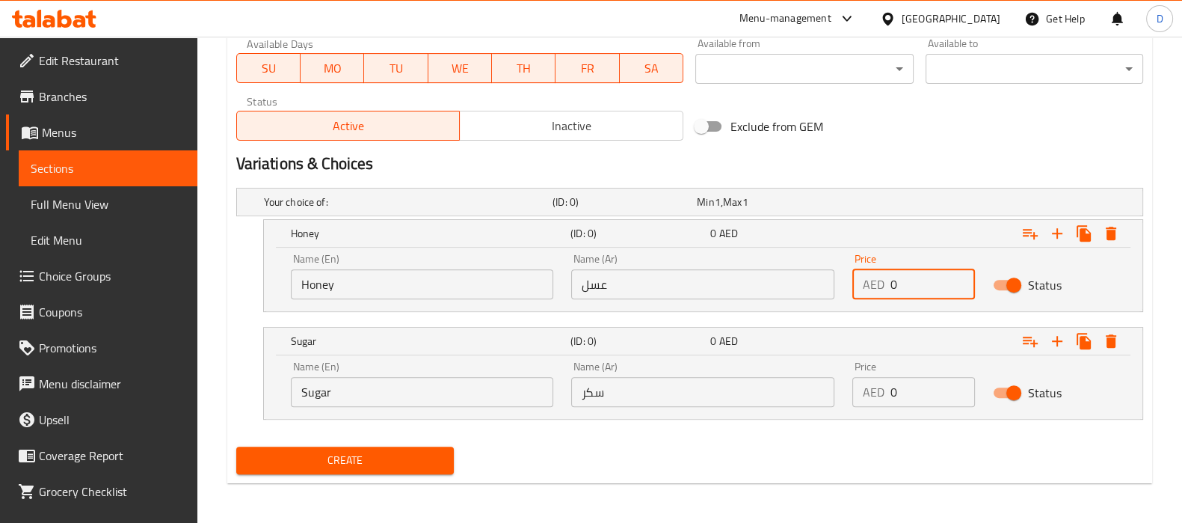
drag, startPoint x: 905, startPoint y: 292, endPoint x: 881, endPoint y: 292, distance: 23.9
click at [881, 292] on div "AED 0 Price" at bounding box center [913, 284] width 123 height 30
paste input "18"
type input "18"
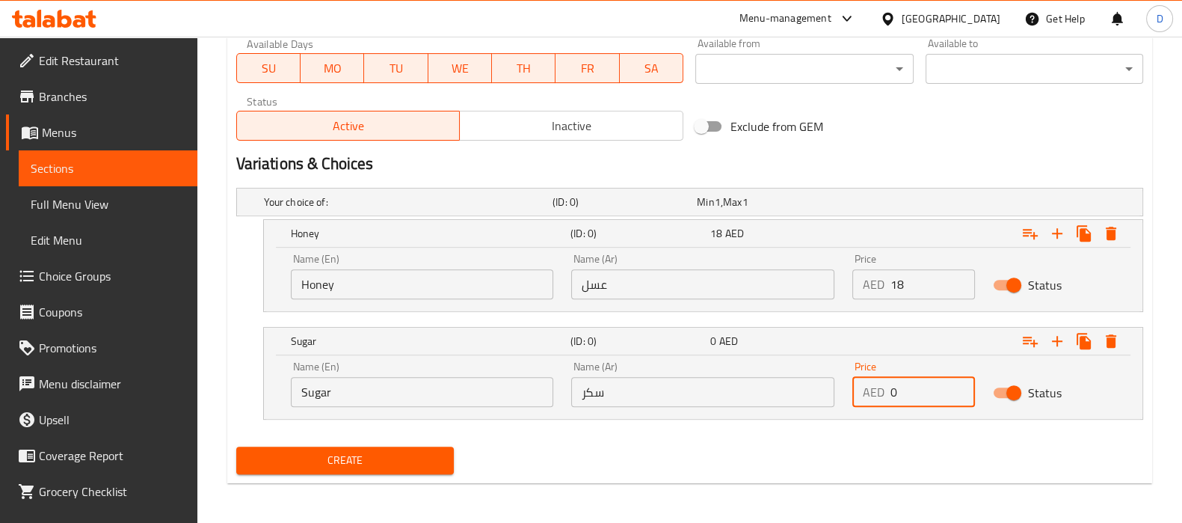
drag, startPoint x: 929, startPoint y: 395, endPoint x: 880, endPoint y: 387, distance: 49.3
click at [880, 387] on div "AED 0 Price" at bounding box center [913, 392] width 123 height 30
paste input "18"
type input "18"
click at [661, 454] on div "Create" at bounding box center [689, 460] width 919 height 40
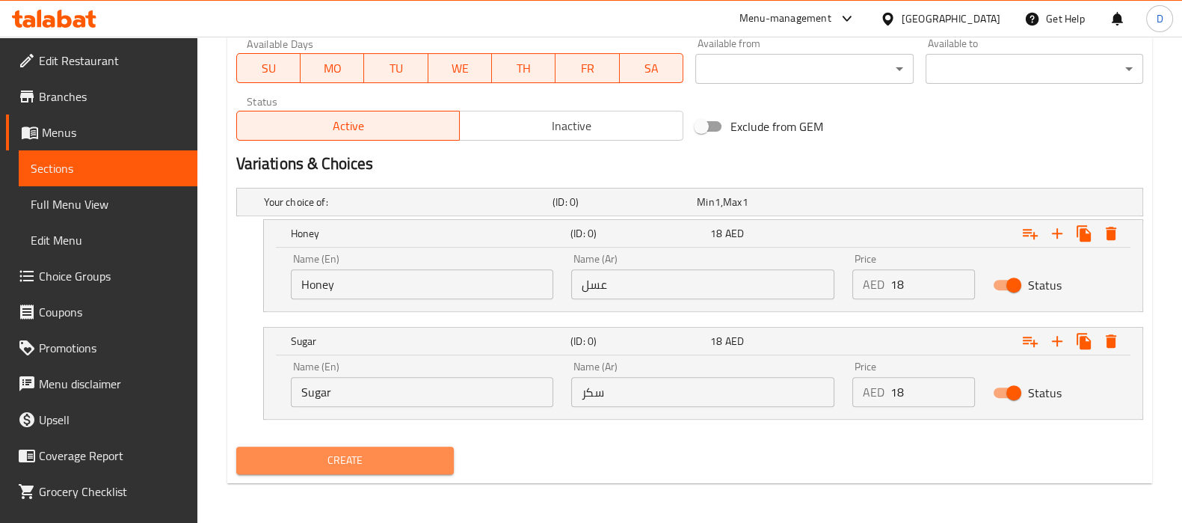
click at [378, 469] on button "Create" at bounding box center [345, 460] width 218 height 28
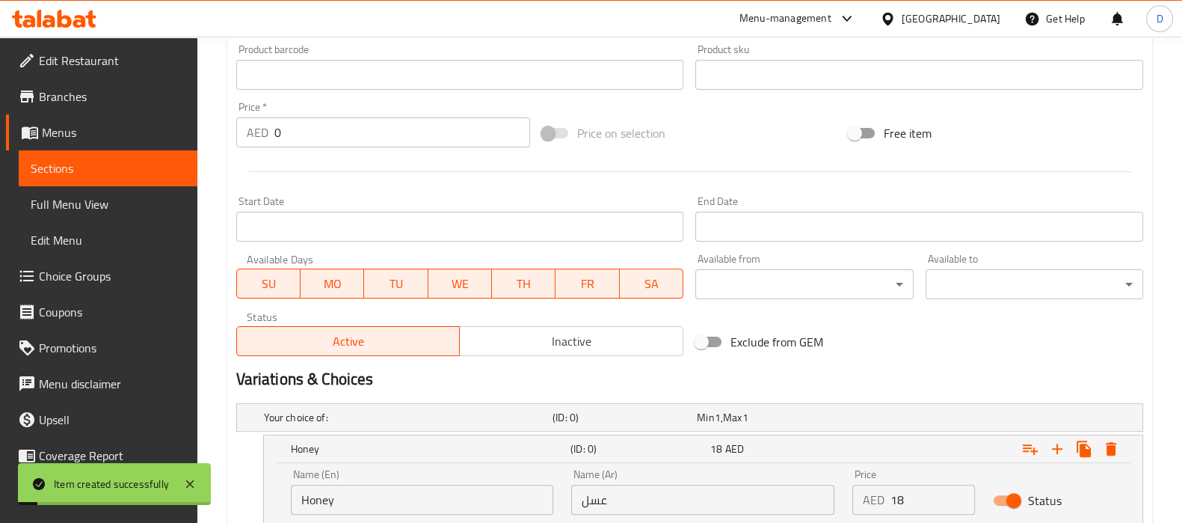
scroll to position [476, 0]
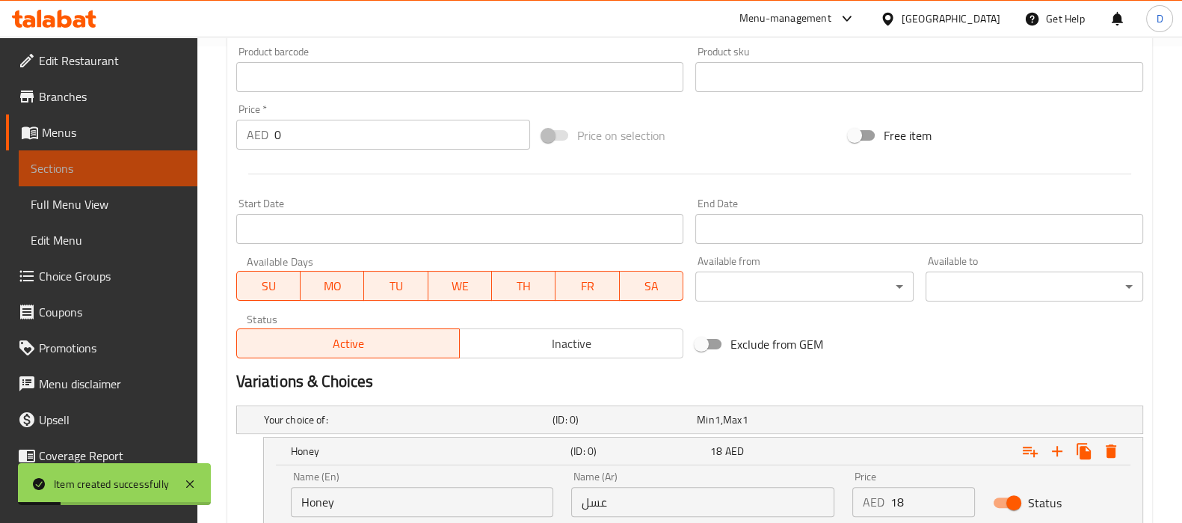
click at [157, 159] on span "Sections" at bounding box center [108, 168] width 155 height 18
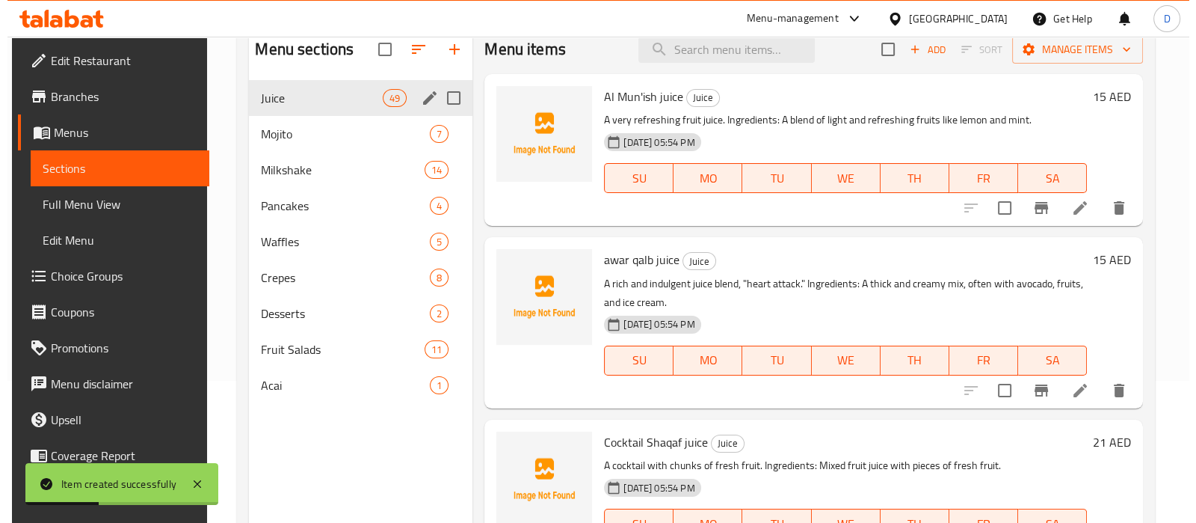
scroll to position [133, 0]
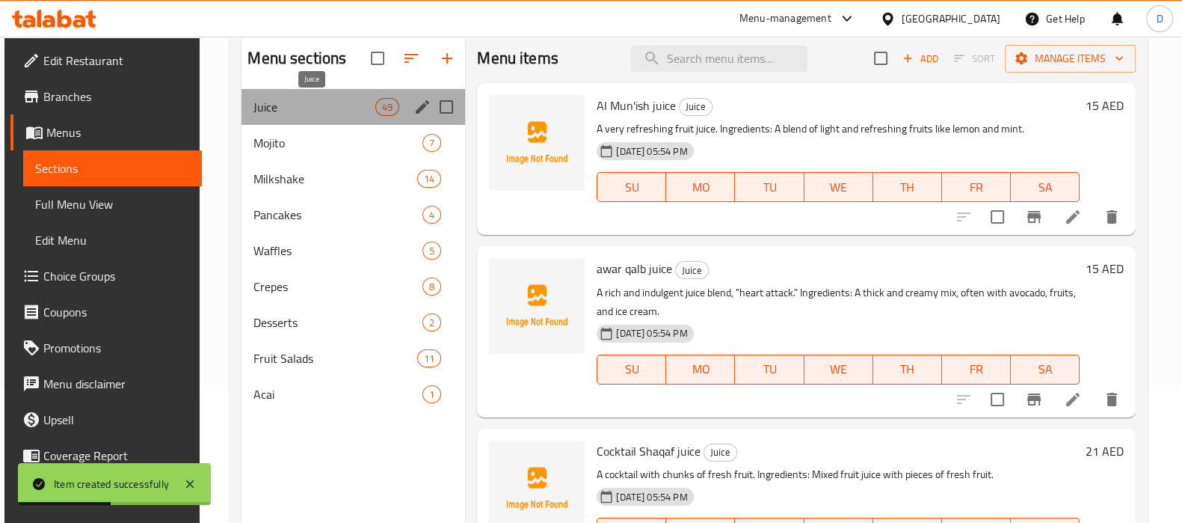
click at [318, 102] on span "Juice" at bounding box center [314, 107] width 122 height 18
click at [348, 111] on span "Juice" at bounding box center [314, 107] width 122 height 18
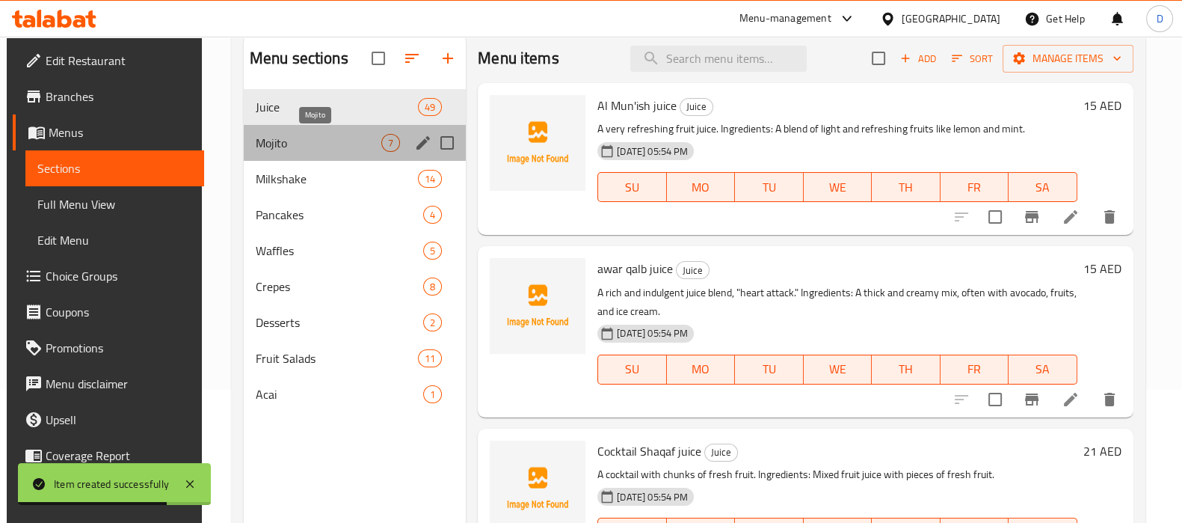
click at [330, 139] on span "Mojito" at bounding box center [319, 143] width 126 height 18
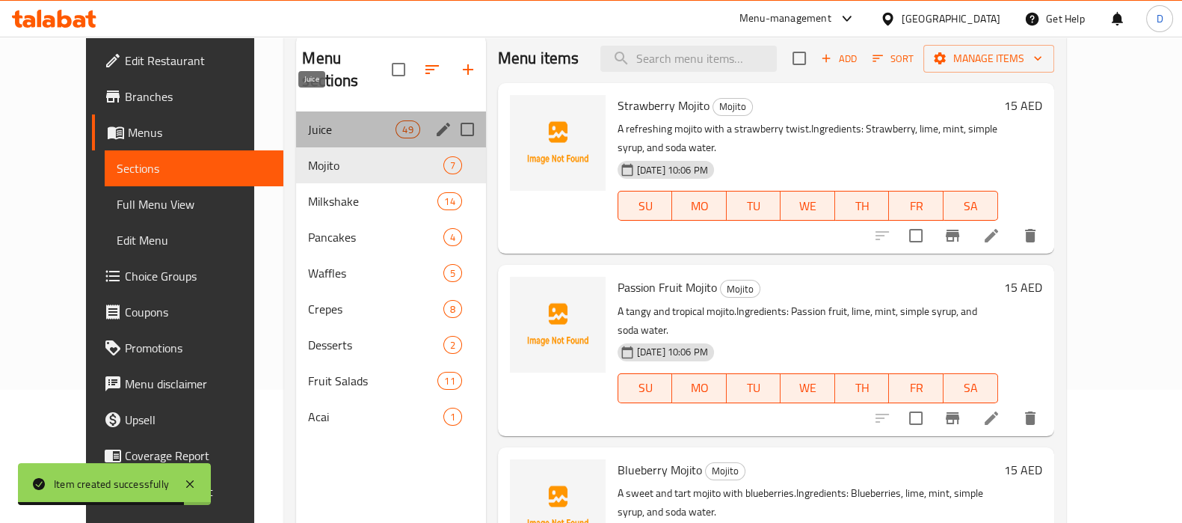
click at [308, 120] on span "Juice" at bounding box center [351, 129] width 87 height 18
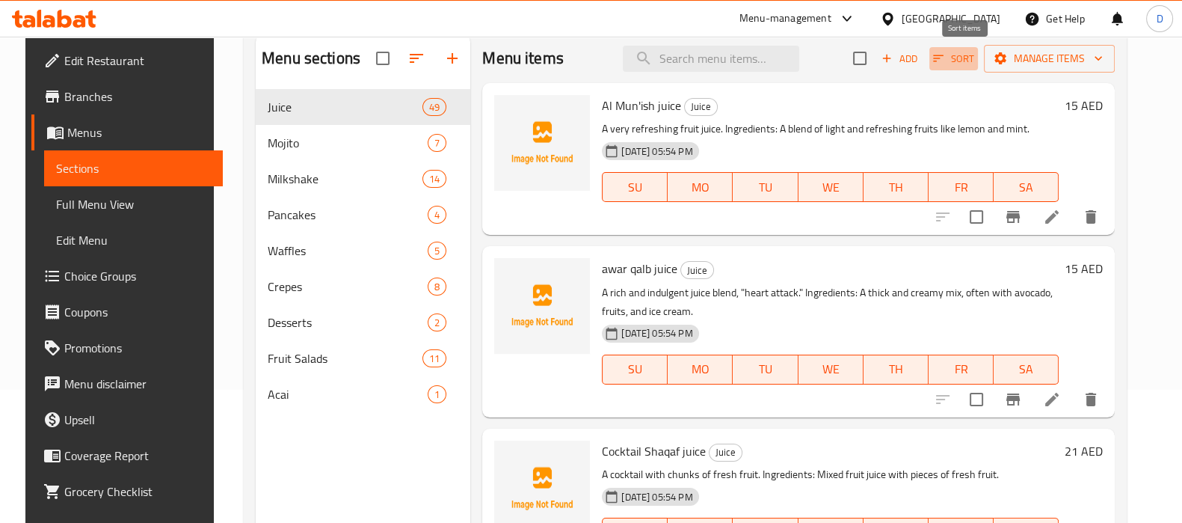
click at [945, 64] on icon "button" at bounding box center [938, 58] width 13 height 13
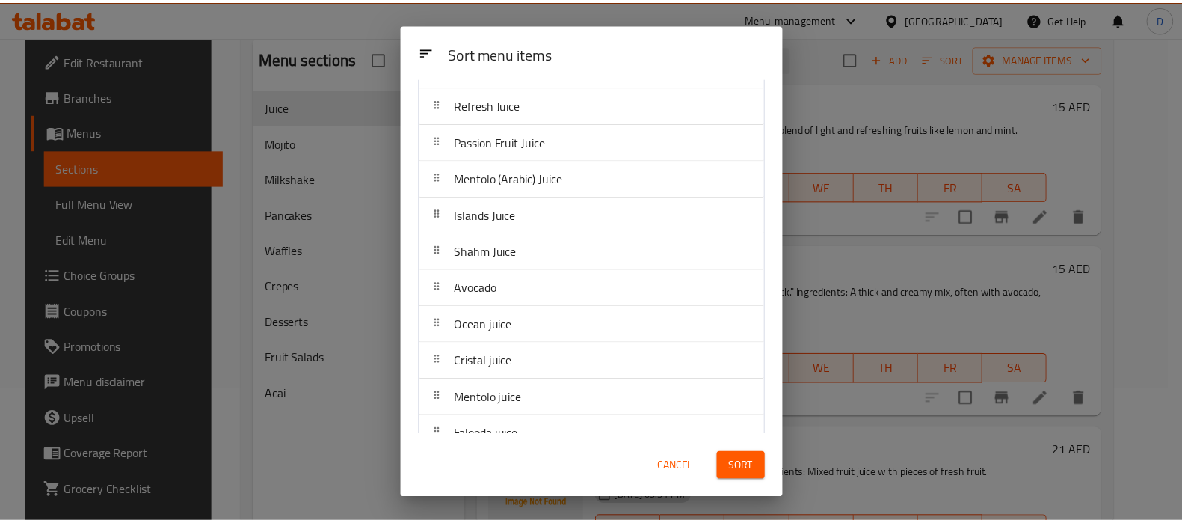
scroll to position [366, 0]
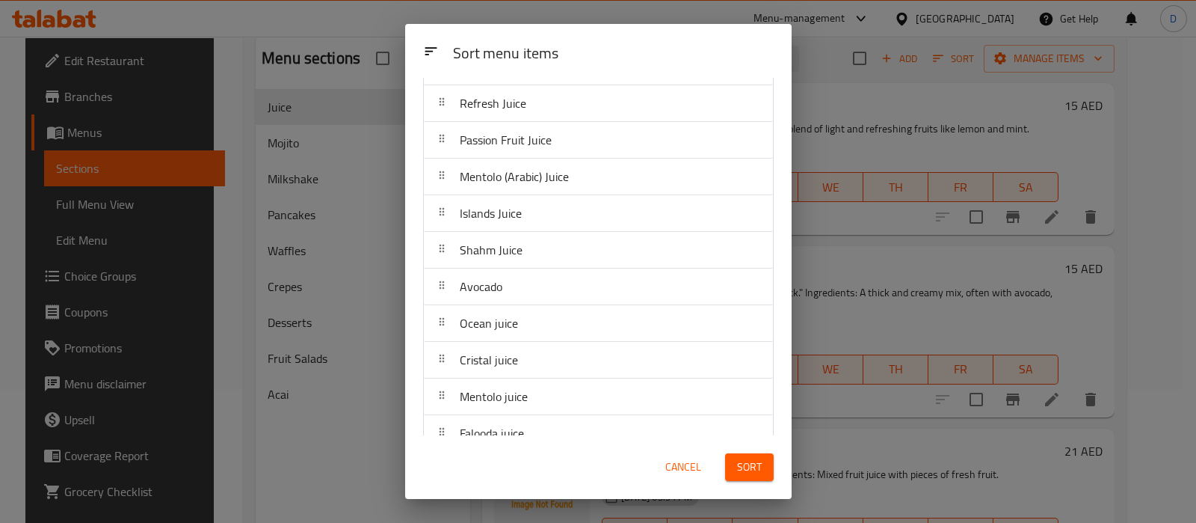
click at [745, 465] on span "Sort" at bounding box center [749, 467] width 25 height 19
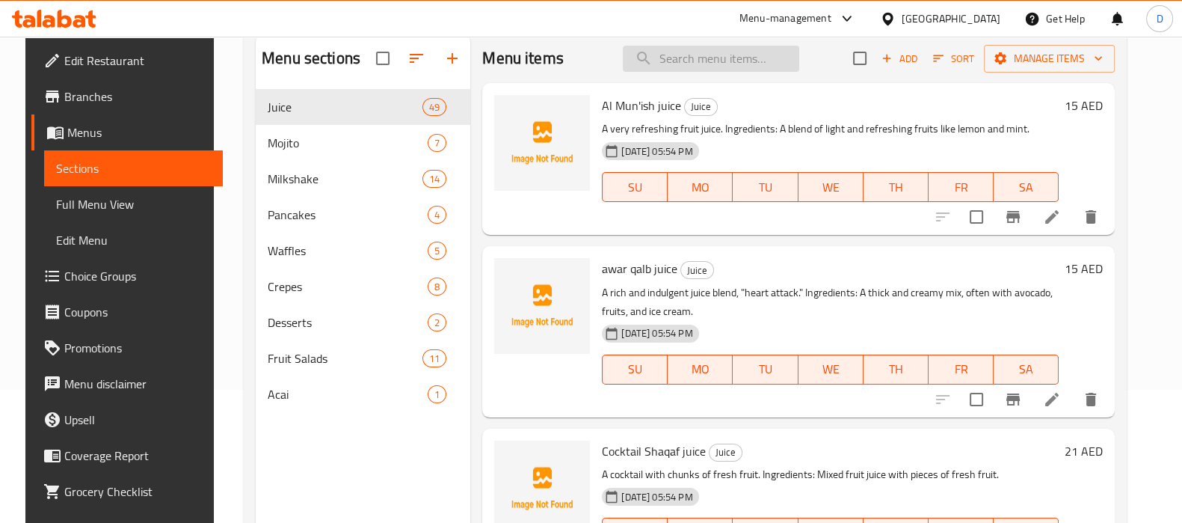
click at [699, 70] on input "search" at bounding box center [711, 59] width 176 height 26
paste input "Lion juice"
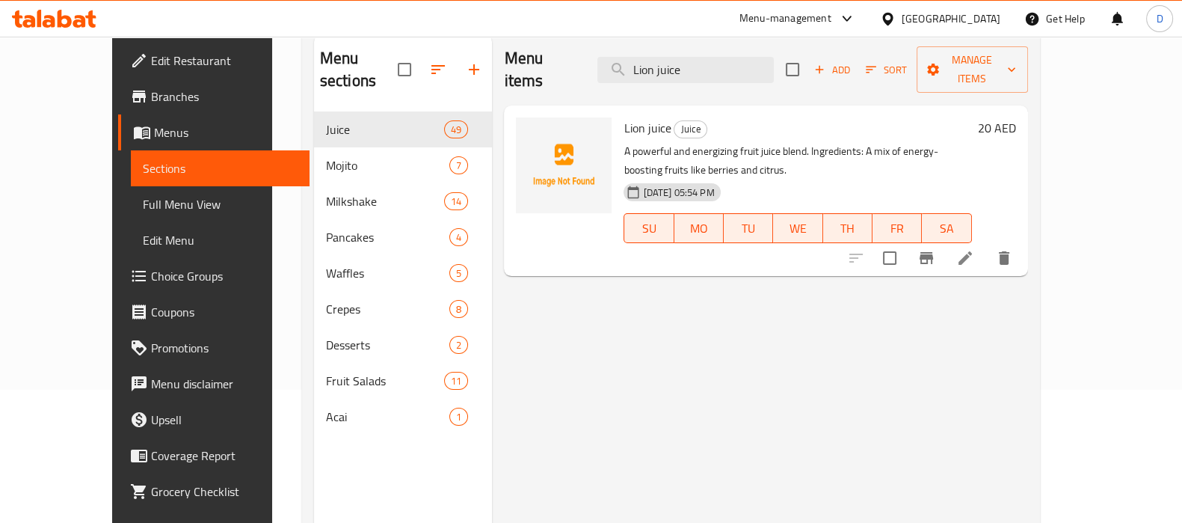
type input "Lion juice"
click at [986, 245] on li at bounding box center [965, 258] width 42 height 27
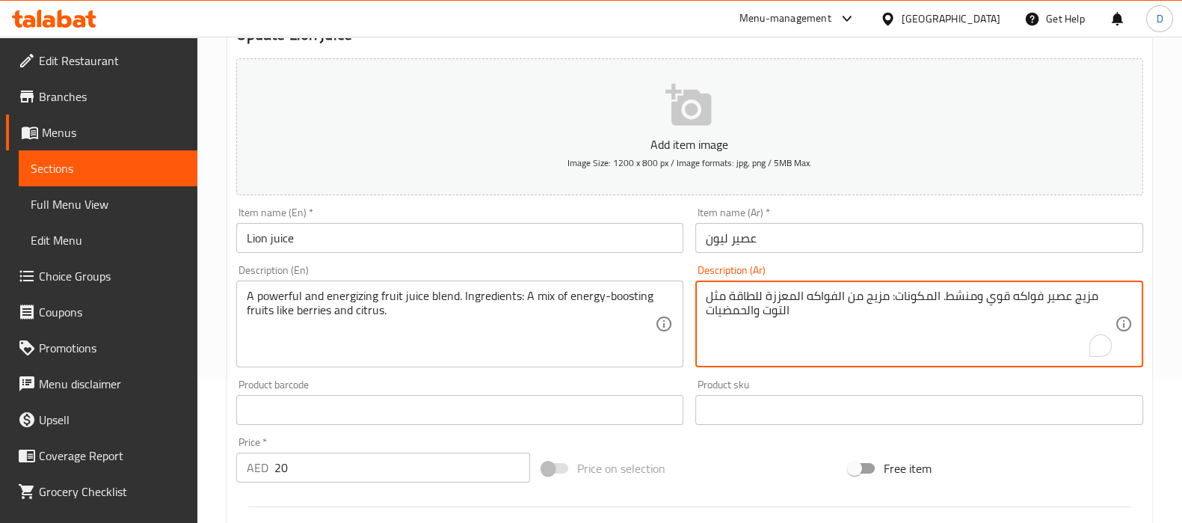
scroll to position [532, 0]
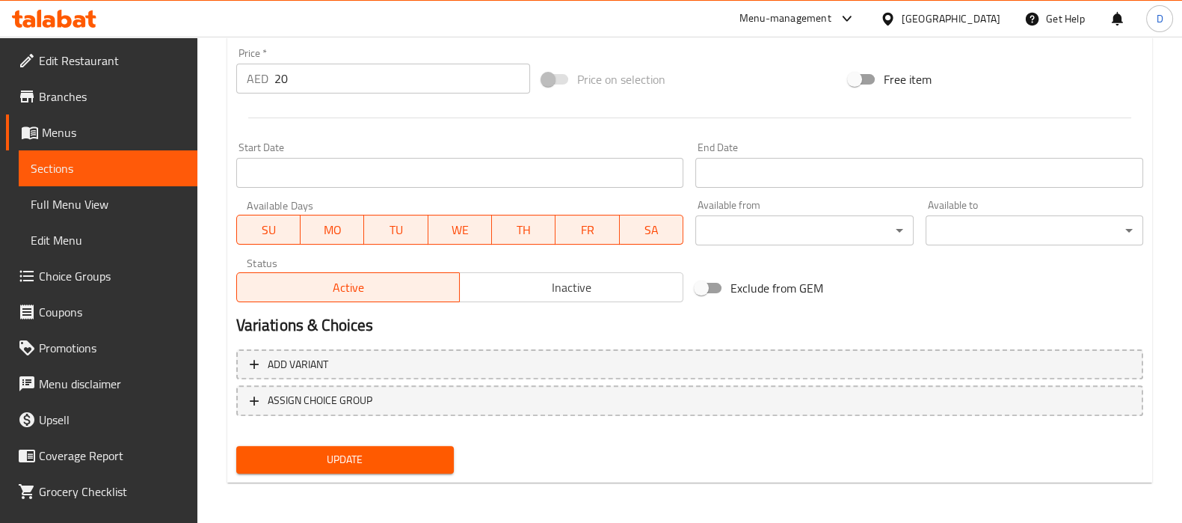
type textarea "مزيج عصير فواكه قوي ومنشط. المكونات: مزيج من الفواكه المعززة للطاقة مثل التوت و…"
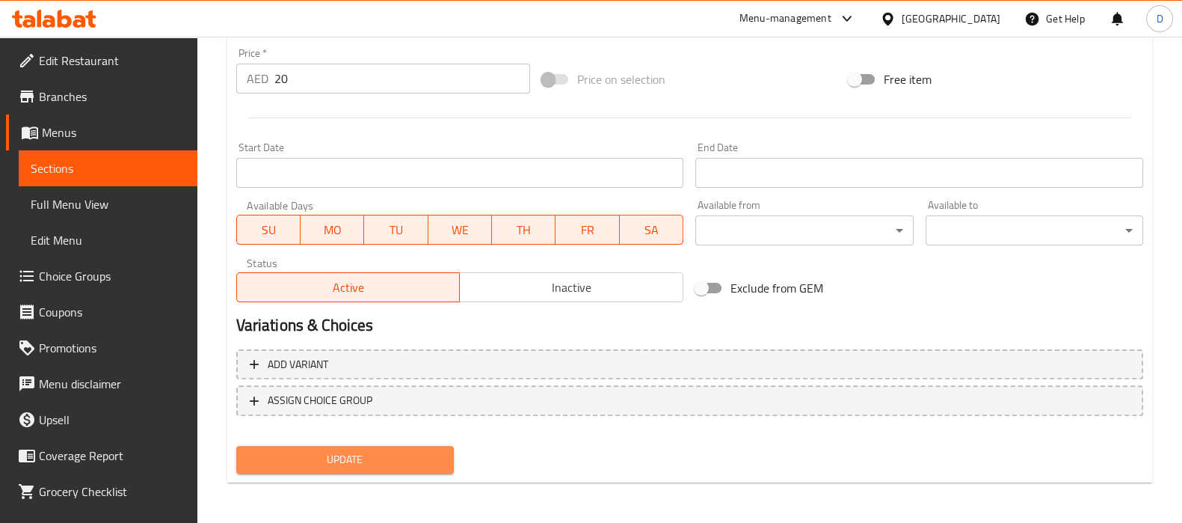
click at [375, 462] on span "Update" at bounding box center [345, 459] width 194 height 19
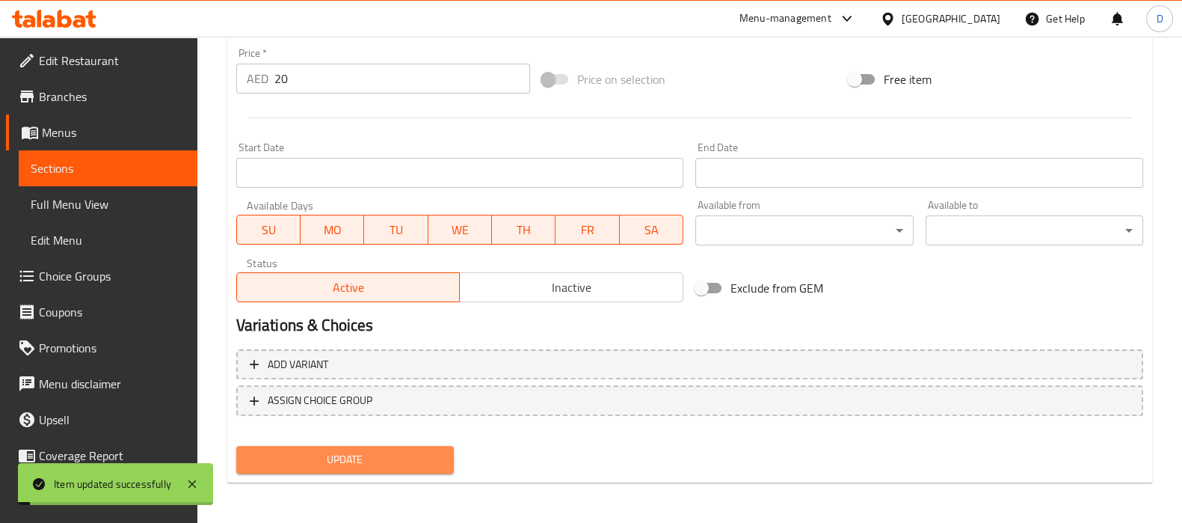
click at [375, 462] on span "Update" at bounding box center [345, 459] width 194 height 19
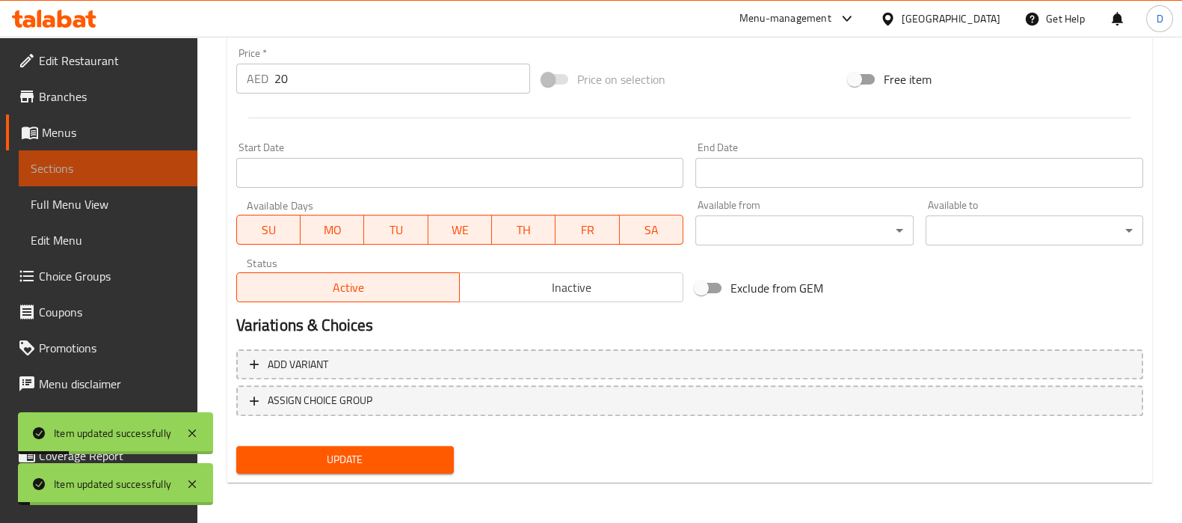
click at [123, 170] on span "Sections" at bounding box center [108, 168] width 155 height 18
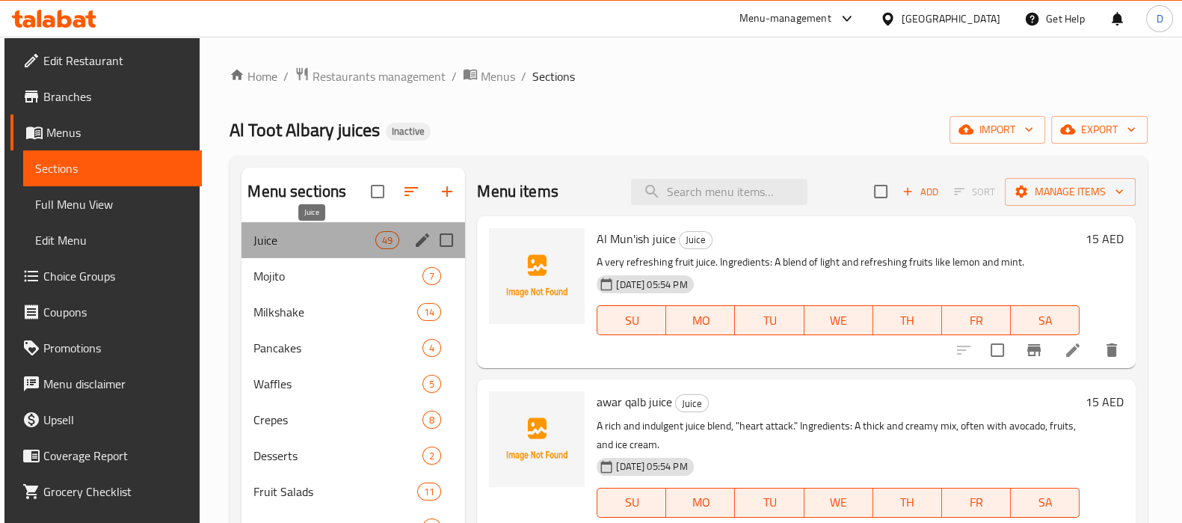
click at [322, 231] on span "Juice" at bounding box center [314, 240] width 122 height 18
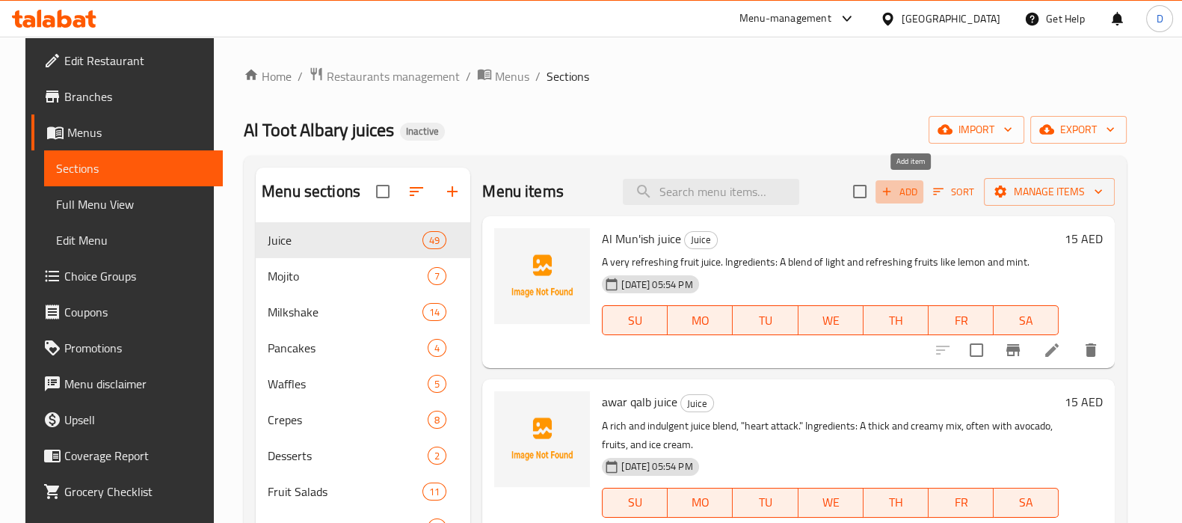
click at [920, 187] on span "Add" at bounding box center [899, 191] width 40 height 17
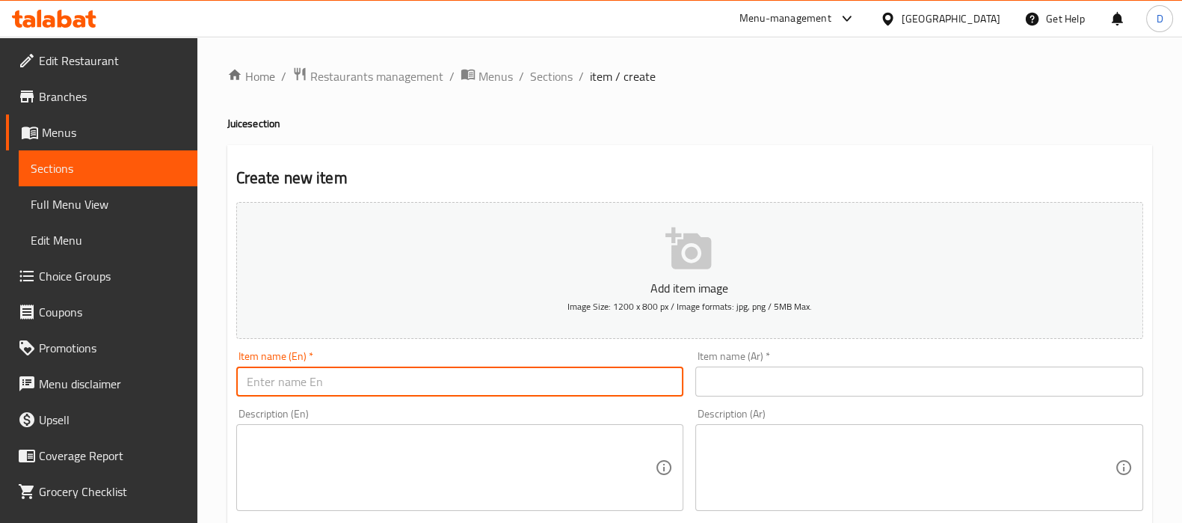
click at [471, 379] on input "text" at bounding box center [460, 381] width 448 height 30
paste input "Snow"
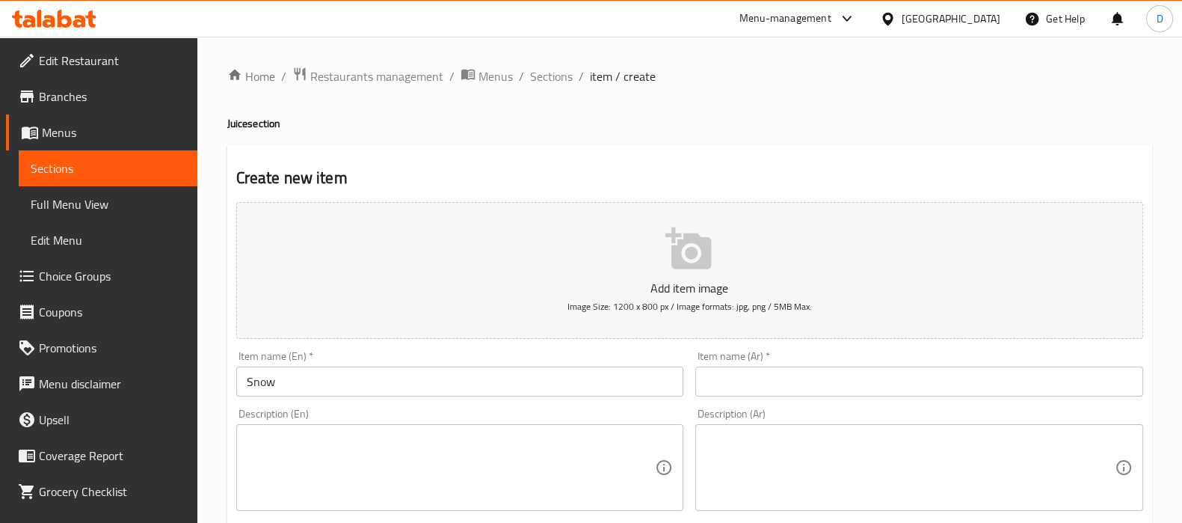
click at [241, 121] on h4 "Juice section" at bounding box center [689, 123] width 925 height 15
copy h4 "Juice"
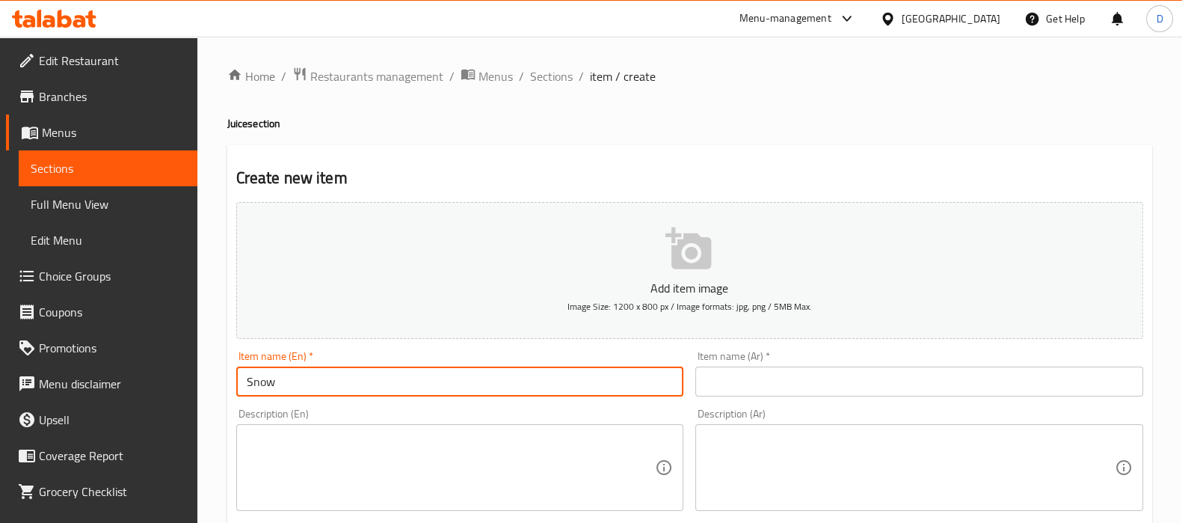
click at [337, 392] on input "Snow" at bounding box center [460, 381] width 448 height 30
paste input "Juice"
type input "Snow Juice"
click at [733, 379] on input "text" at bounding box center [919, 381] width 448 height 30
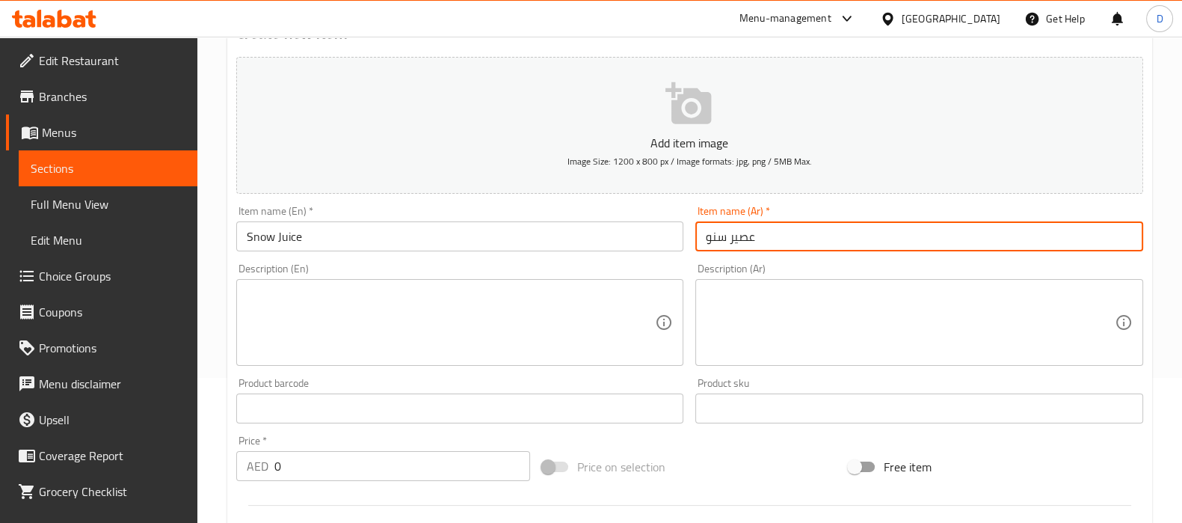
scroll to position [159, 0]
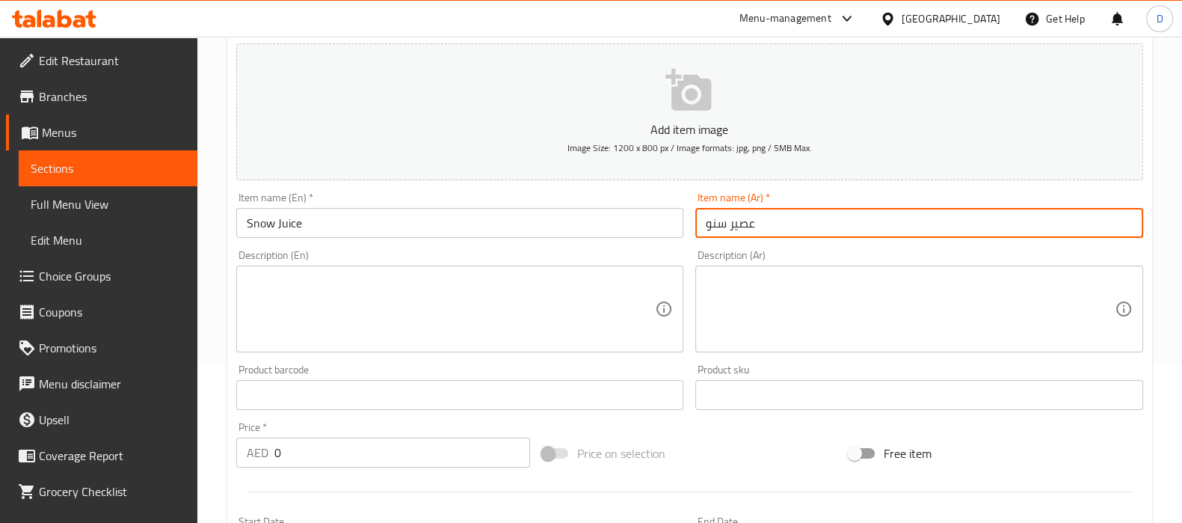
type input "عصير سنو"
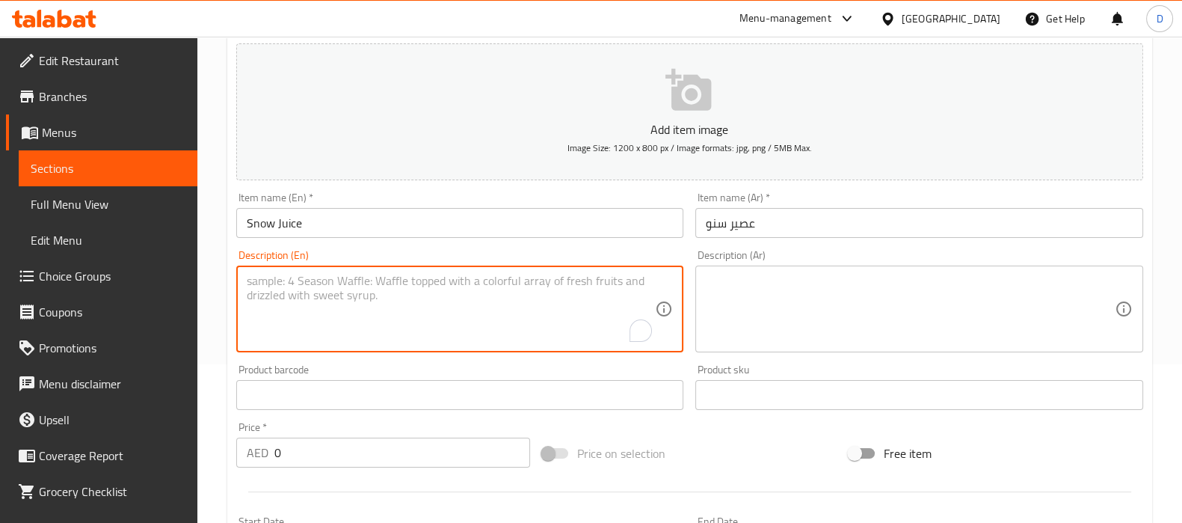
click at [363, 304] on textarea "To enrich screen reader interactions, please activate Accessibility in Grammarl…" at bounding box center [451, 309] width 409 height 71
paste textarea "A juice with a creamy, white base."
paste textarea "A blend of coconut milk or yogurt with tropical fruits."
click at [416, 280] on textarea "A juice with a creamy, white base. A blend of coconut milk or yogurt with tropi…" at bounding box center [451, 309] width 409 height 71
paste textarea "Ingredients:"
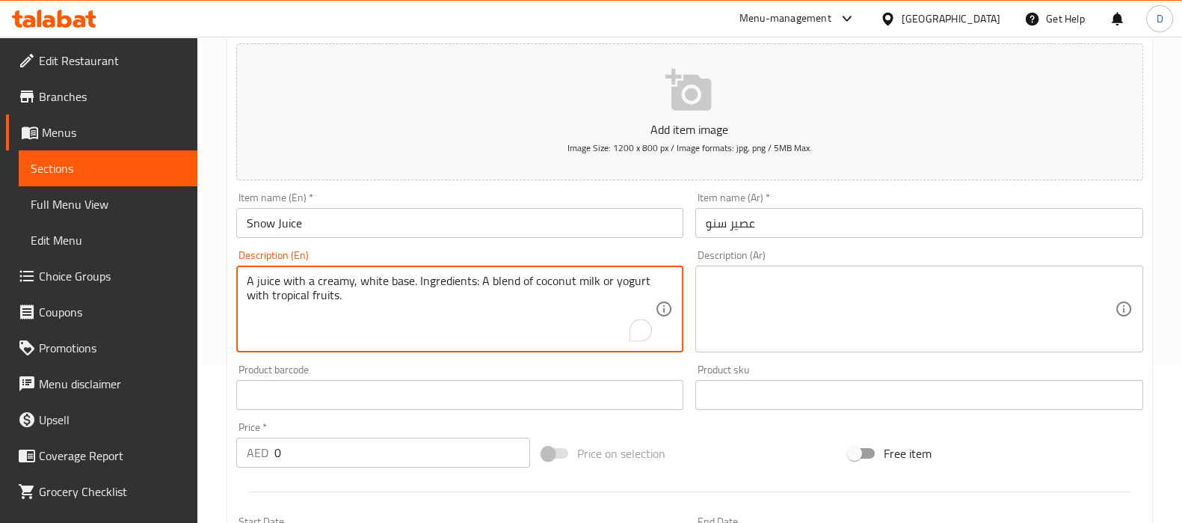
click at [416, 280] on textarea "A juice with a creamy, white base. Ingredients: A blend of coconut milk or yogu…" at bounding box center [451, 309] width 409 height 71
type textarea "A juice with a creamy, white base. Ingredients: A blend of coconut milk or yogu…"
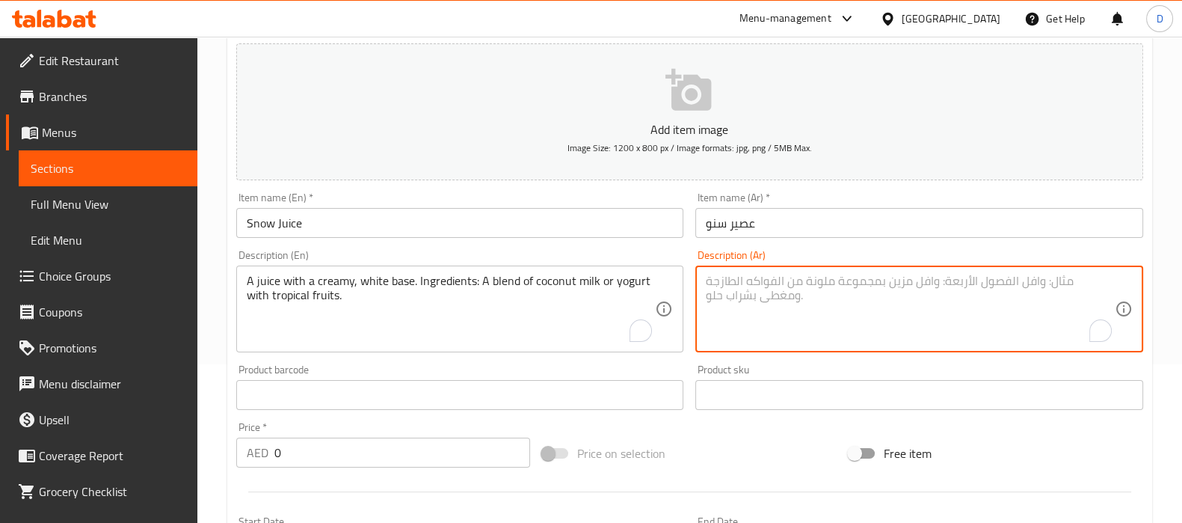
click at [828, 328] on textarea "To enrich screen reader interactions, please activate Accessibility in Grammarl…" at bounding box center [910, 309] width 409 height 71
paste textarea "عصير بقاعدة بيضاء كريمية. المكونات: مزيج من حليب جوز الهند أو الزبادي مع الفواك…"
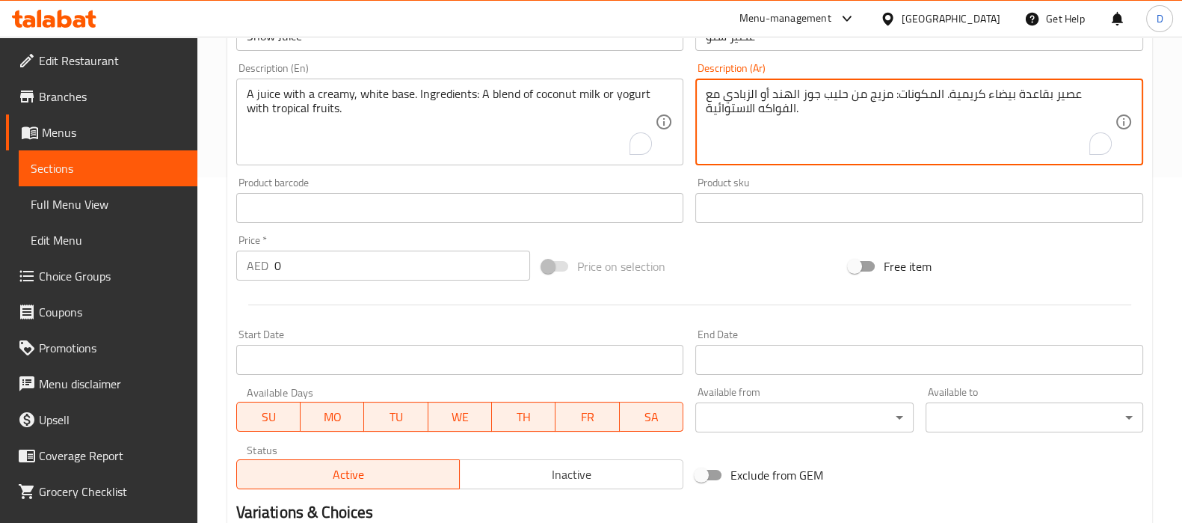
scroll to position [347, 0]
type textarea "عصير بقاعدة بيضاء كريمية. المكونات: مزيج من حليب جوز الهند أو الزبادي مع الفواك…"
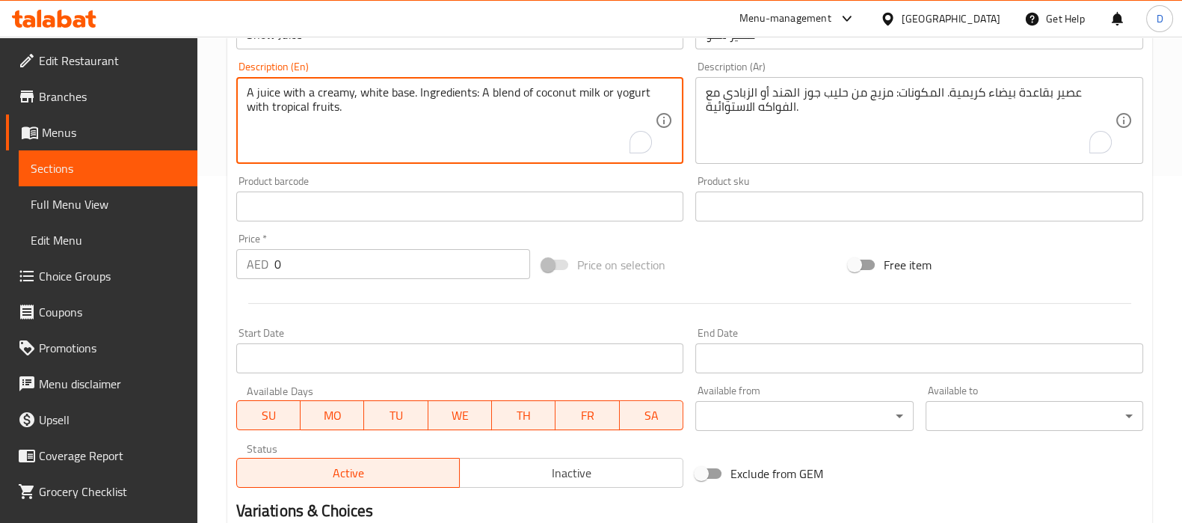
drag, startPoint x: 531, startPoint y: 96, endPoint x: 593, endPoint y: 97, distance: 62.1
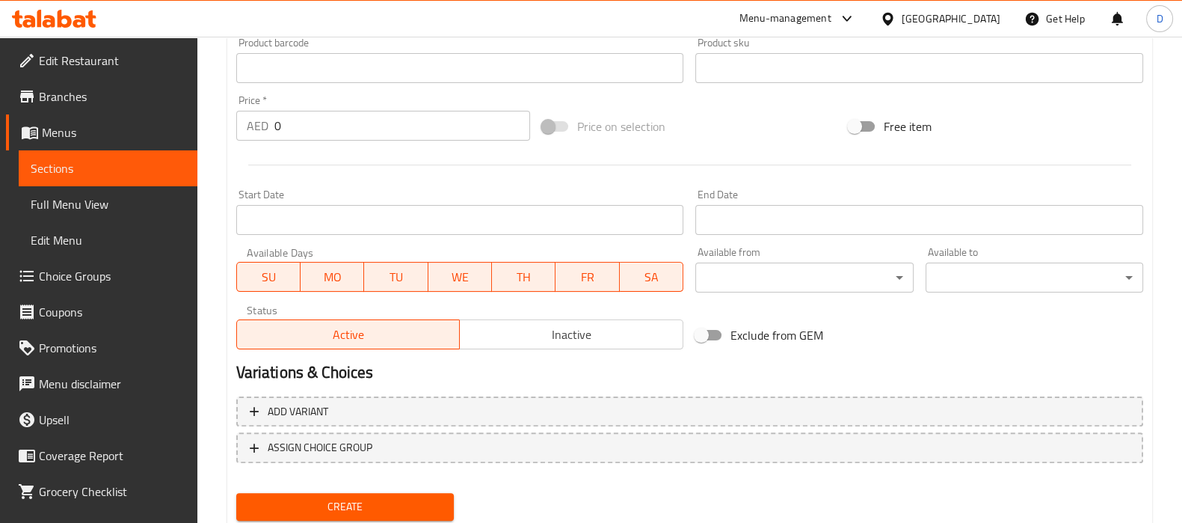
scroll to position [489, 0]
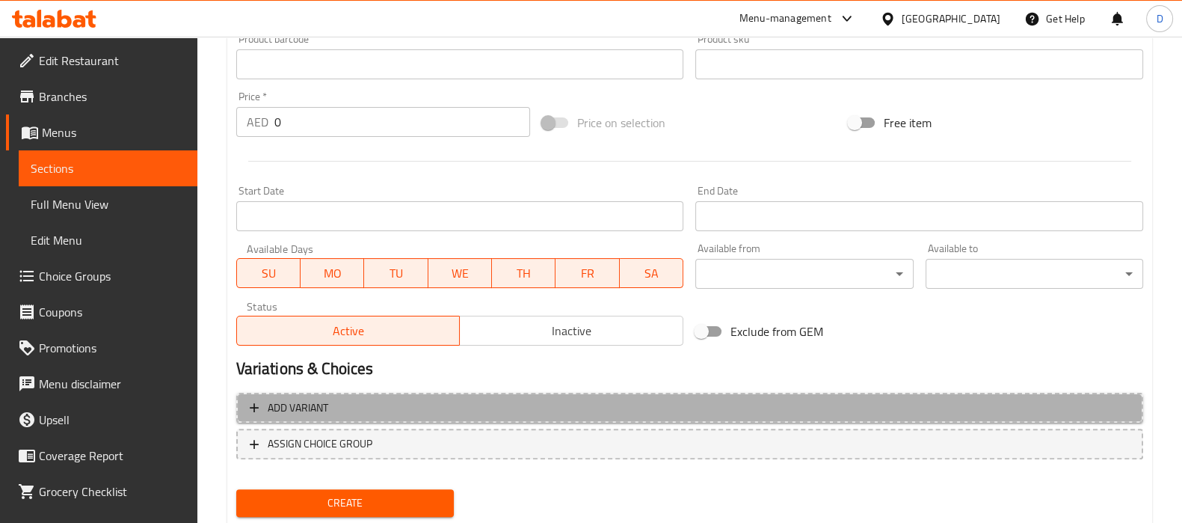
click at [383, 393] on button "Add variant" at bounding box center [689, 408] width 907 height 31
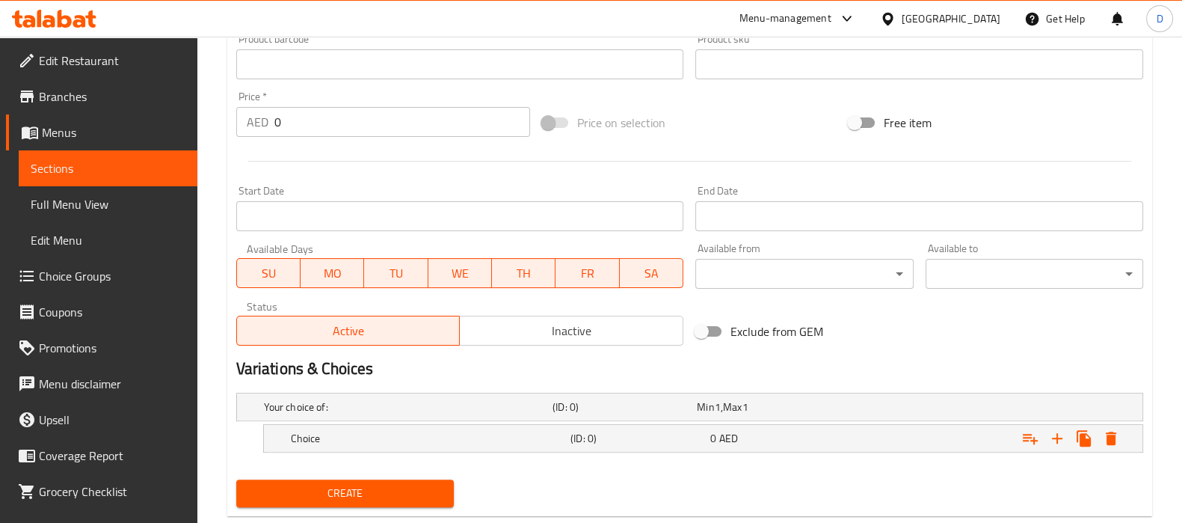
scroll to position [523, 0]
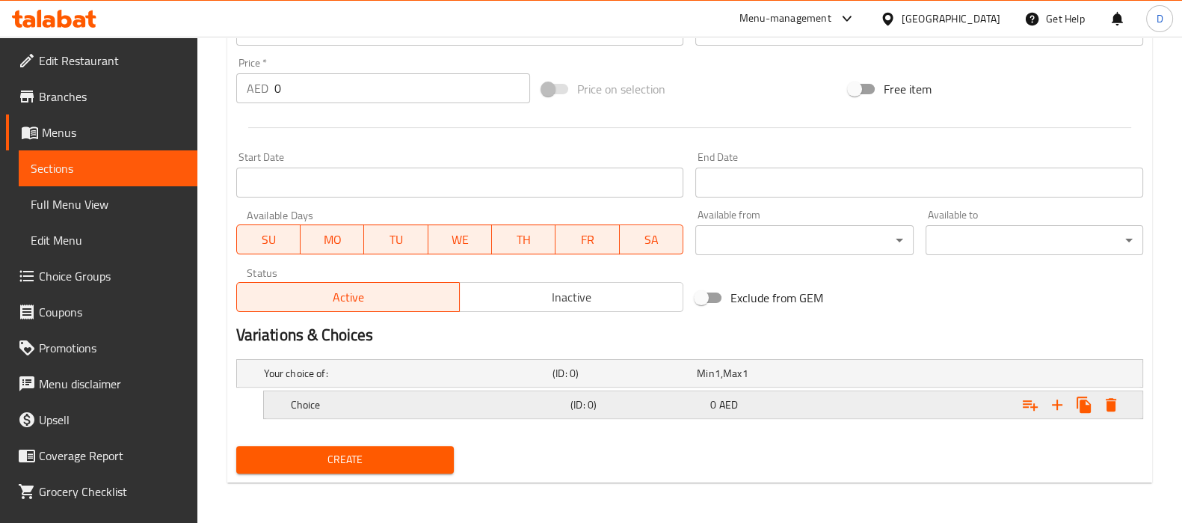
click at [370, 394] on div "Choice" at bounding box center [428, 404] width 280 height 21
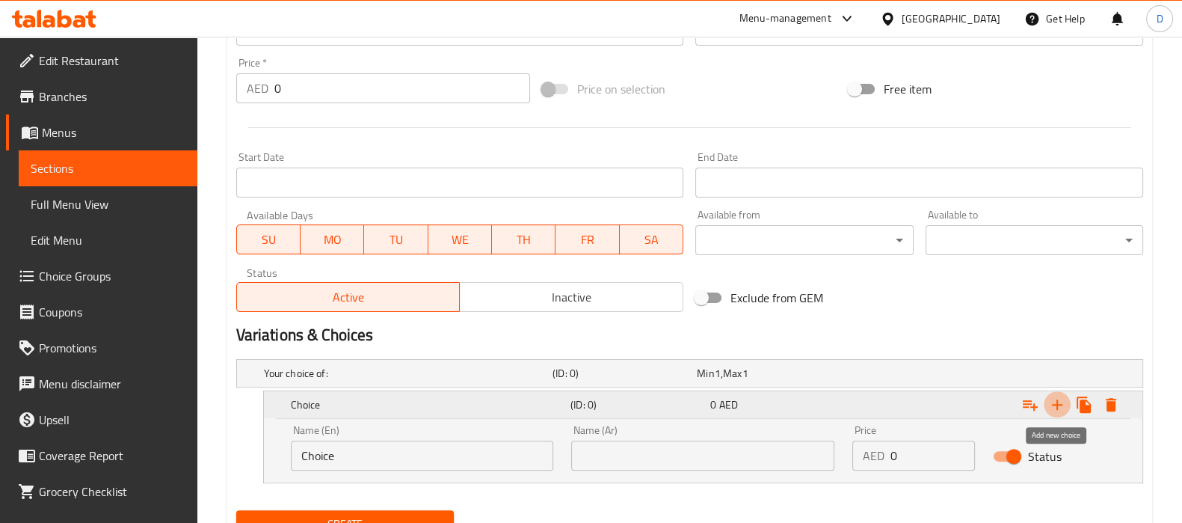
click at [1058, 396] on icon "Expand" at bounding box center [1057, 405] width 18 height 18
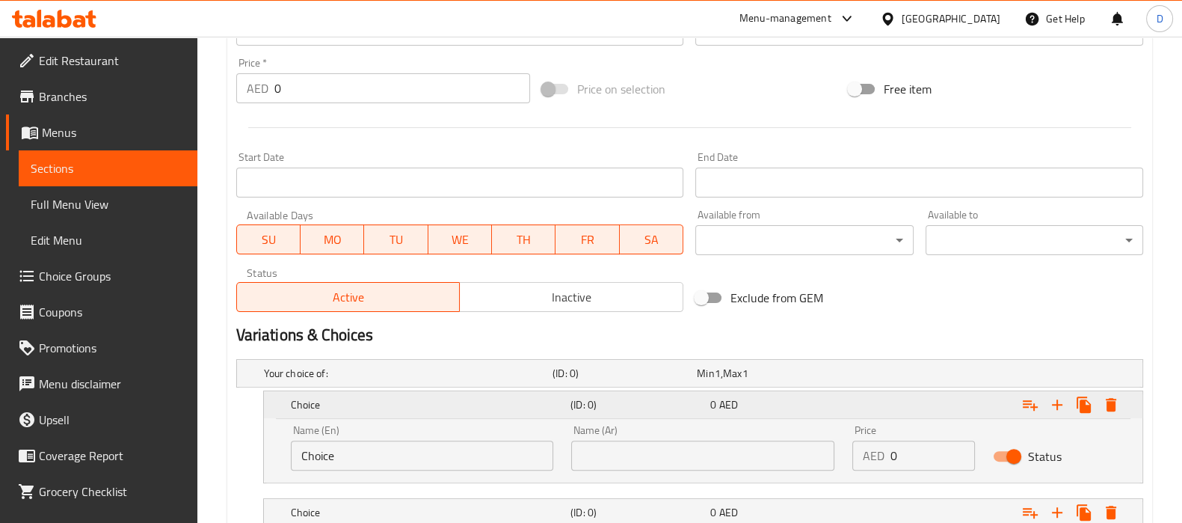
scroll to position [630, 0]
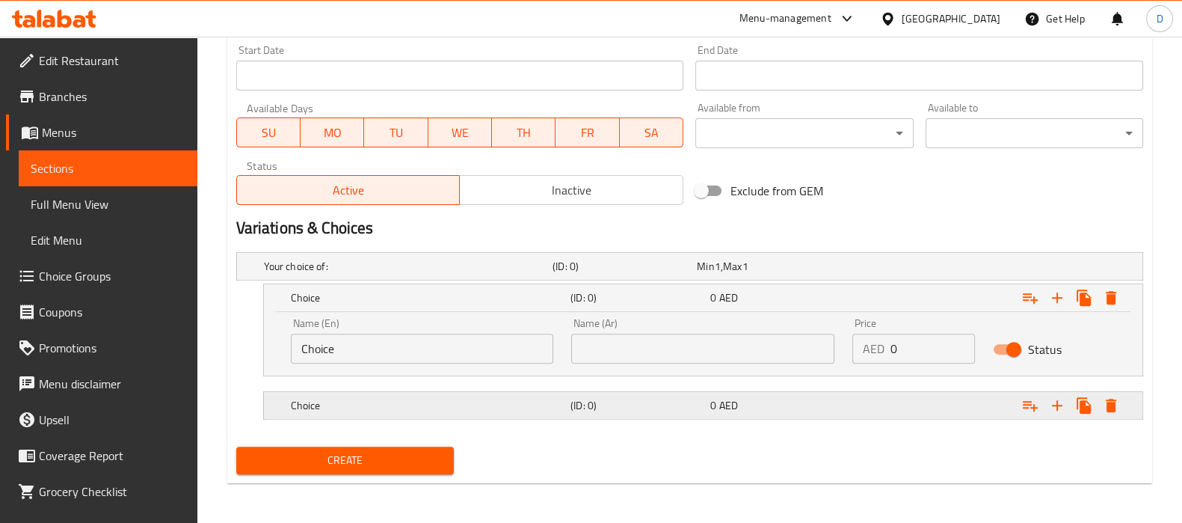
click at [470, 395] on div "Choice" at bounding box center [428, 405] width 280 height 21
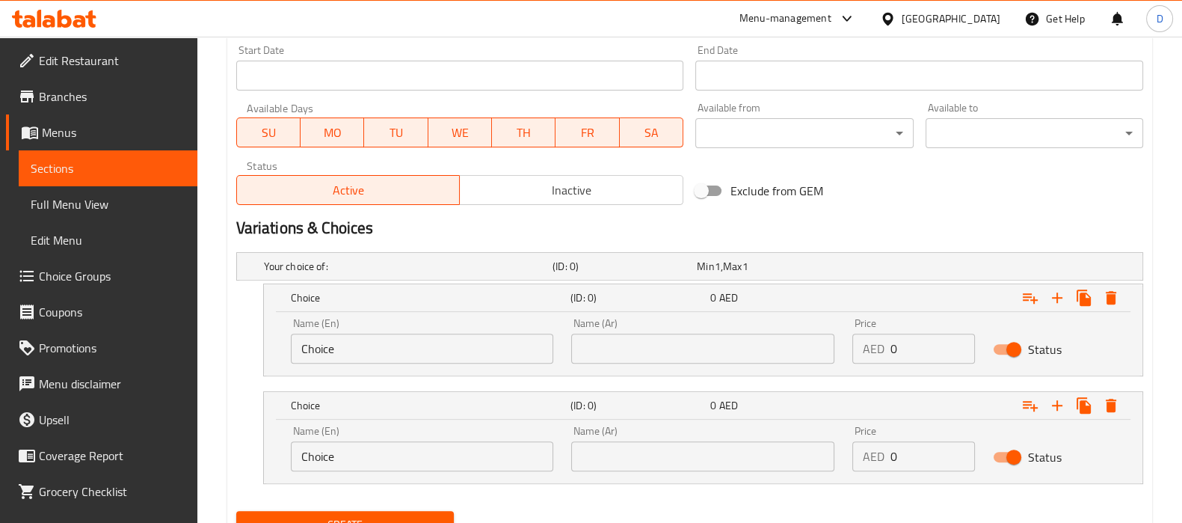
click at [317, 351] on input "Choice" at bounding box center [422, 348] width 263 height 30
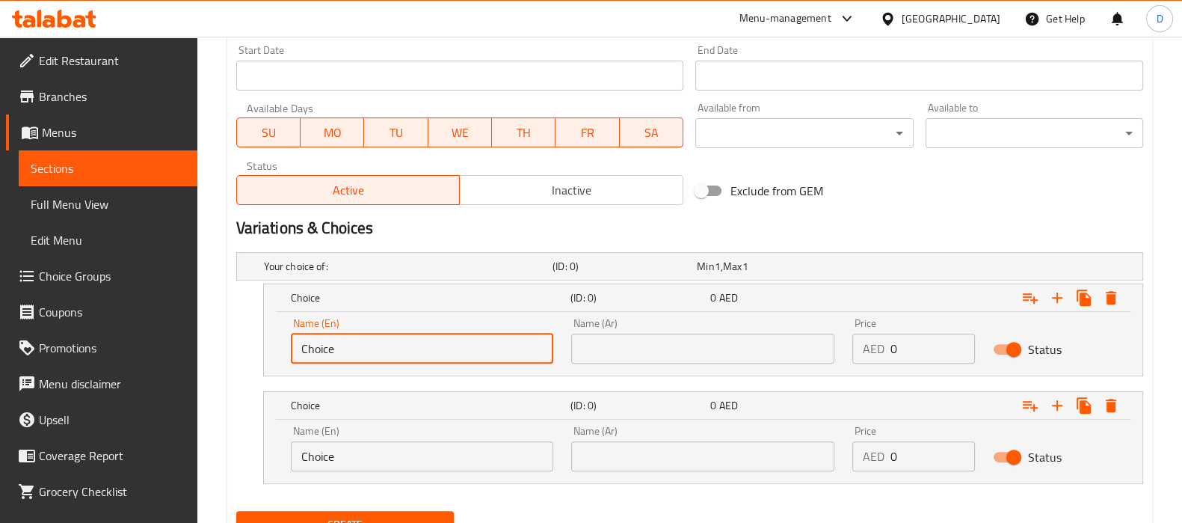
click at [317, 351] on input "Choice" at bounding box center [422, 348] width 263 height 30
paste input "coconut milk"
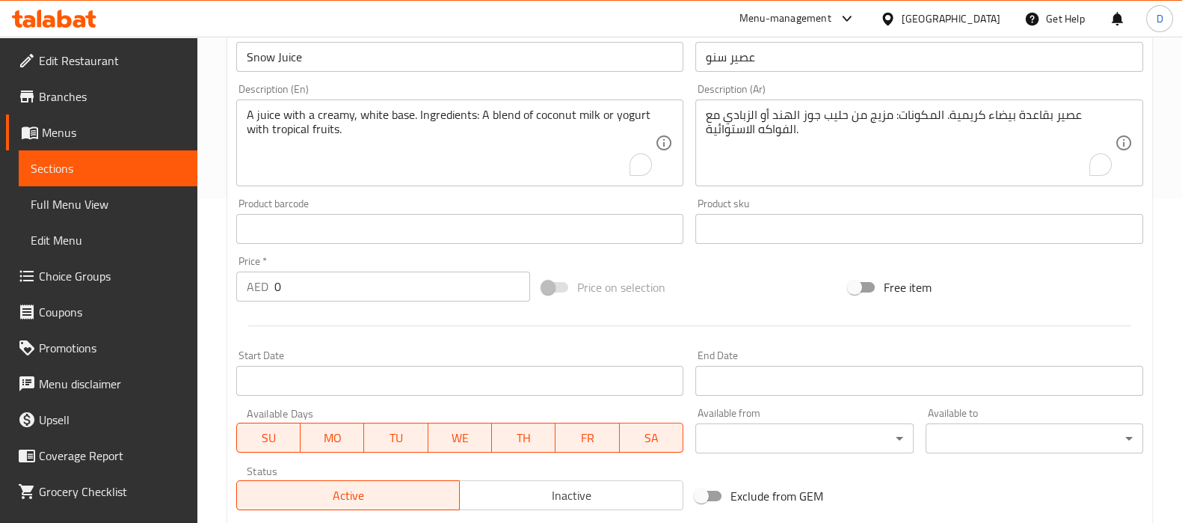
scroll to position [317, 0]
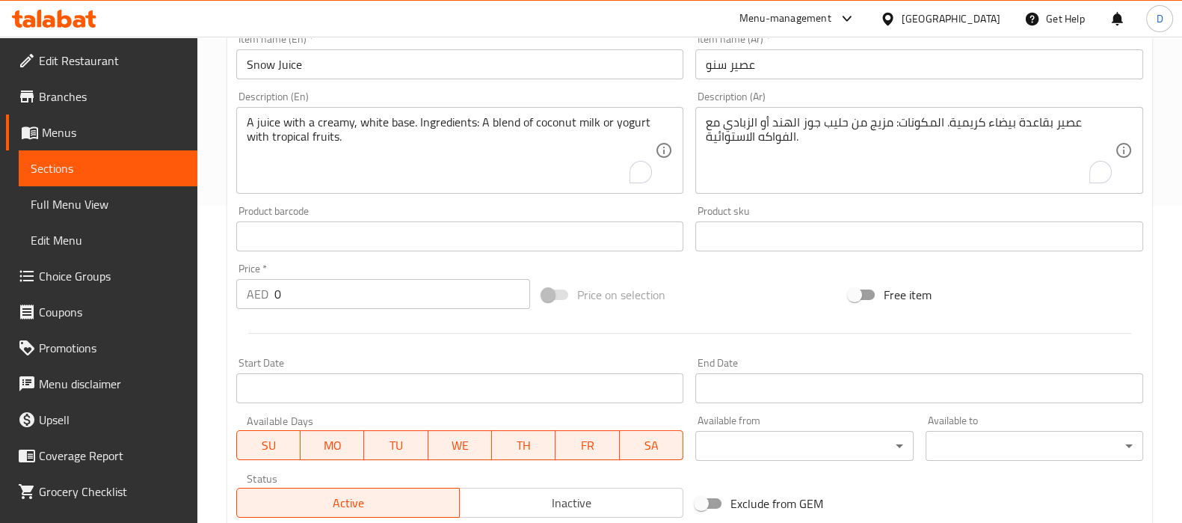
type input "coconut milk"
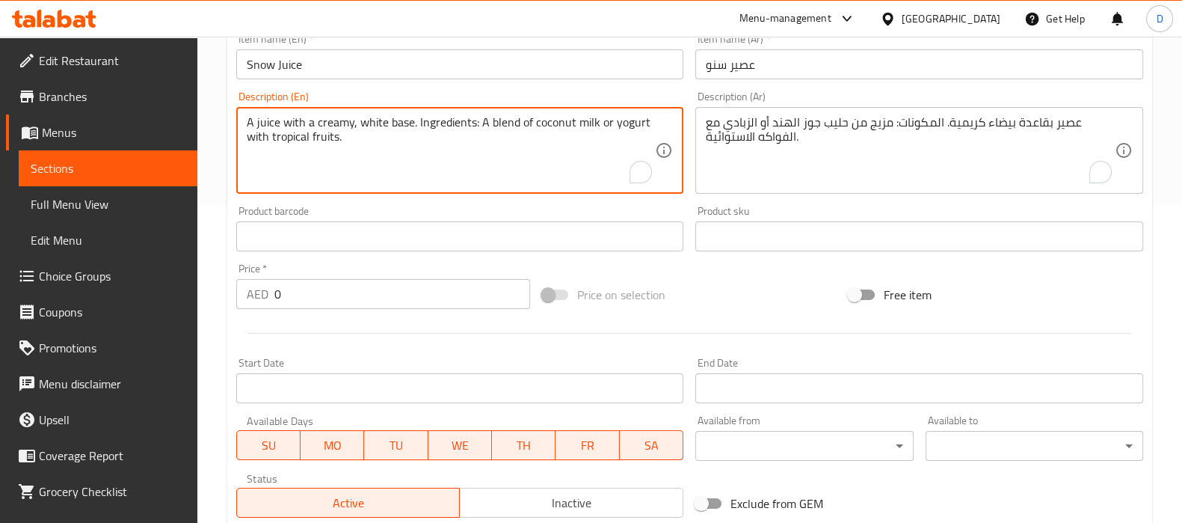
click at [624, 121] on textarea "A juice with a creamy, white base. Ingredients: A blend of coconut milk or yogu…" at bounding box center [451, 150] width 409 height 71
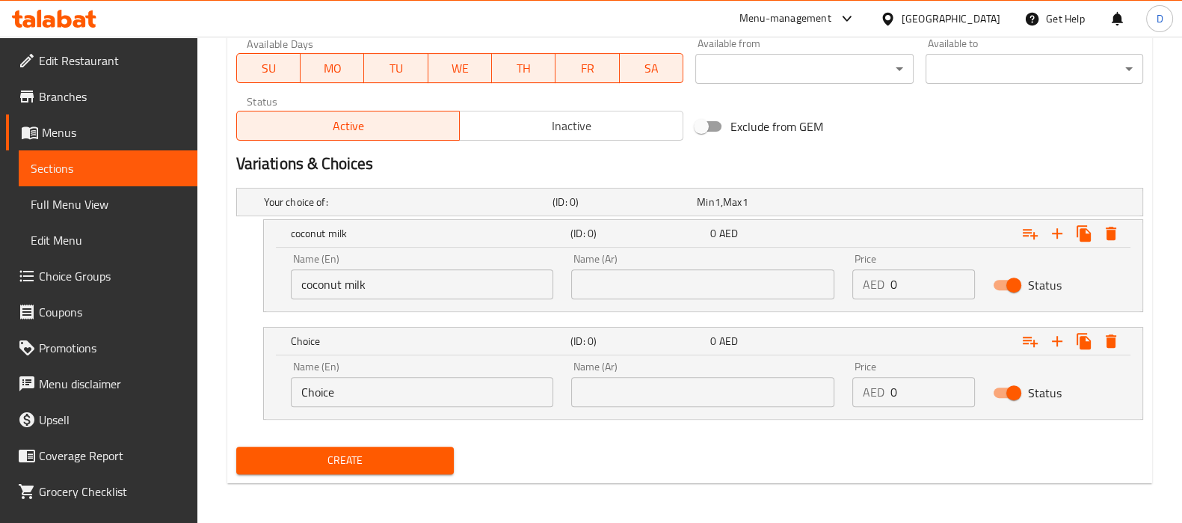
click at [320, 390] on input "Choice" at bounding box center [422, 392] width 263 height 30
paste input "yogurt"
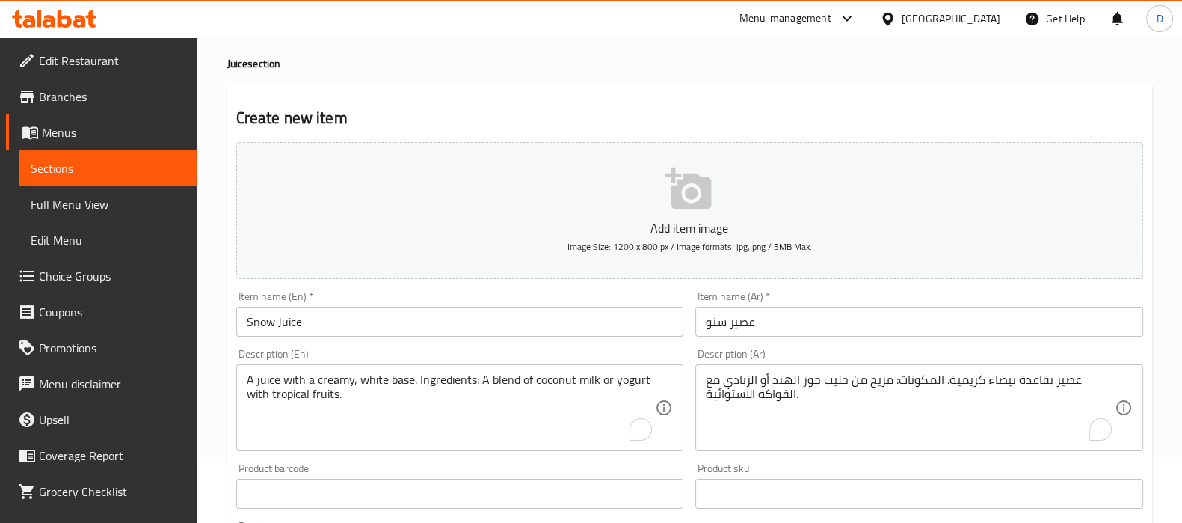
scroll to position [26, 0]
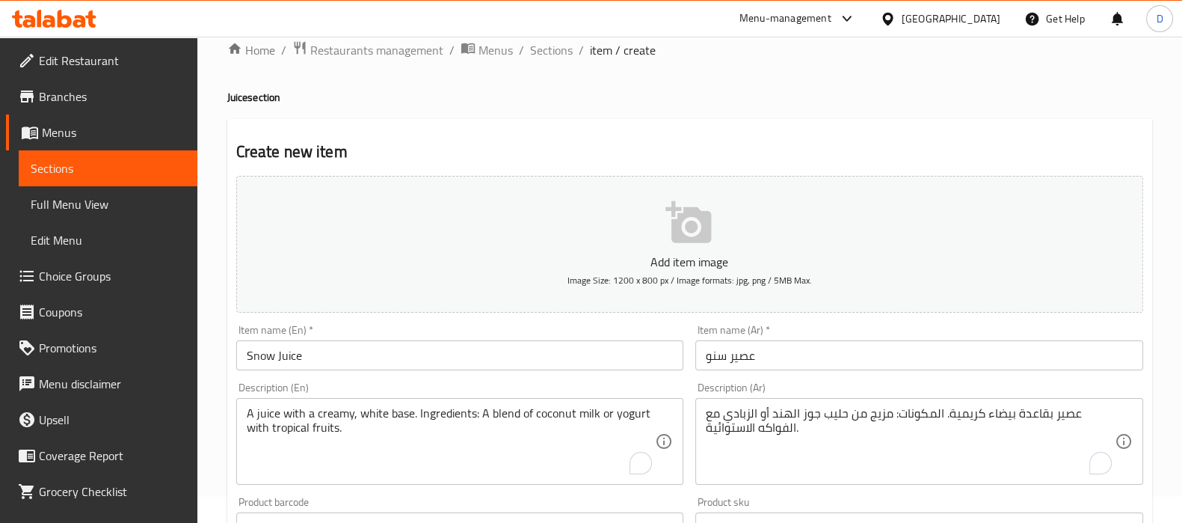
type input "yogurt"
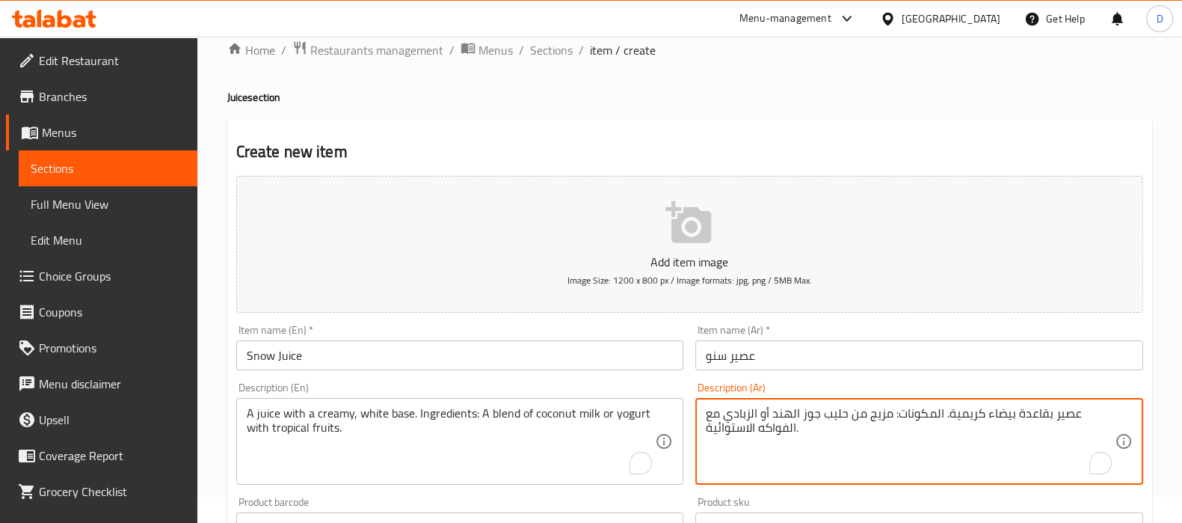
drag, startPoint x: 846, startPoint y: 419, endPoint x: 767, endPoint y: 423, distance: 79.4
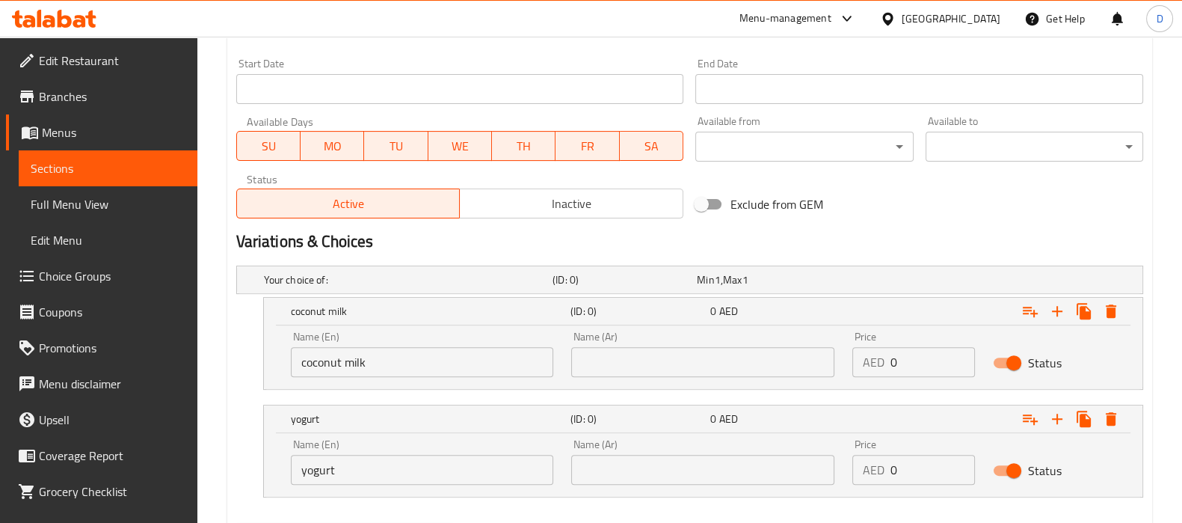
scroll to position [621, 0]
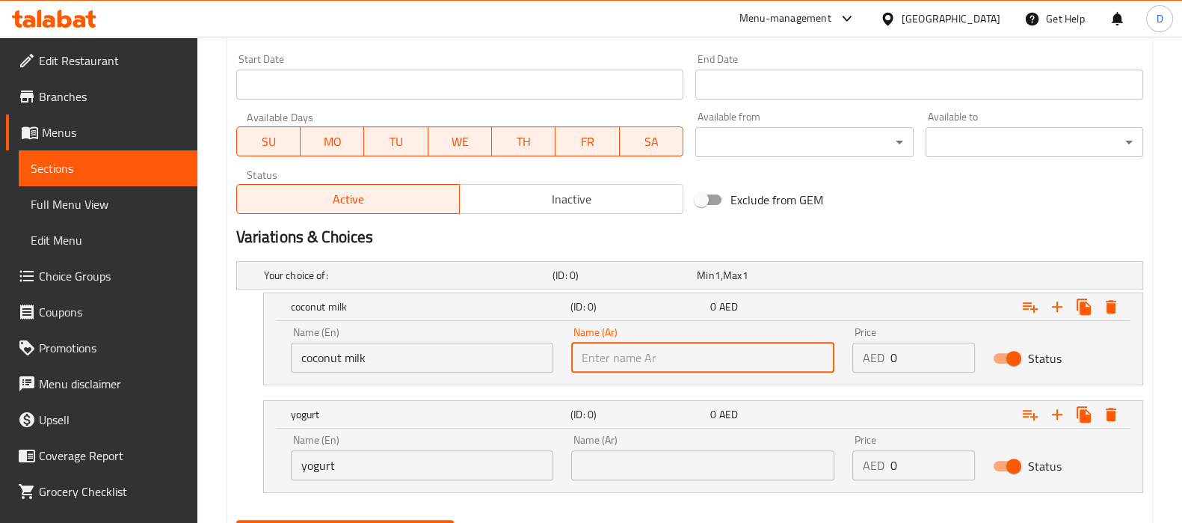
click at [703, 360] on input "text" at bounding box center [702, 357] width 263 height 30
paste input "حليب جوز الهند أ"
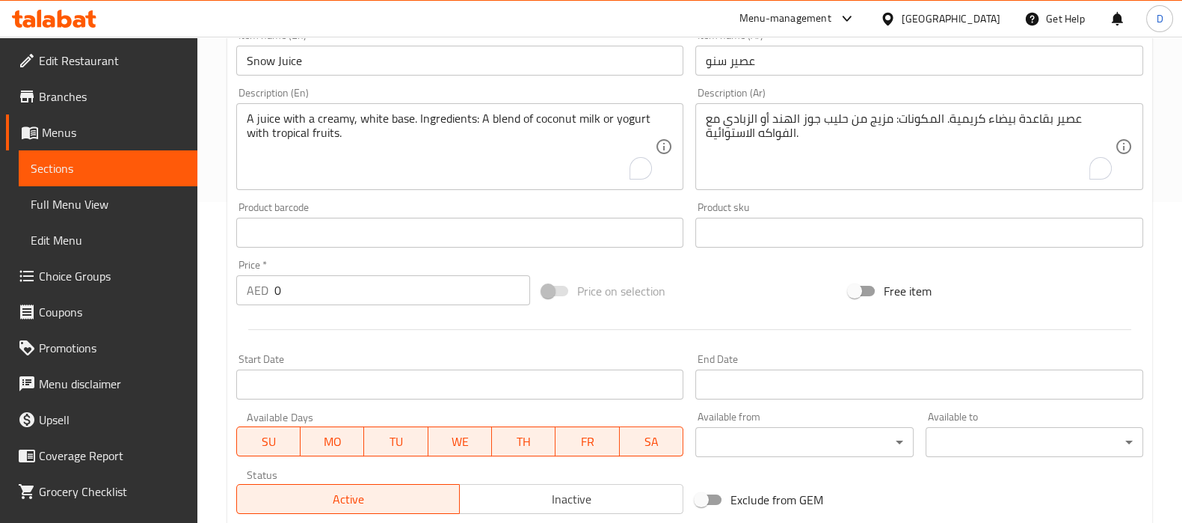
scroll to position [313, 0]
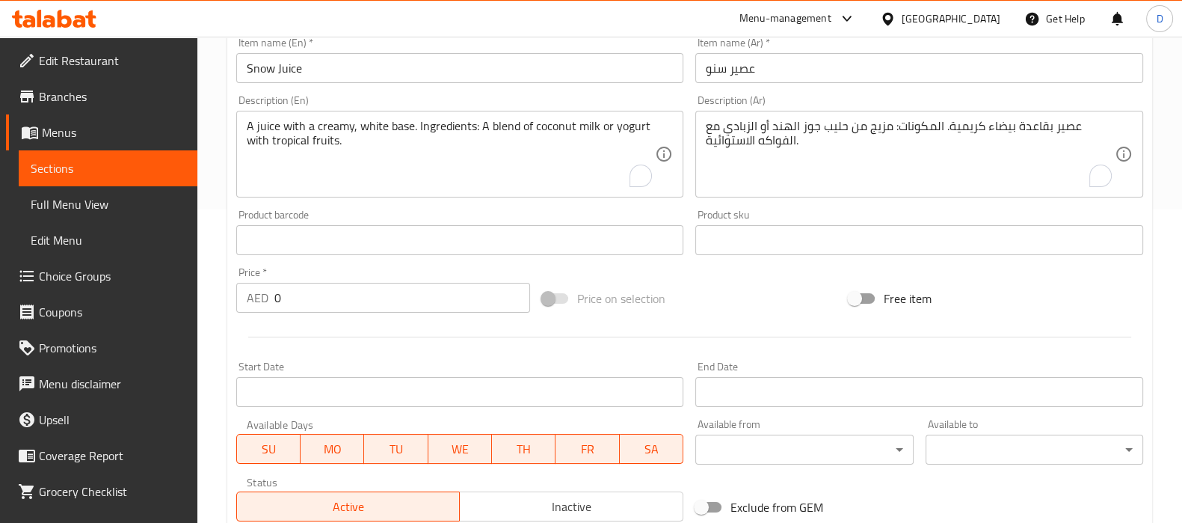
type input "حليب جوز الهند"
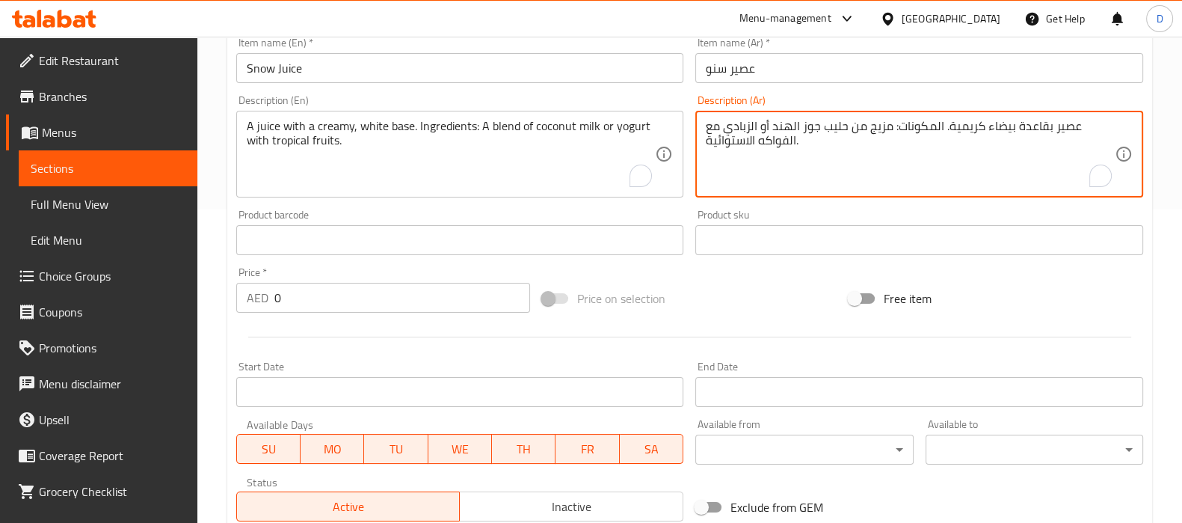
click at [744, 125] on textarea "عصير بقاعدة بيضاء كريمية. المكونات: مزيج من حليب جوز الهند أو الزبادي مع الفواك…" at bounding box center [910, 154] width 409 height 71
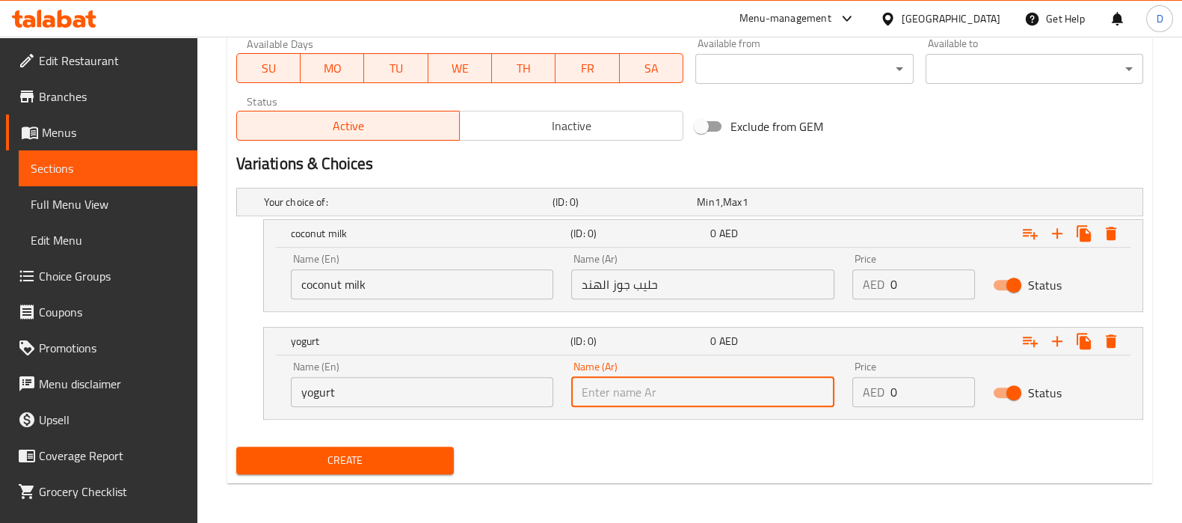
click at [605, 398] on input "text" at bounding box center [702, 392] width 263 height 30
paste input "الزبادي"
click at [609, 390] on input "الزبادي" at bounding box center [702, 392] width 263 height 30
type input "زبادي"
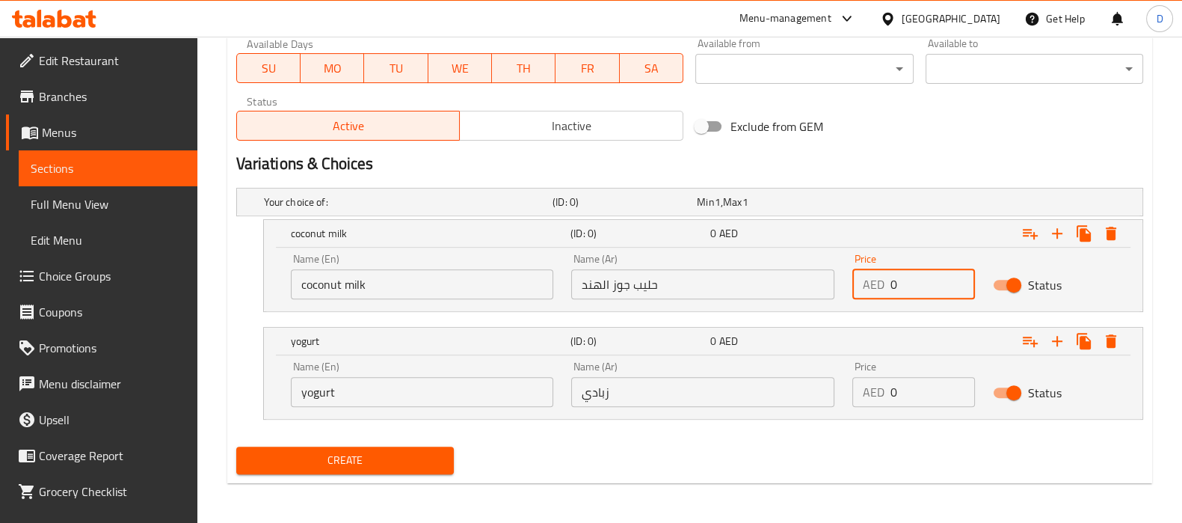
drag, startPoint x: 906, startPoint y: 291, endPoint x: 876, endPoint y: 291, distance: 30.7
click at [876, 291] on div "AED 0 Price" at bounding box center [913, 284] width 123 height 30
paste input "21"
type input "21"
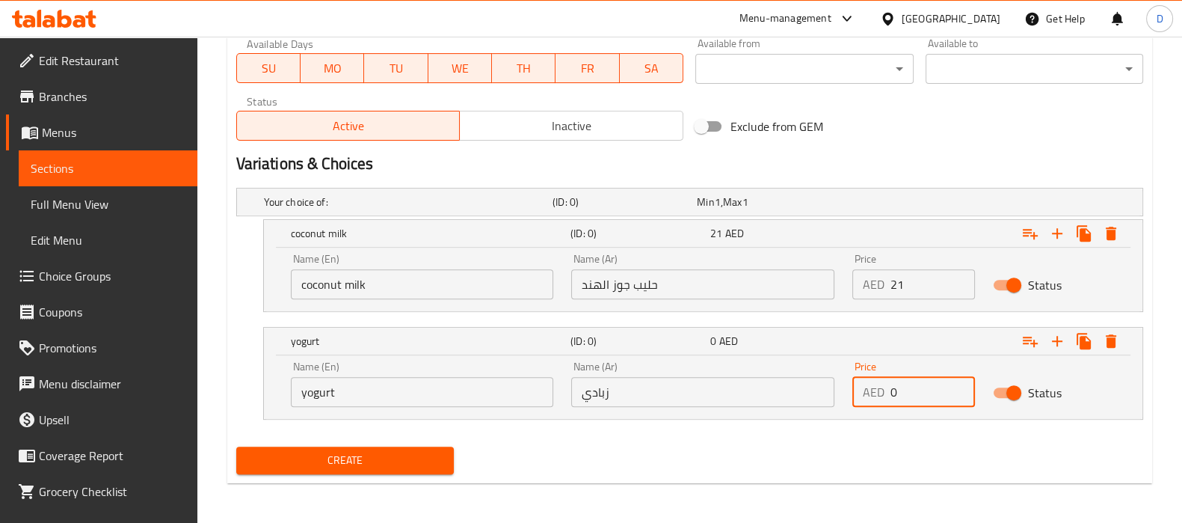
drag, startPoint x: 914, startPoint y: 387, endPoint x: 885, endPoint y: 390, distance: 28.7
click at [885, 390] on div "AED 0 Price" at bounding box center [913, 392] width 123 height 30
paste input "21"
type input "21"
click at [763, 443] on div "Create" at bounding box center [689, 460] width 919 height 40
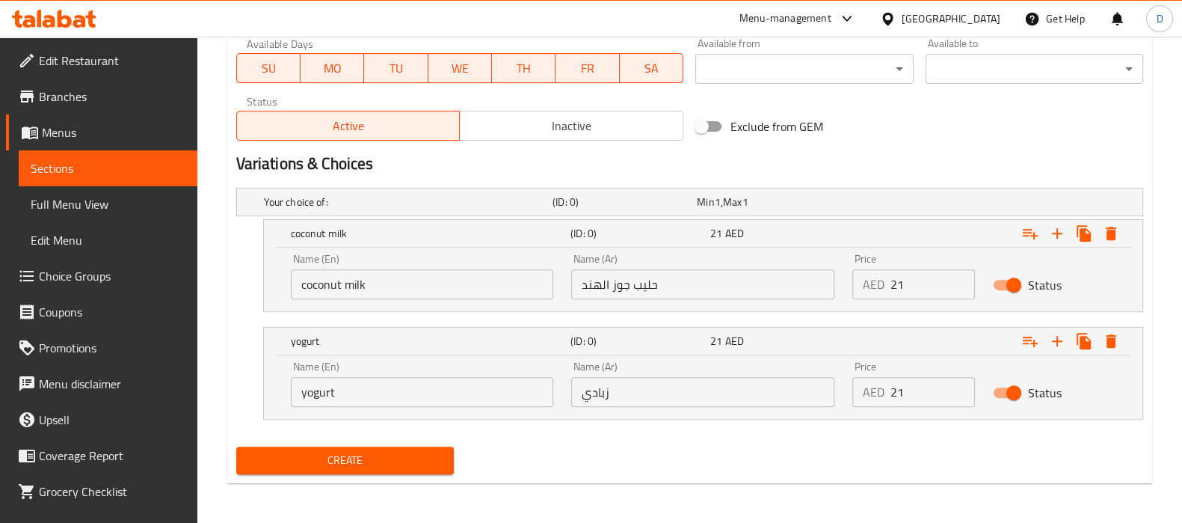
click at [445, 452] on button "Create" at bounding box center [345, 460] width 218 height 28
click at [120, 169] on span "Sections" at bounding box center [108, 168] width 155 height 18
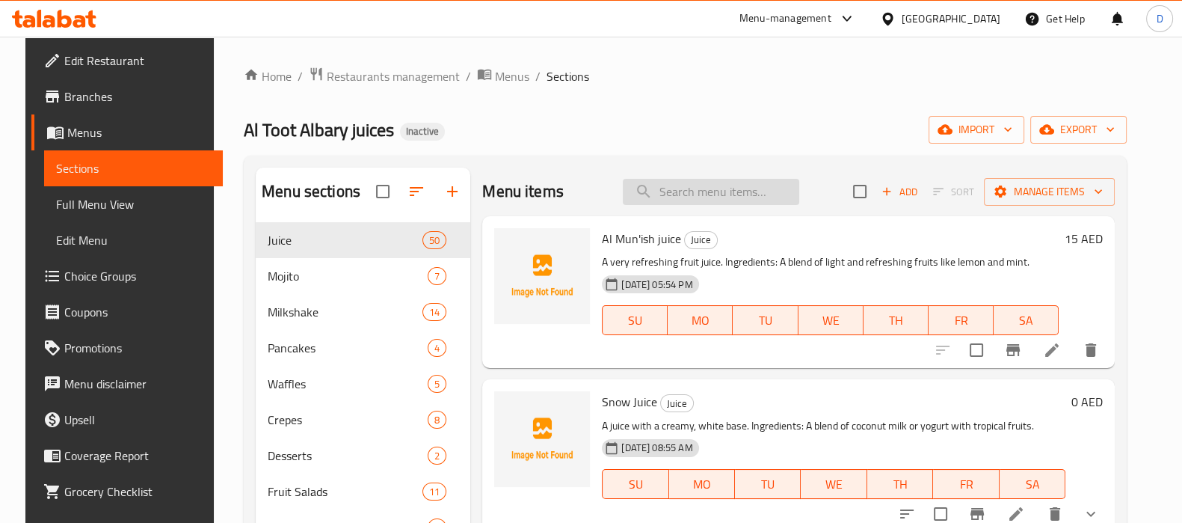
click at [742, 188] on input "search" at bounding box center [711, 192] width 176 height 26
paste input "Juice juice"
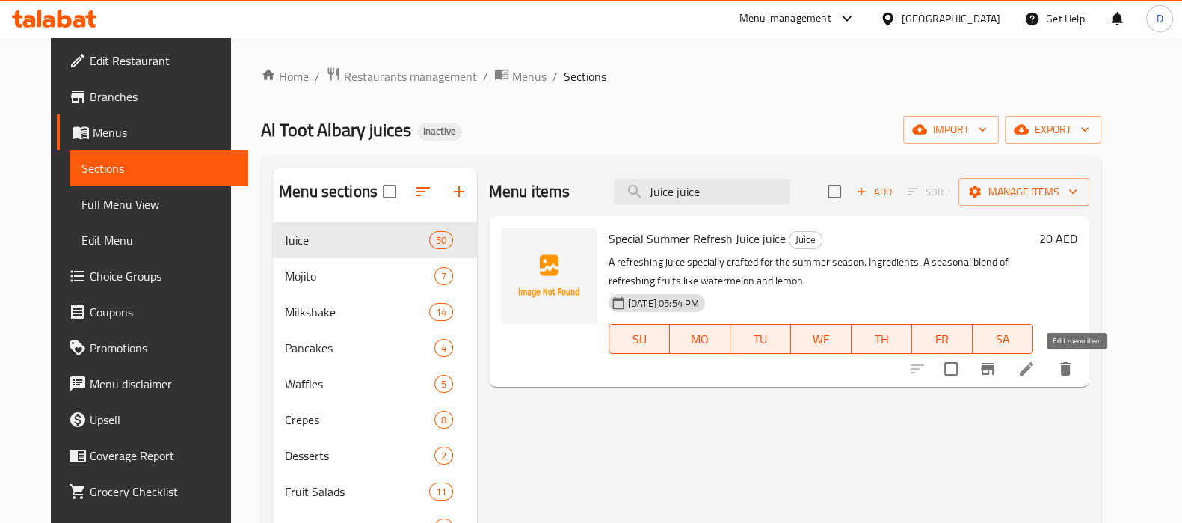
type input "Juice juice"
click at [1036, 374] on icon at bounding box center [1027, 369] width 18 height 18
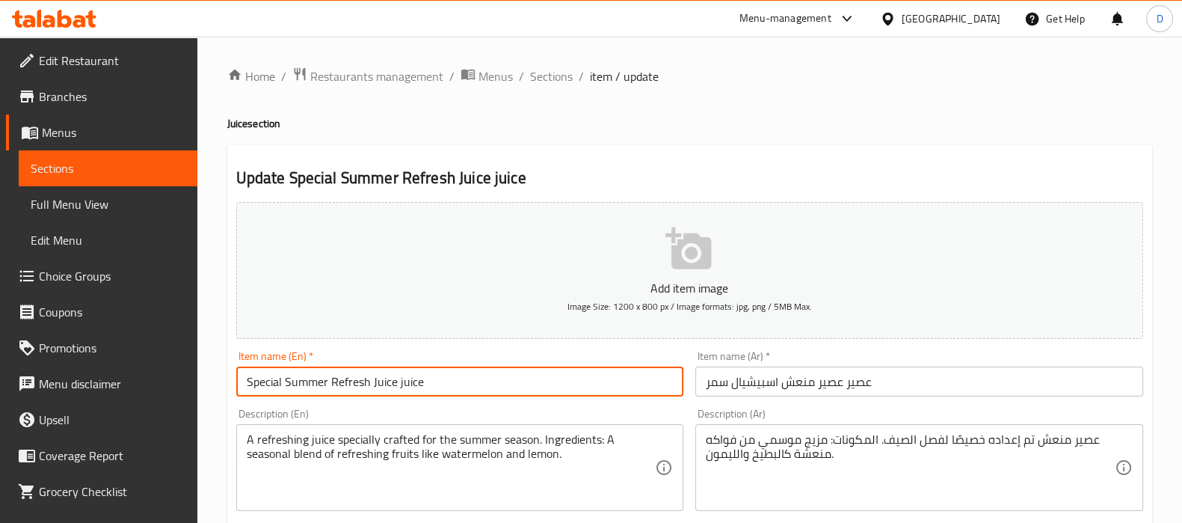
click at [406, 385] on input "Special Summer Refresh Juice juice" at bounding box center [460, 381] width 448 height 30
type input "Special Summer Refresh Juice"
click at [828, 387] on input "عصير عصير منعش اسبيشيال سمر" at bounding box center [919, 381] width 448 height 30
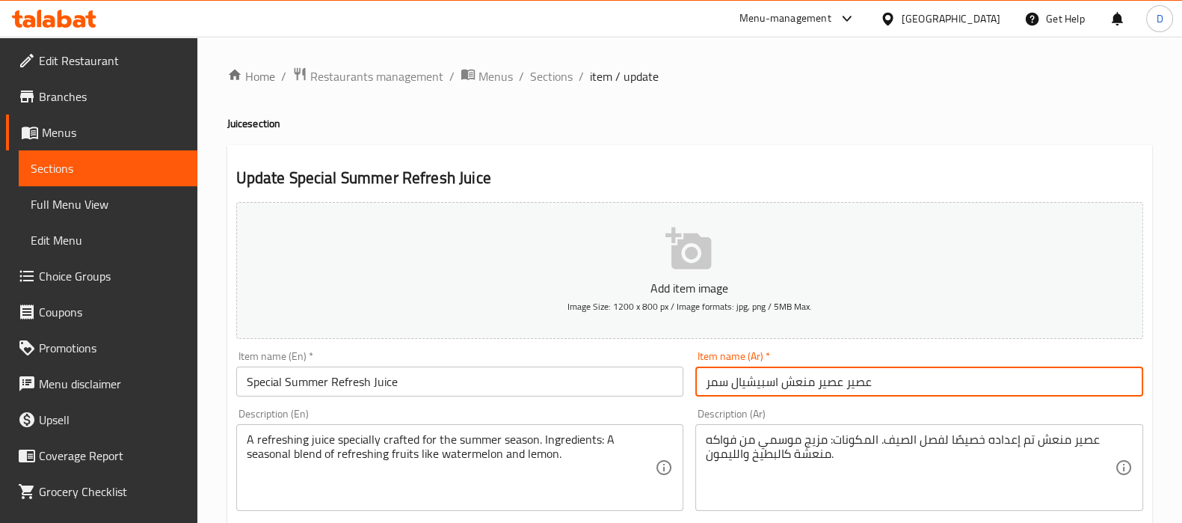
click at [828, 387] on input "عصير عصير منعش اسبيشيال سمر" at bounding box center [919, 381] width 448 height 30
type input "عصير منعش اسبيشيال سمر"
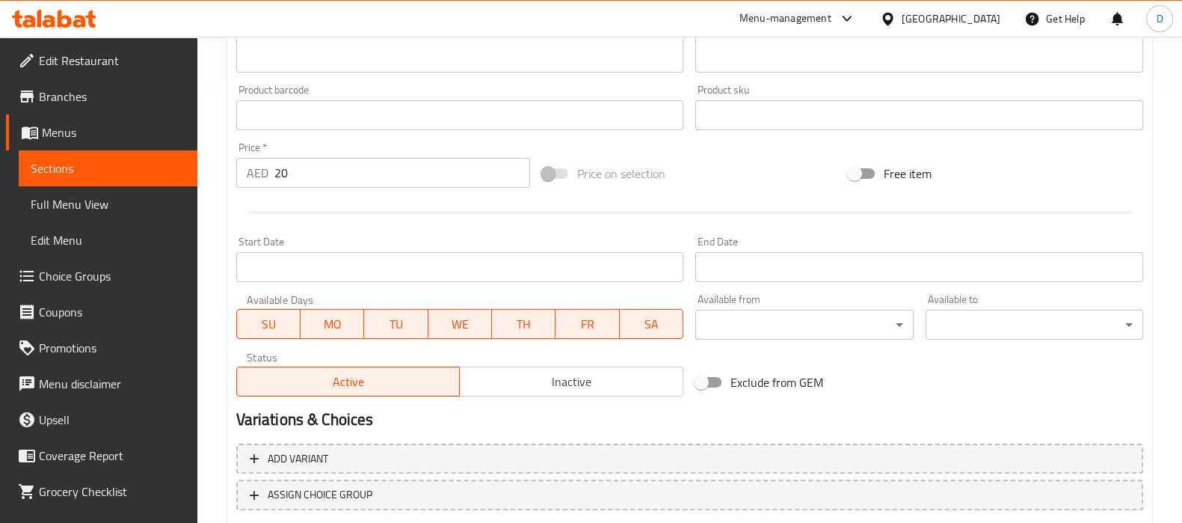
scroll to position [532, 0]
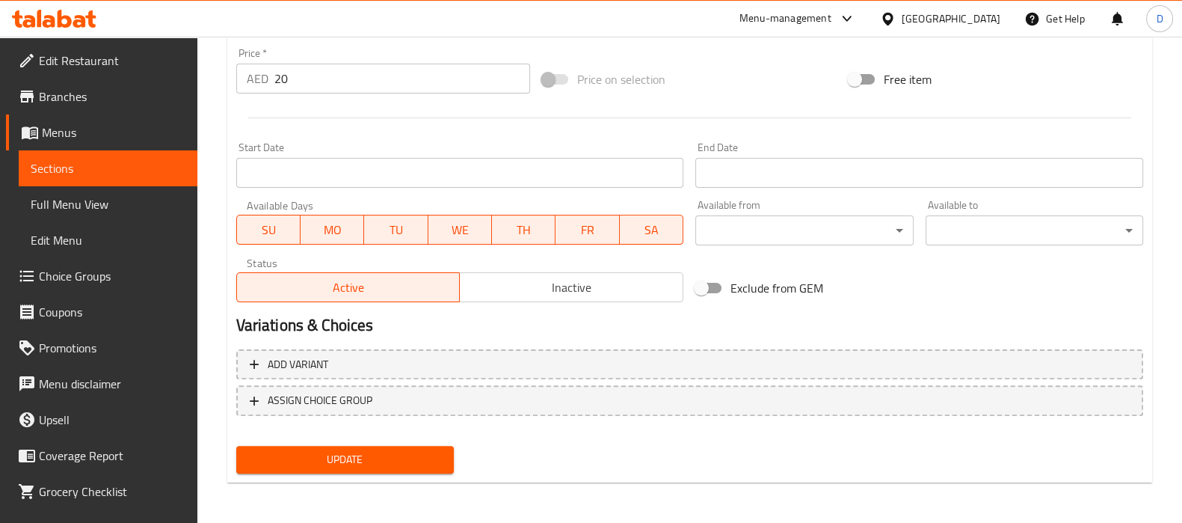
click at [407, 461] on span "Update" at bounding box center [345, 459] width 194 height 19
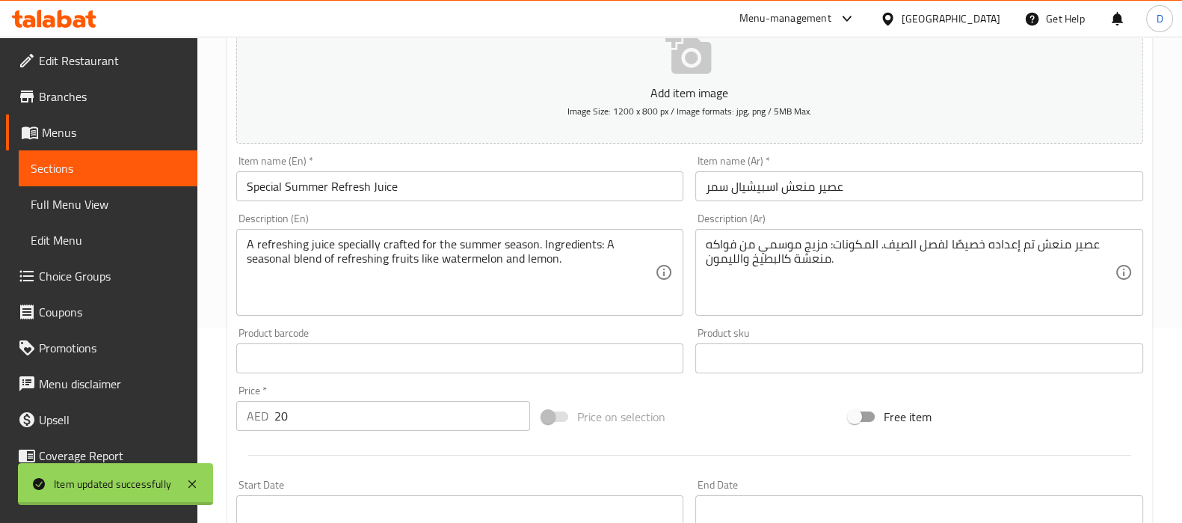
scroll to position [194, 0]
click at [135, 170] on span "Sections" at bounding box center [108, 168] width 155 height 18
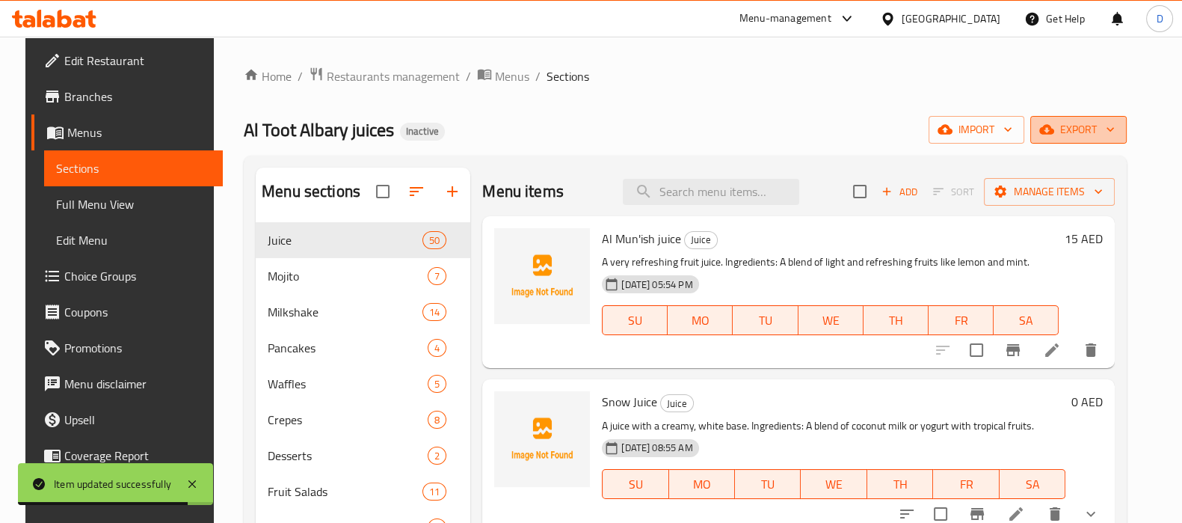
click at [1113, 136] on span "export" at bounding box center [1078, 129] width 73 height 19
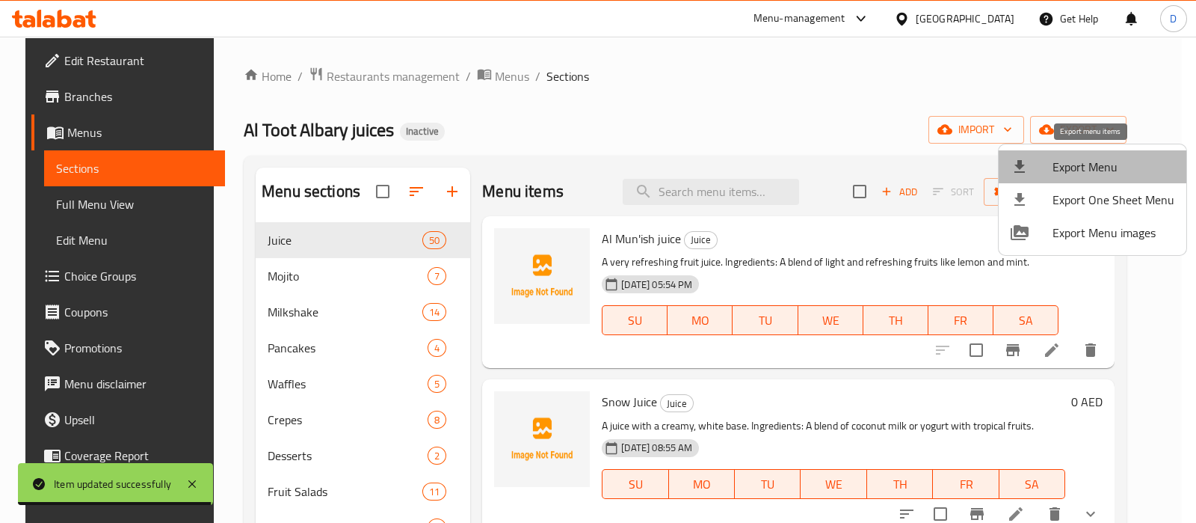
click at [1095, 159] on span "Export Menu" at bounding box center [1114, 167] width 122 height 18
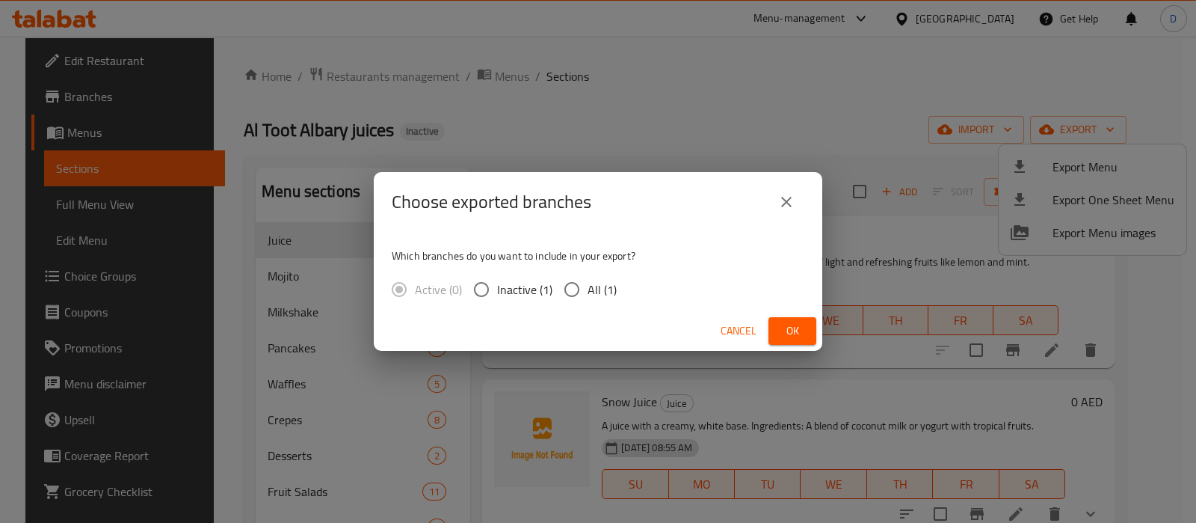
click at [607, 298] on span "All (1)" at bounding box center [602, 289] width 29 height 18
click at [588, 298] on input "All (1)" at bounding box center [571, 289] width 31 height 31
radio input "true"
click at [811, 338] on button "Ok" at bounding box center [793, 331] width 48 height 28
